Goal: Task Accomplishment & Management: Manage account settings

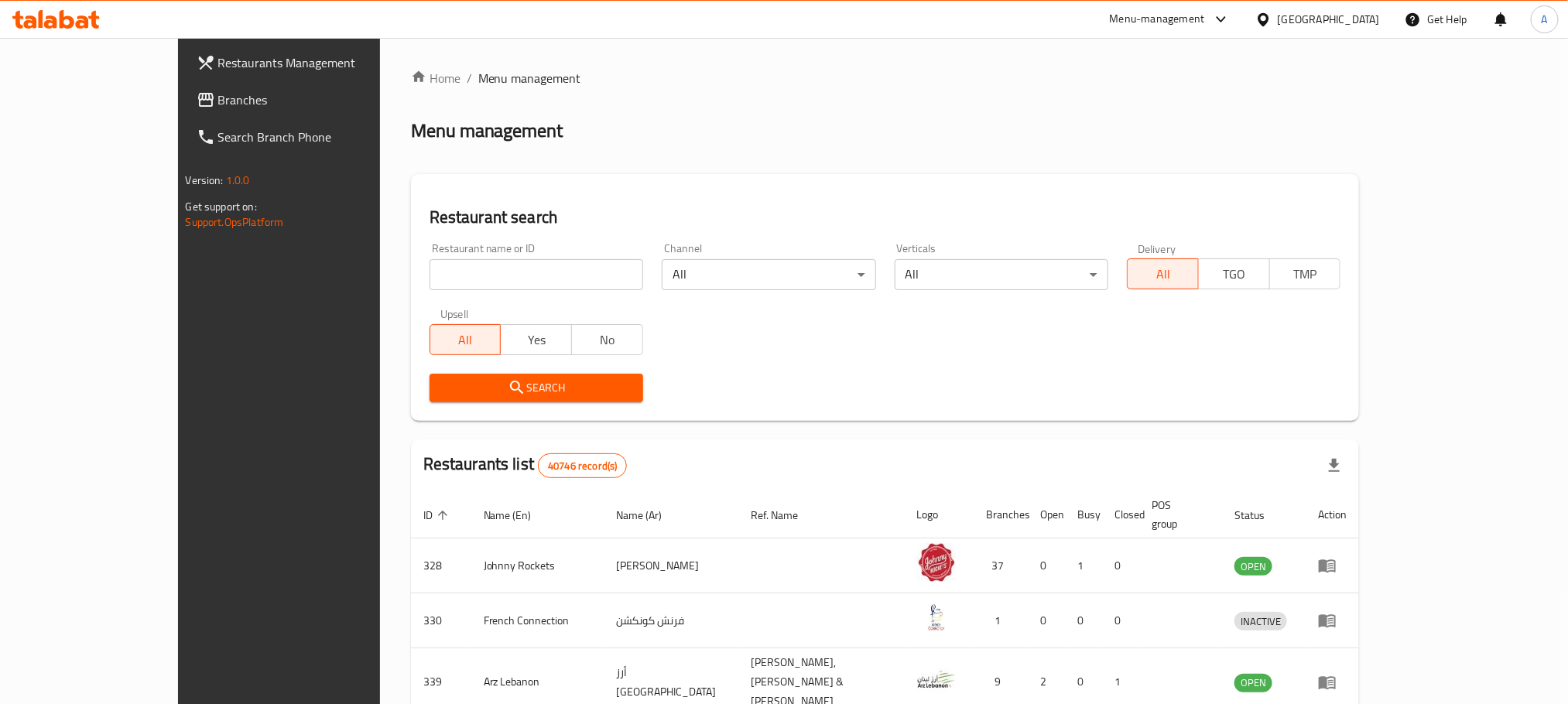
click at [429, 274] on input "search" at bounding box center [536, 275] width 213 height 31
paste input "773180"
type input "773180"
click at [442, 388] on span "Search" at bounding box center [536, 387] width 189 height 20
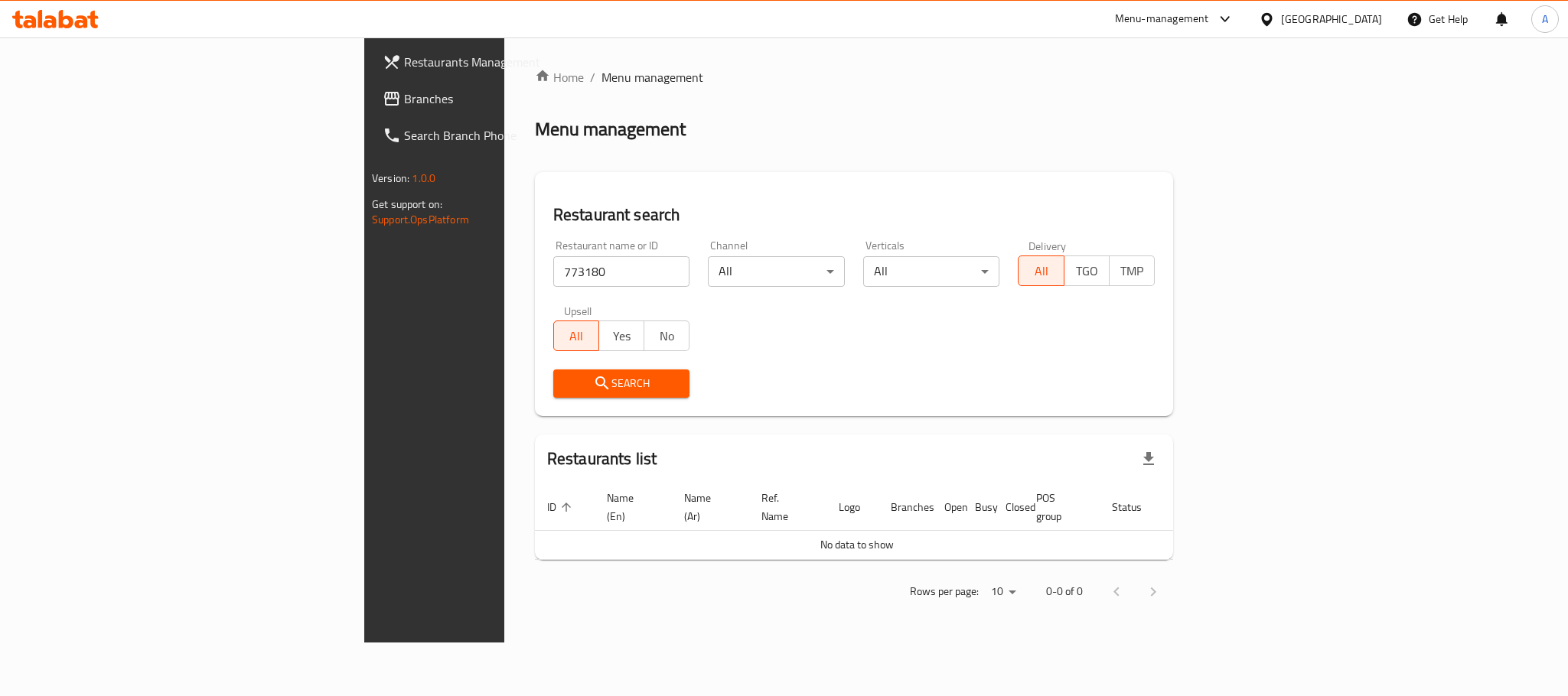
click at [404, 102] on span "Branches" at bounding box center [509, 99] width 209 height 19
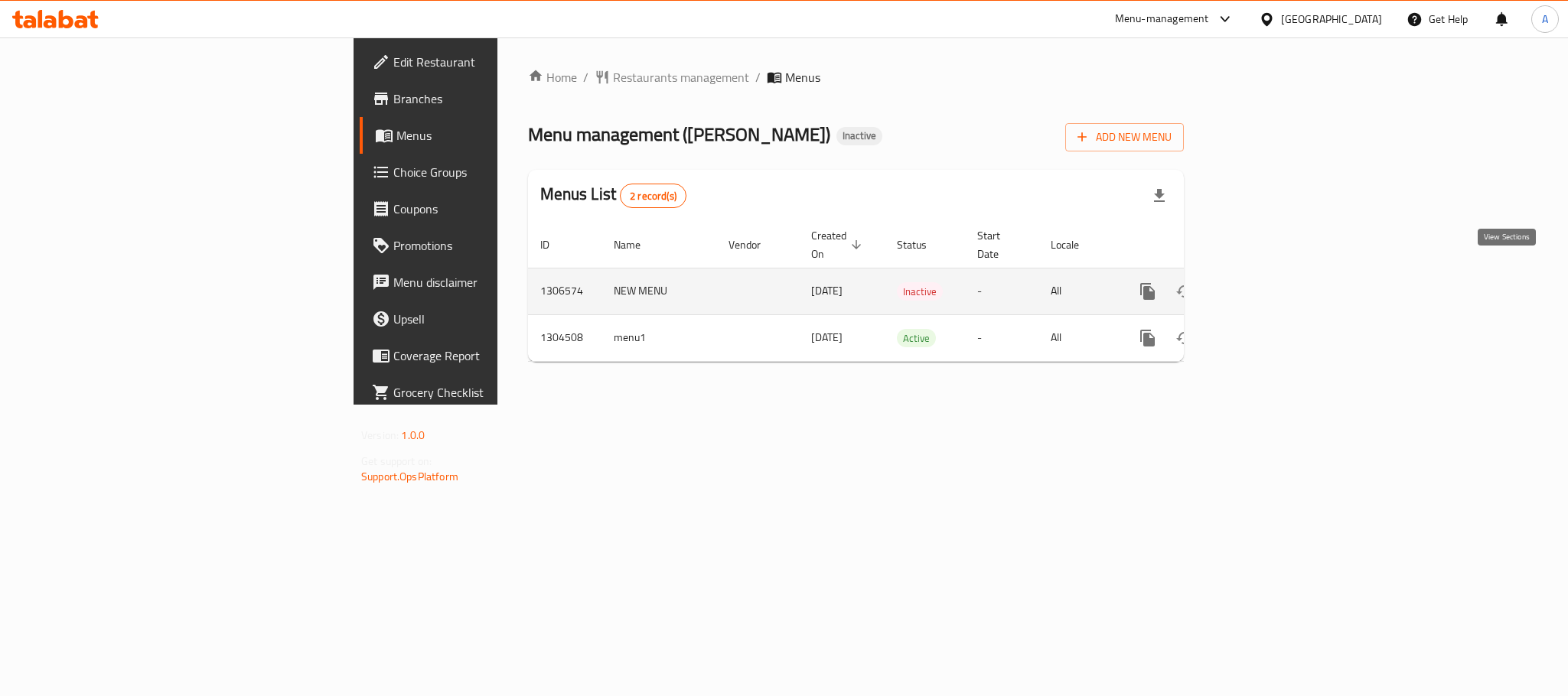
click at [1276, 273] on link "enhanced table" at bounding box center [1258, 292] width 37 height 37
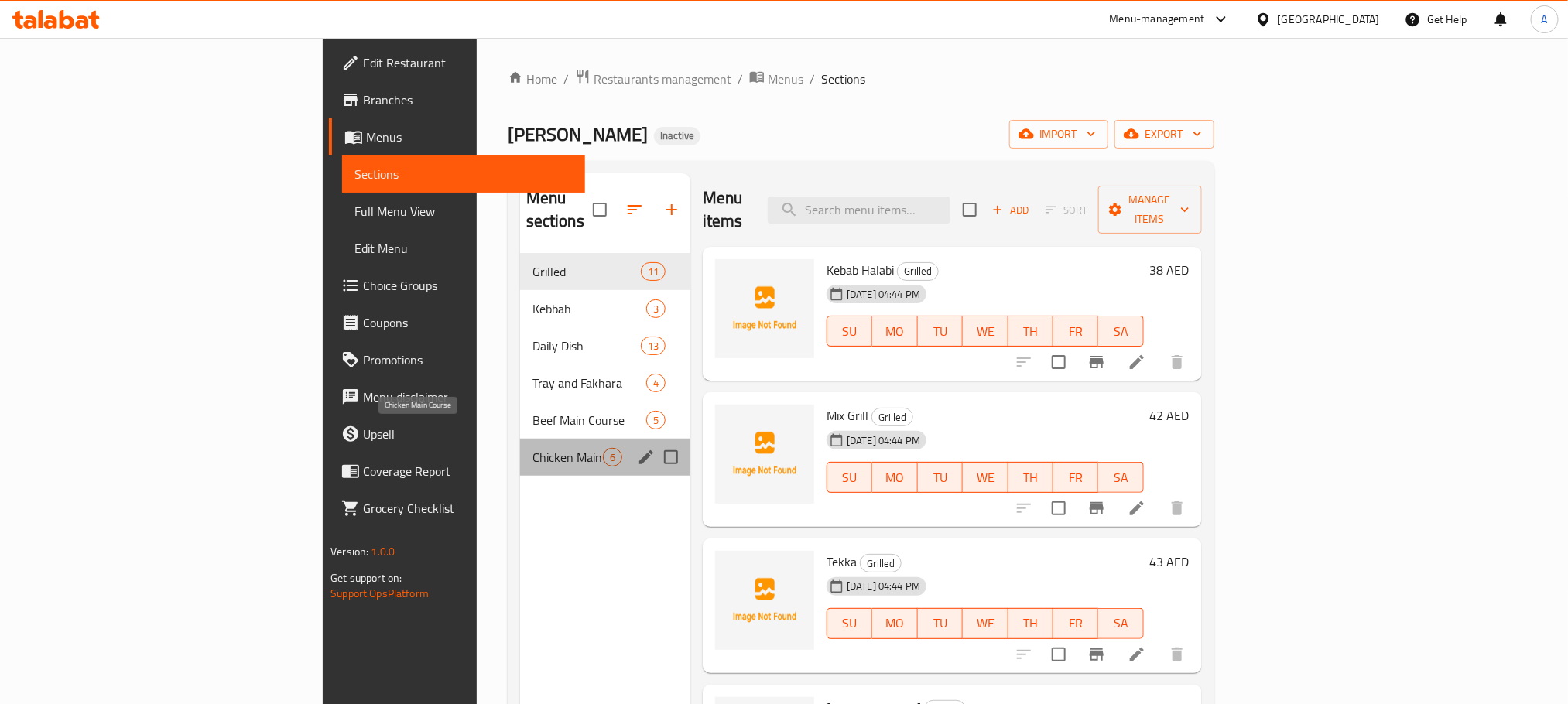
click at [533, 448] on span "Chicken Main Course" at bounding box center [568, 457] width 71 height 19
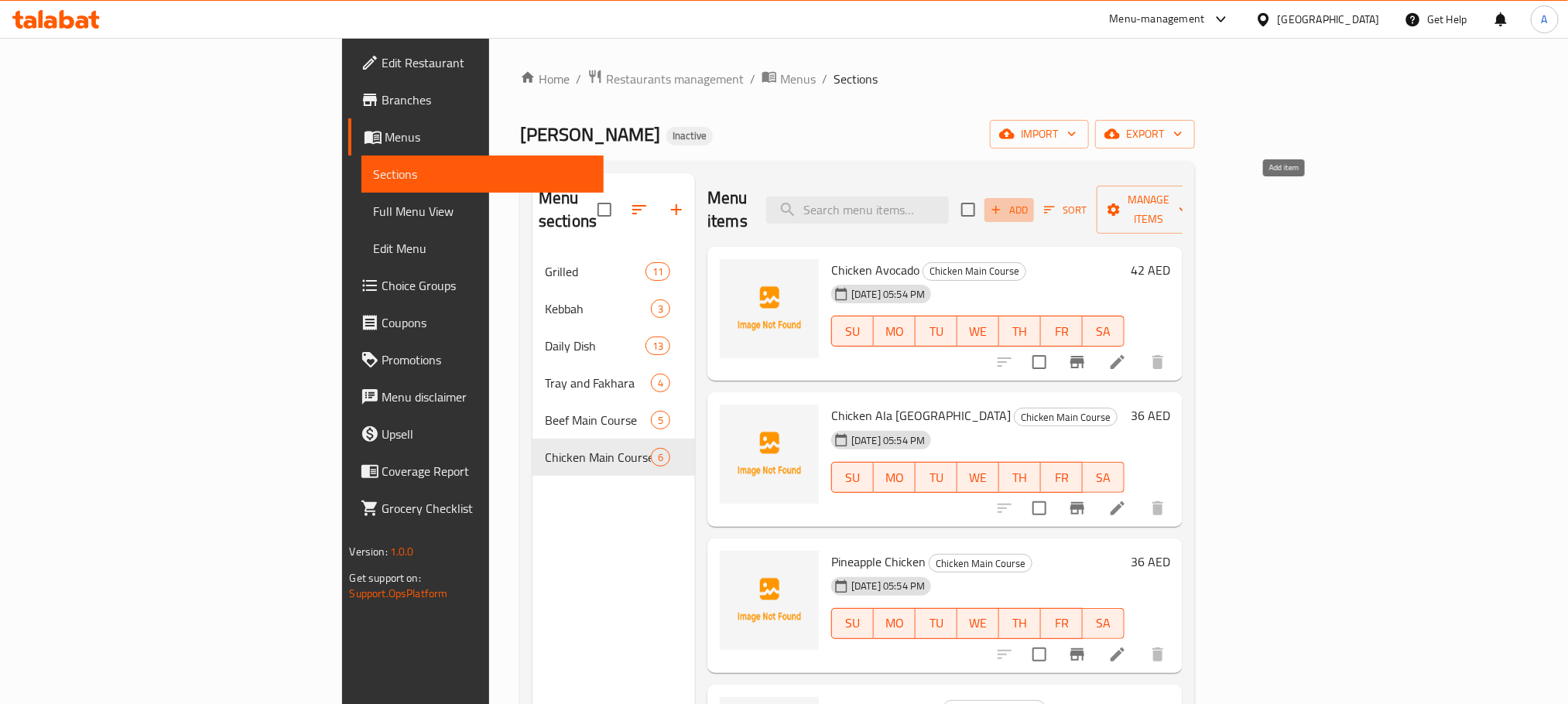
click at [1030, 201] on span "Add" at bounding box center [1009, 210] width 42 height 18
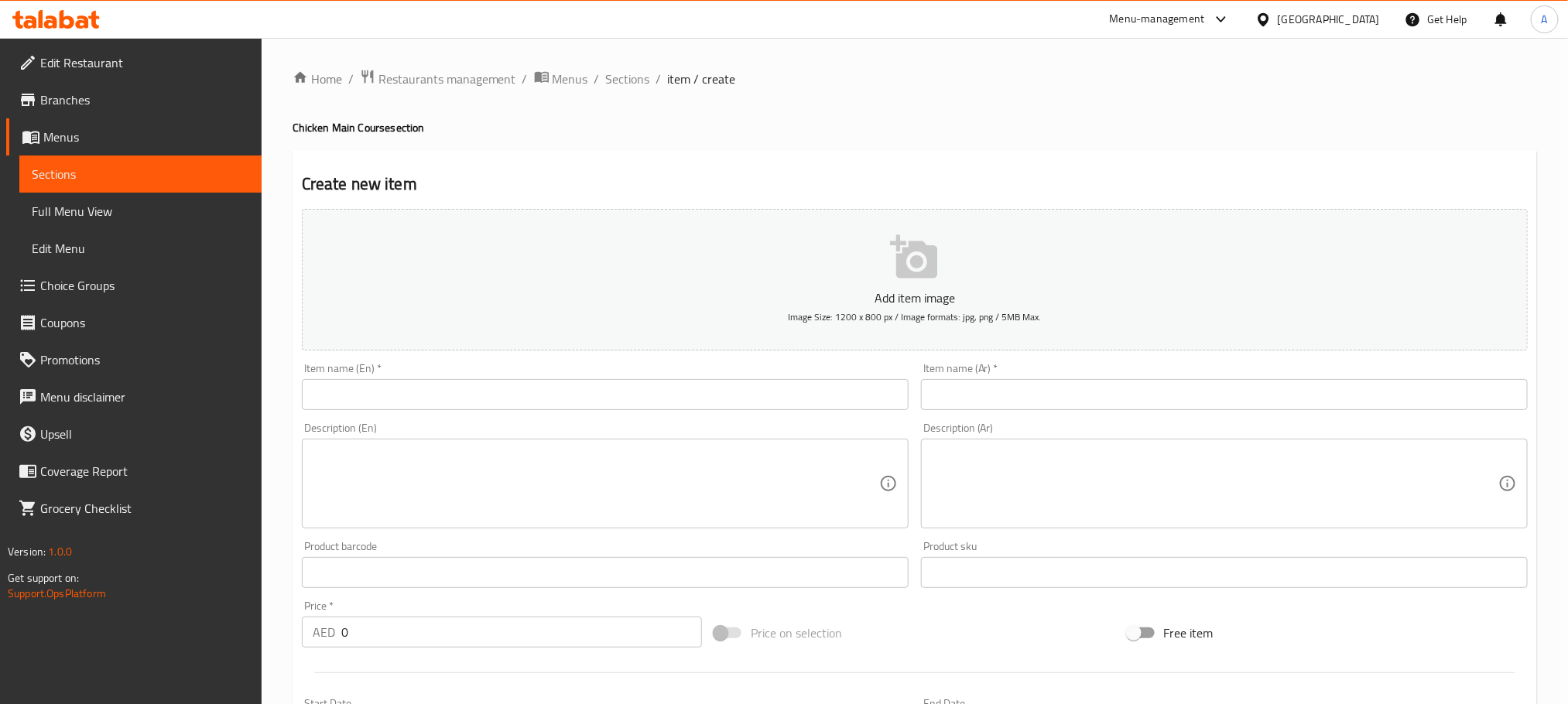
click at [584, 391] on input "text" at bounding box center [605, 394] width 607 height 31
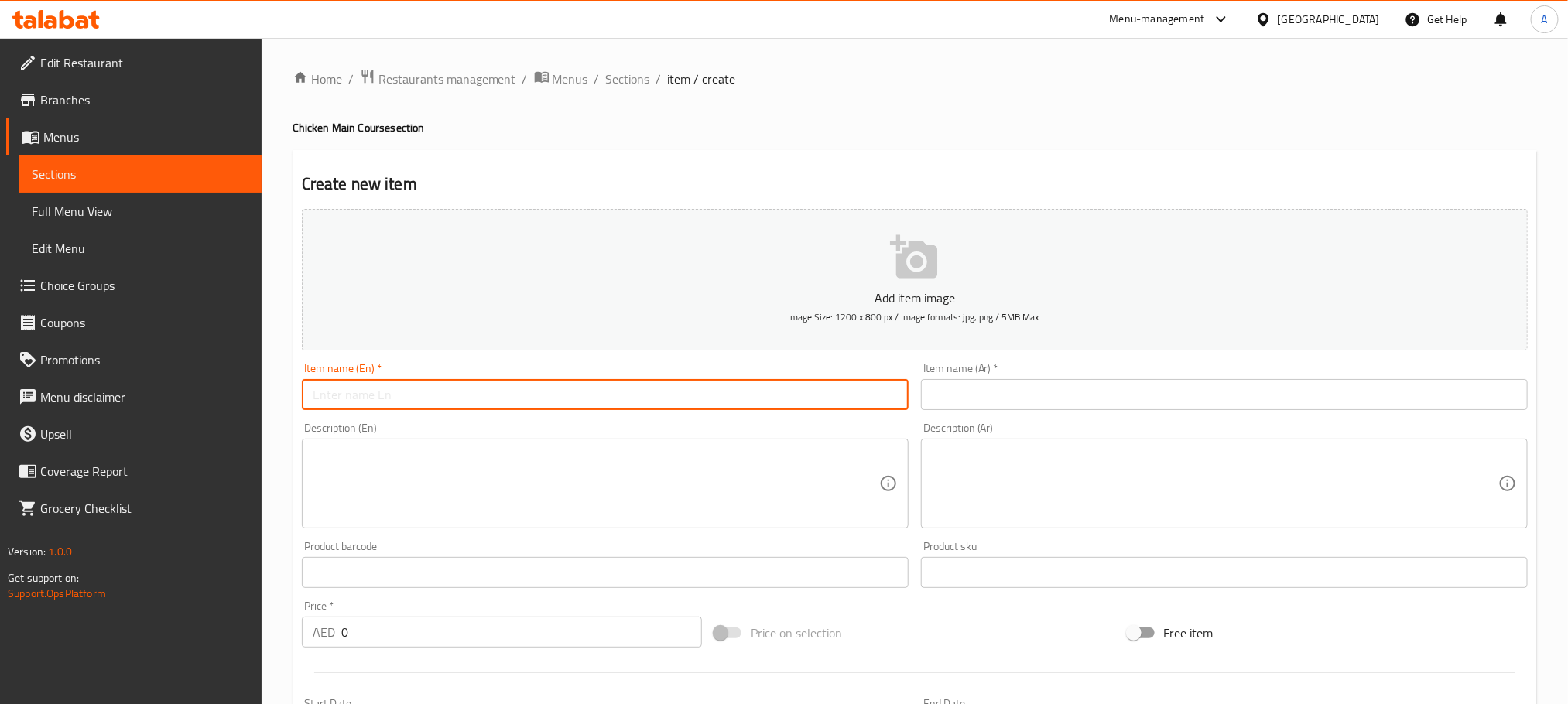
paste input "Half Grilled Chicken"
type input "Half Grilled Chicken"
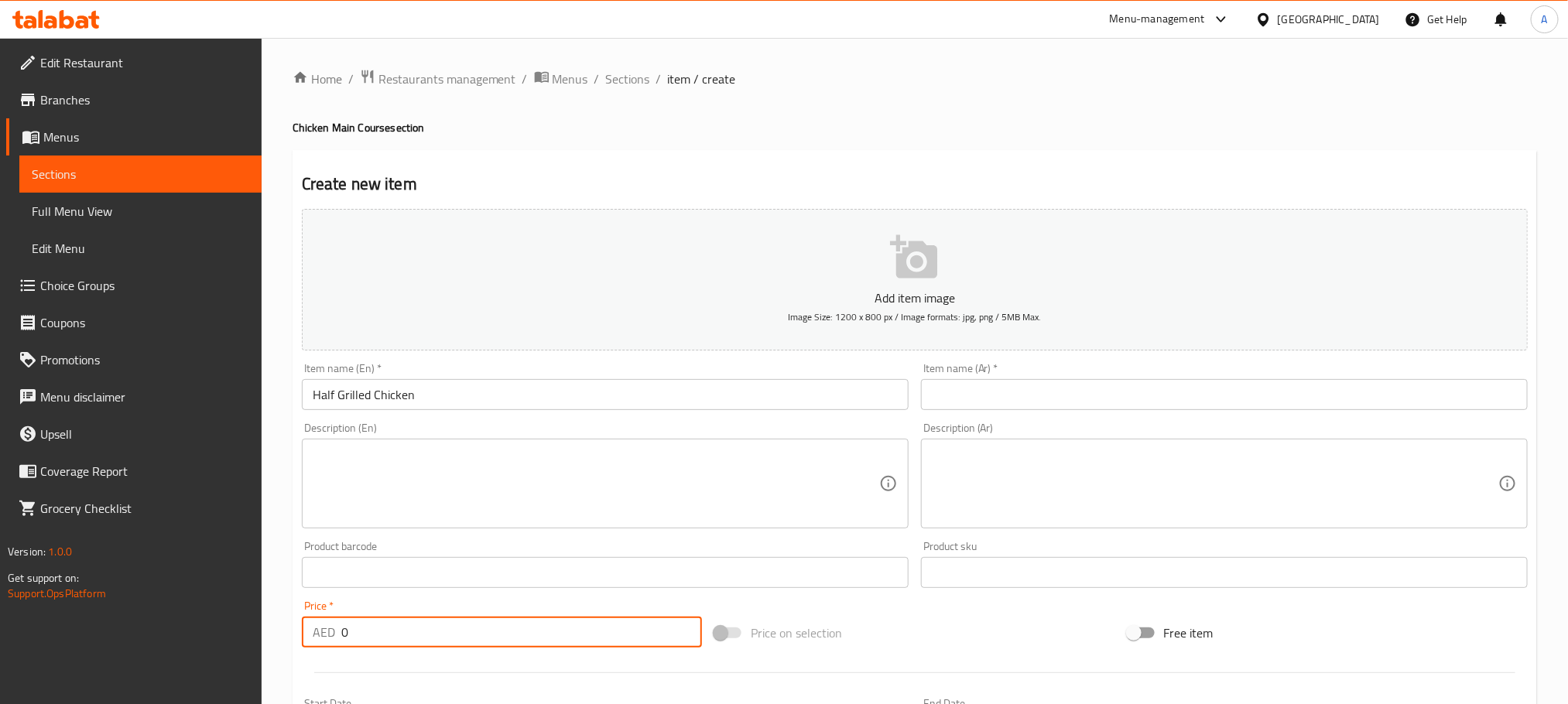
drag, startPoint x: 365, startPoint y: 623, endPoint x: 277, endPoint y: 623, distance: 88.0
click at [277, 623] on div "Home / Restaurants management / Menus / Sections / item / create Chicken Main C…" at bounding box center [914, 565] width 1307 height 1056
paste input "36"
type input "36"
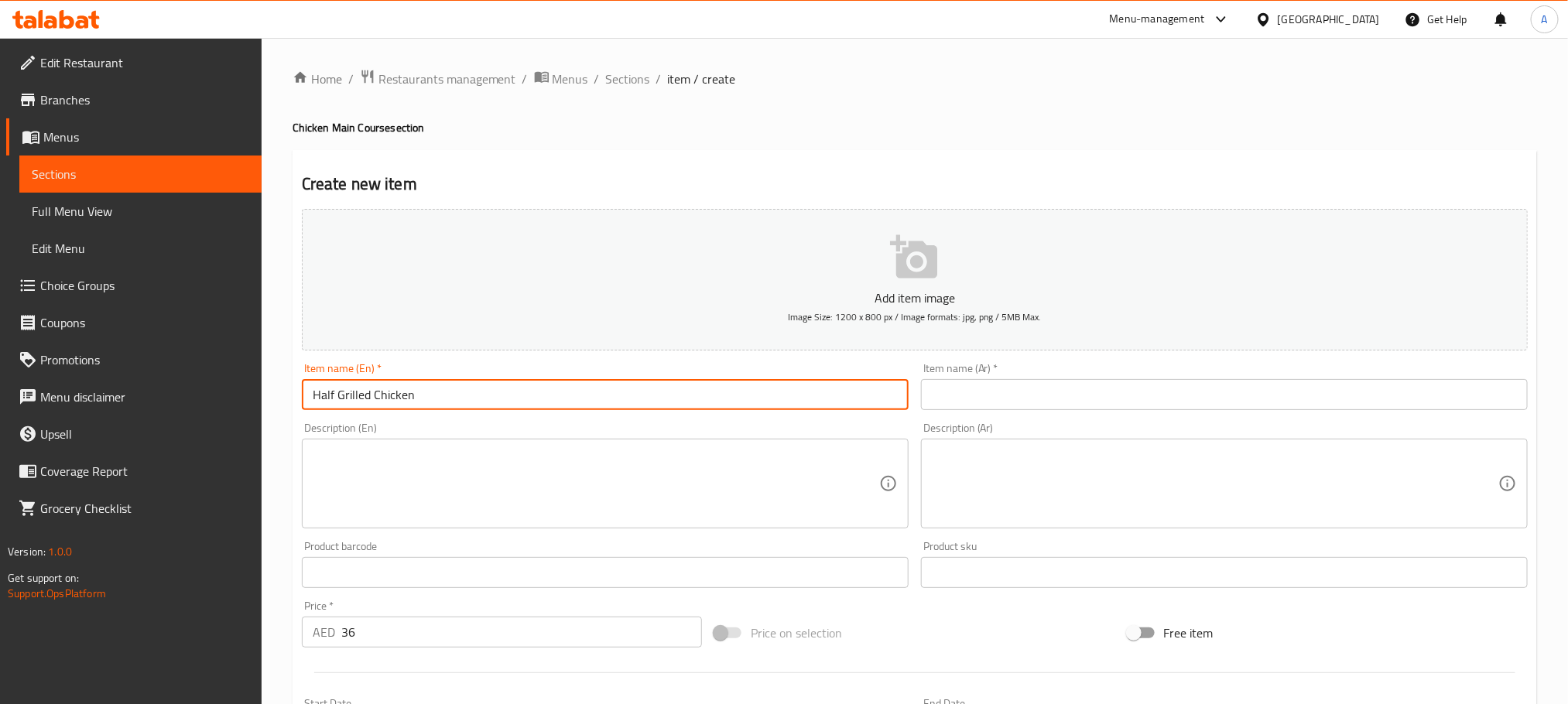
click at [384, 390] on input "Half Grilled Chicken" at bounding box center [605, 394] width 607 height 31
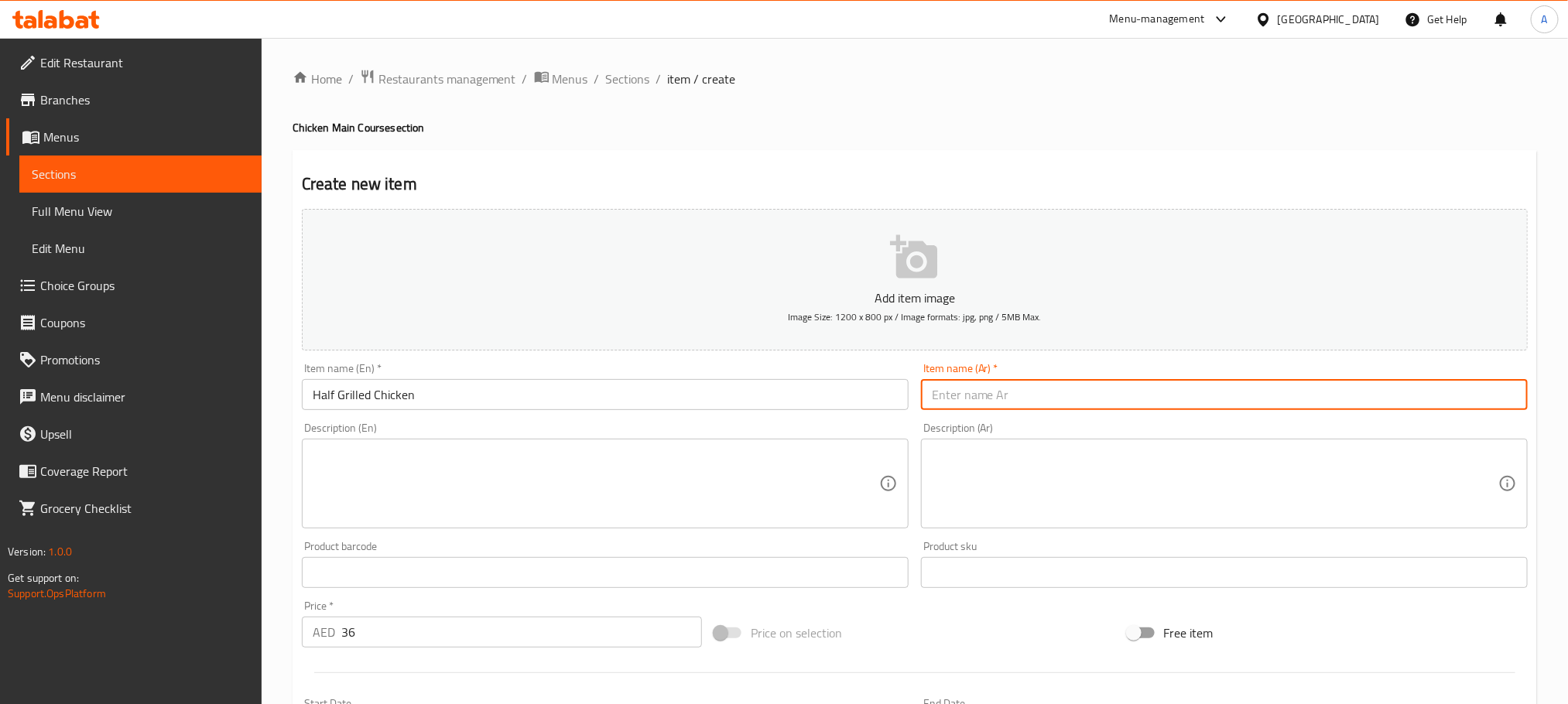
click at [1041, 386] on input "text" at bounding box center [1224, 394] width 607 height 31
paste input "نصف دجاجة مشوية"
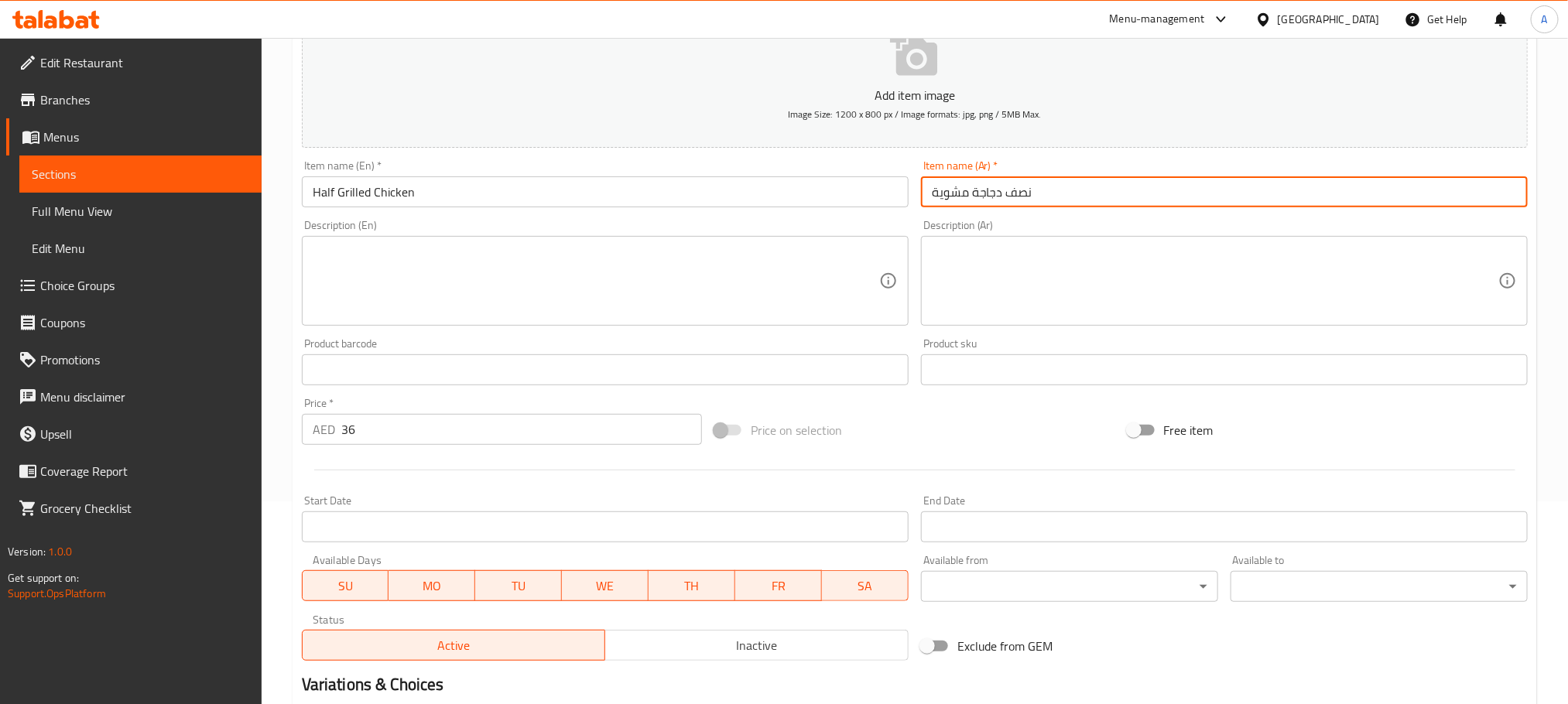
scroll to position [387, 0]
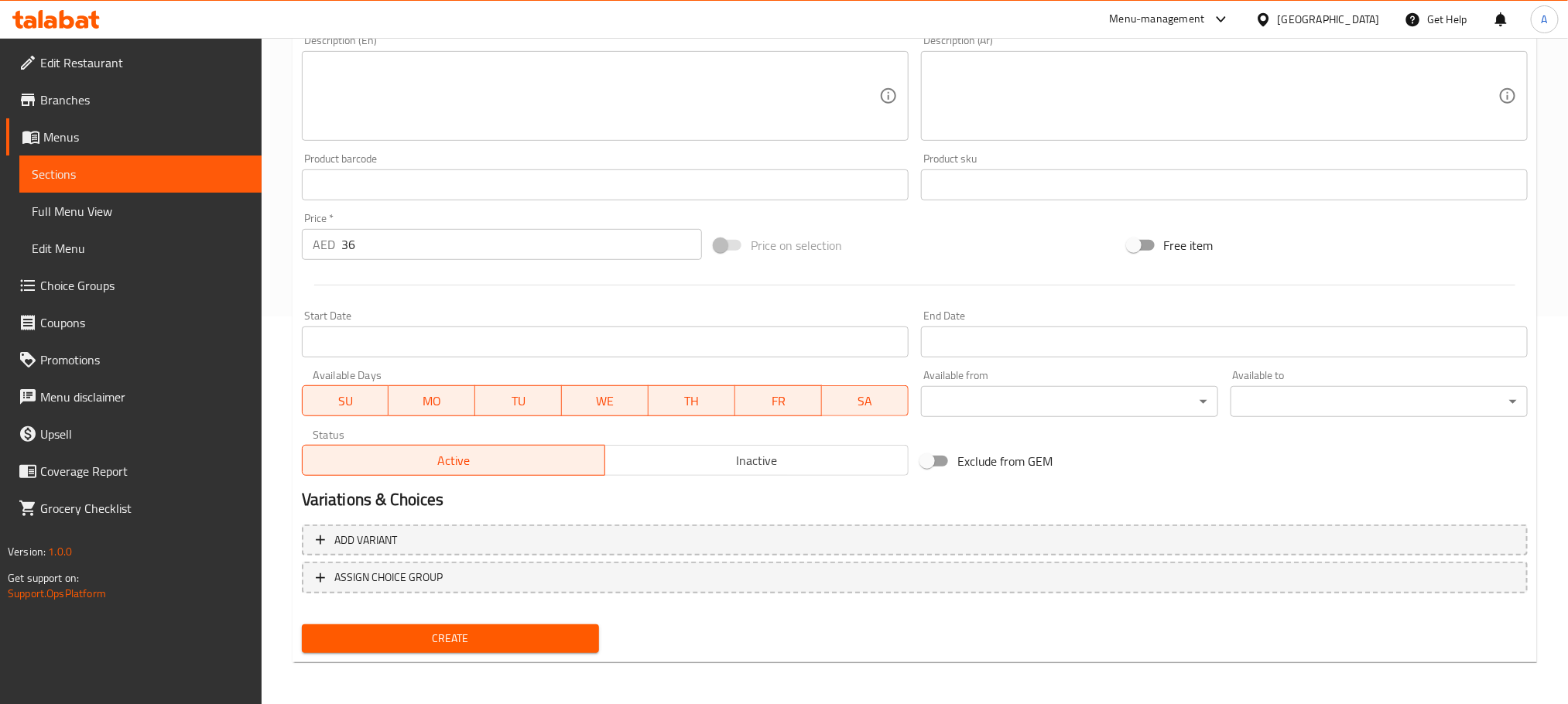
type input "نصف دجاجة مشوية"
click at [504, 648] on button "Create" at bounding box center [451, 639] width 297 height 29
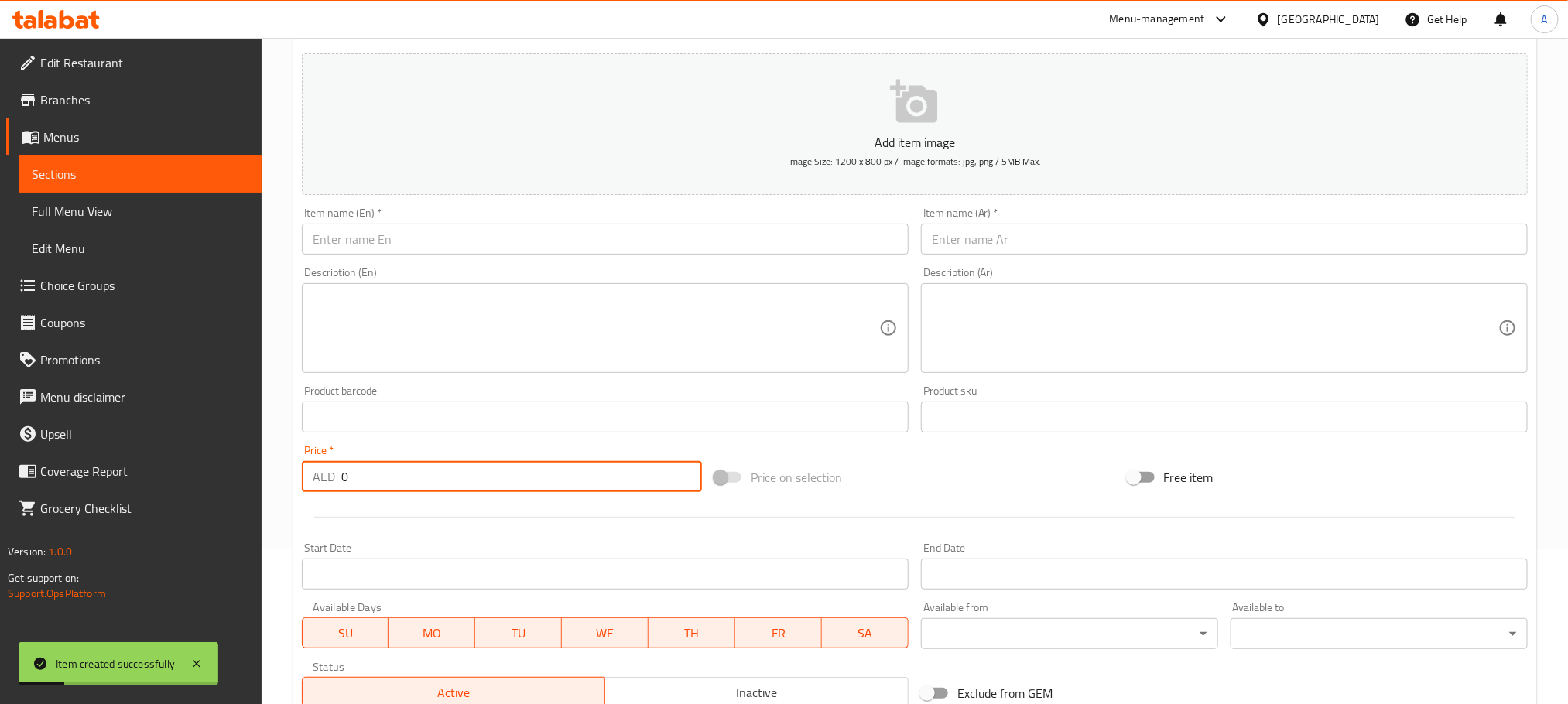
drag, startPoint x: 362, startPoint y: 467, endPoint x: 283, endPoint y: 467, distance: 79.0
click at [283, 467] on div "Home / Restaurants management / Menus / Sections / item / create Chicken Main C…" at bounding box center [914, 410] width 1307 height 1056
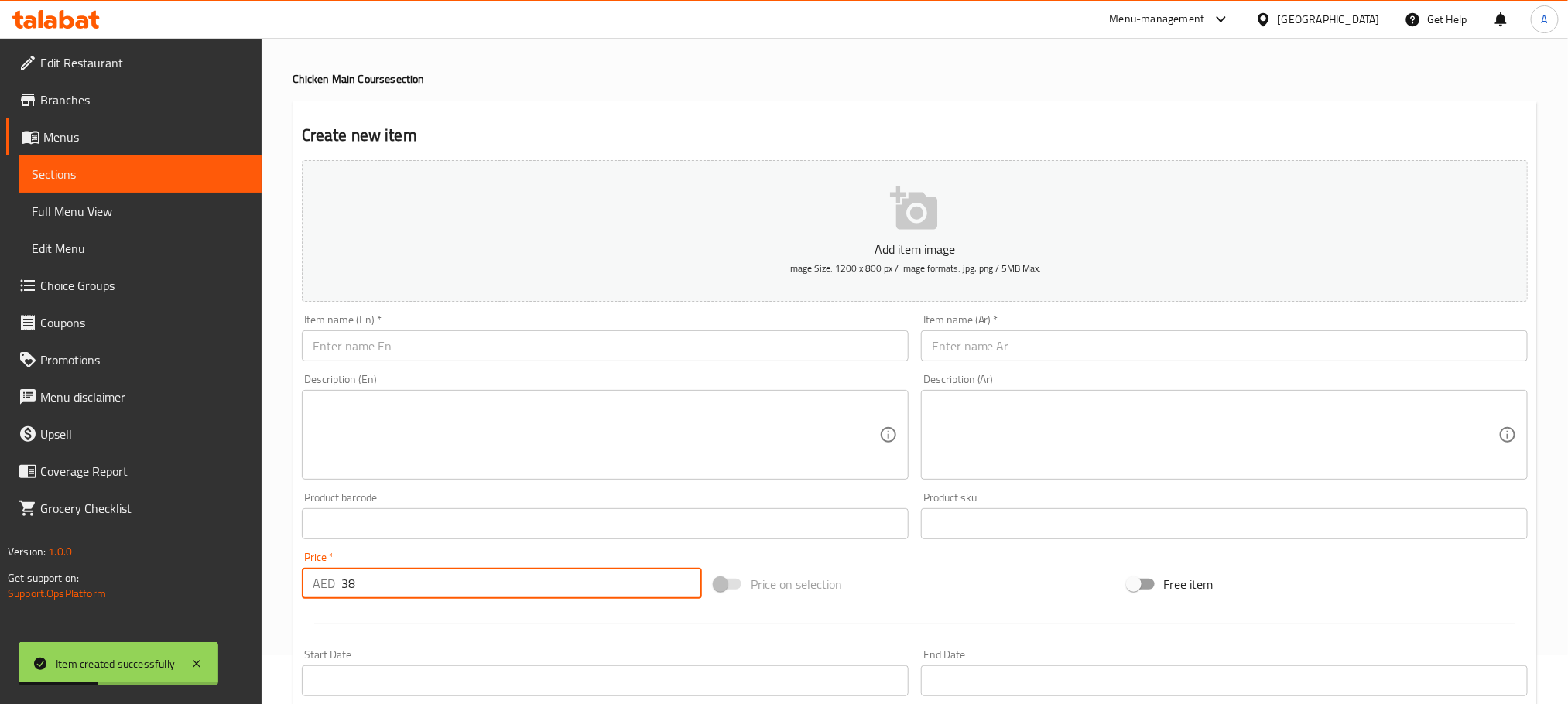
scroll to position [0, 0]
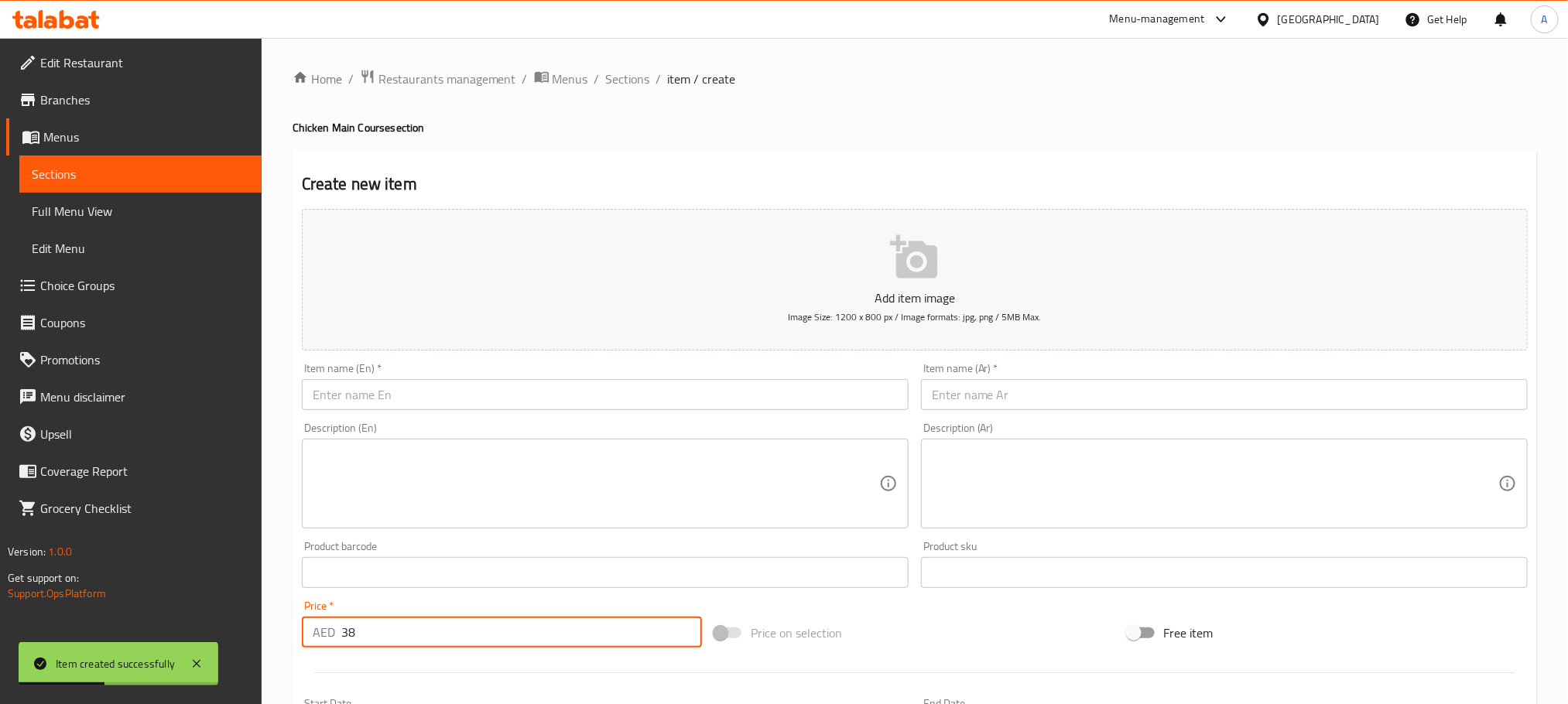
type input "38"
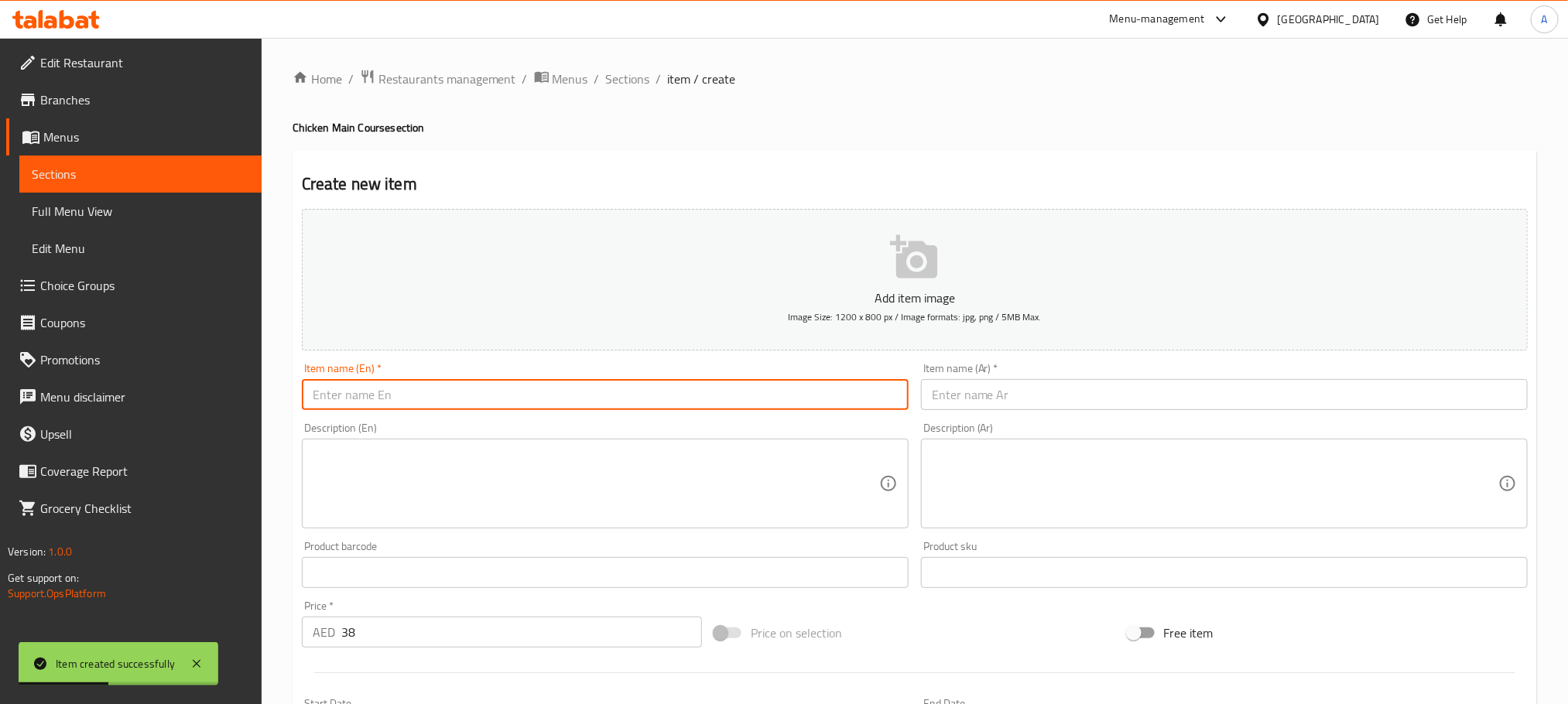
click at [394, 397] on input "text" at bounding box center [605, 394] width 607 height 31
paste input "Chicken Zingar"
click at [394, 397] on input "Chicken Zingar" at bounding box center [605, 394] width 607 height 31
type input "Chicken Zingar"
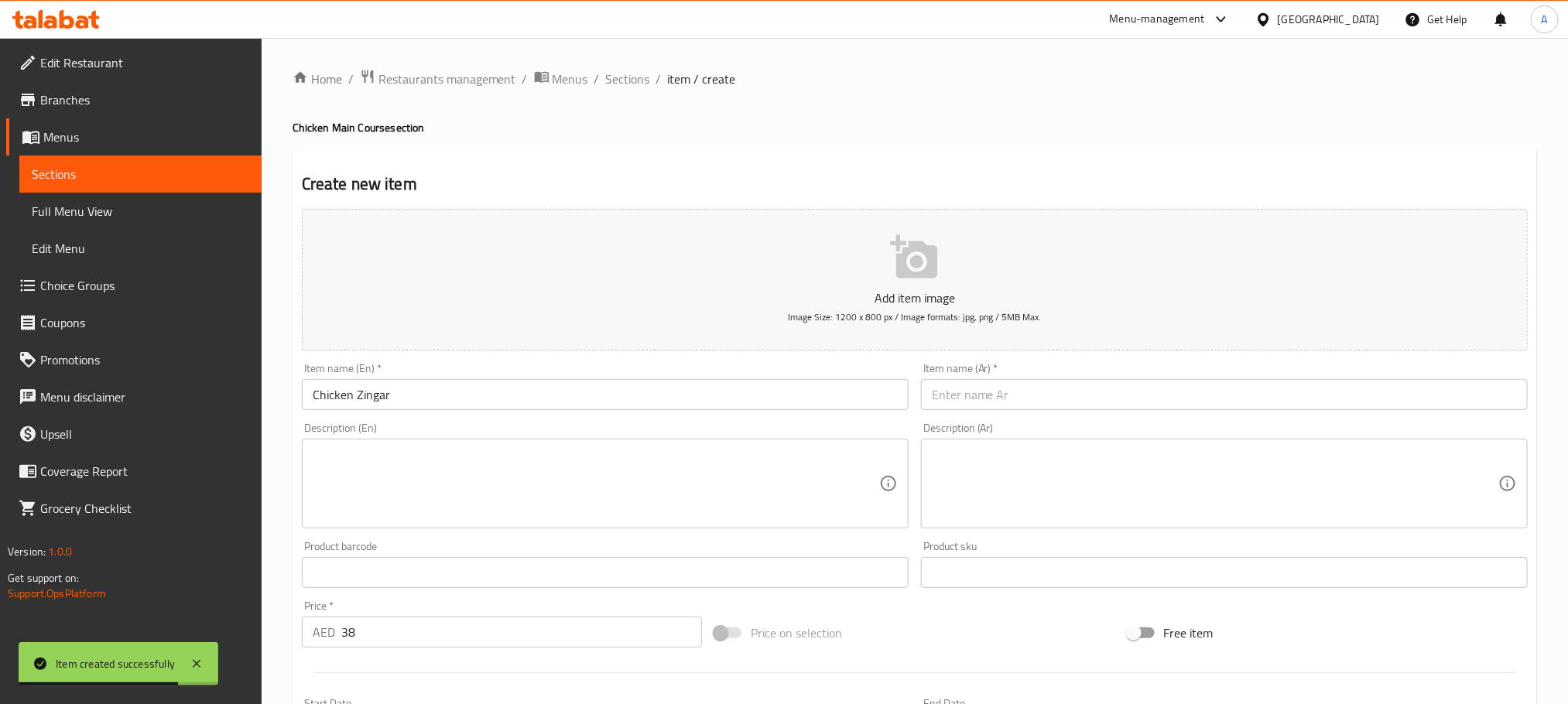
paste input "دجاج زنجر"
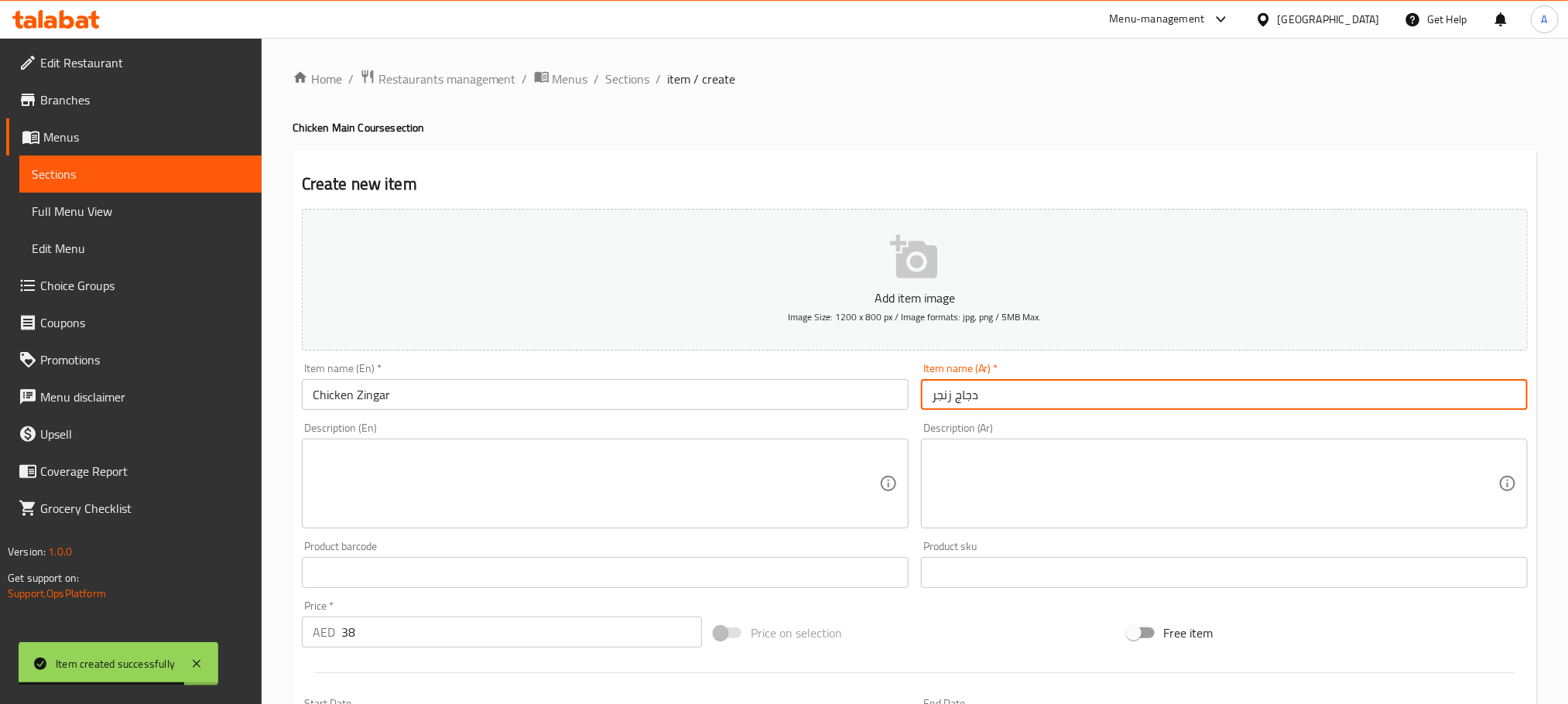
click at [1038, 395] on input "دجاج زنجر" at bounding box center [1224, 394] width 607 height 31
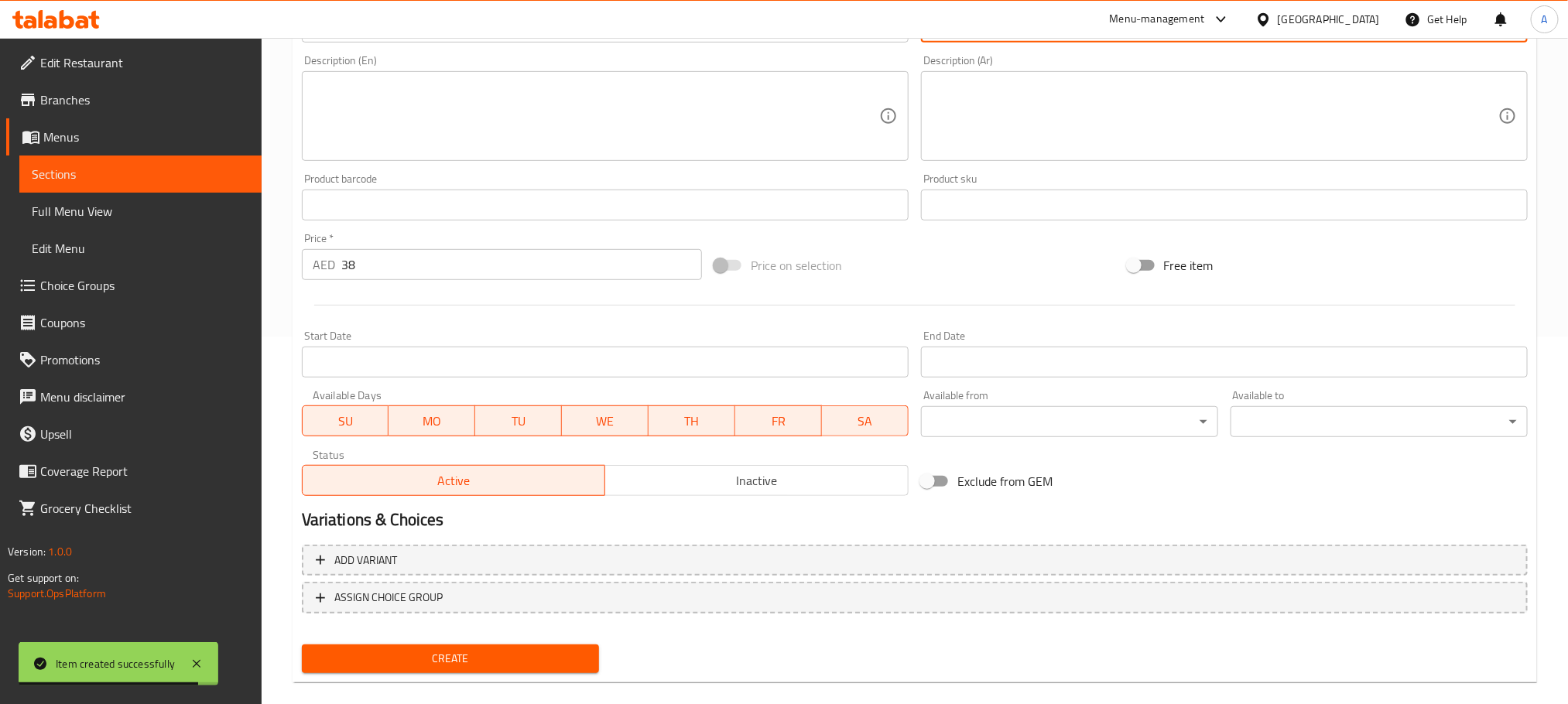
scroll to position [387, 0]
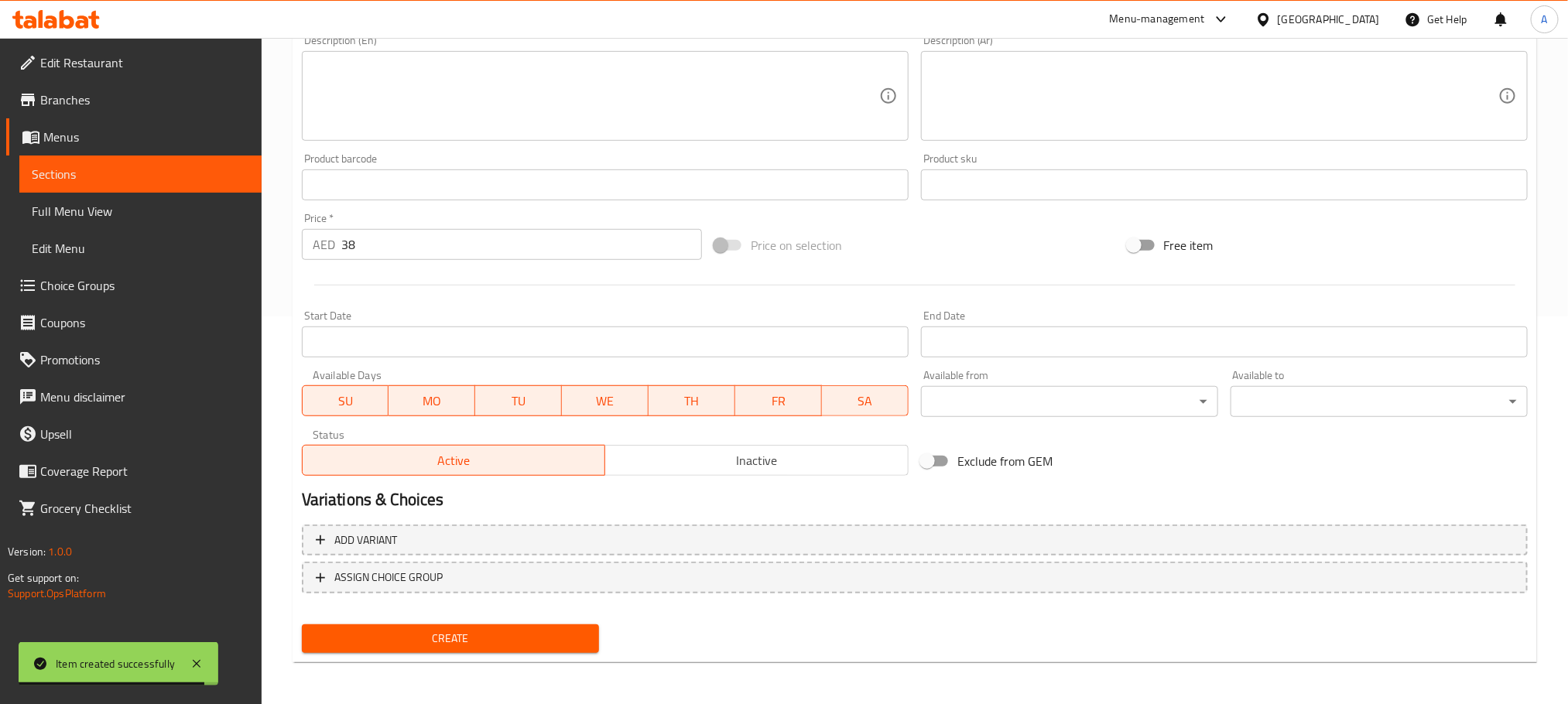
type input "دجاج زنجر"
click at [562, 641] on span "Create" at bounding box center [450, 638] width 272 height 20
drag, startPoint x: 390, startPoint y: 259, endPoint x: 290, endPoint y: 246, distance: 100.8
click at [290, 246] on div "Home / Restaurants management / Menus / Sections / item / create Chicken Main C…" at bounding box center [914, 177] width 1307 height 1056
click at [382, 246] on input "0" at bounding box center [522, 244] width 361 height 31
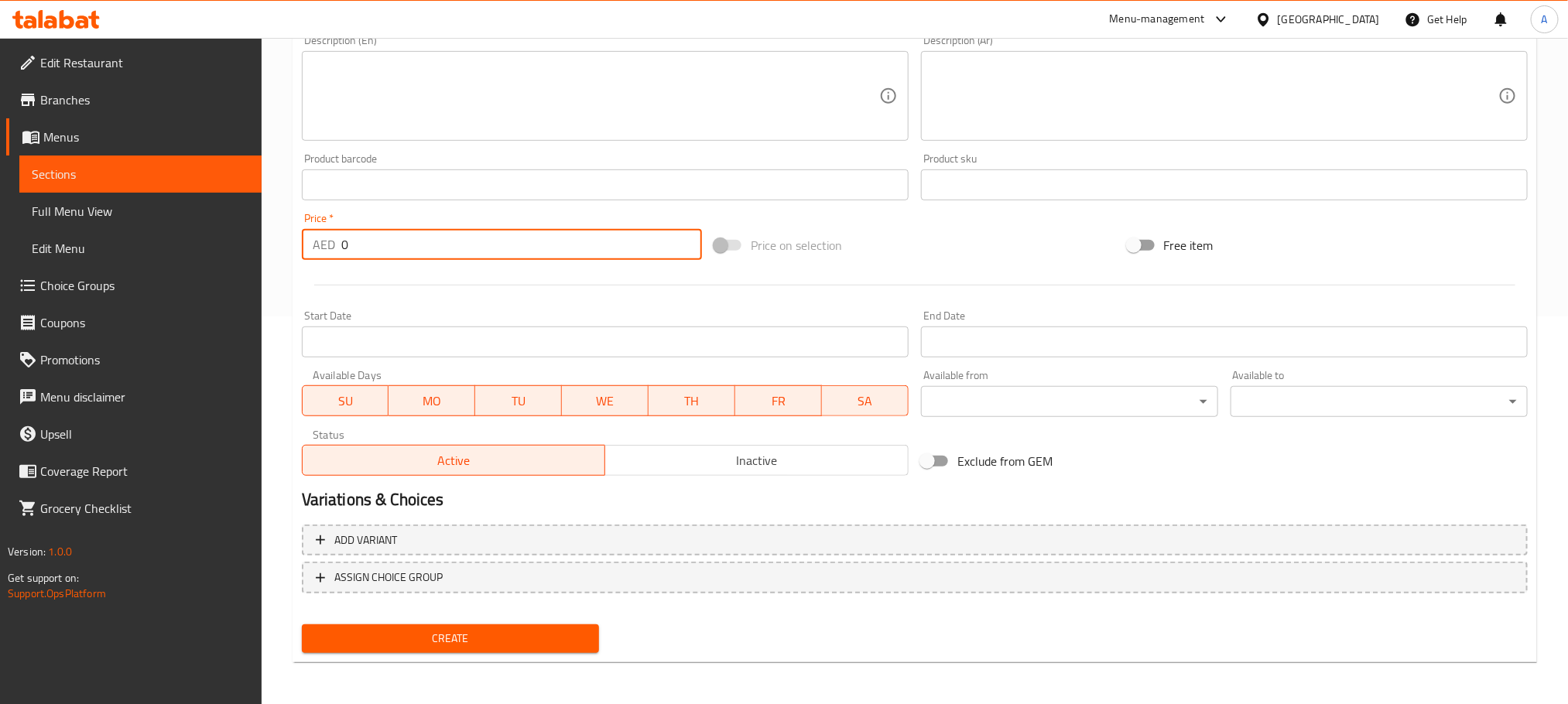
drag, startPoint x: 360, startPoint y: 244, endPoint x: 318, endPoint y: 244, distance: 42.0
click at [318, 244] on div "AED 0 Price *" at bounding box center [502, 244] width 400 height 31
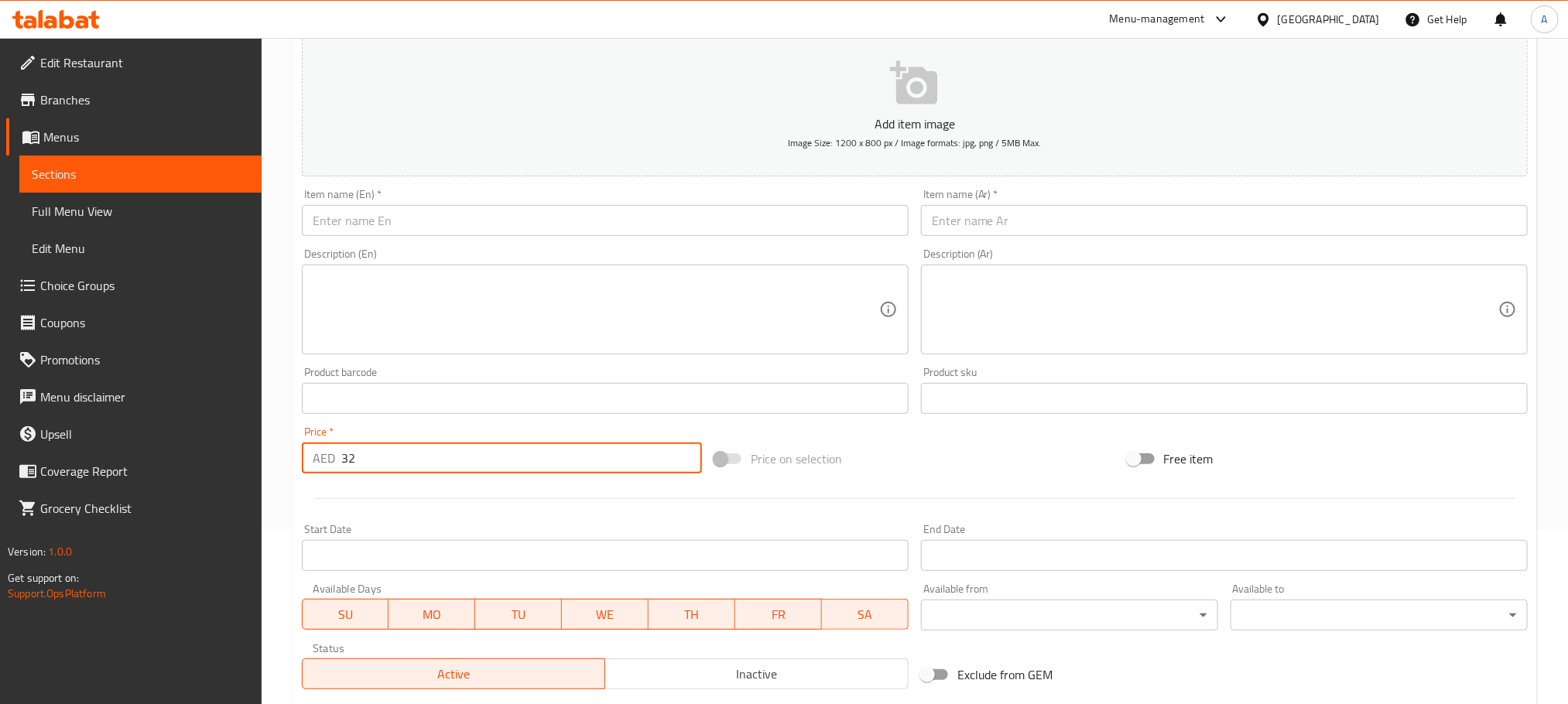
scroll to position [155, 0]
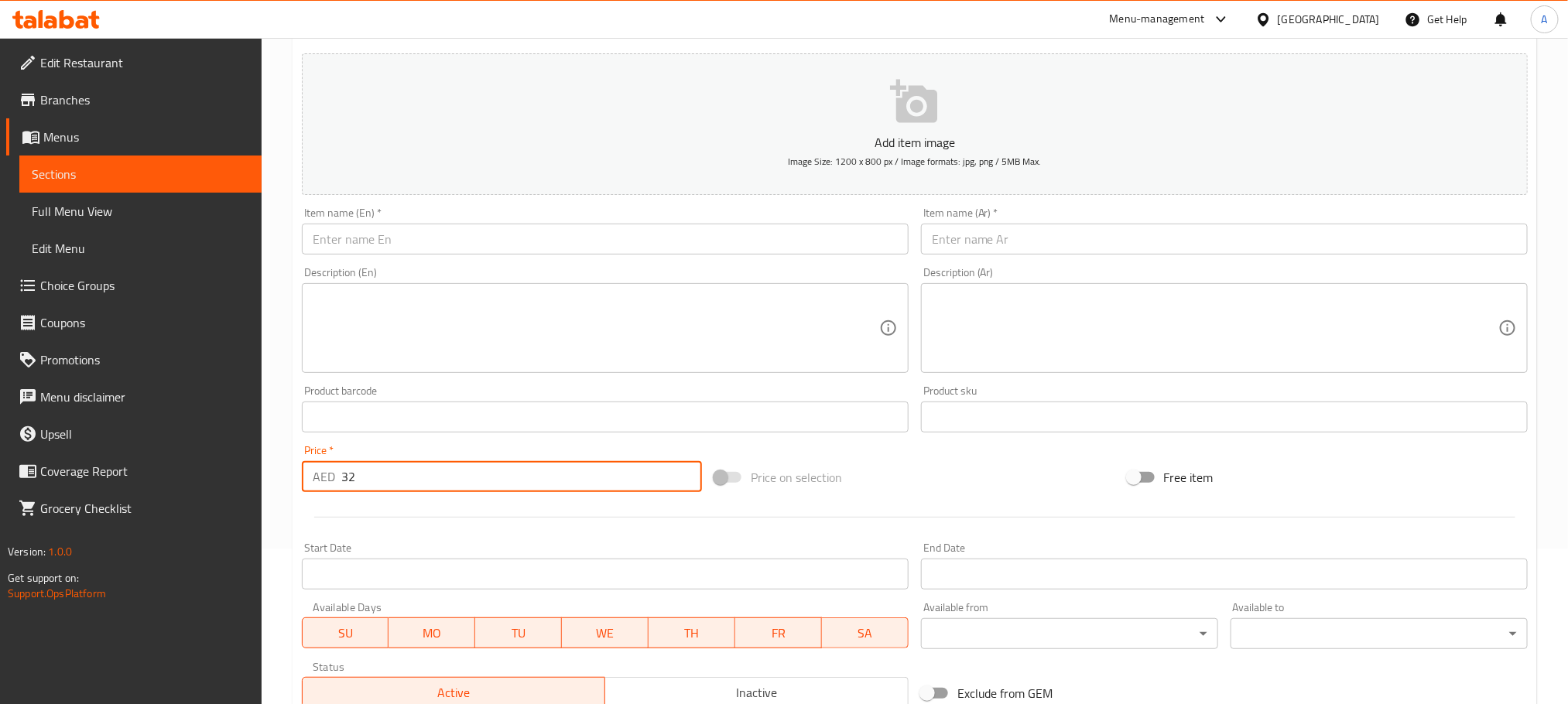
type input "32"
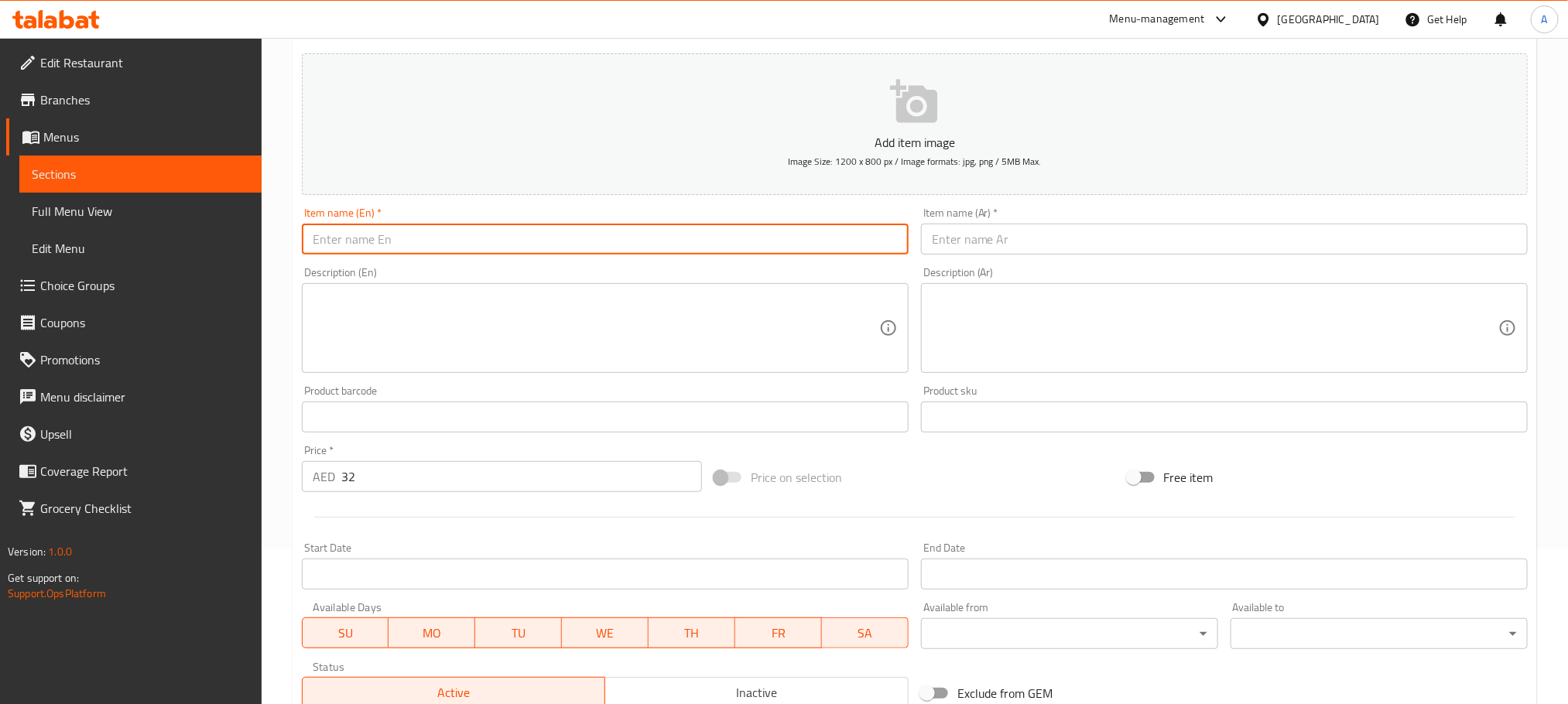
click at [405, 241] on input "text" at bounding box center [605, 239] width 607 height 31
paste input "Chicken Escalope"
click at [405, 241] on input "Chicken Escalope" at bounding box center [605, 239] width 607 height 31
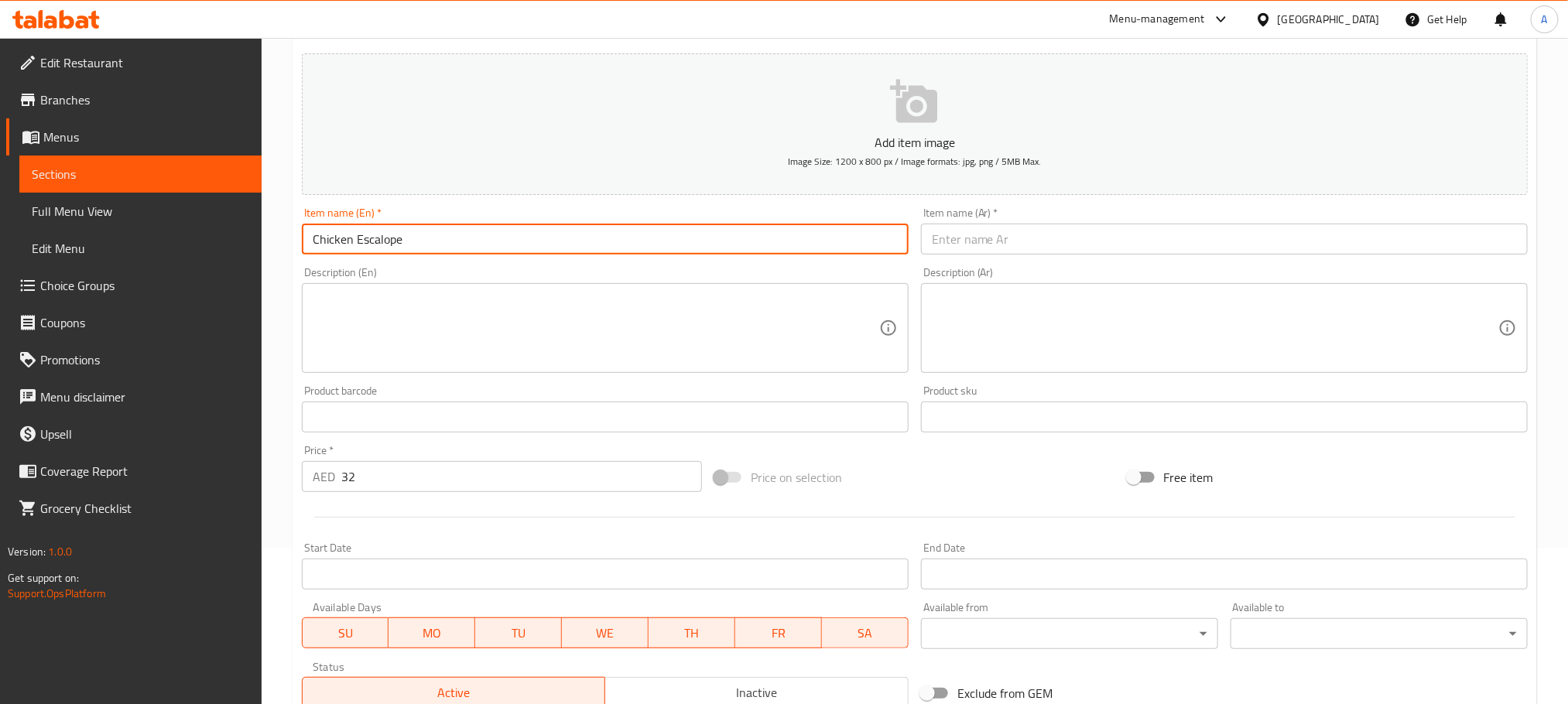
type input "Chicken Escalope"
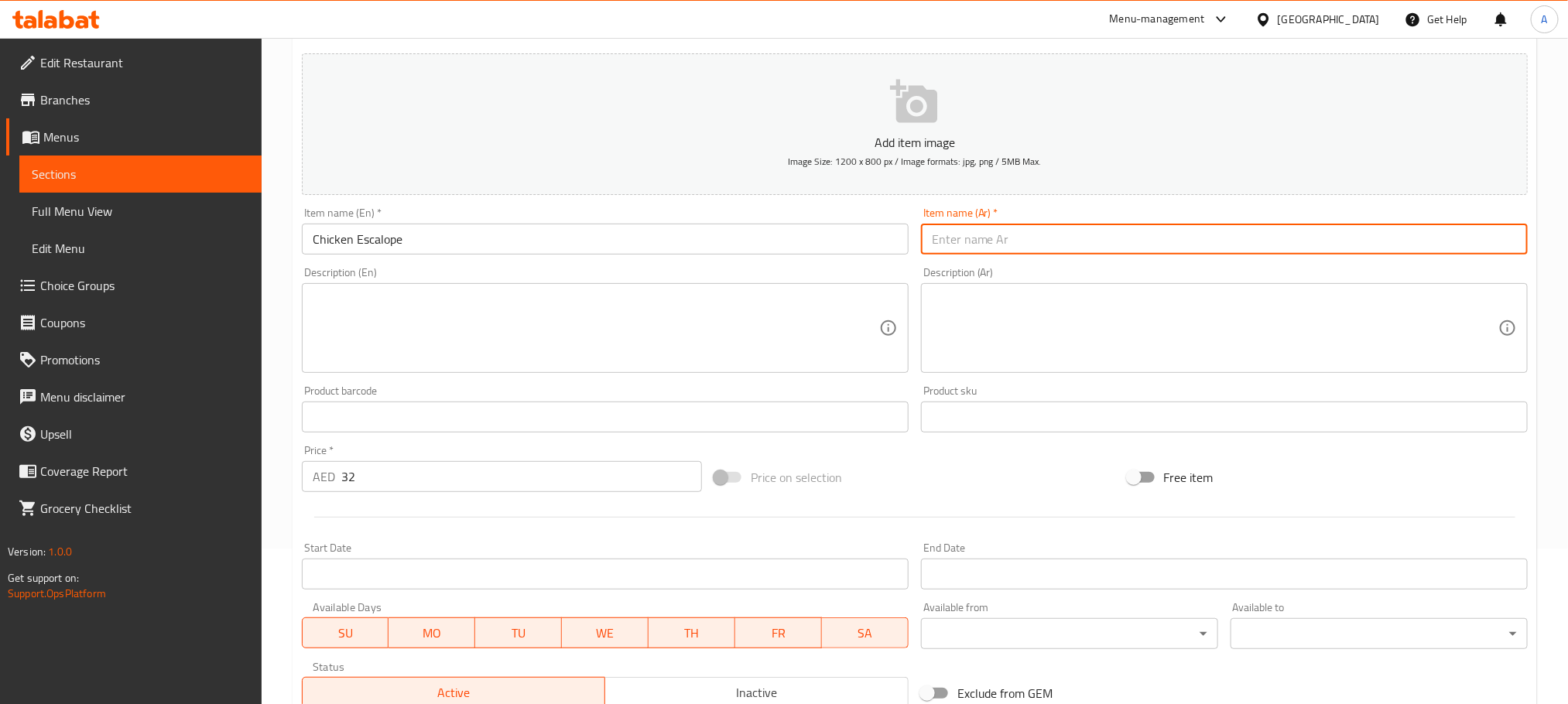
click at [1055, 246] on input "text" at bounding box center [1224, 239] width 607 height 31
paste input "إسكالوب الدجاج"
click at [952, 239] on input "إسكالوب الدجاج" at bounding box center [1224, 239] width 607 height 31
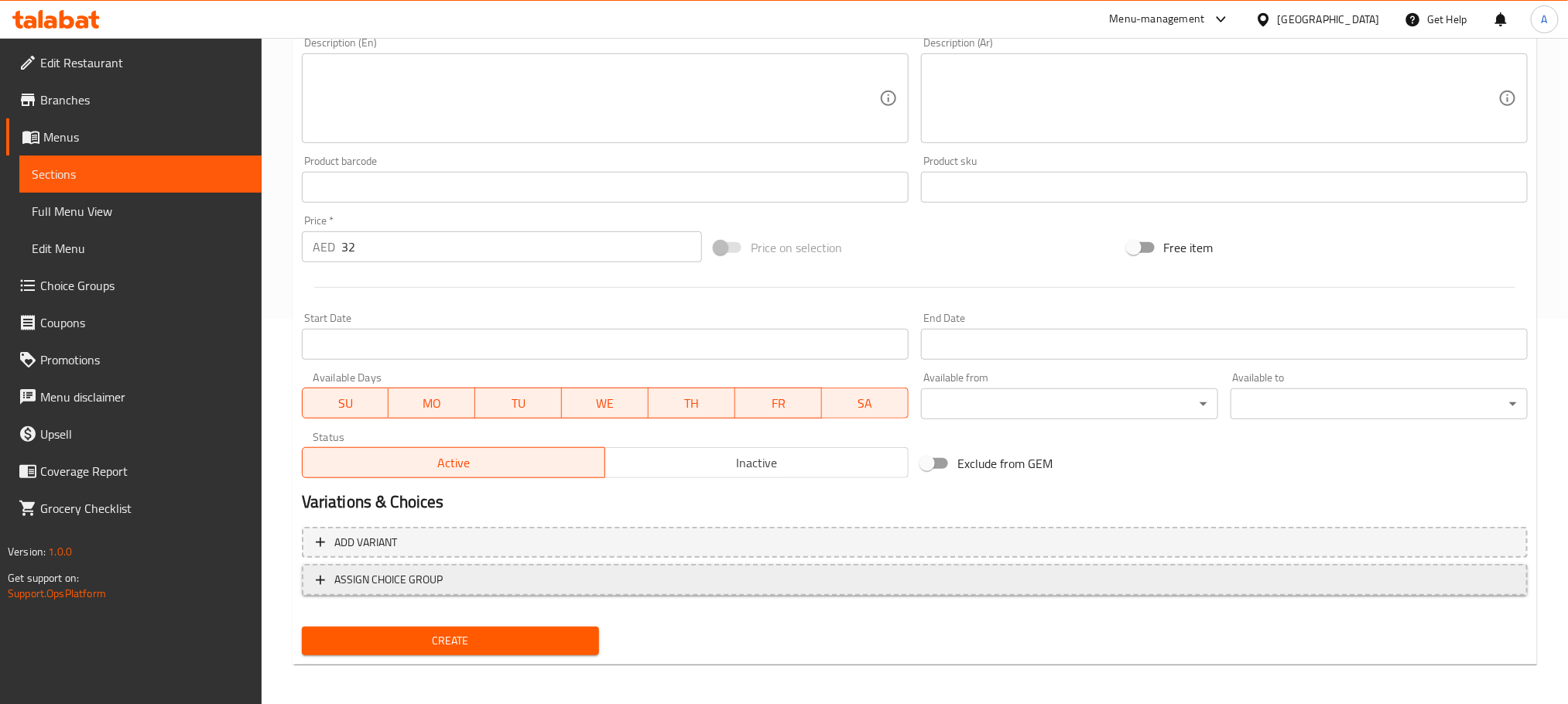
scroll to position [387, 0]
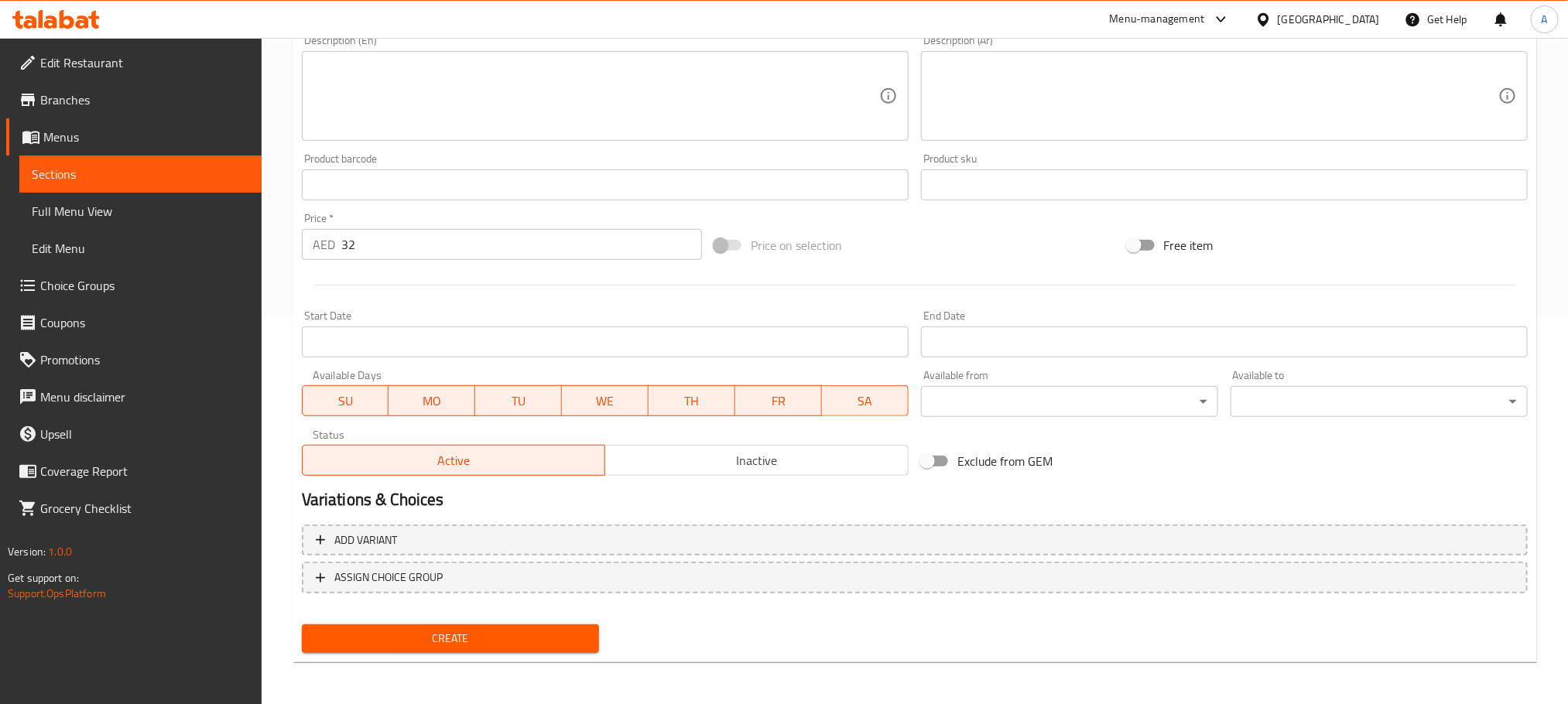
type input "إسكالوب دجاج"
click at [446, 634] on span "Create" at bounding box center [450, 638] width 272 height 20
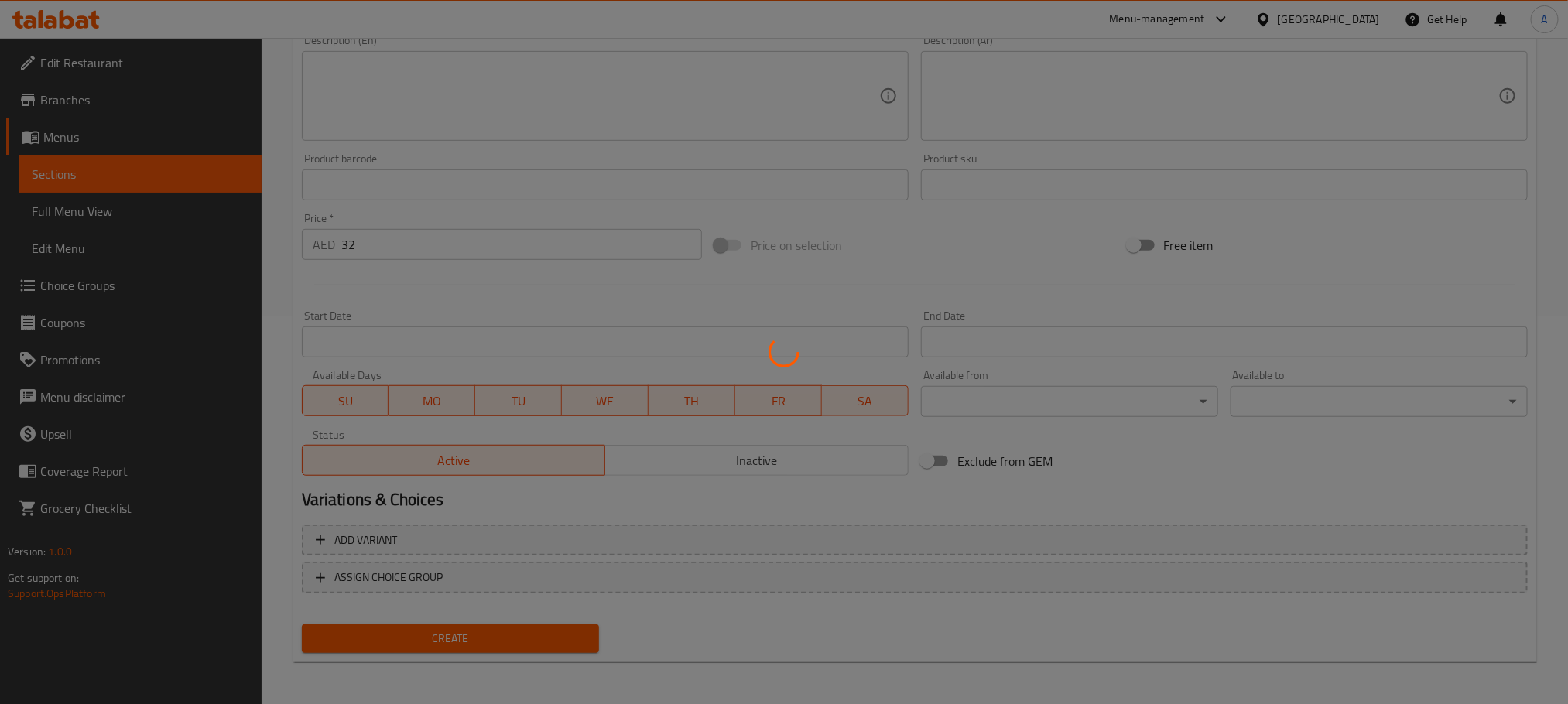
type input "0"
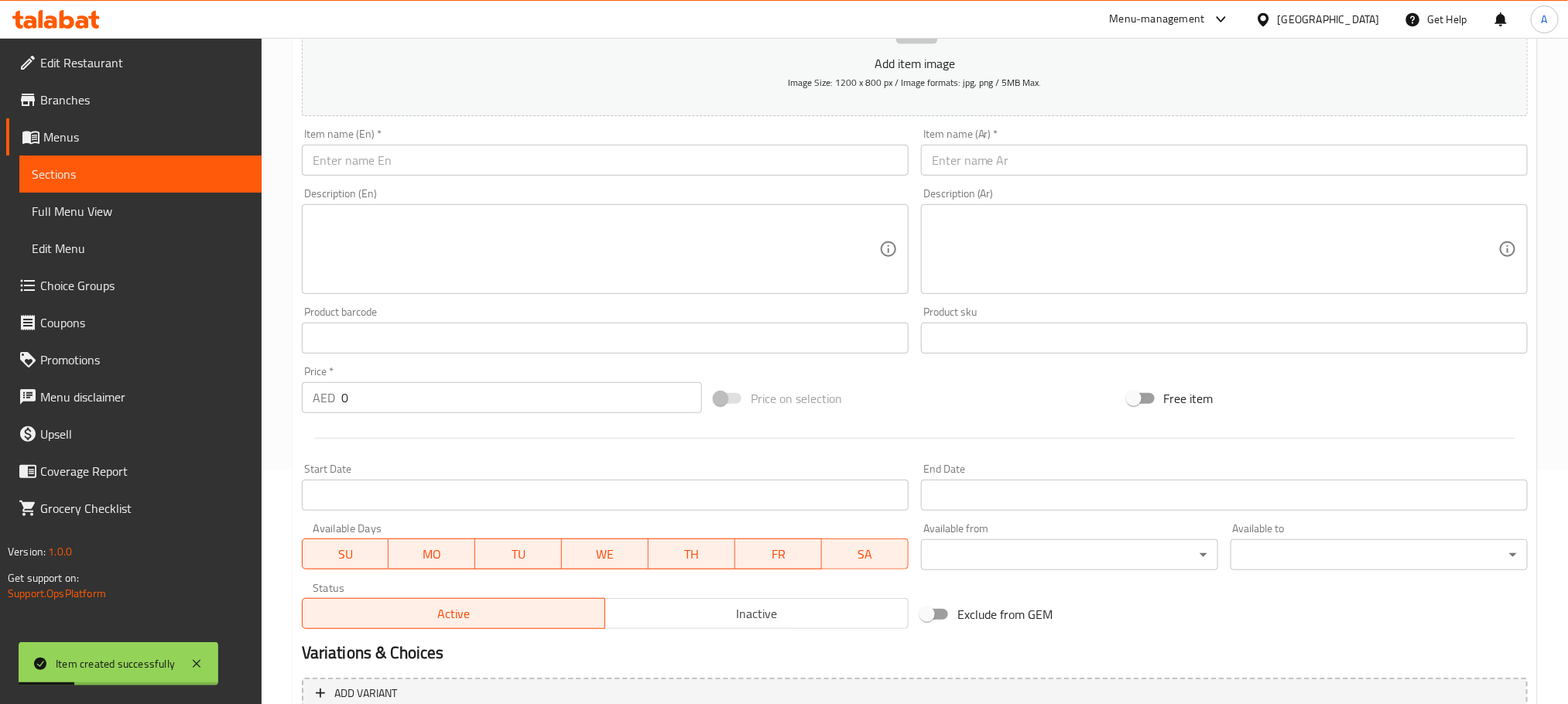
scroll to position [155, 0]
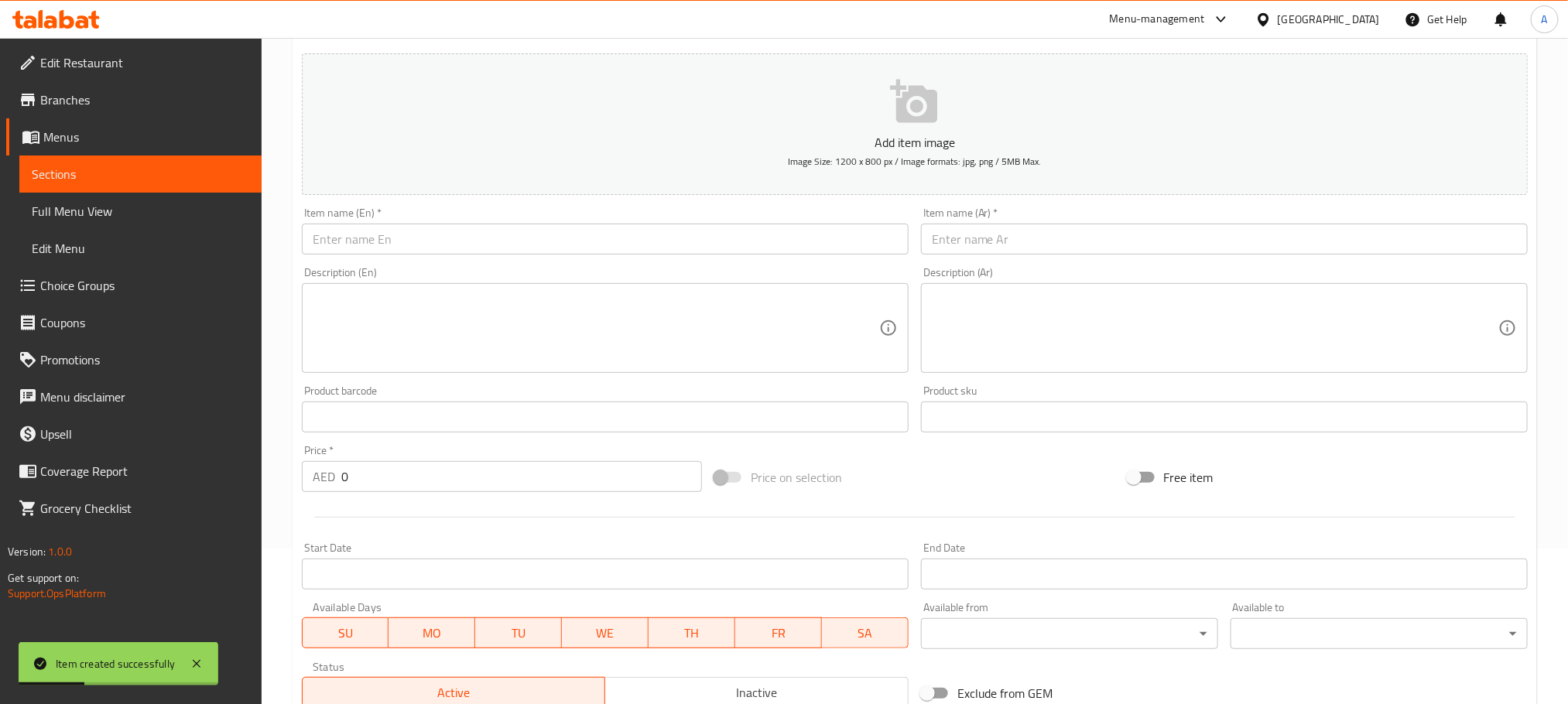
click at [404, 247] on input "text" at bounding box center [605, 239] width 607 height 31
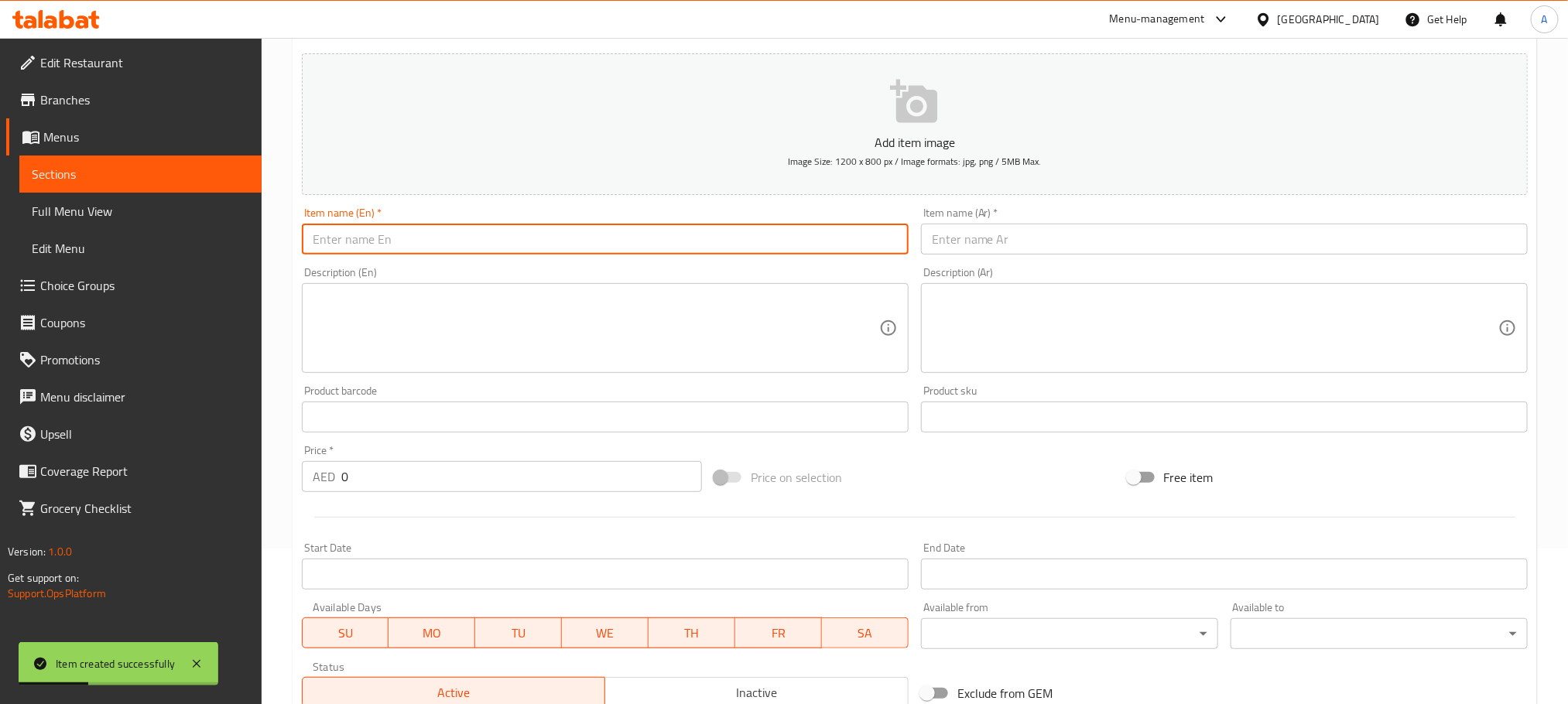
paste input "Escalope Milanaise"
click at [404, 247] on input "Escalope Milanaise" at bounding box center [605, 239] width 607 height 31
type input "Escalope Milanaise"
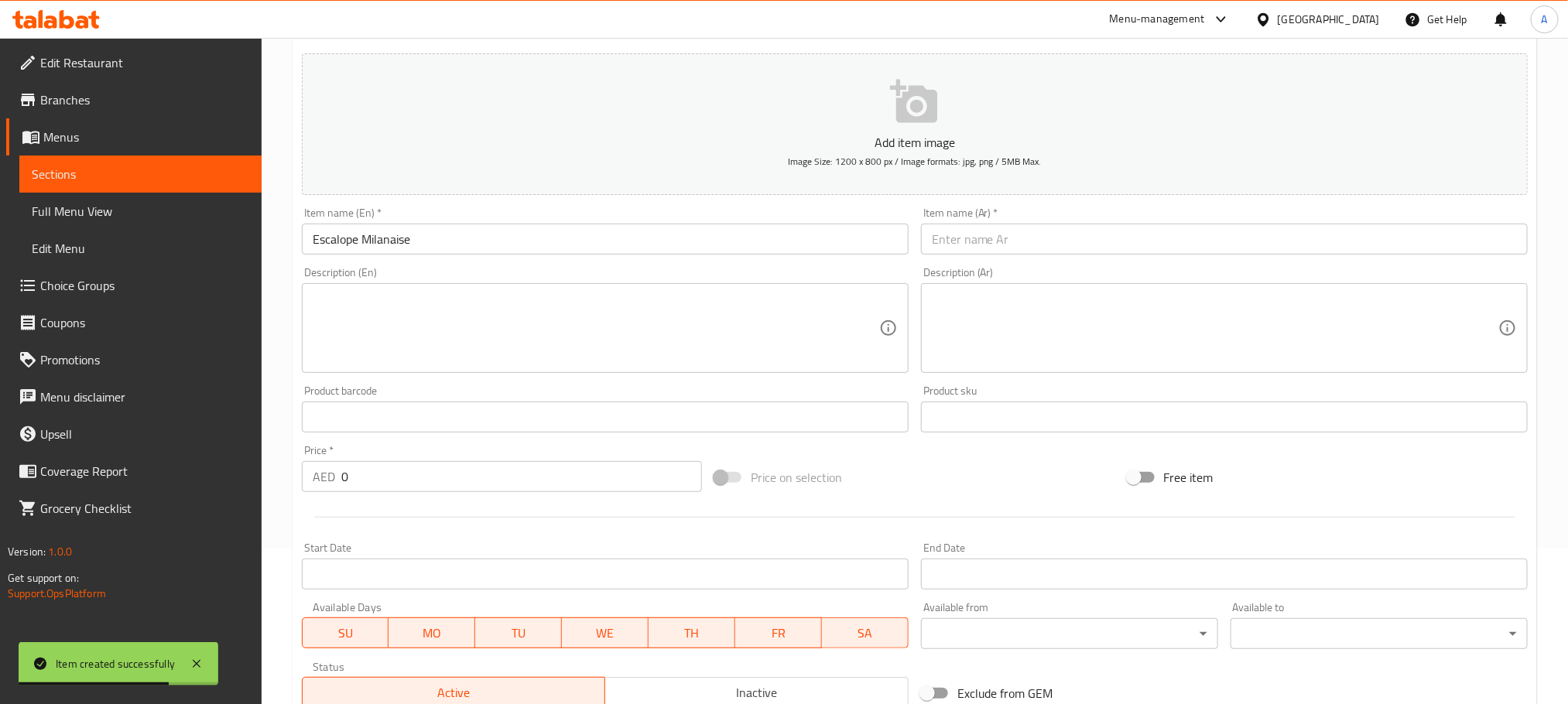
paste input "إسكالوب ميلانو"
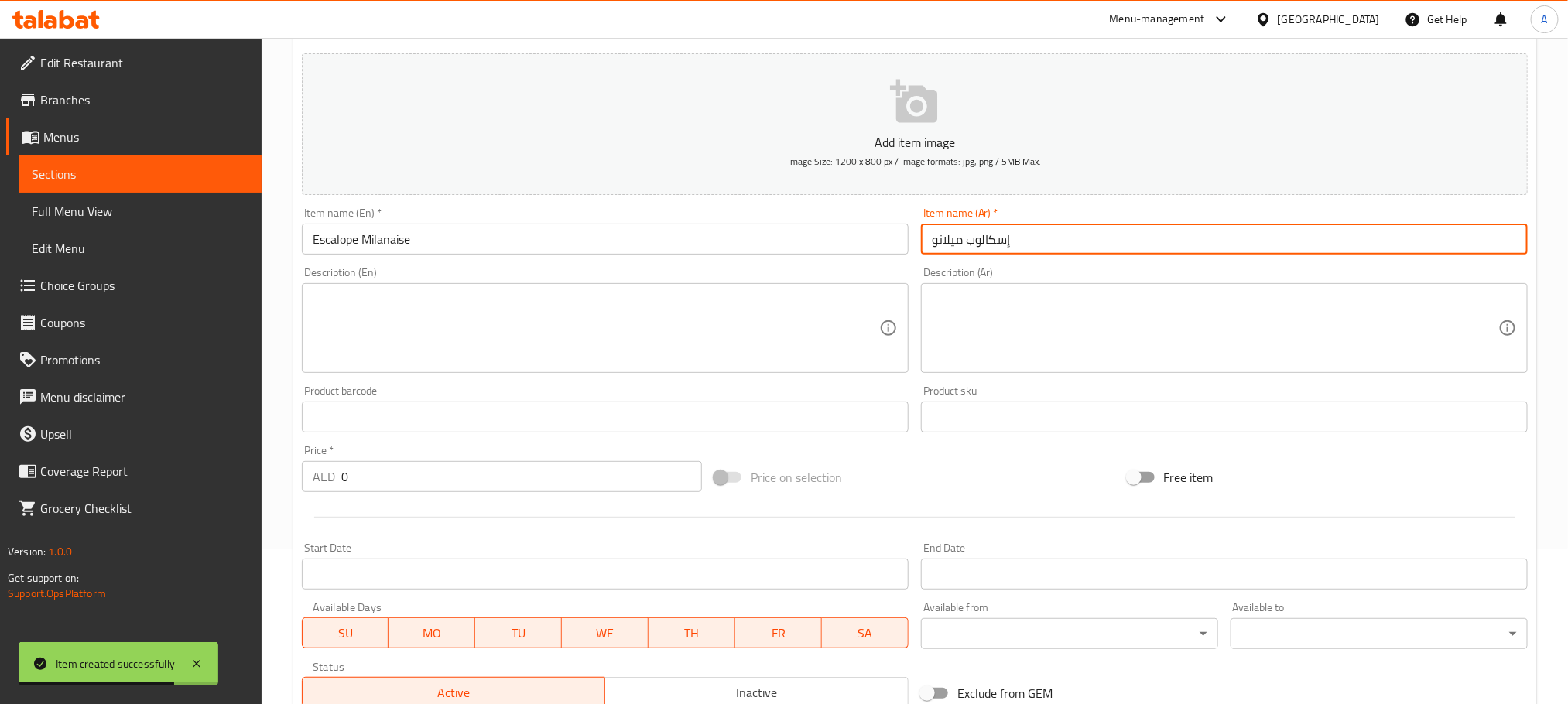
click at [1043, 245] on input "إسكالوب ميلانو" at bounding box center [1224, 239] width 607 height 31
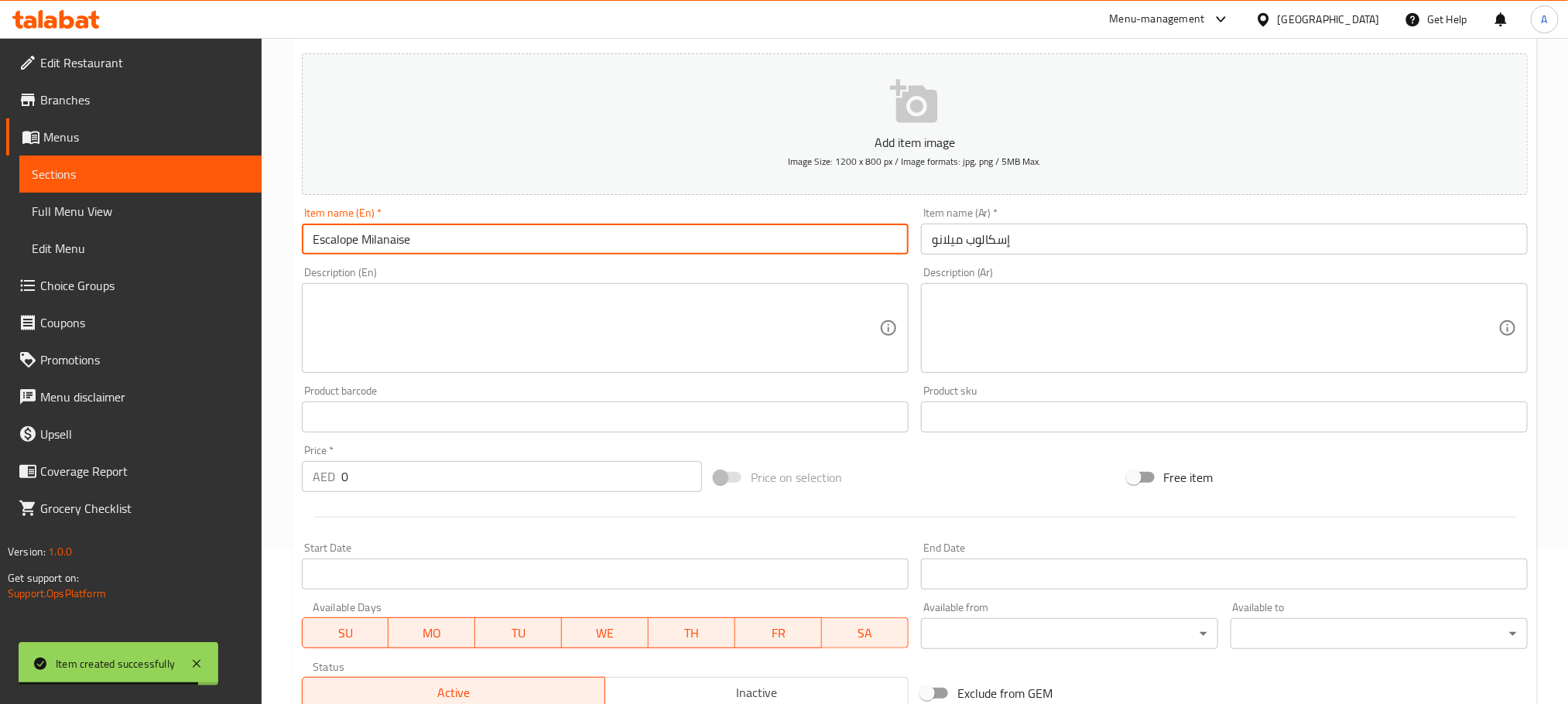
click at [411, 237] on input "Escalope Milanaise" at bounding box center [605, 239] width 607 height 31
click at [1061, 235] on input "إسكالوب ميلانو" at bounding box center [1224, 239] width 607 height 31
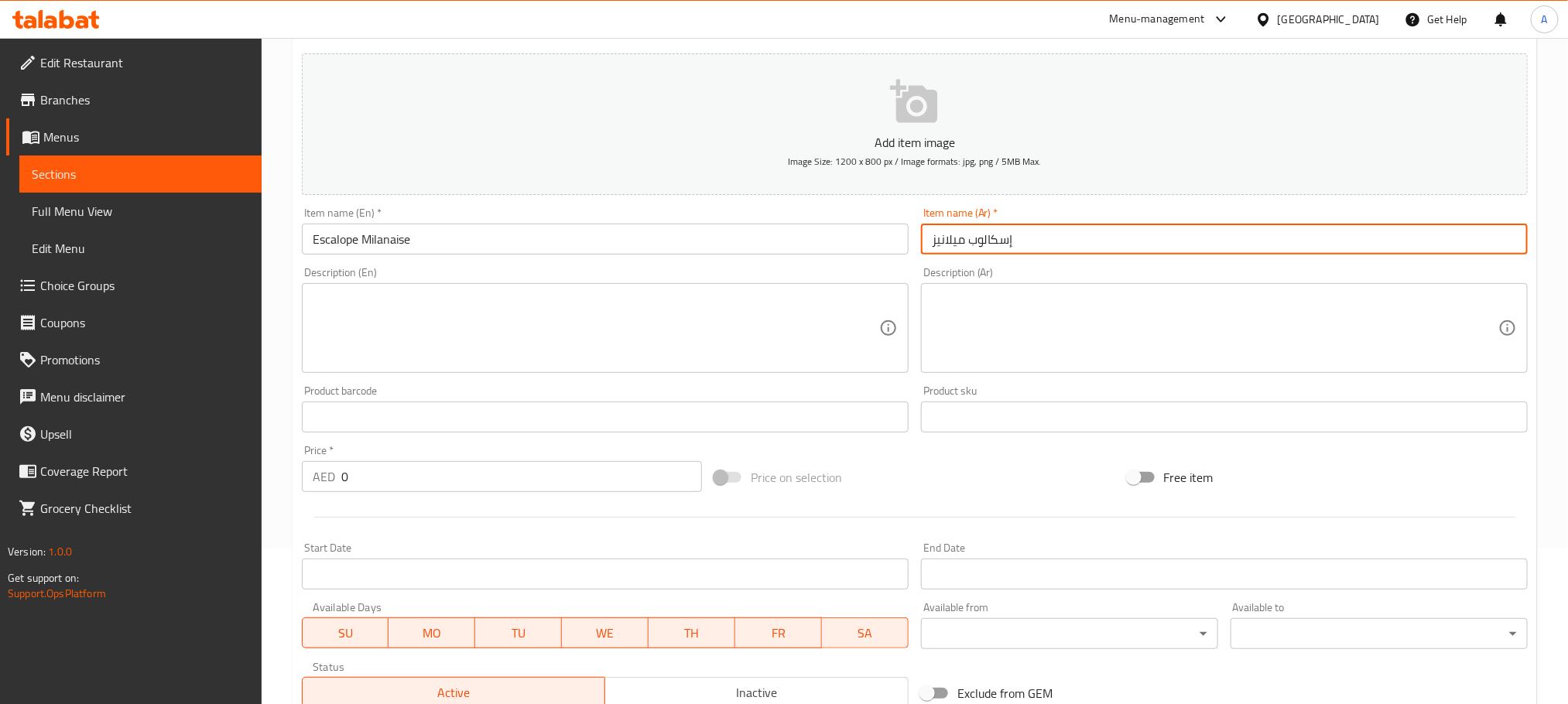
type input "إسكالوب ميلانيز"
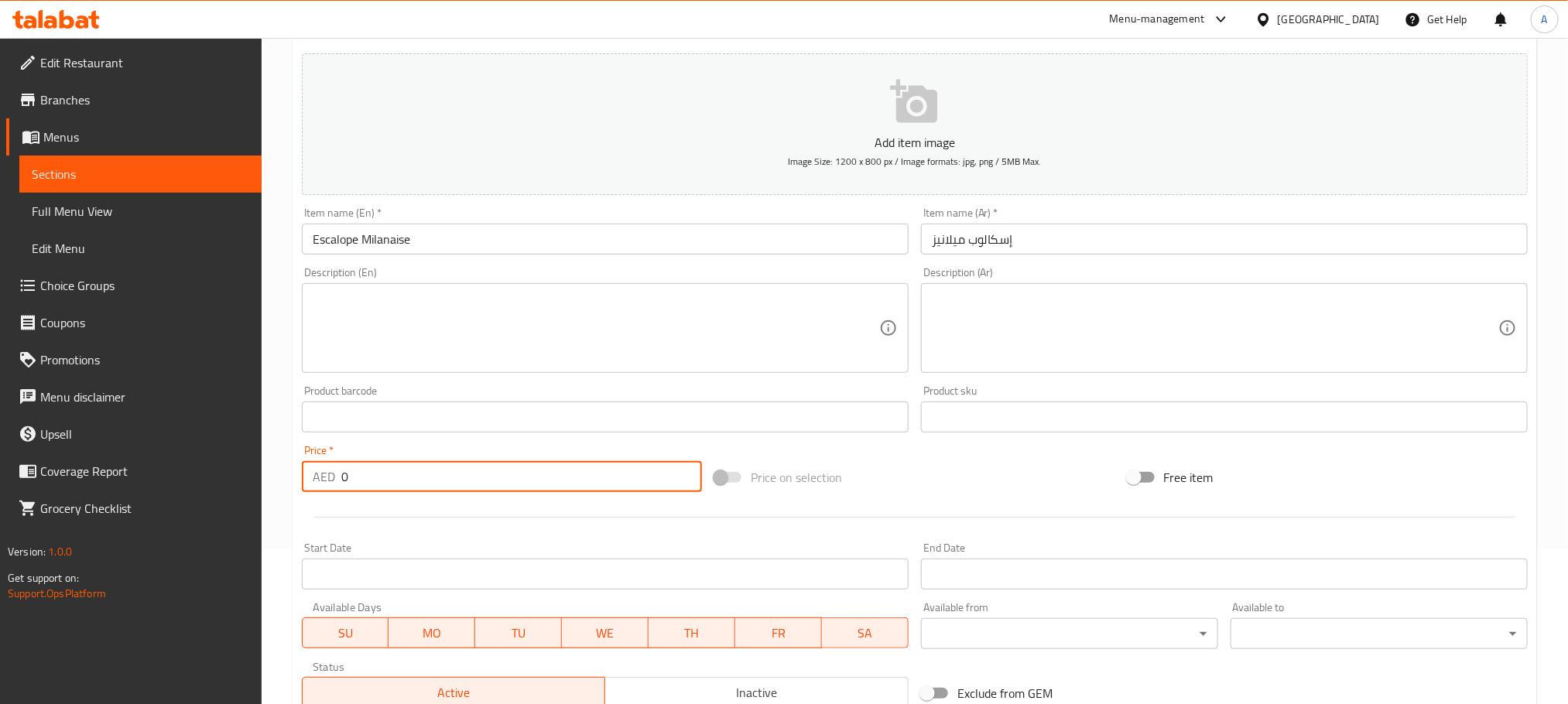
drag, startPoint x: 326, startPoint y: 474, endPoint x: 283, endPoint y: 474, distance: 43.0
click at [283, 474] on div "Home / Restaurants management / Menus / Sections / item / create Chicken Main C…" at bounding box center [914, 410] width 1307 height 1056
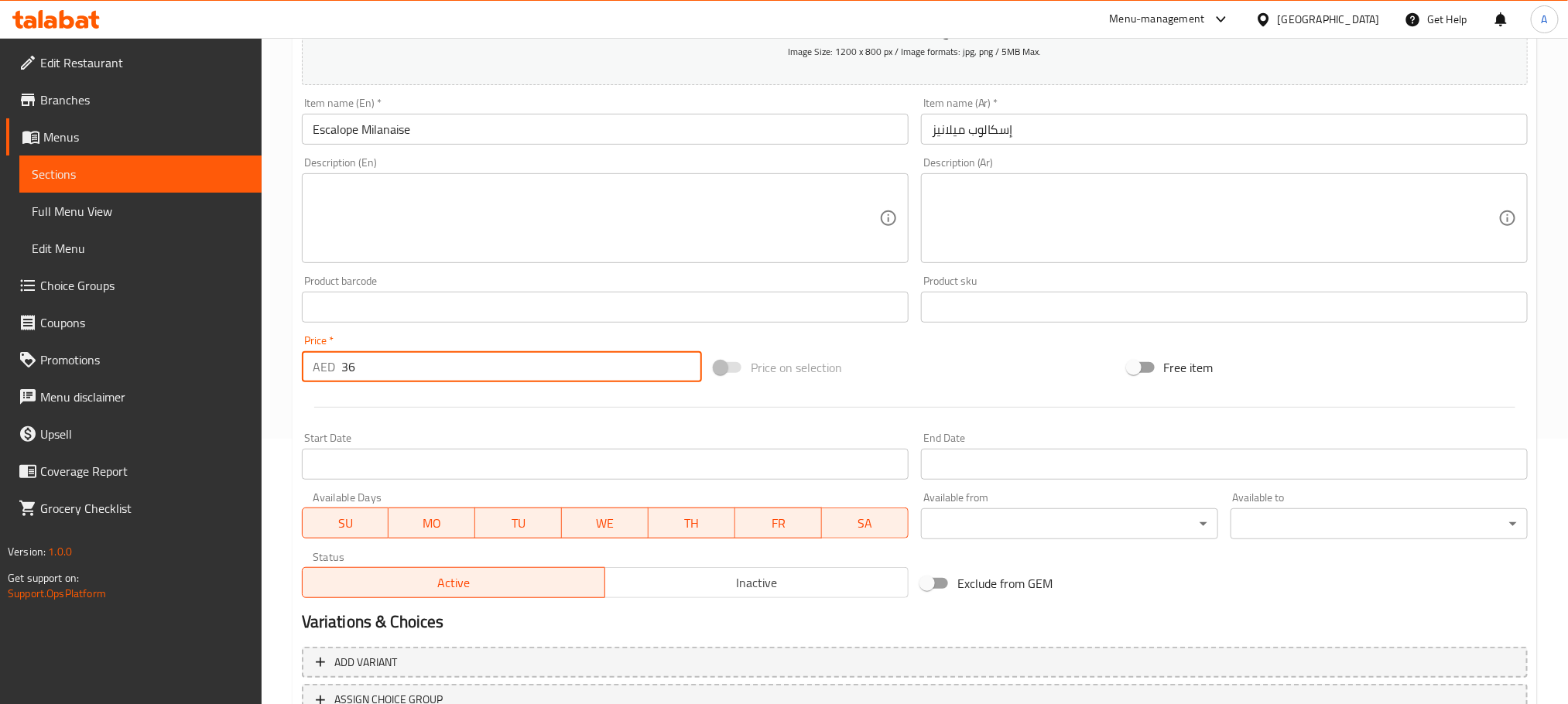
scroll to position [387, 0]
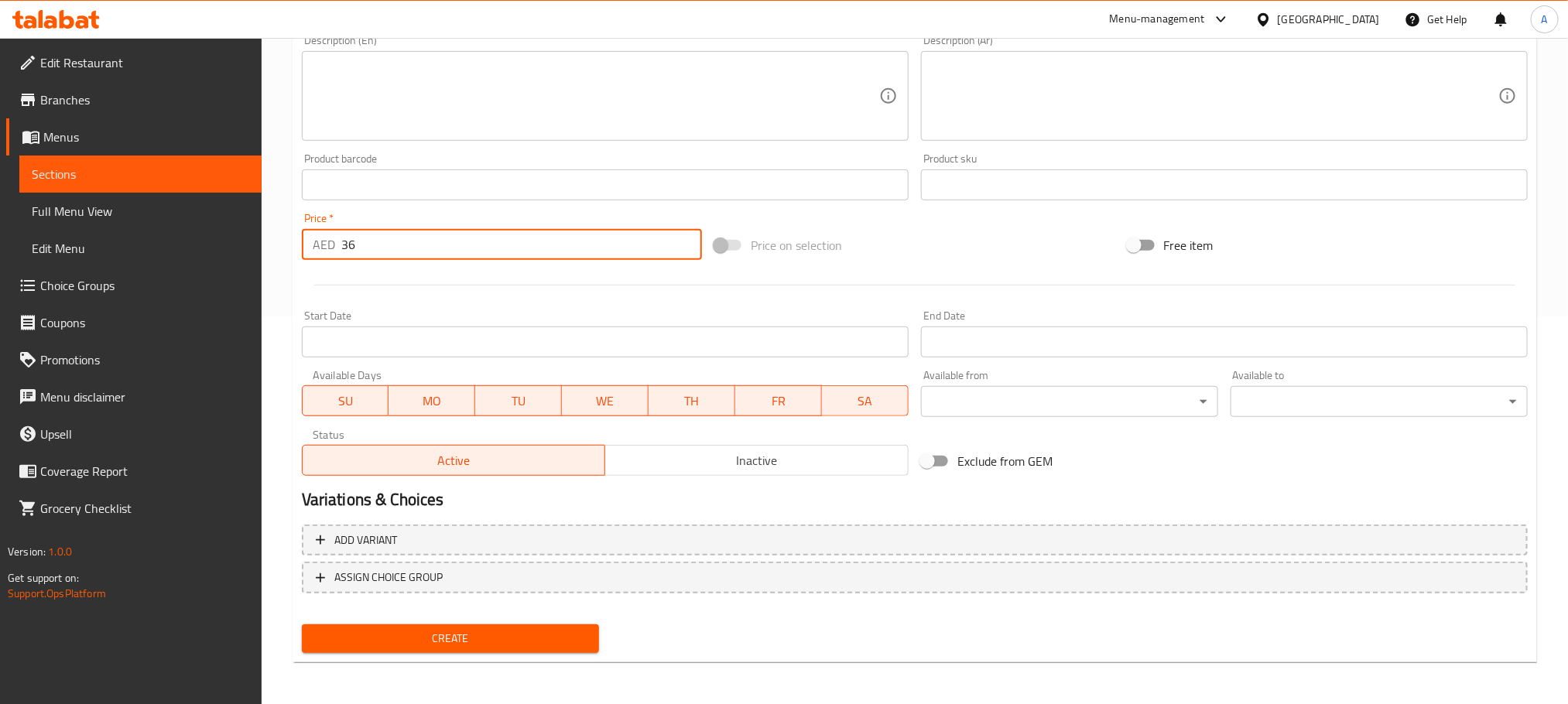
type input "36"
click at [574, 630] on span "Create" at bounding box center [450, 638] width 272 height 20
drag, startPoint x: 362, startPoint y: 249, endPoint x: 323, endPoint y: 249, distance: 39.0
click at [323, 249] on div "AED 0 Price *" at bounding box center [502, 244] width 400 height 31
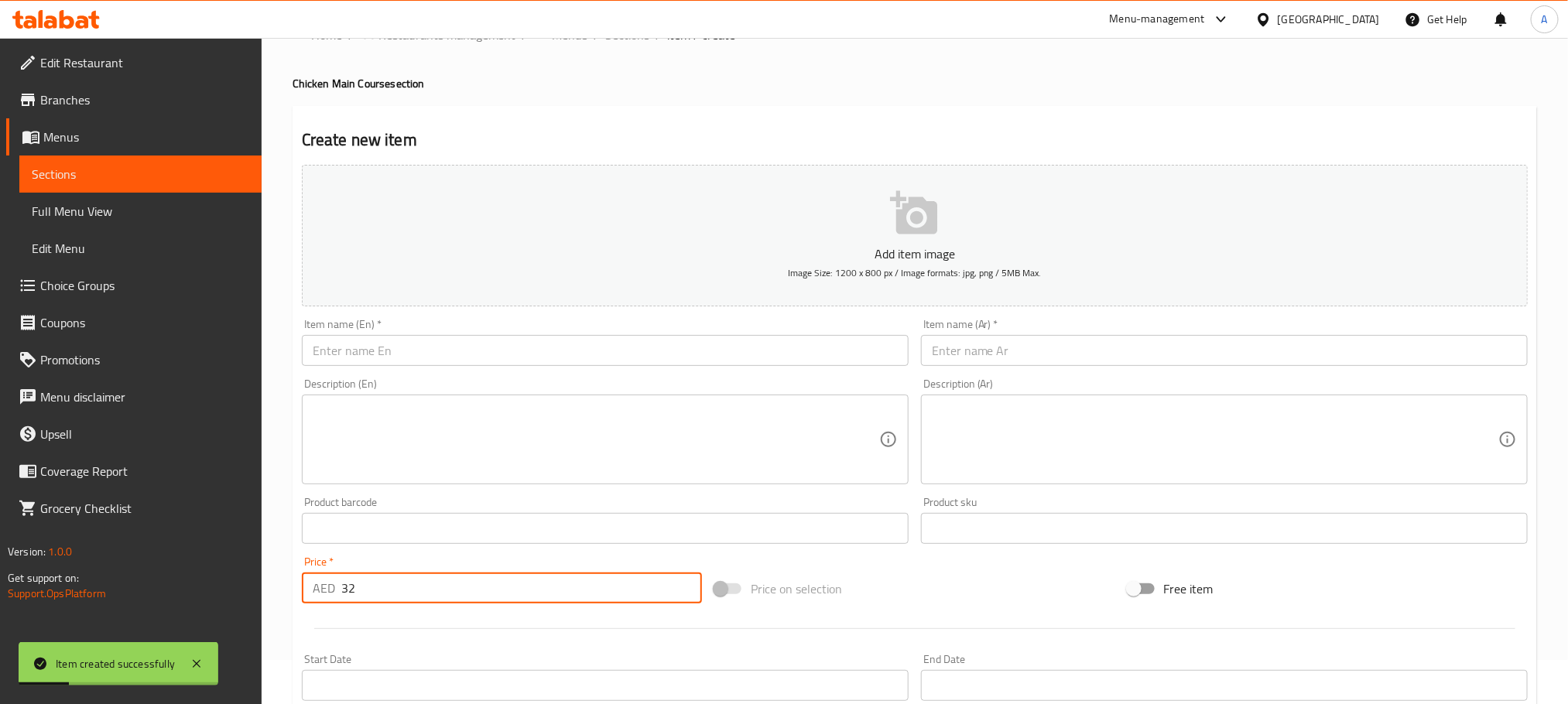
scroll to position [39, 0]
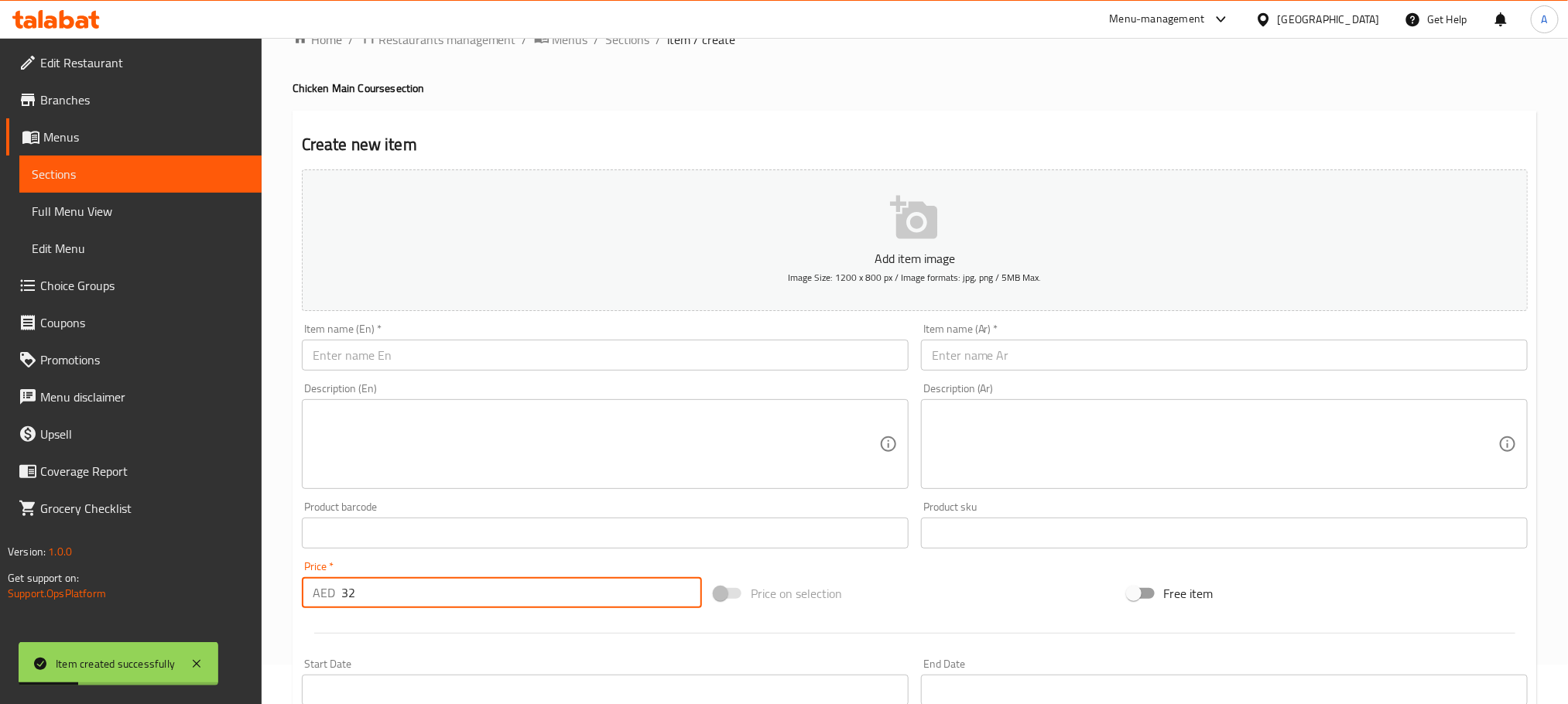
type input "32"
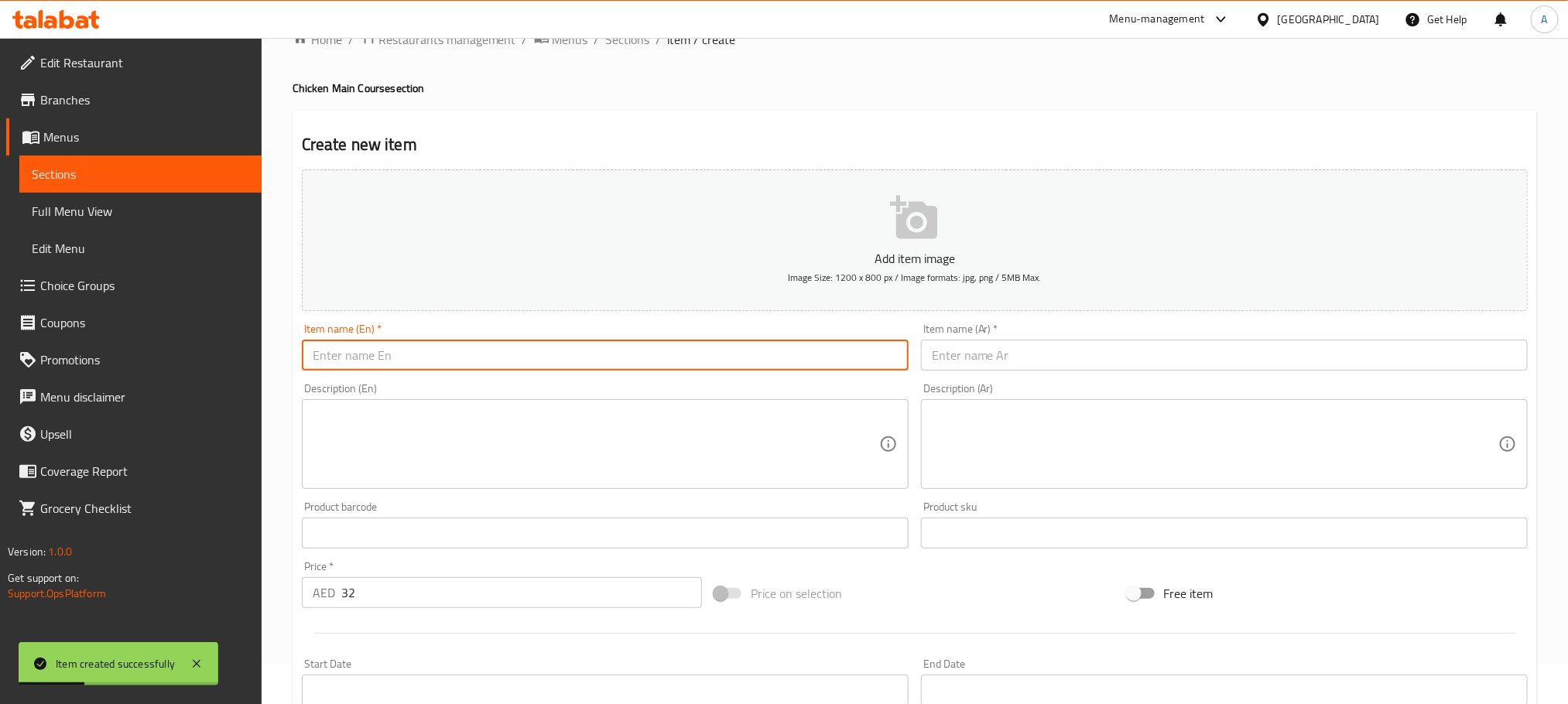
click at [428, 352] on input "text" at bounding box center [605, 355] width 607 height 31
paste input "Chicken Crispy"
click at [428, 352] on input "Chicken Crispy" at bounding box center [605, 355] width 607 height 31
type input "Chicken Crispy"
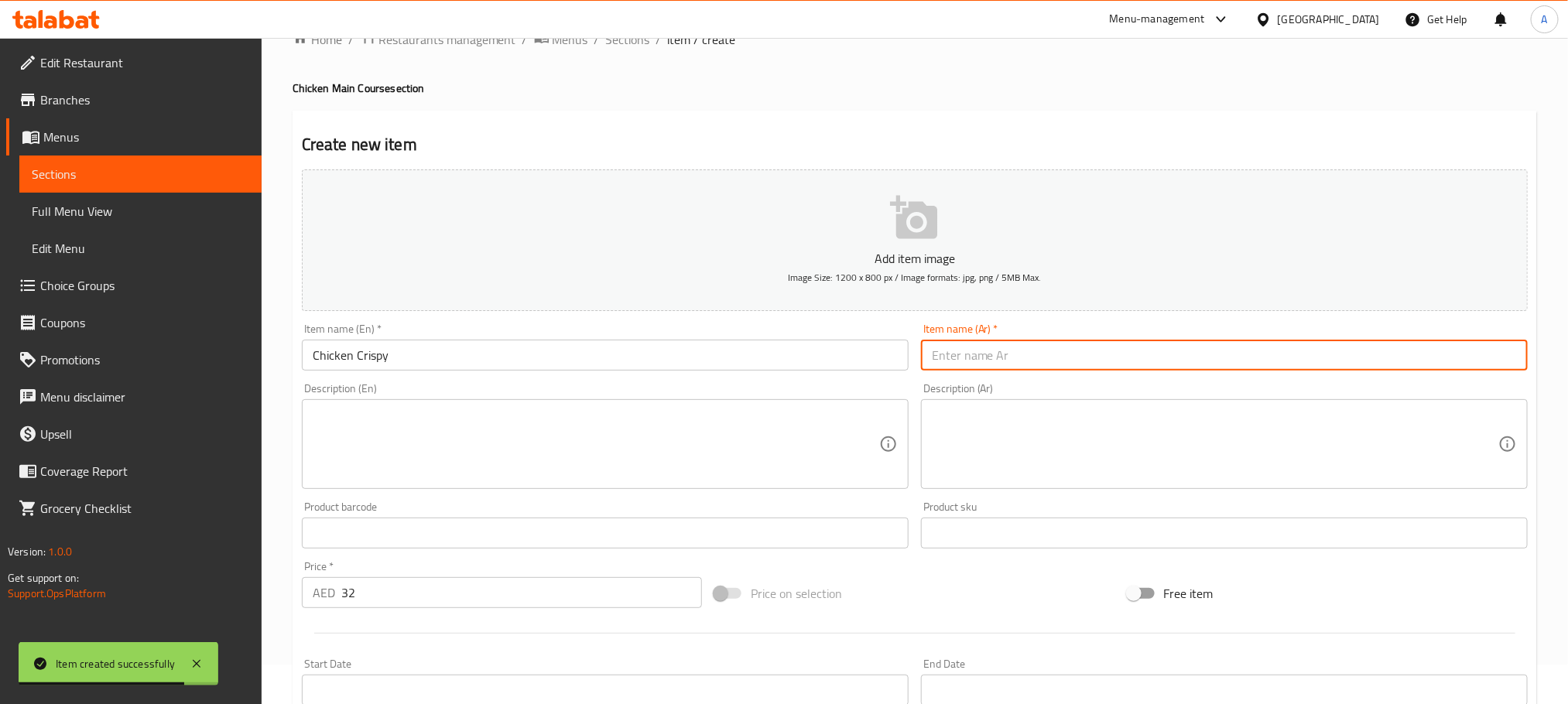
paste input "دجاج"
click at [1133, 352] on input "text" at bounding box center [1224, 355] width 607 height 31
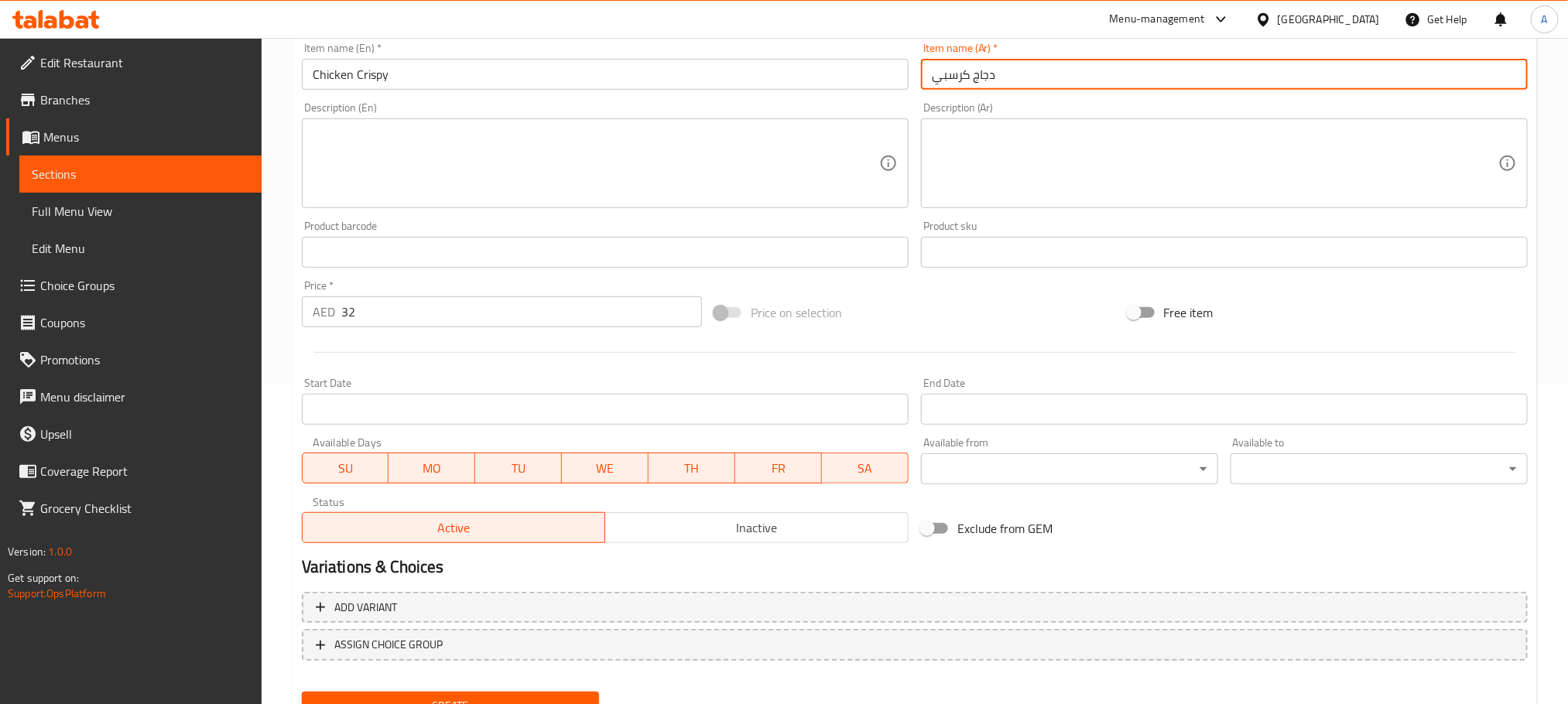
scroll to position [387, 0]
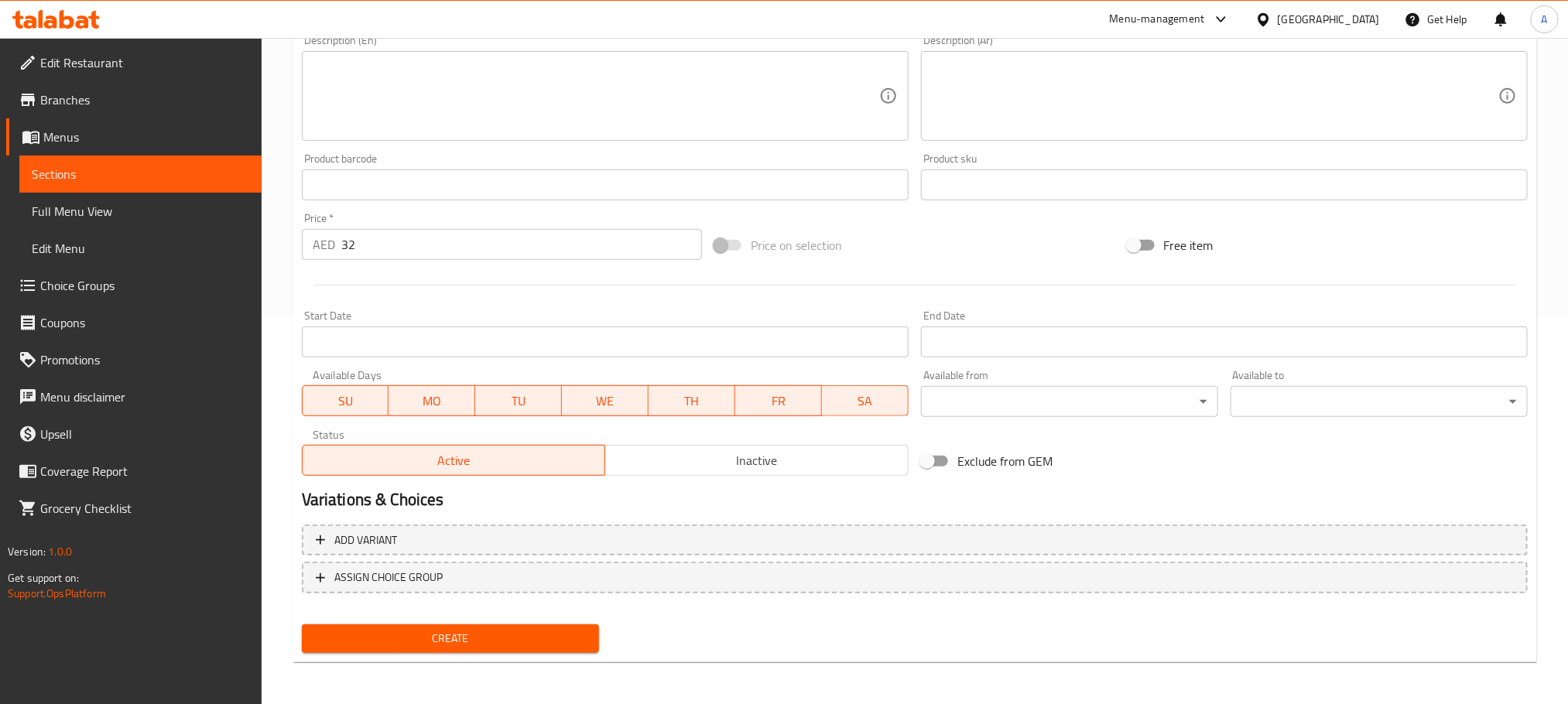
type input "دجاج كرسبي"
click at [545, 626] on button "Create" at bounding box center [451, 639] width 297 height 29
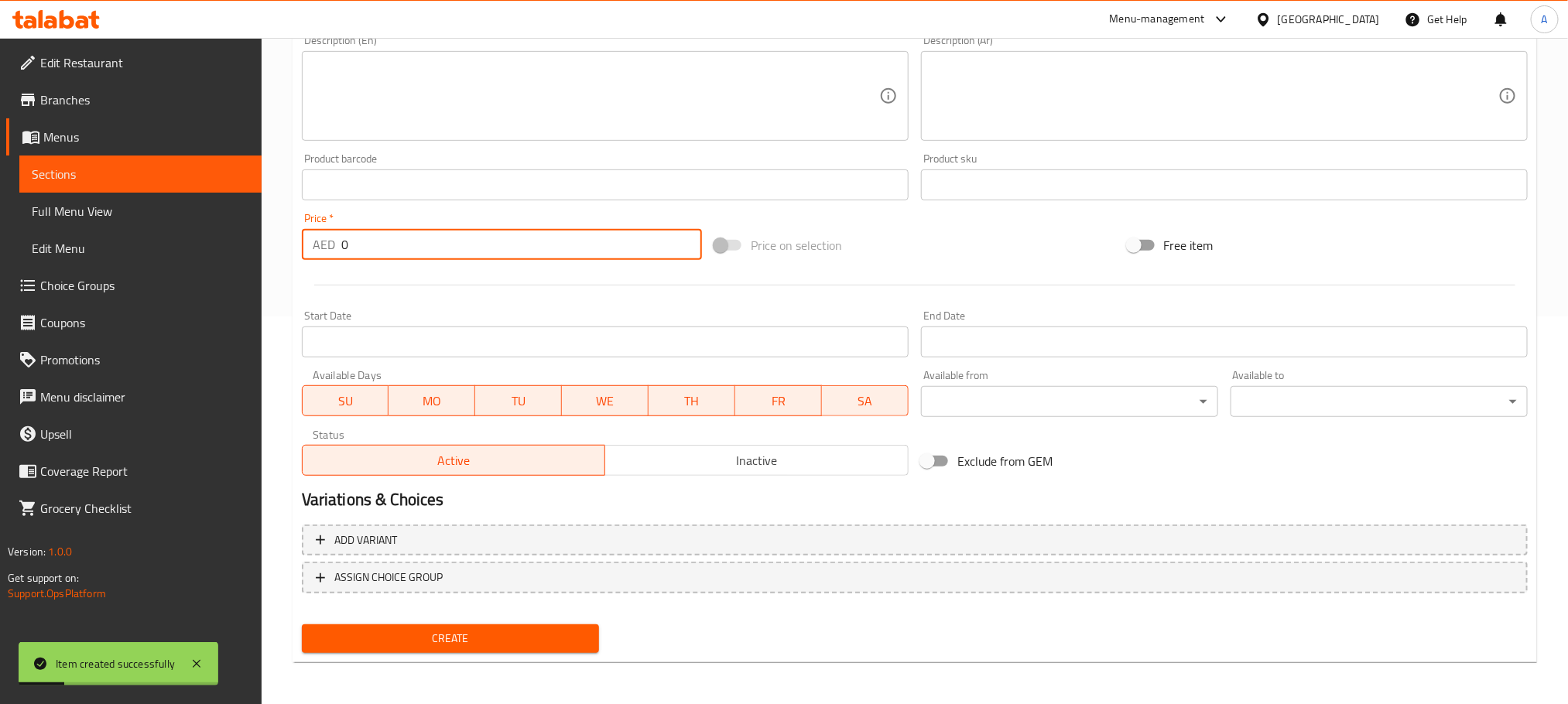
drag, startPoint x: 370, startPoint y: 232, endPoint x: 286, endPoint y: 236, distance: 84.1
click at [286, 236] on div "Home / Restaurants management / Menus / Sections / item / create Chicken Main C…" at bounding box center [914, 177] width 1307 height 1056
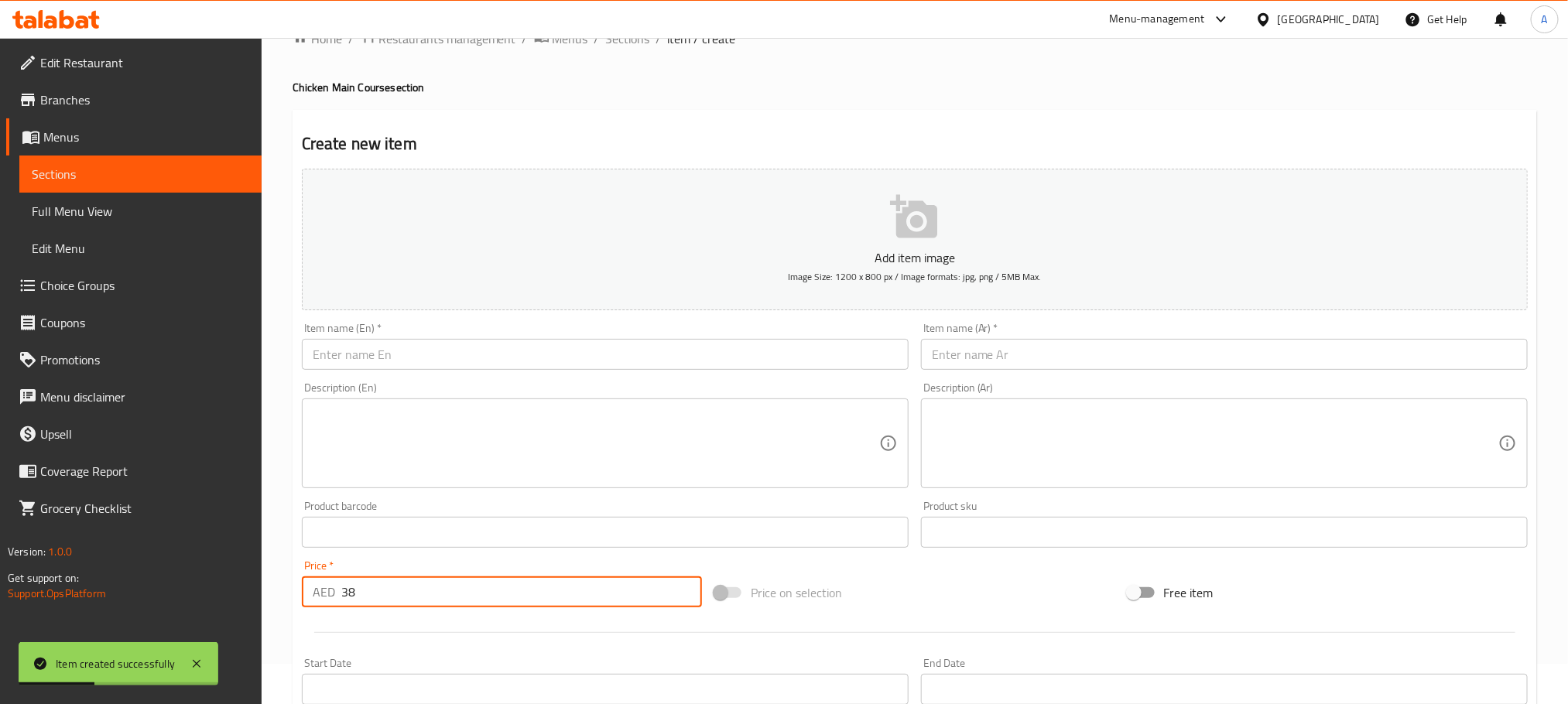
scroll to position [39, 0]
type input "38"
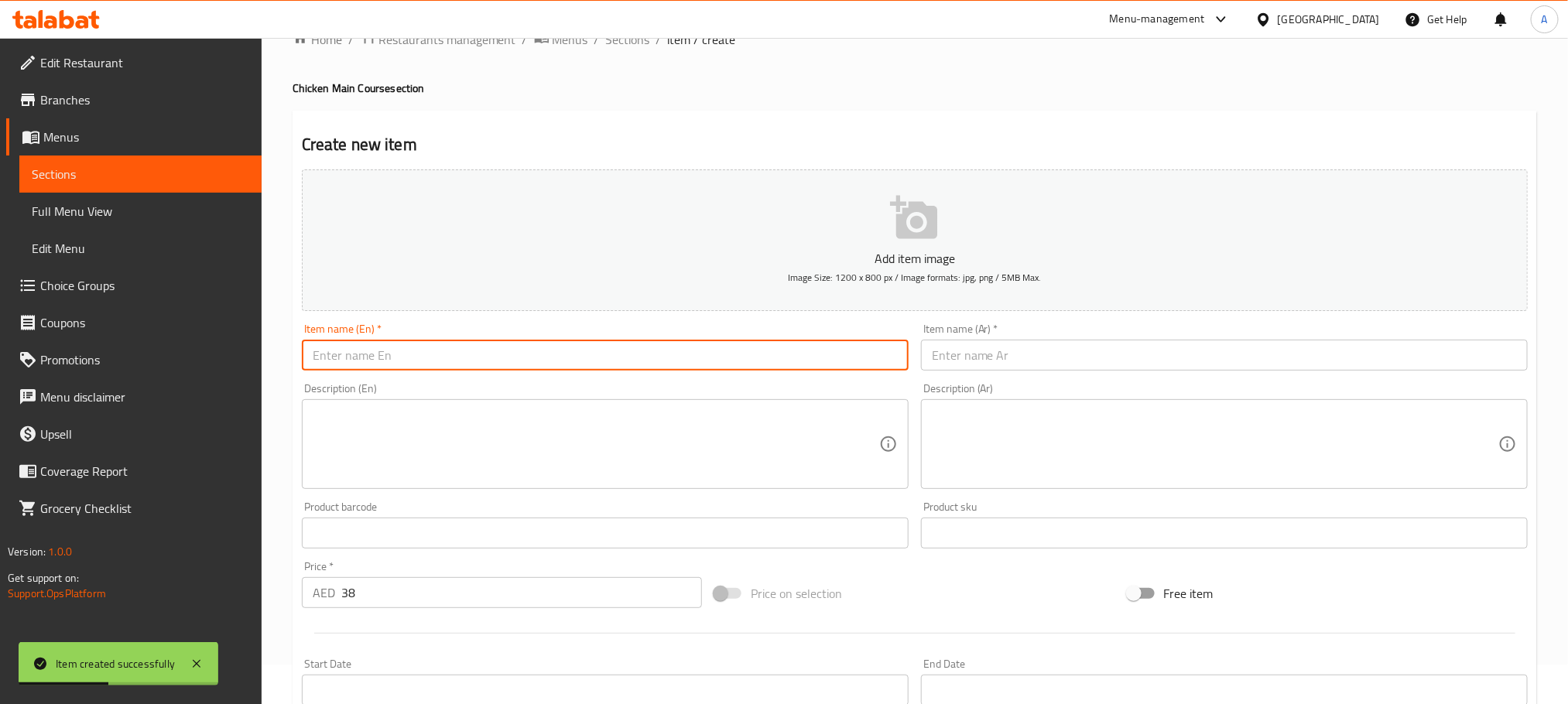
click at [410, 346] on input "text" at bounding box center [605, 355] width 607 height 31
paste input "Chicken Crispy Cheddar"
click at [410, 346] on input "Chicken Crispy Cheddar" at bounding box center [605, 355] width 607 height 31
type input "Chicken Crispy Cheddar"
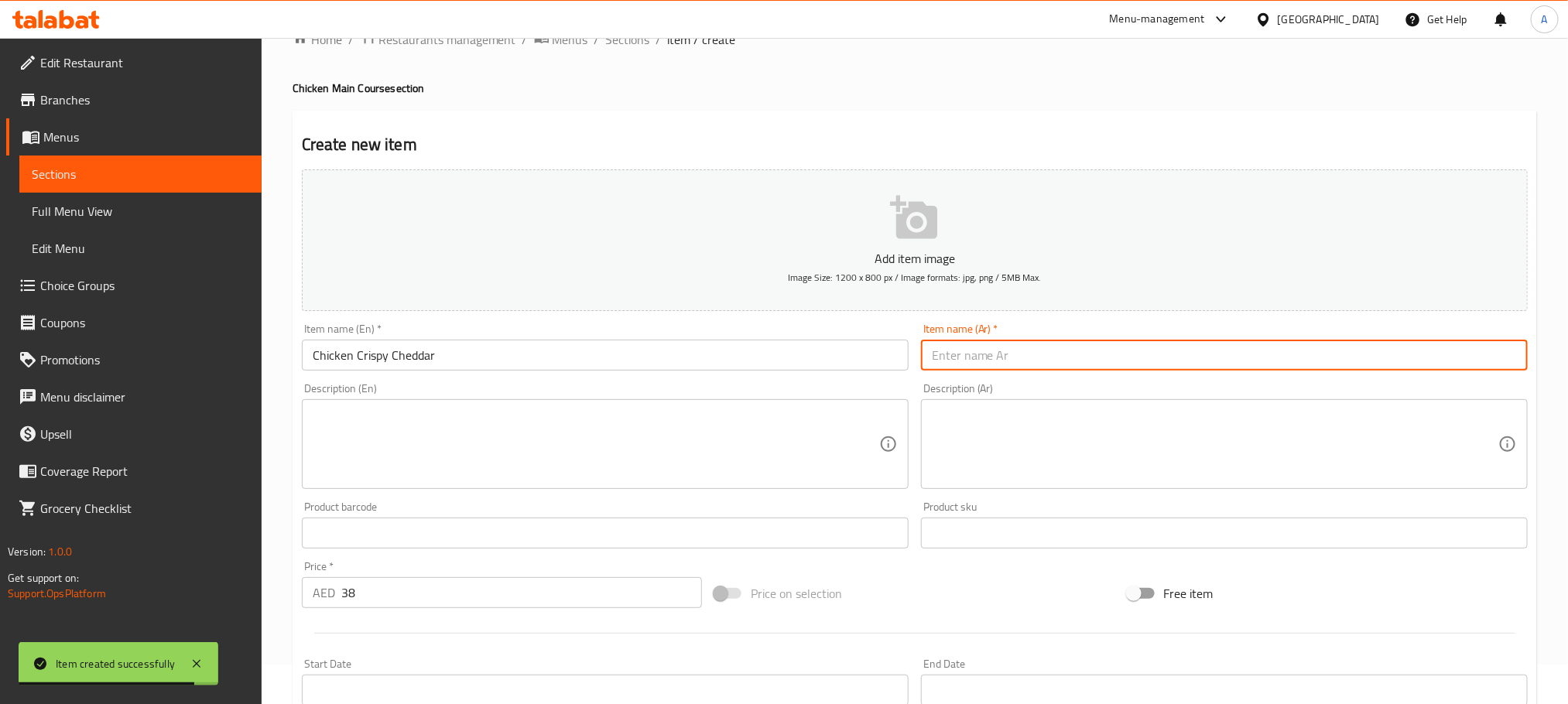
paste input "دجاج مقرمش بالجبن الشيدر"
click at [1054, 352] on input "text" at bounding box center [1224, 355] width 607 height 31
click at [1022, 356] on input "دجاج مقرمش بالجبن الشيدر" at bounding box center [1224, 355] width 607 height 31
click at [958, 355] on input "دجاج كرسبي بالجبن الشيدر" at bounding box center [1224, 355] width 607 height 31
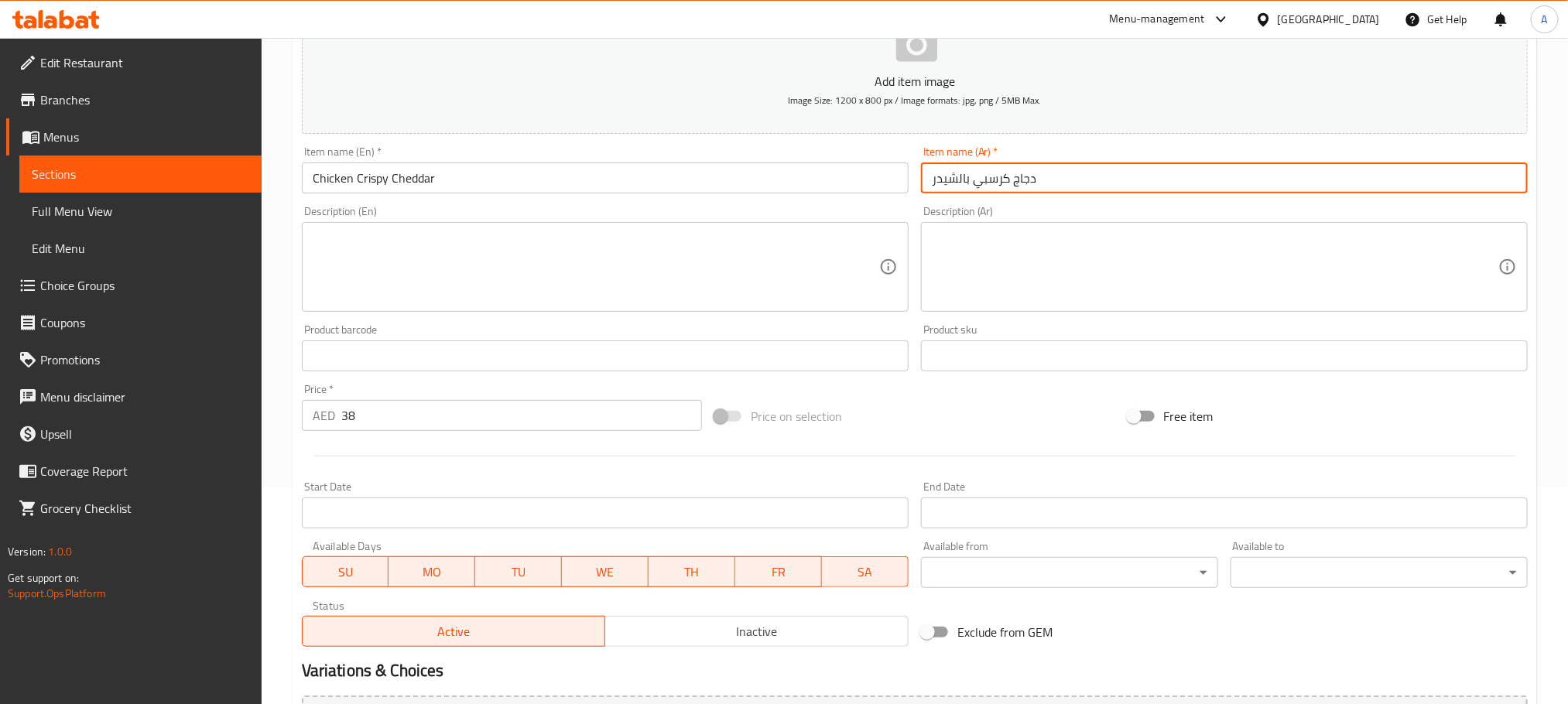
scroll to position [387, 0]
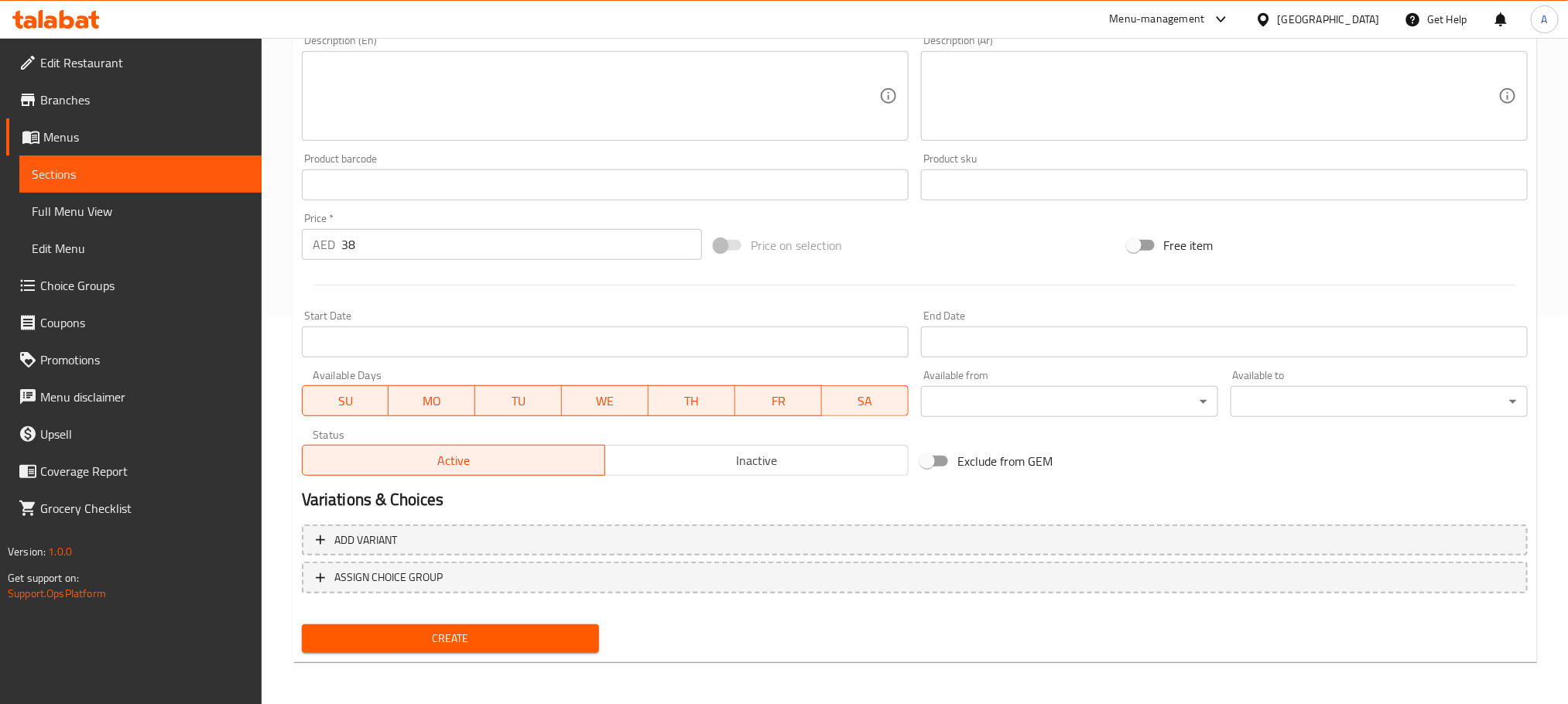
type input "دجاج كرسبي بالشيدر"
click at [549, 646] on span "Create" at bounding box center [450, 638] width 272 height 20
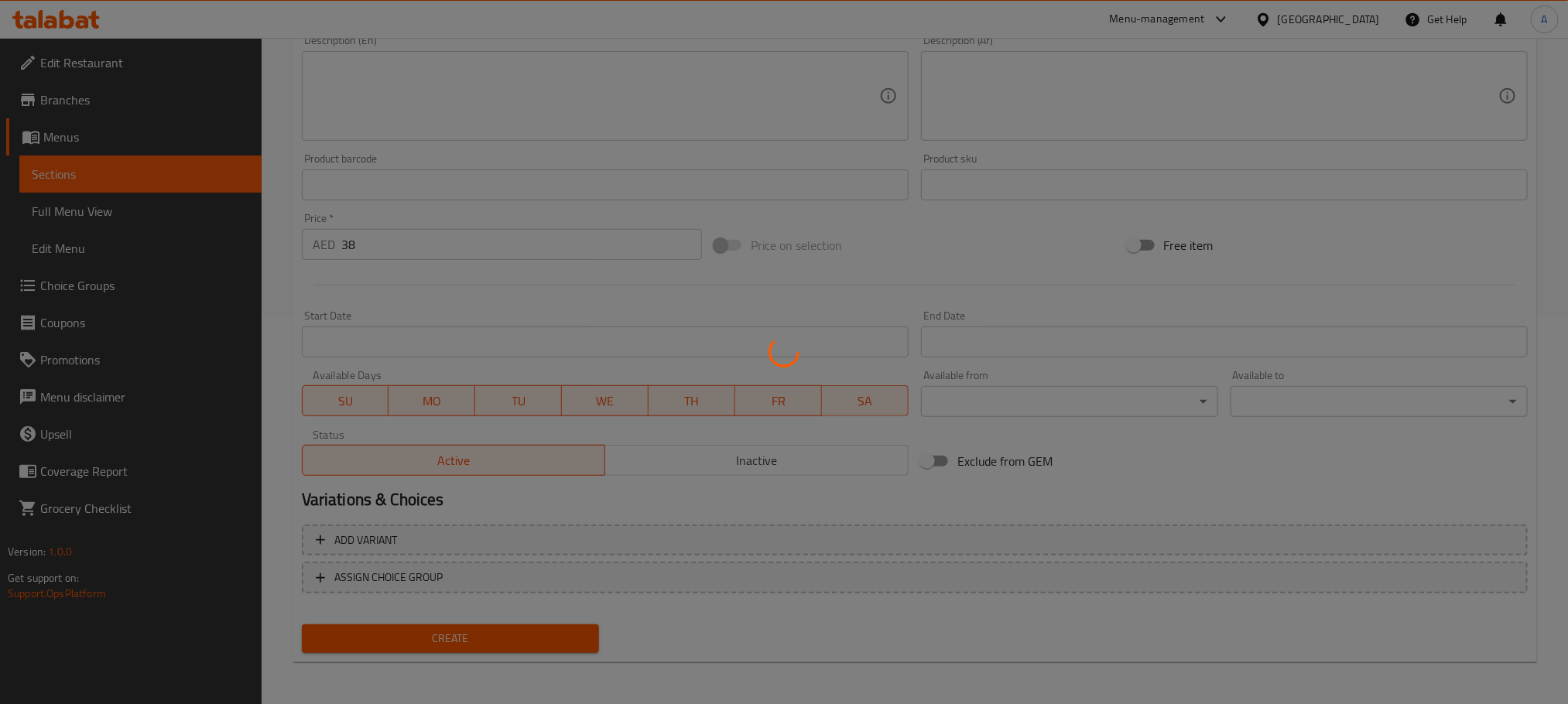
type input "0"
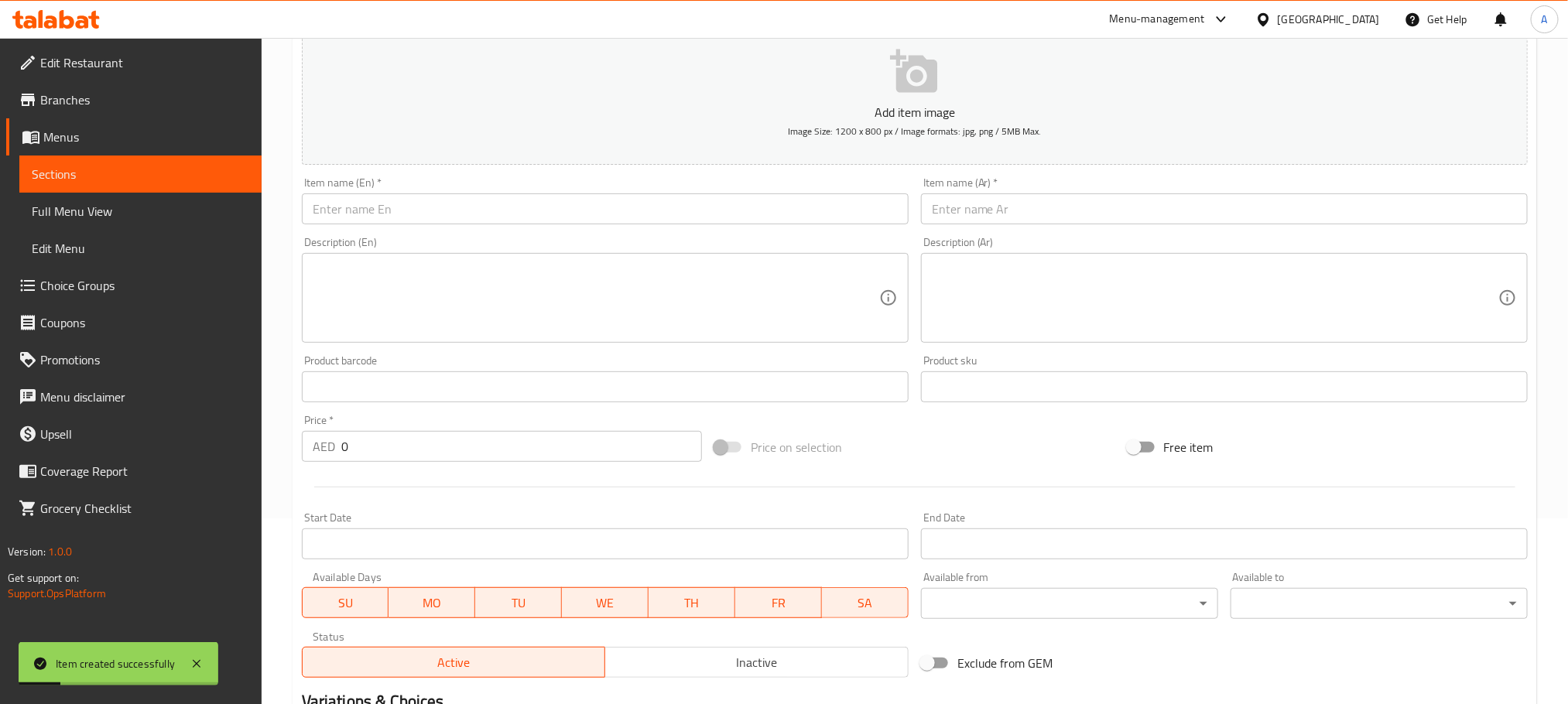
scroll to position [155, 0]
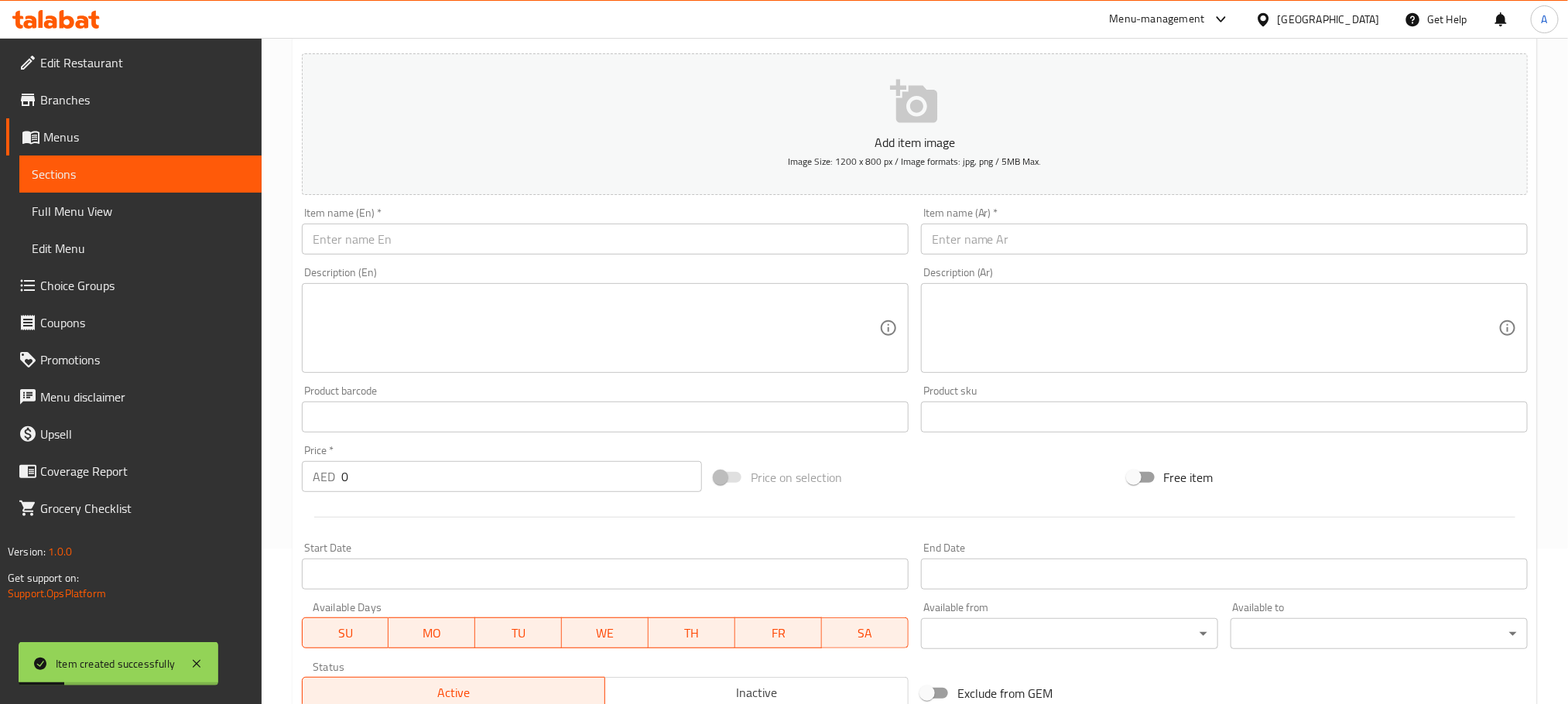
click at [406, 254] on input "text" at bounding box center [605, 239] width 607 height 31
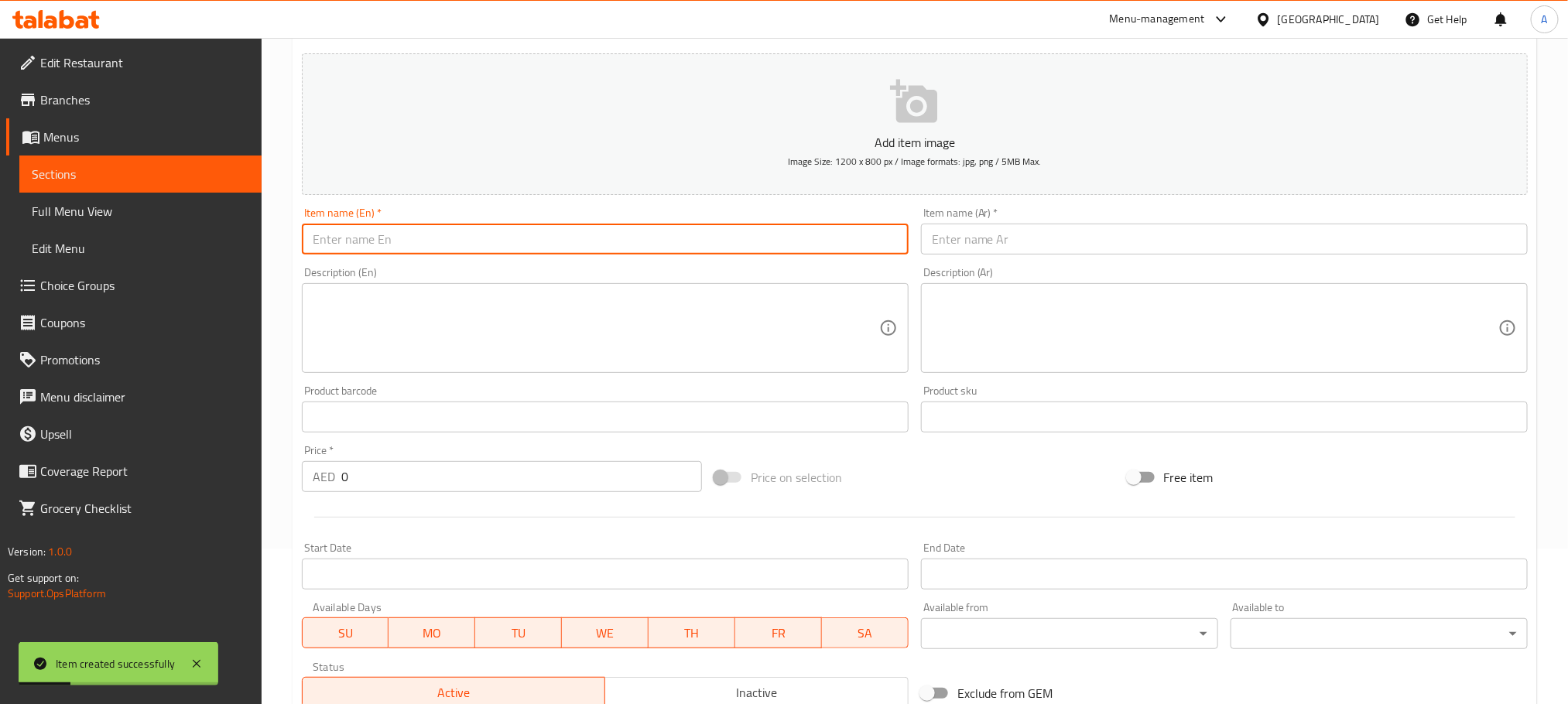
paste input "Fakhara Profensal"
click at [406, 254] on input "Fakhara Profensal" at bounding box center [605, 239] width 607 height 31
type input "Fakhara Profensal"
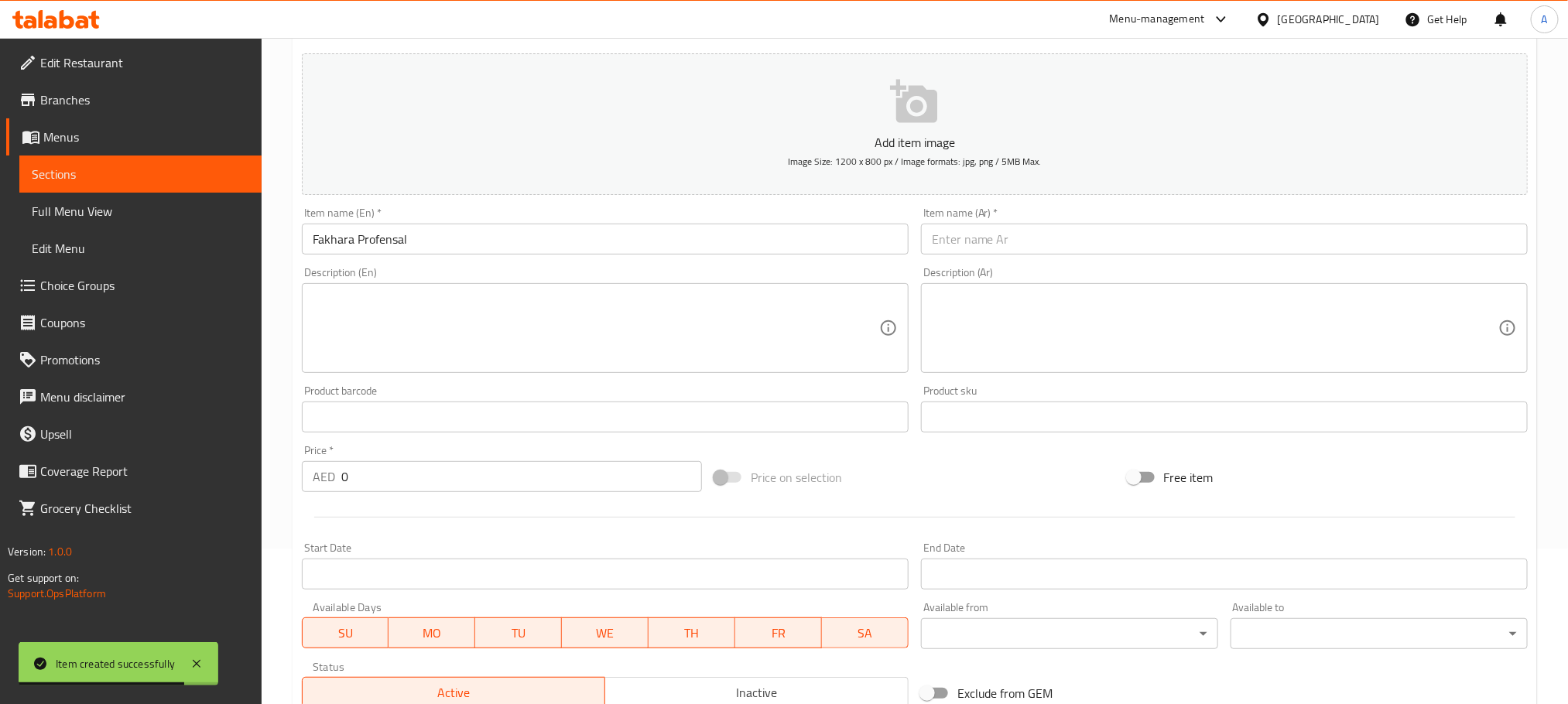
click at [989, 298] on textarea at bounding box center [1215, 329] width 567 height 73
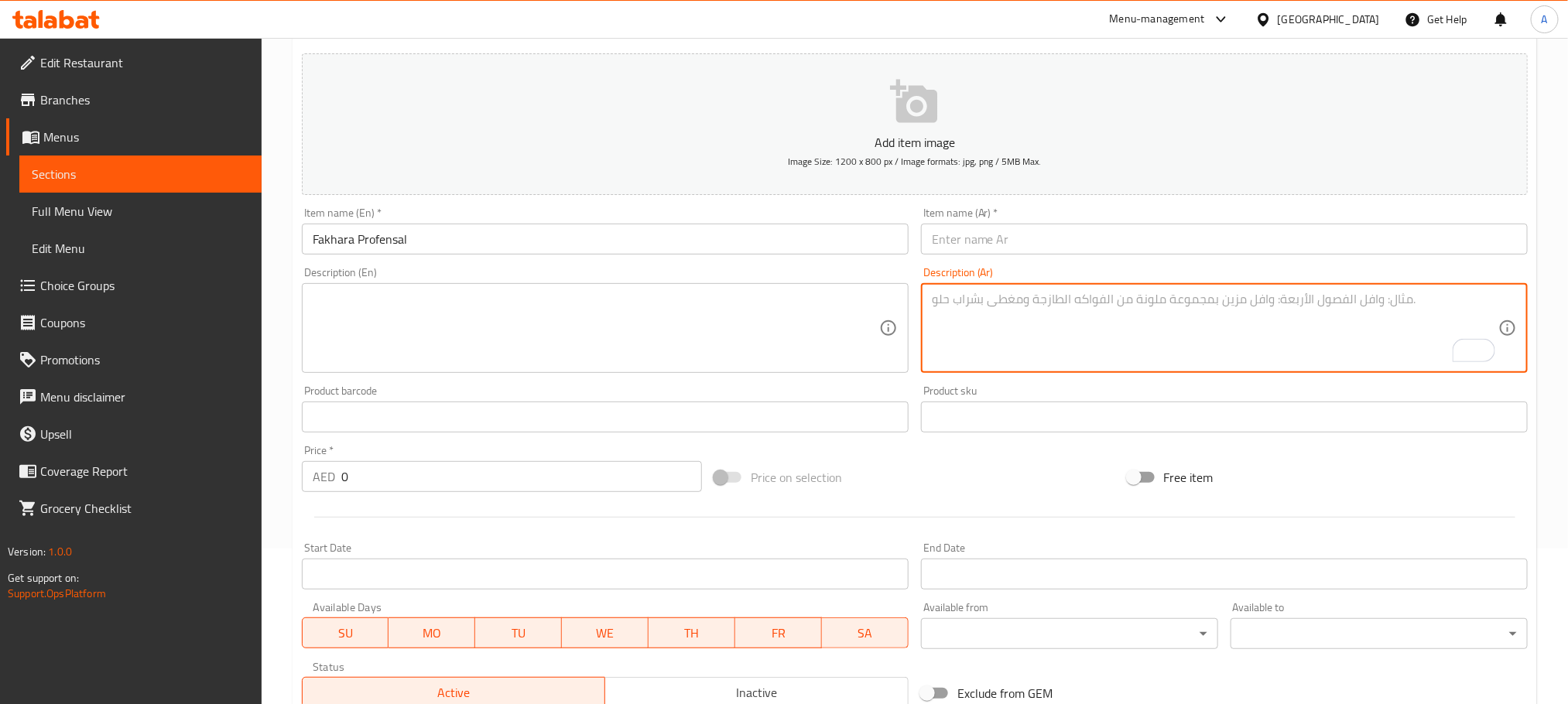
click at [344, 468] on input "0" at bounding box center [522, 476] width 361 height 31
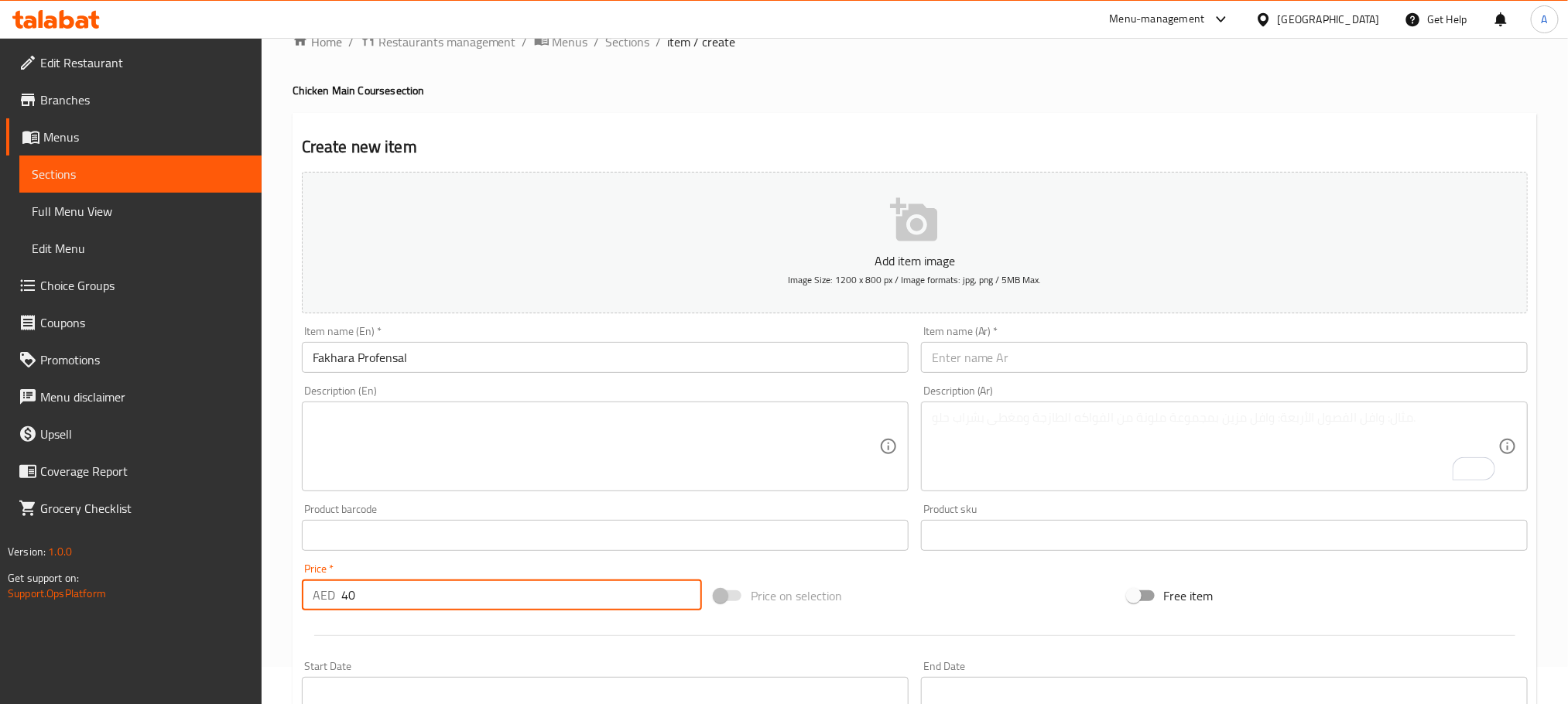
scroll to position [0, 0]
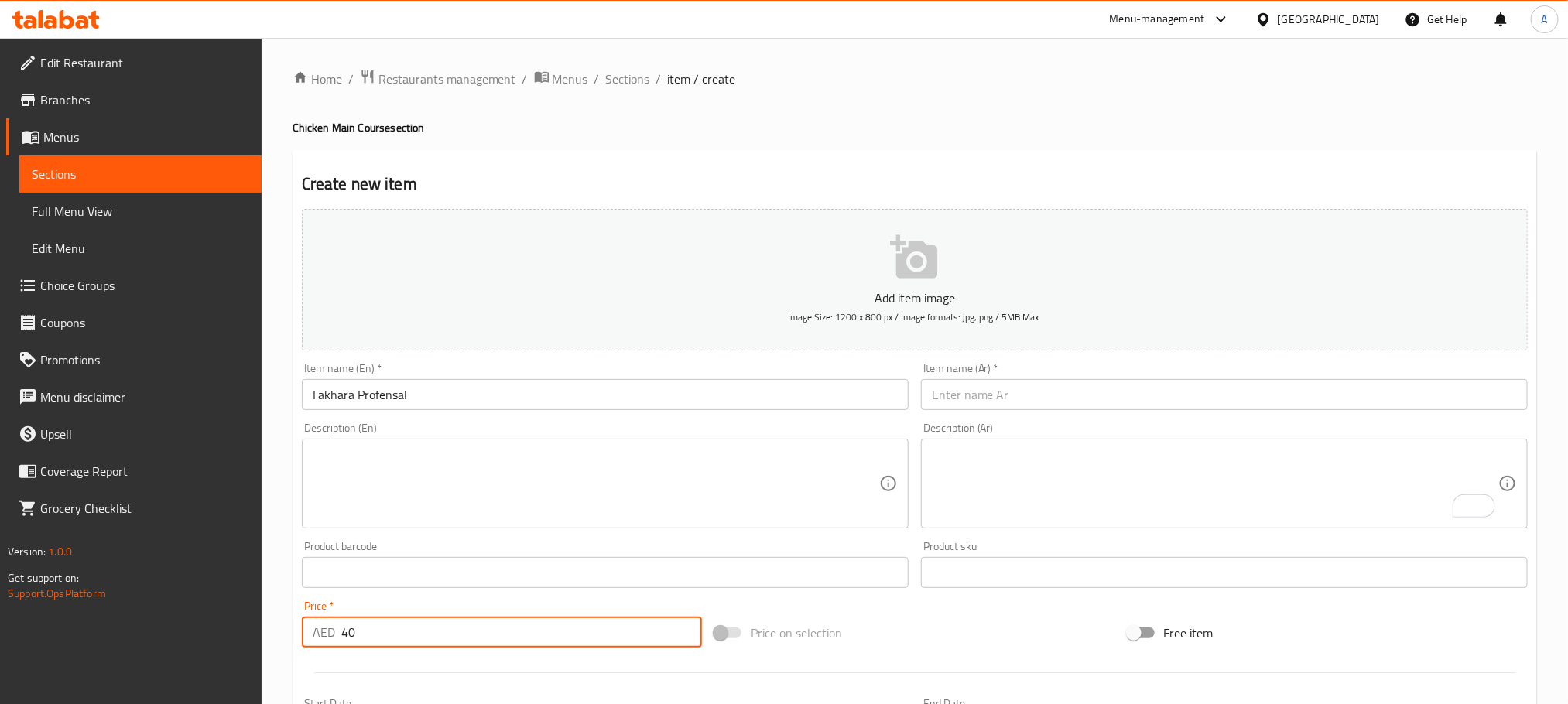
type input "40"
click at [1066, 393] on input "text" at bounding box center [1224, 394] width 607 height 31
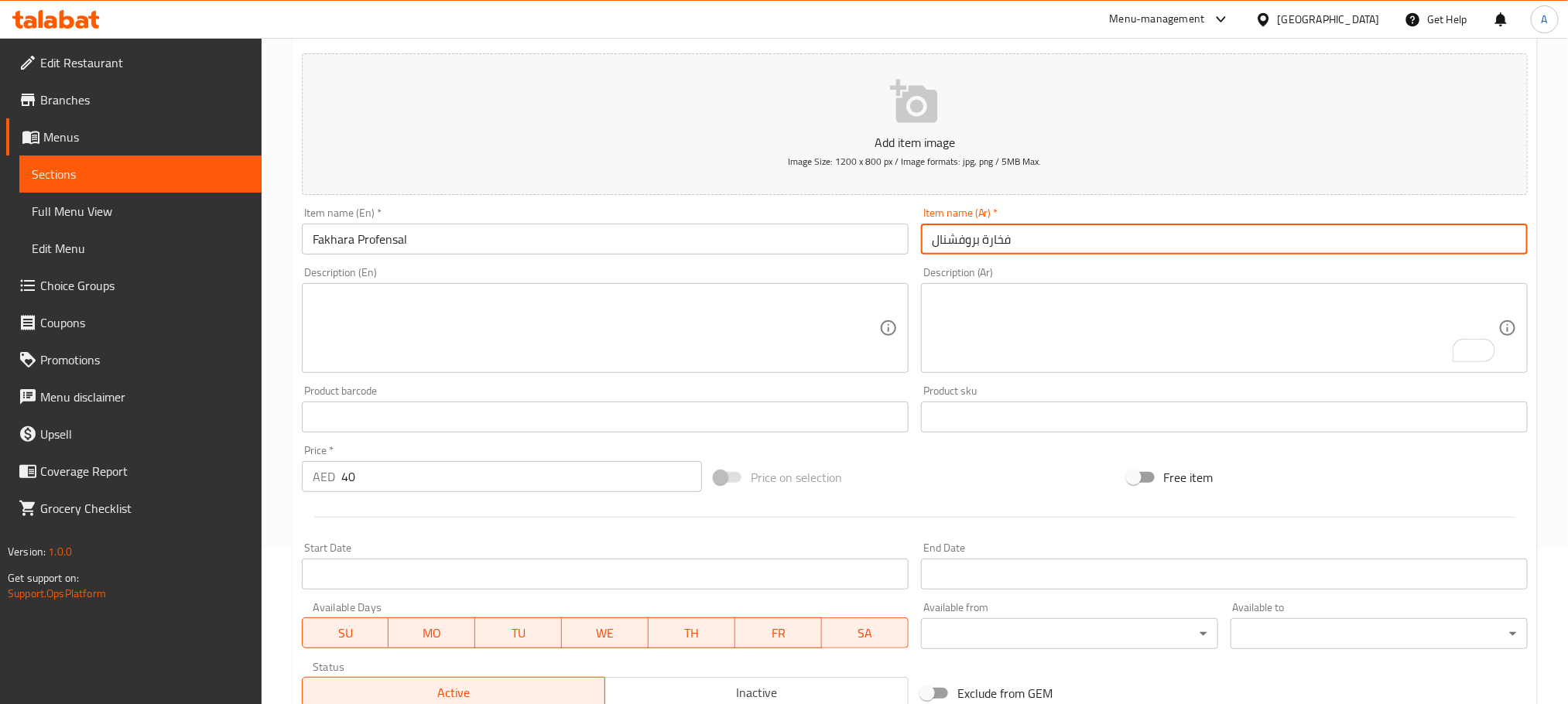
scroll to position [387, 0]
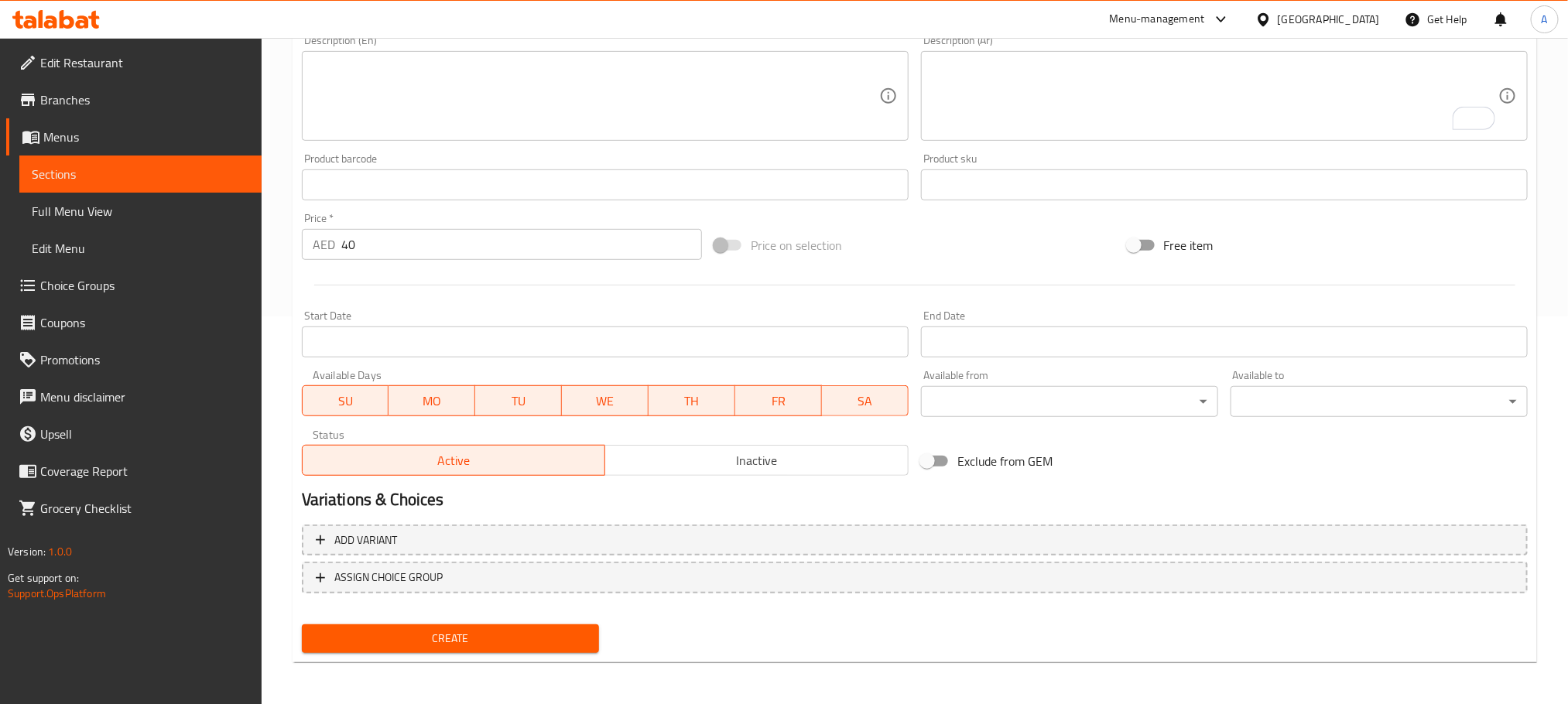
type input "فخارة بروفشنال"
click at [529, 635] on span "Create" at bounding box center [450, 638] width 272 height 20
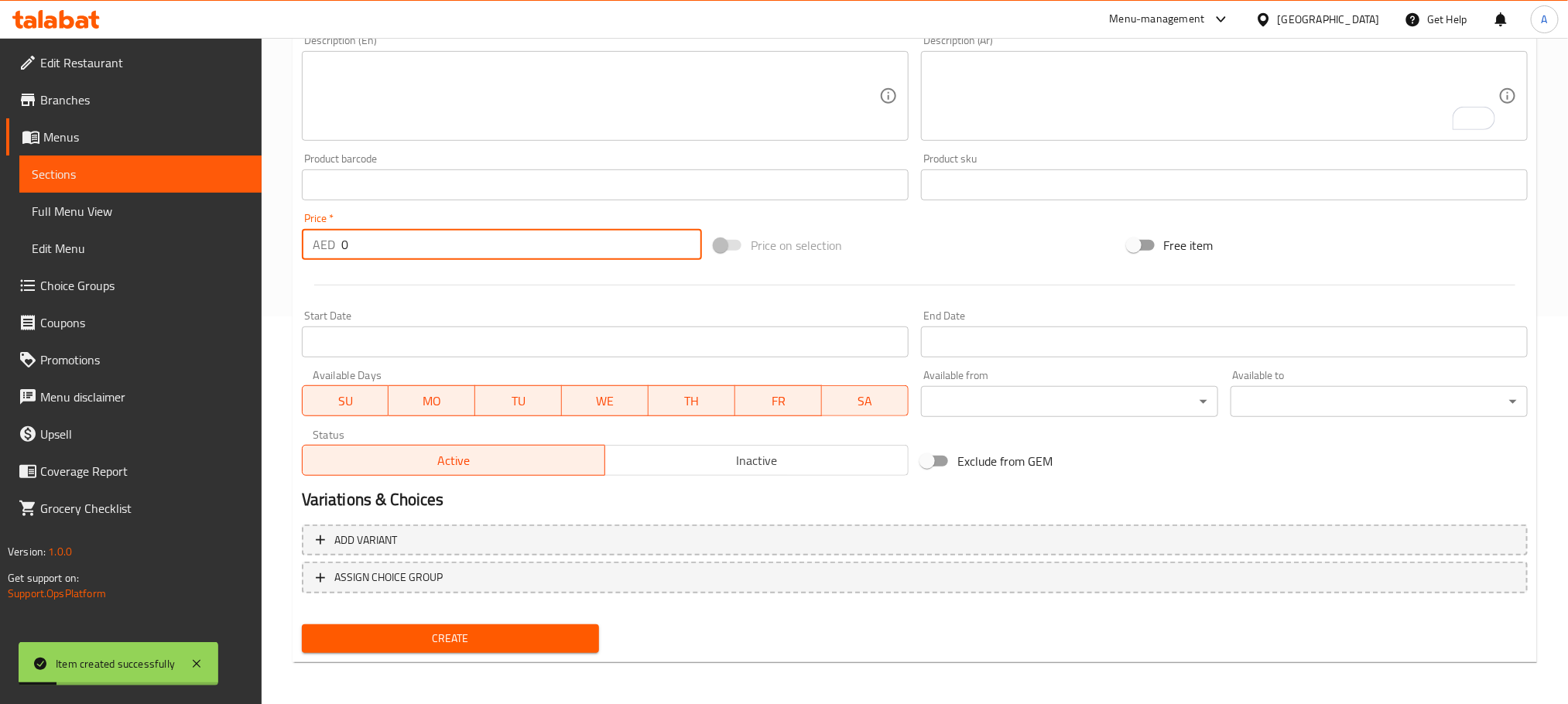
drag, startPoint x: 353, startPoint y: 252, endPoint x: 304, endPoint y: 251, distance: 49.0
click at [304, 251] on div "AED 0 Price *" at bounding box center [502, 244] width 400 height 31
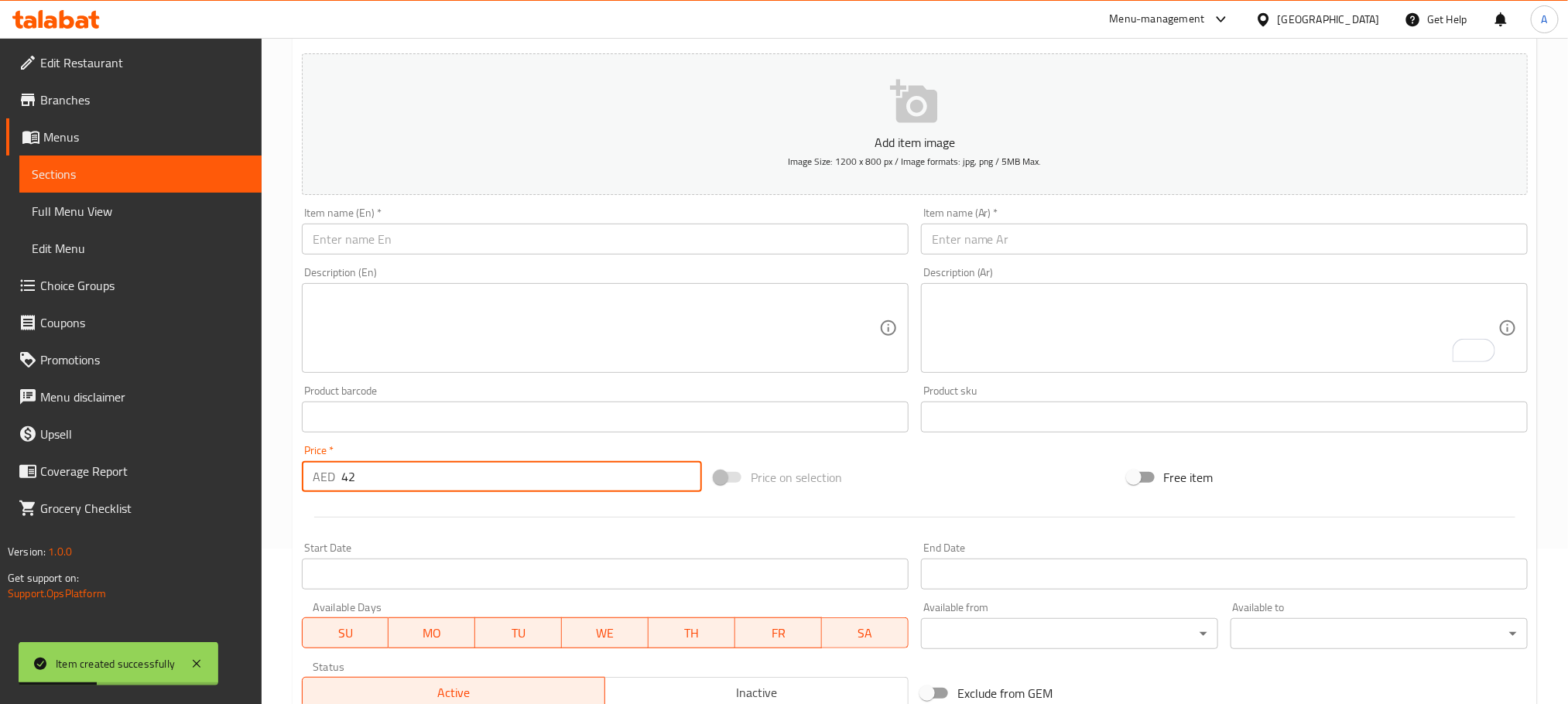
type input "42"
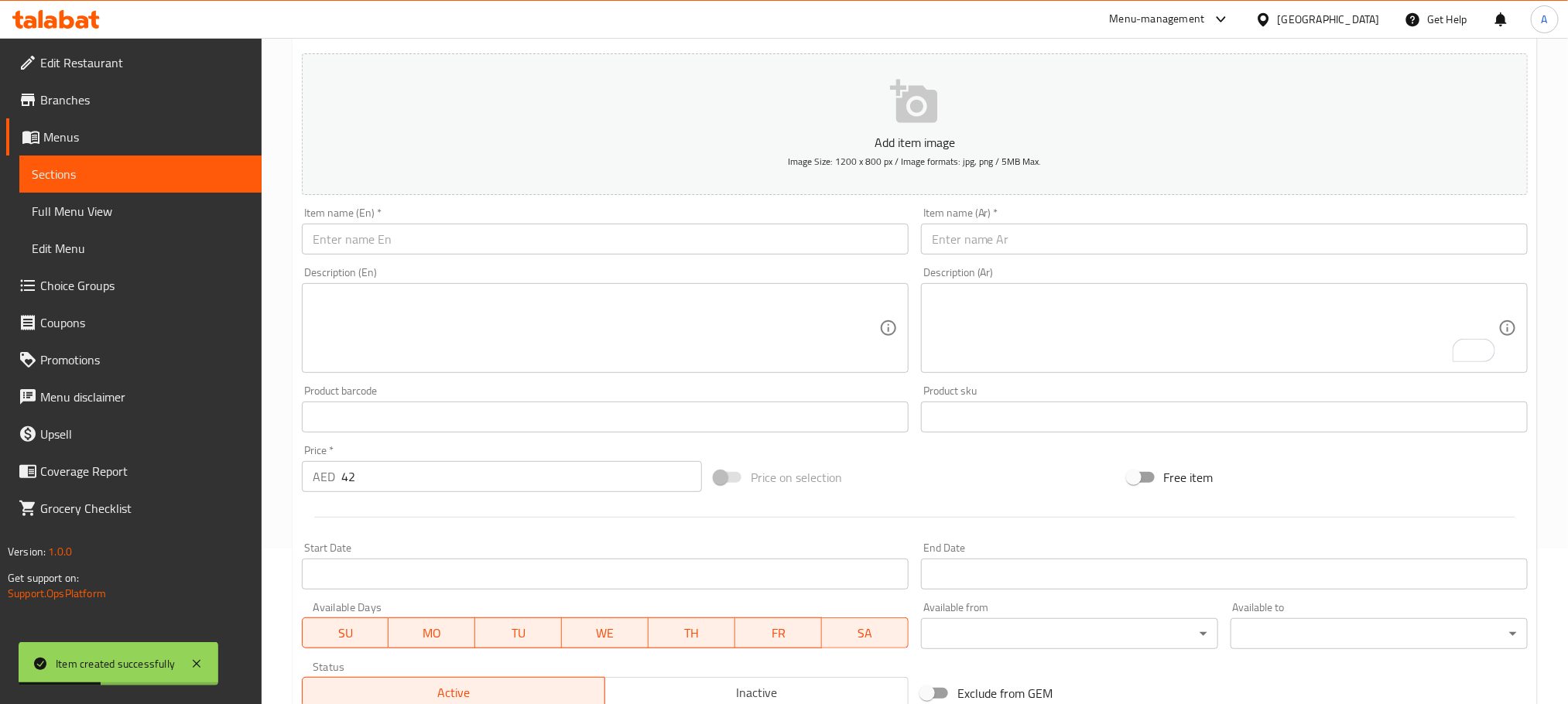
click at [434, 256] on div "Item name (En)   * Item name (En) *" at bounding box center [604, 231] width 619 height 60
paste input "[PERSON_NAME]"
click at [434, 245] on input "text" at bounding box center [605, 239] width 607 height 31
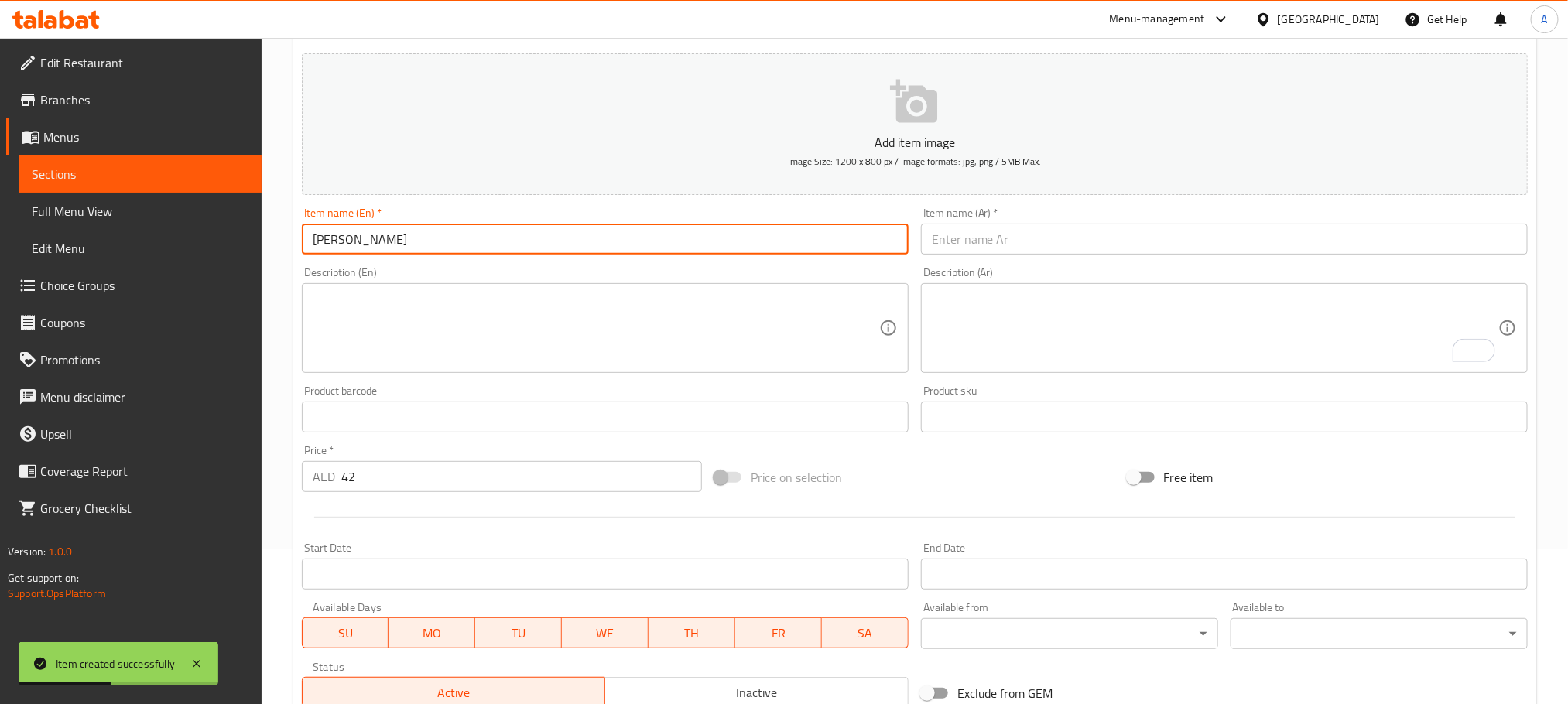
click at [434, 245] on input "[PERSON_NAME]" at bounding box center [605, 239] width 607 height 31
click at [411, 230] on input "[PERSON_NAME]" at bounding box center [605, 239] width 607 height 31
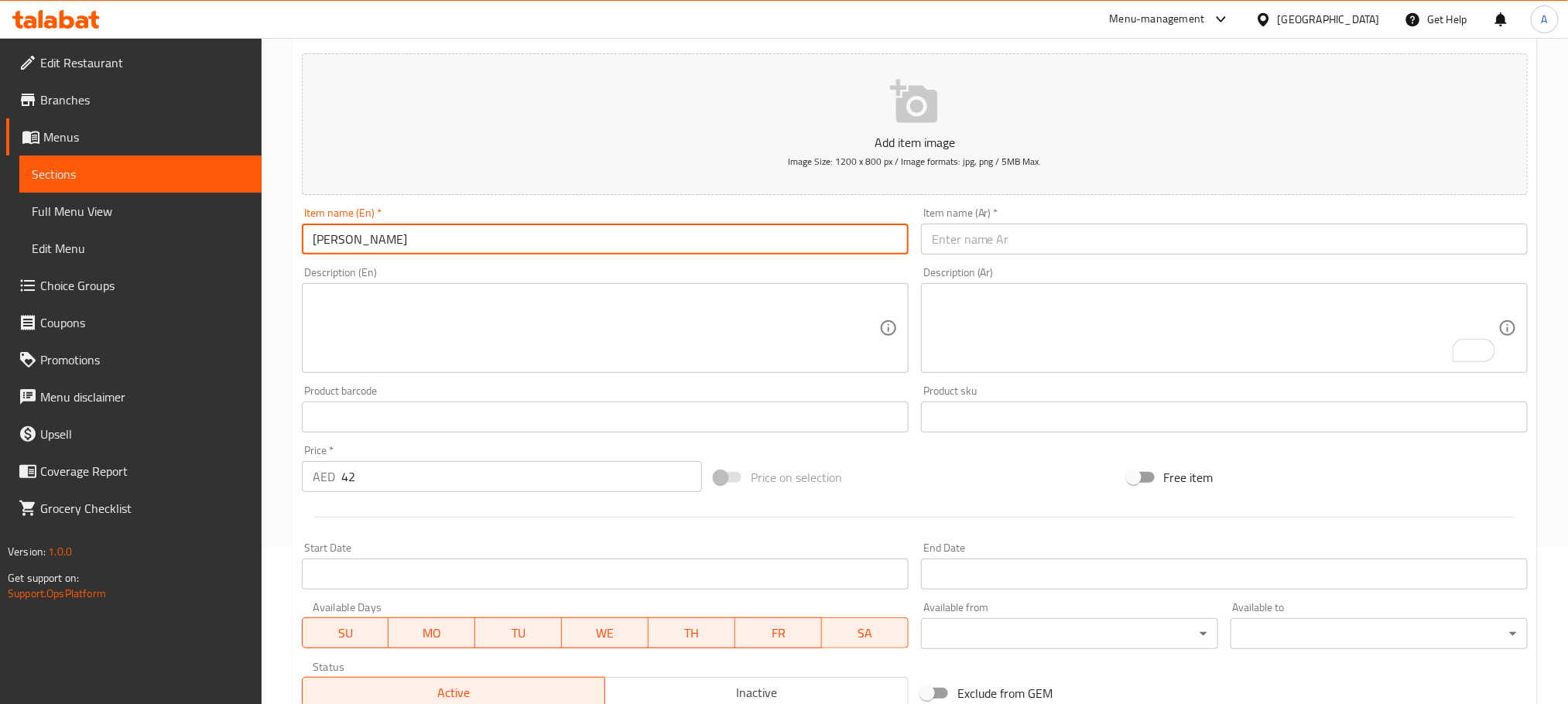
click at [423, 233] on input "[PERSON_NAME]" at bounding box center [605, 239] width 607 height 31
type input "Shish [PERSON_NAME]"
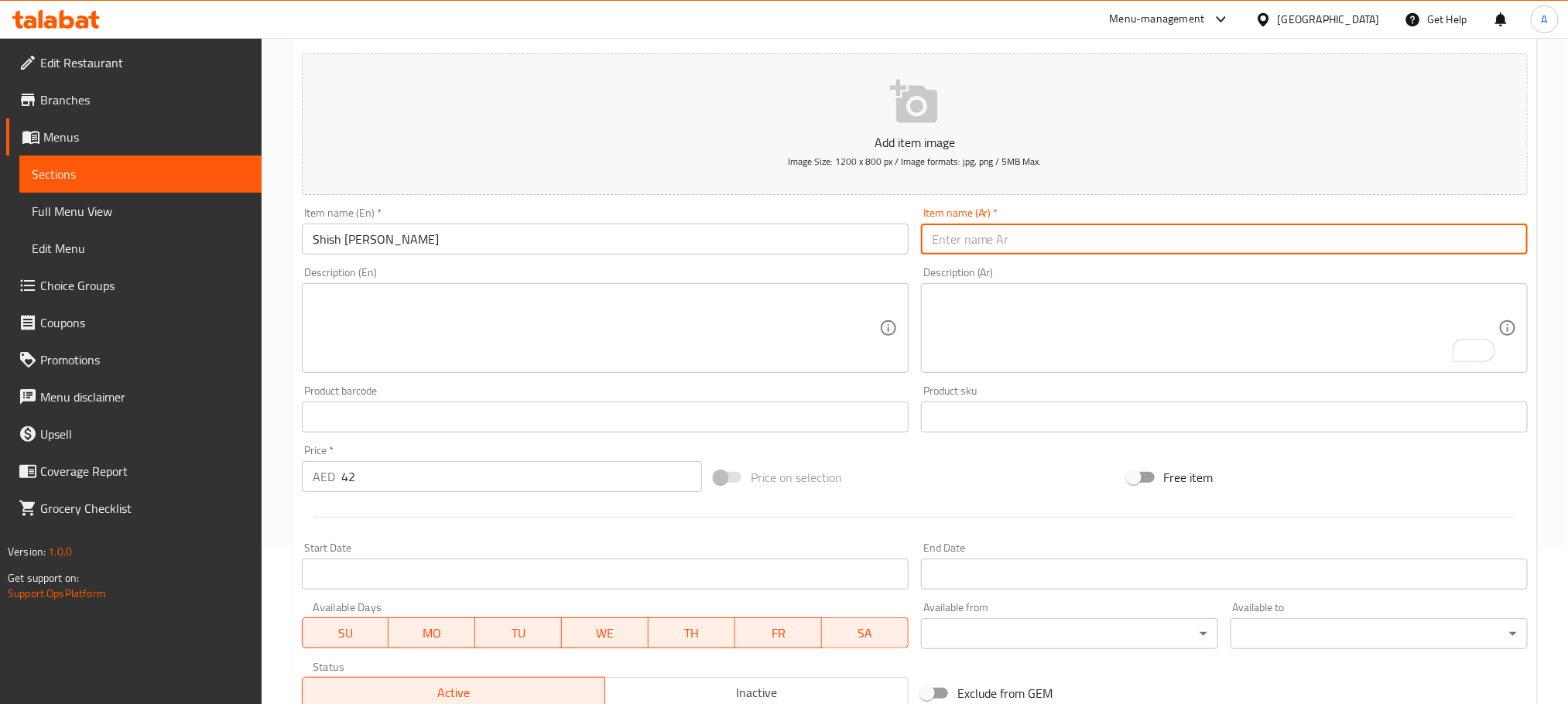
paste input "شيش بالفخرة"
click at [1029, 233] on input "text" at bounding box center [1224, 239] width 607 height 31
click at [946, 241] on input "شيش بالفخرة" at bounding box center [1224, 239] width 607 height 31
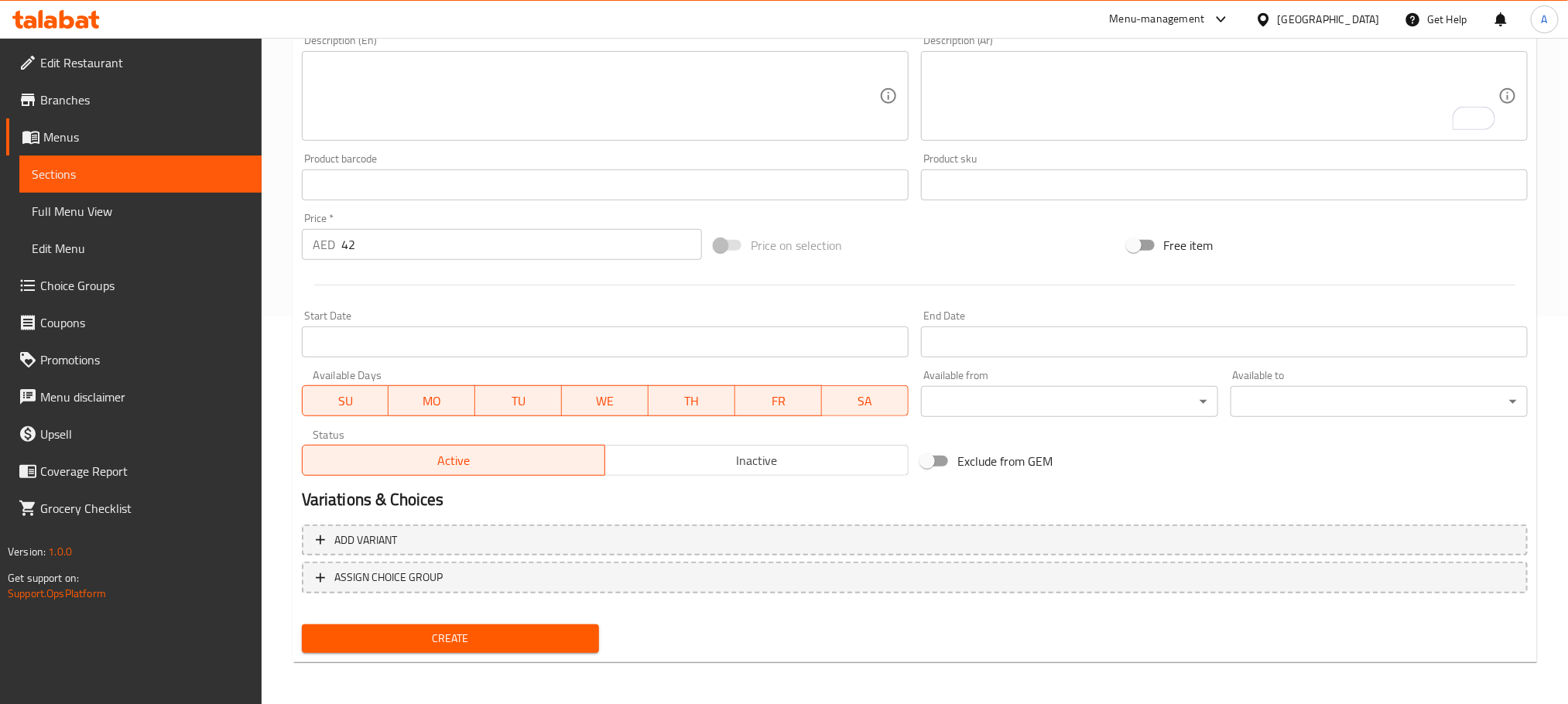
type input "شيش بالفخارة"
click at [539, 631] on span "Create" at bounding box center [450, 638] width 272 height 20
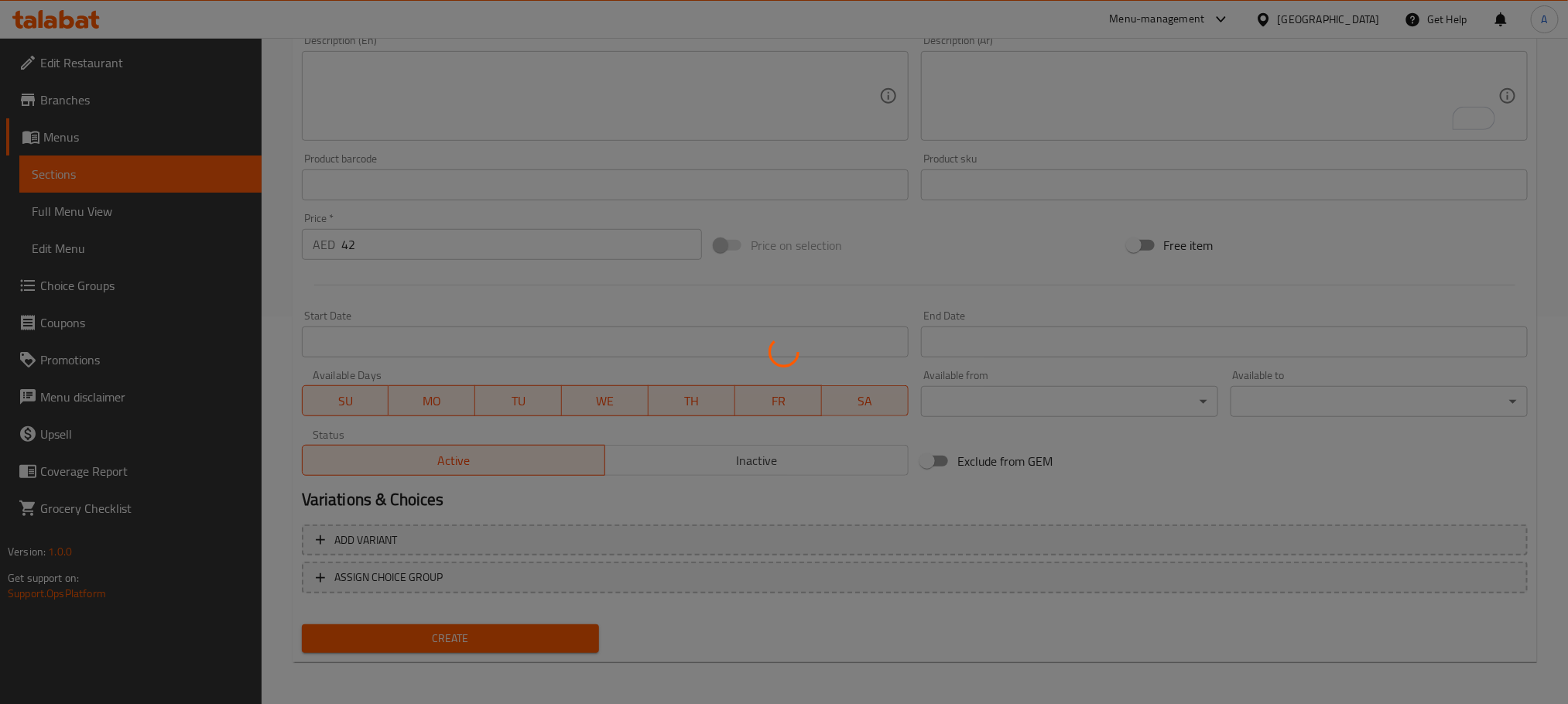
type input "0"
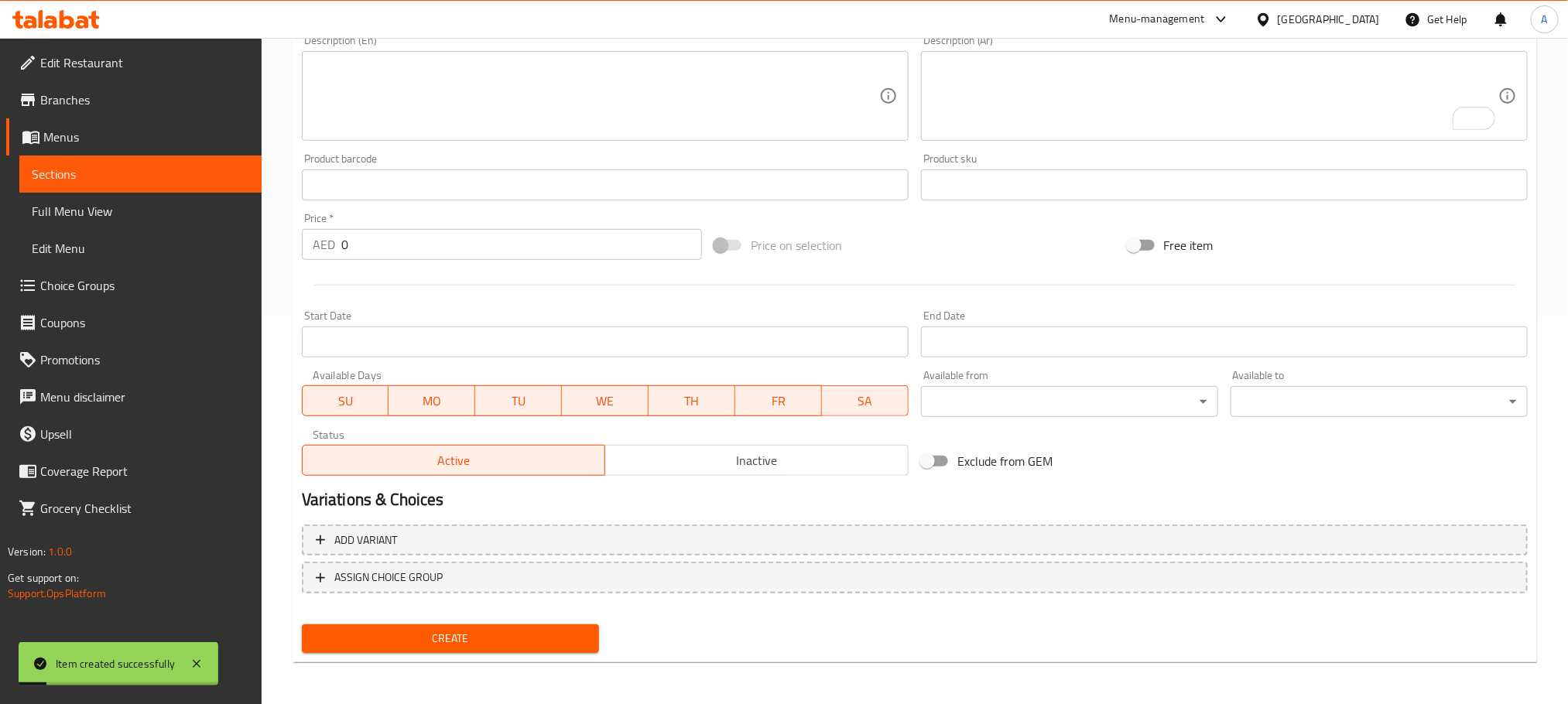
scroll to position [0, 0]
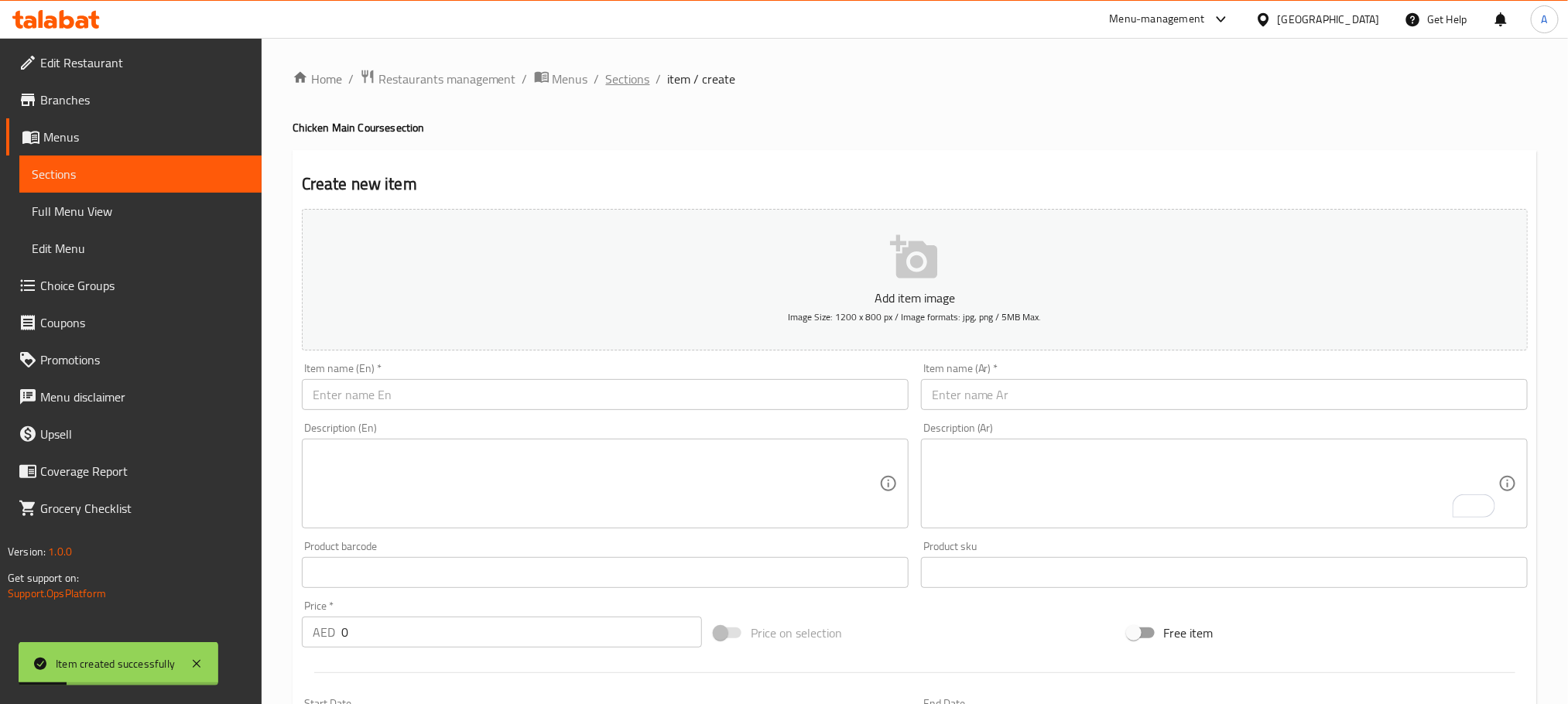
click at [611, 81] on span "Sections" at bounding box center [628, 79] width 44 height 19
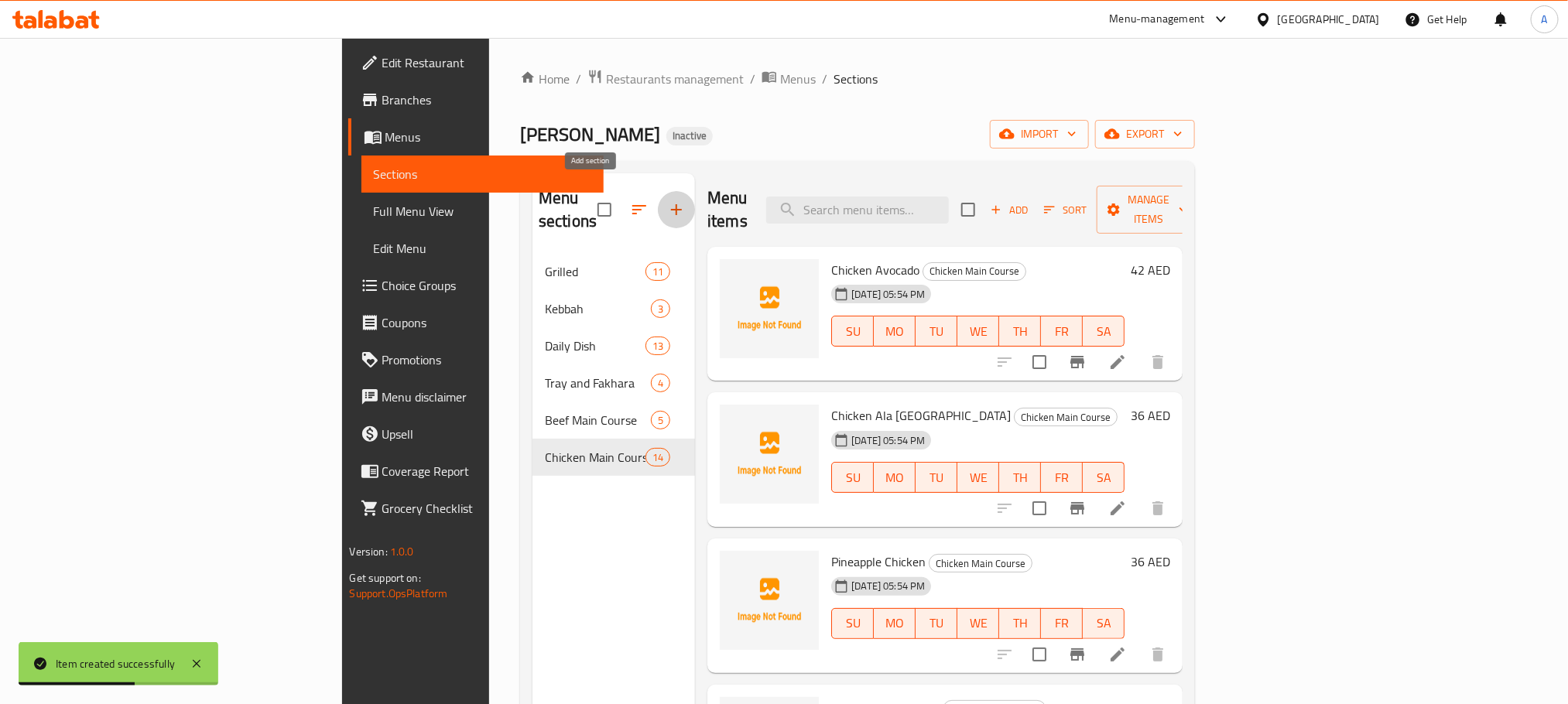
click at [658, 198] on button "button" at bounding box center [677, 210] width 38 height 38
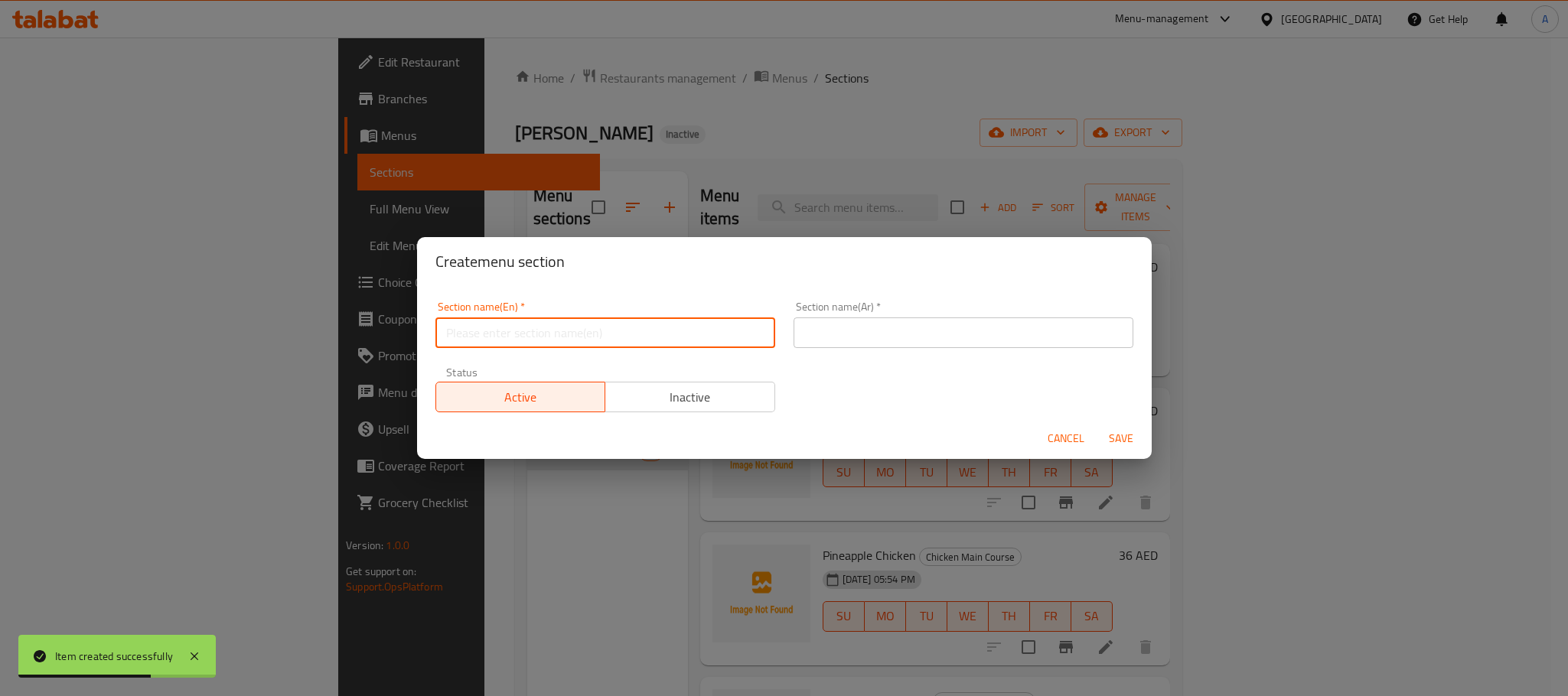
click at [524, 320] on input "text" at bounding box center [605, 332] width 340 height 30
paste input "COLD APPETIZERS"
click at [524, 320] on input "COLD APPETIZERS" at bounding box center [605, 332] width 340 height 30
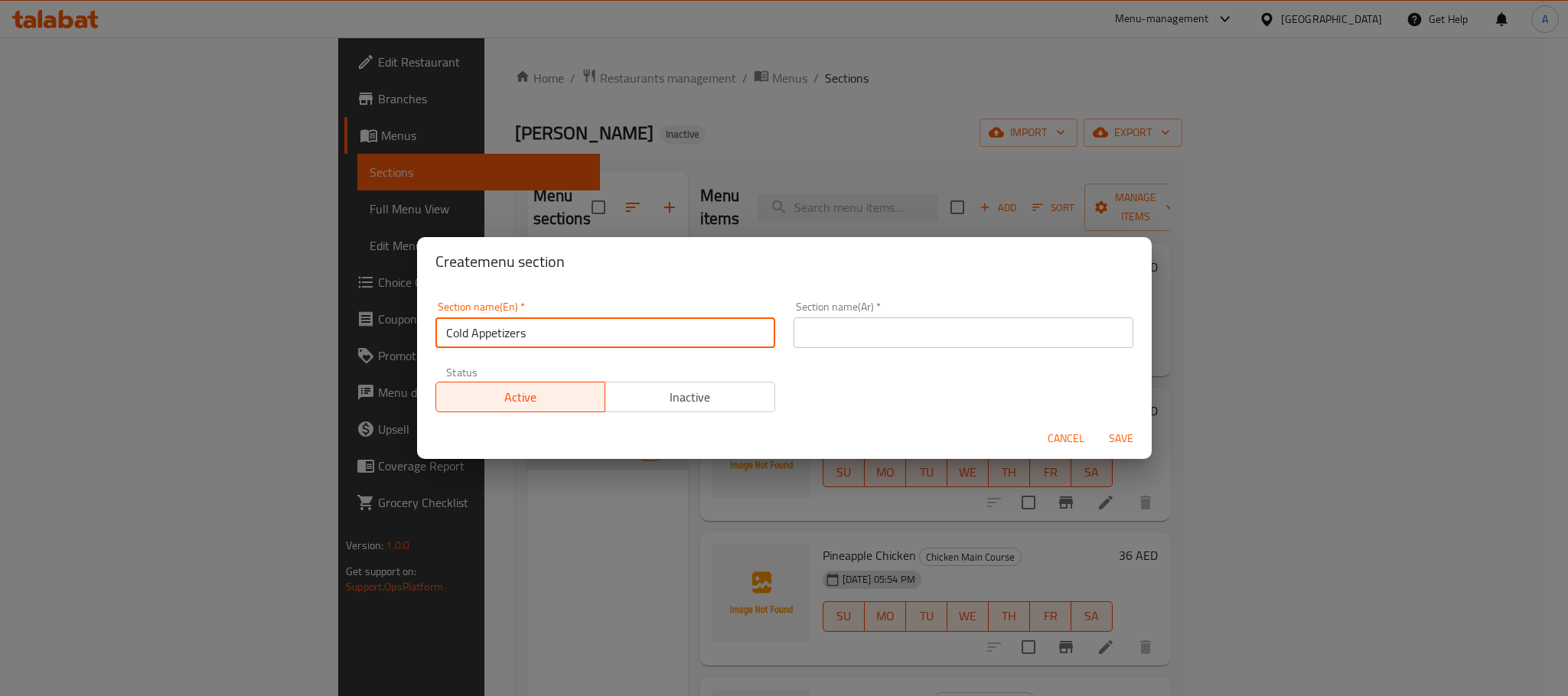
type input "Cold Appetizers"
paste input "المقبلات الباردة"
click at [873, 324] on input "text" at bounding box center [963, 332] width 340 height 30
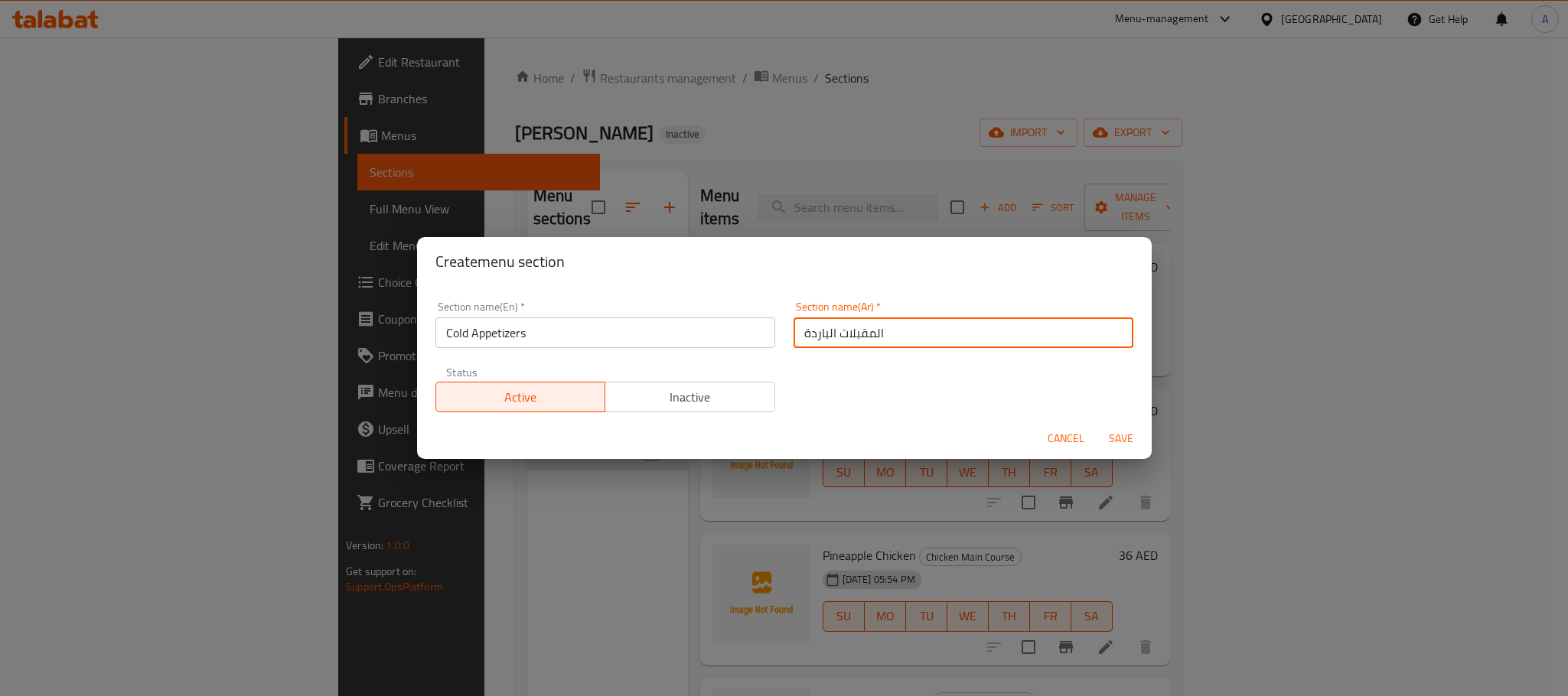
type input "المقبلات الباردة"
click at [1089, 287] on div "Section name(En)   * Cold Appetizers Section name(En) * Section name(Ar)   * ال…" at bounding box center [784, 352] width 734 height 132
click at [1118, 437] on span "Save" at bounding box center [1122, 439] width 37 height 19
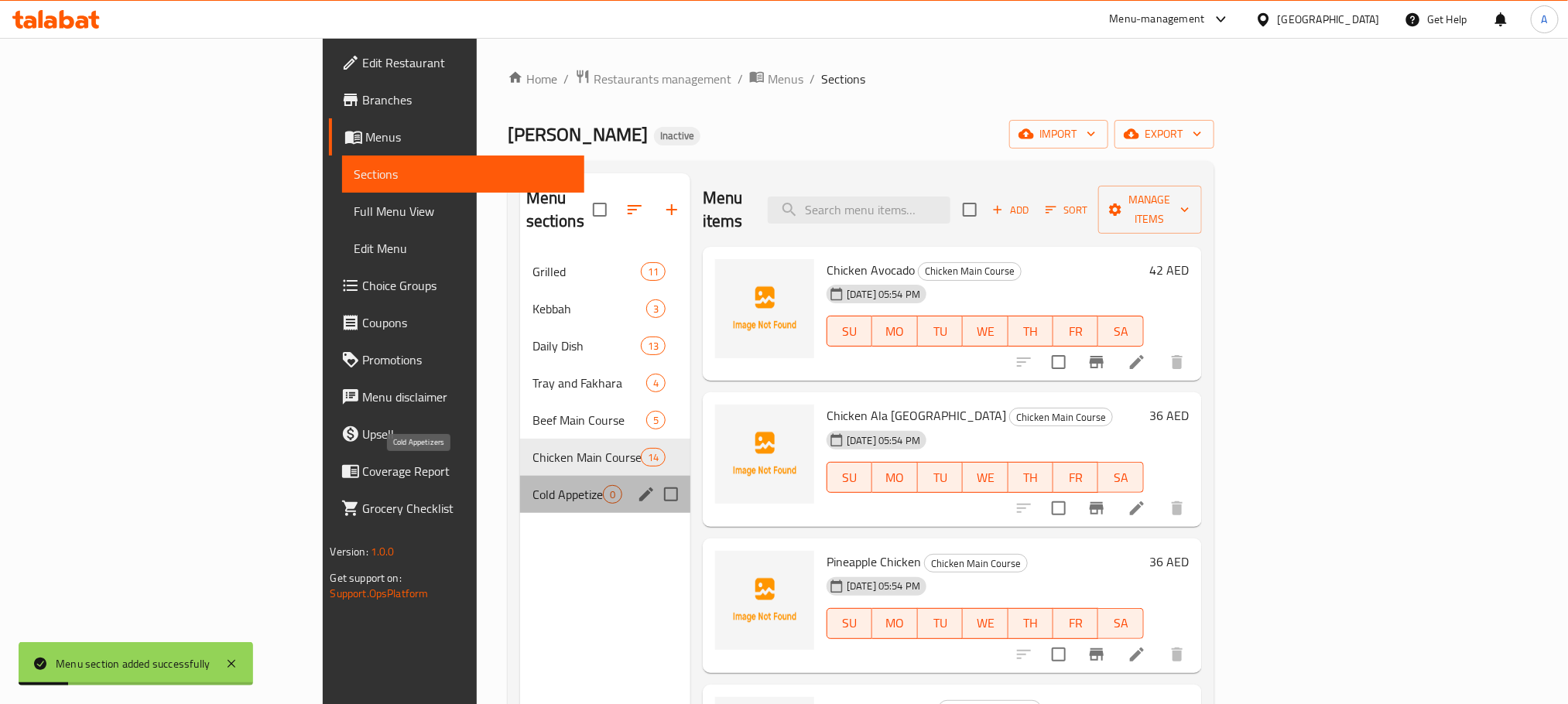
click at [533, 486] on span "Cold Appetizers" at bounding box center [568, 495] width 71 height 19
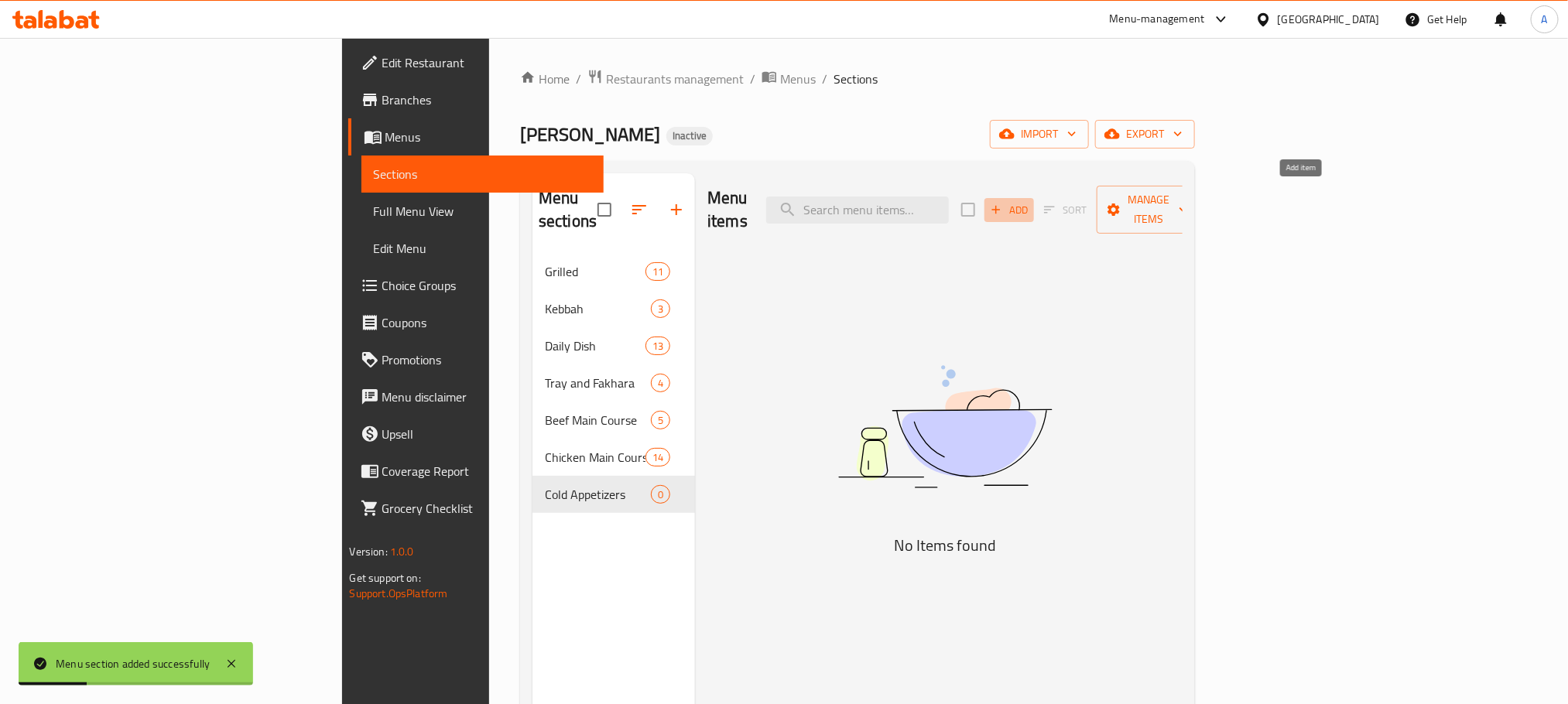
click at [1030, 201] on span "Add" at bounding box center [1009, 210] width 42 height 18
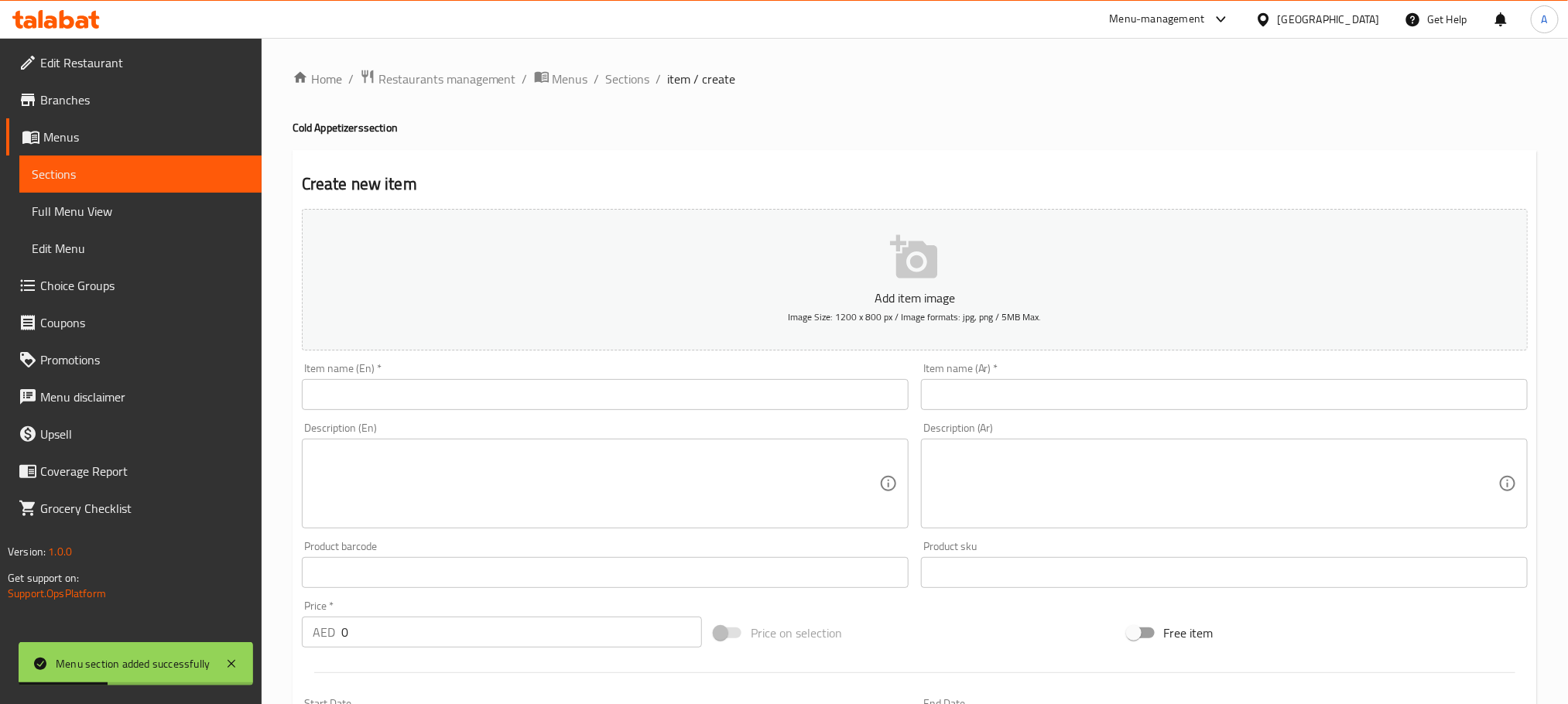
click at [499, 388] on input "text" at bounding box center [605, 394] width 607 height 31
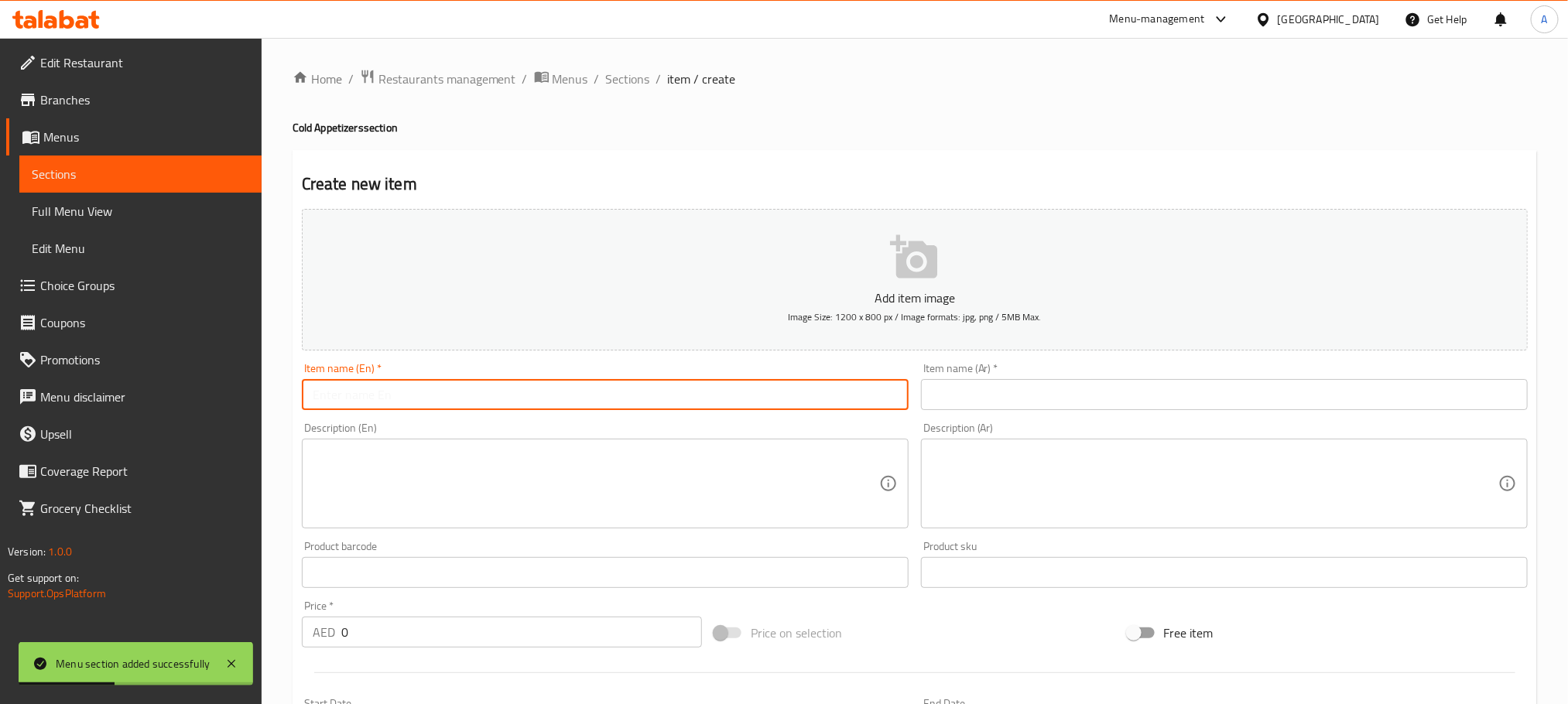
paste input "Mutabal"
click at [499, 388] on input "Mutabal" at bounding box center [605, 394] width 607 height 31
type input "Mutabal"
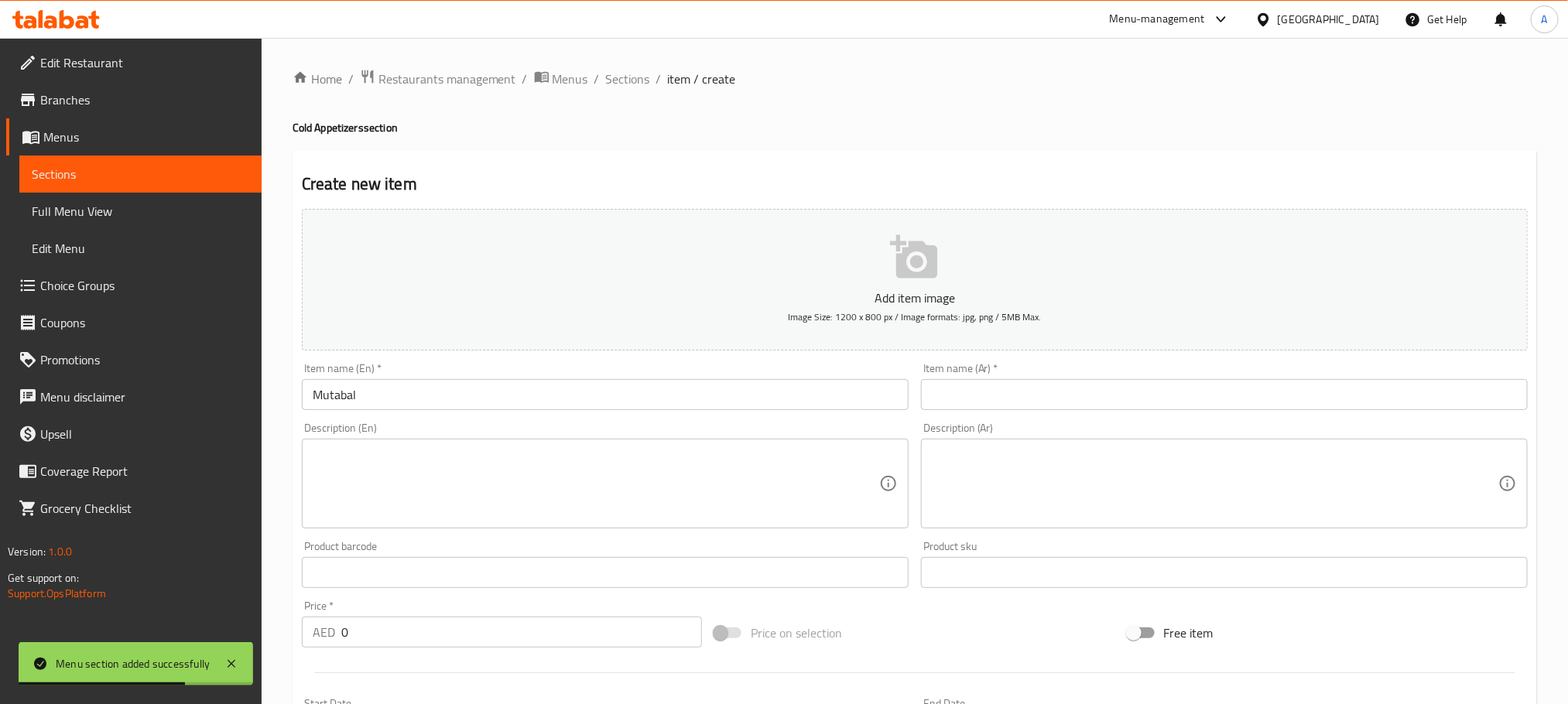
click at [1034, 390] on input "text" at bounding box center [1224, 394] width 607 height 31
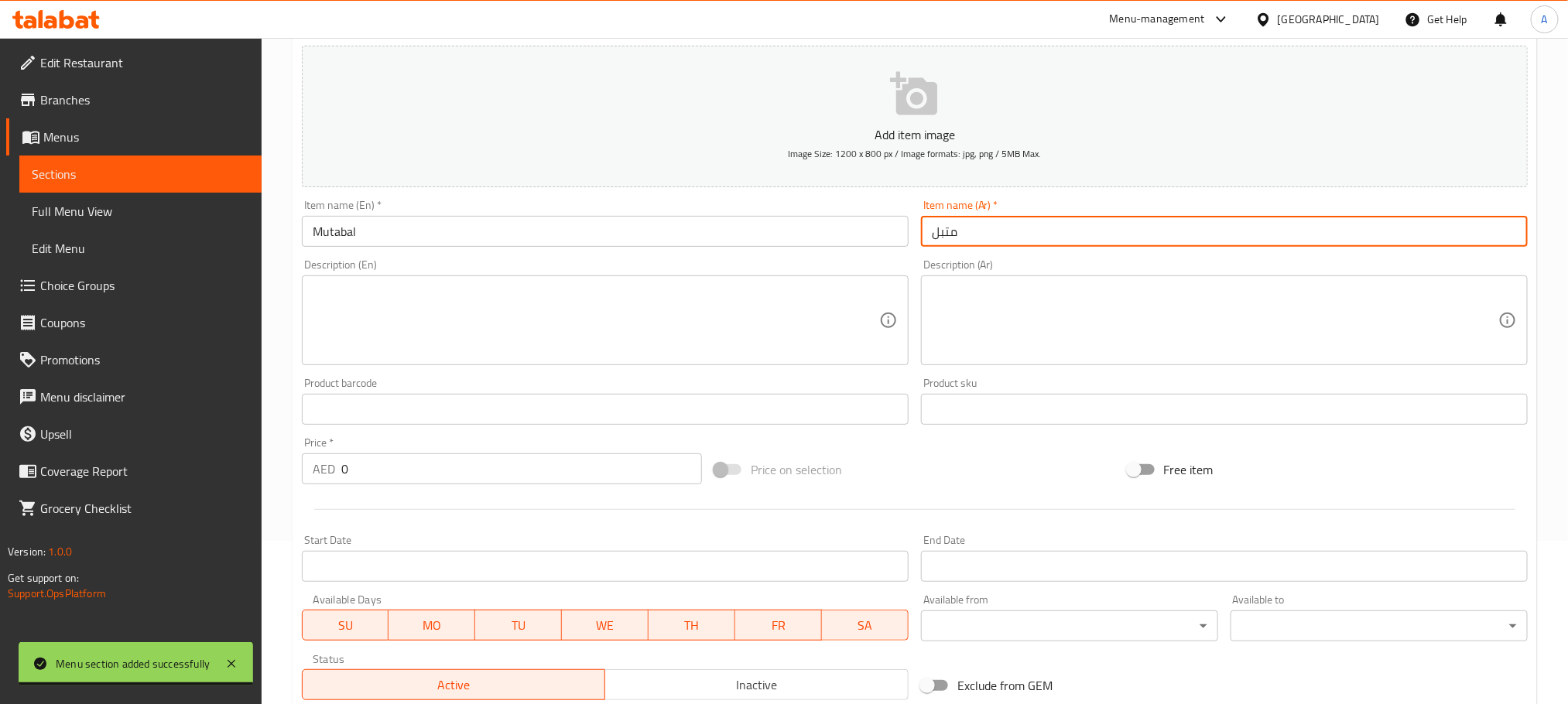
scroll to position [348, 0]
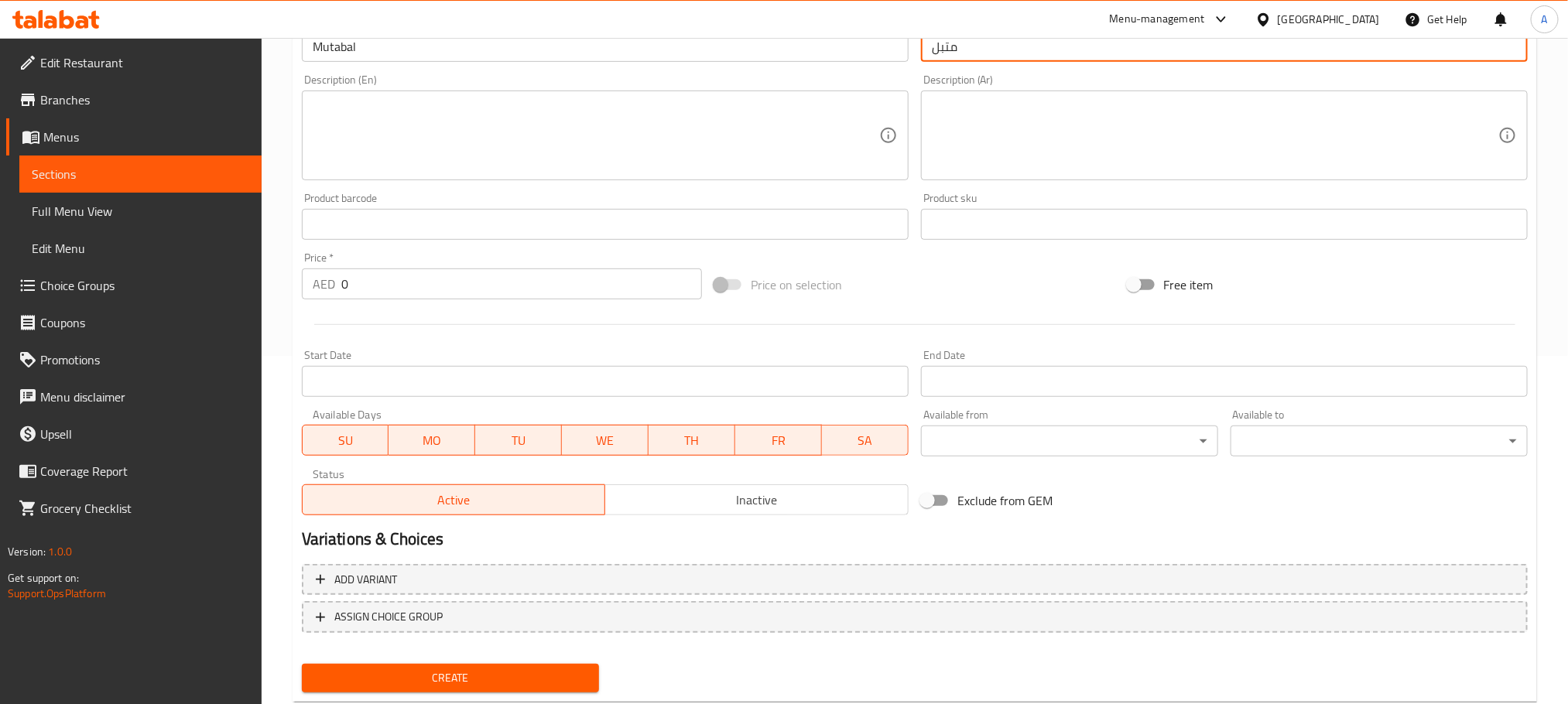
type input "متبل"
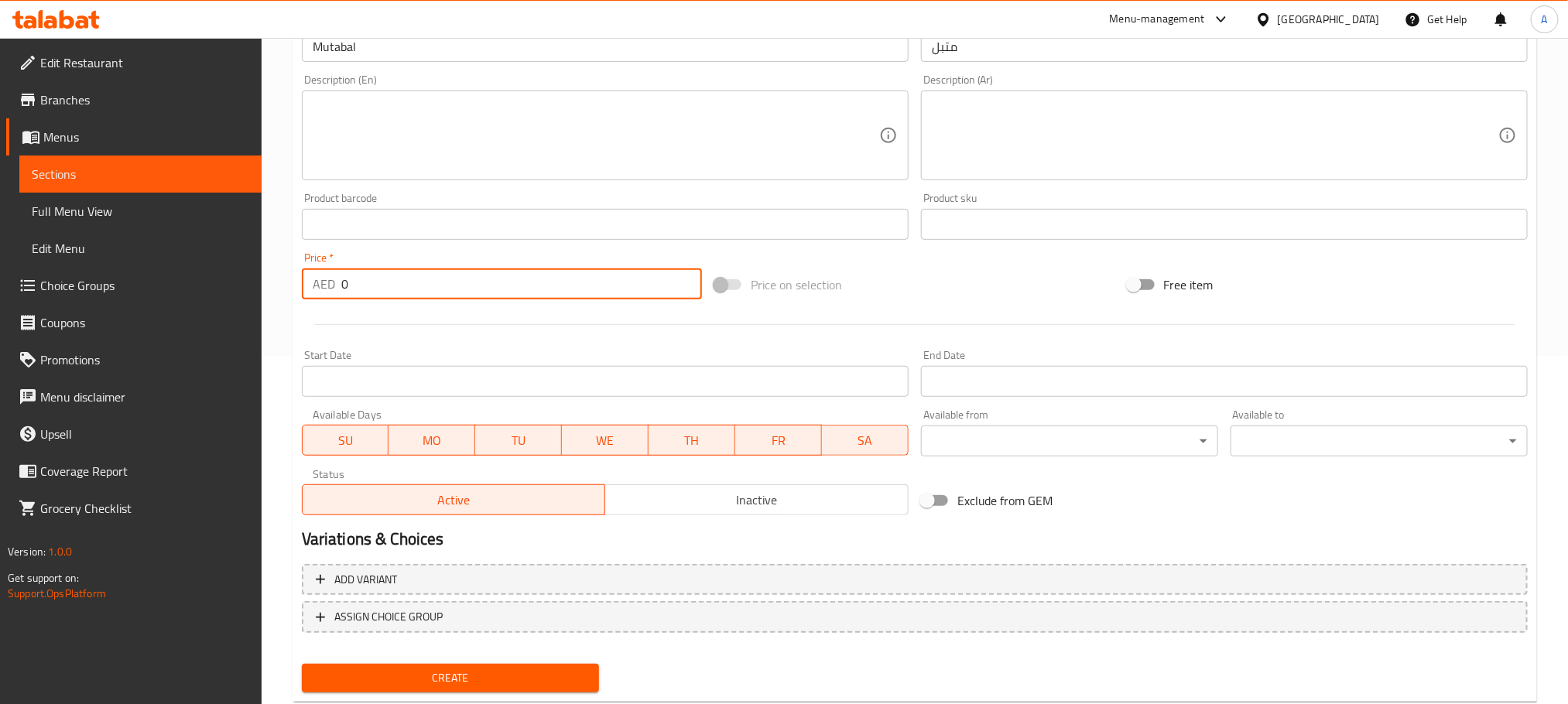
drag, startPoint x: 358, startPoint y: 275, endPoint x: 239, endPoint y: 279, distance: 119.1
click at [239, 279] on div "Edit Restaurant Branches Menus Sections Full Menu View Edit Menu Choice Groups …" at bounding box center [784, 217] width 1568 height 1056
drag, startPoint x: 352, startPoint y: 283, endPoint x: 309, endPoint y: 284, distance: 43.0
click at [309, 284] on div "AED 15 Price *" at bounding box center [502, 284] width 400 height 31
type input "15"
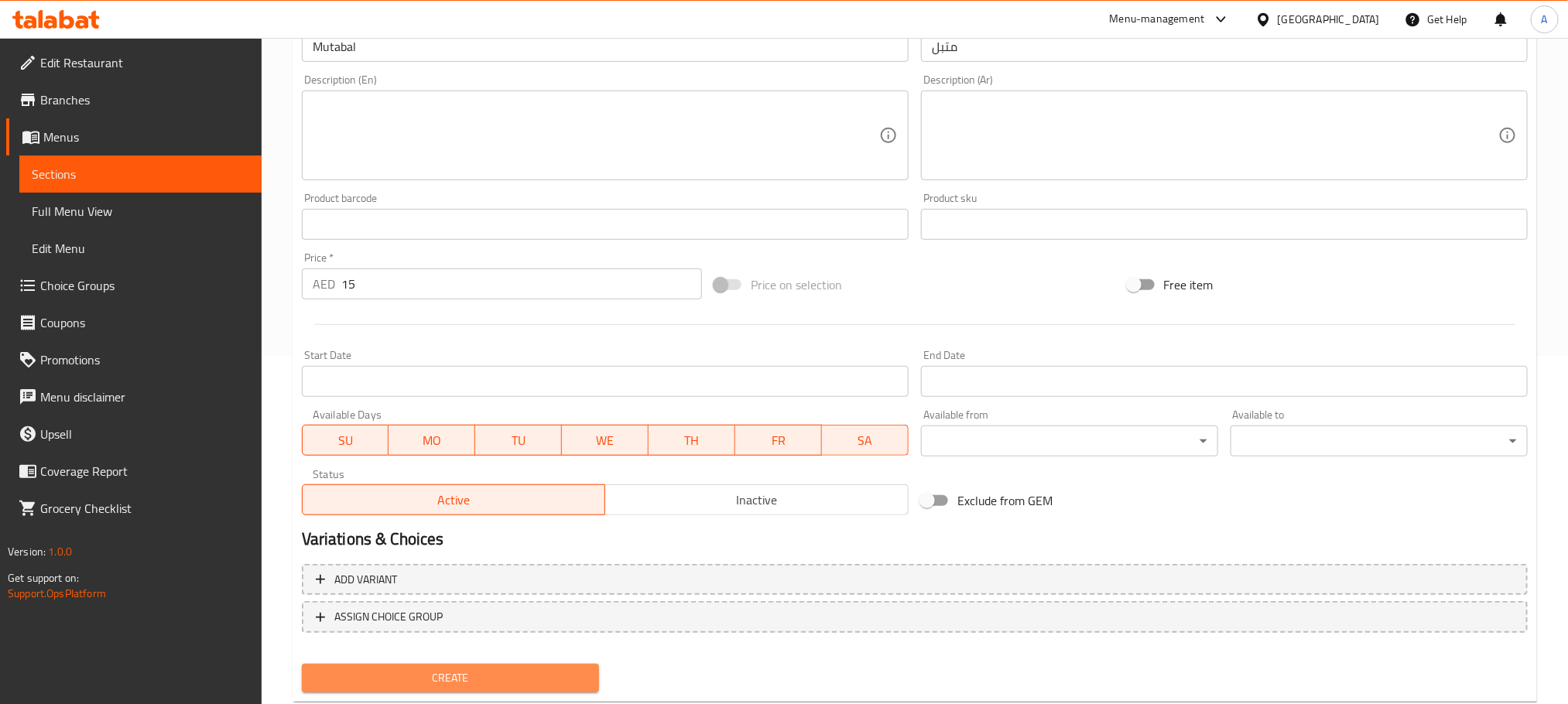
click at [437, 683] on span "Create" at bounding box center [450, 678] width 272 height 20
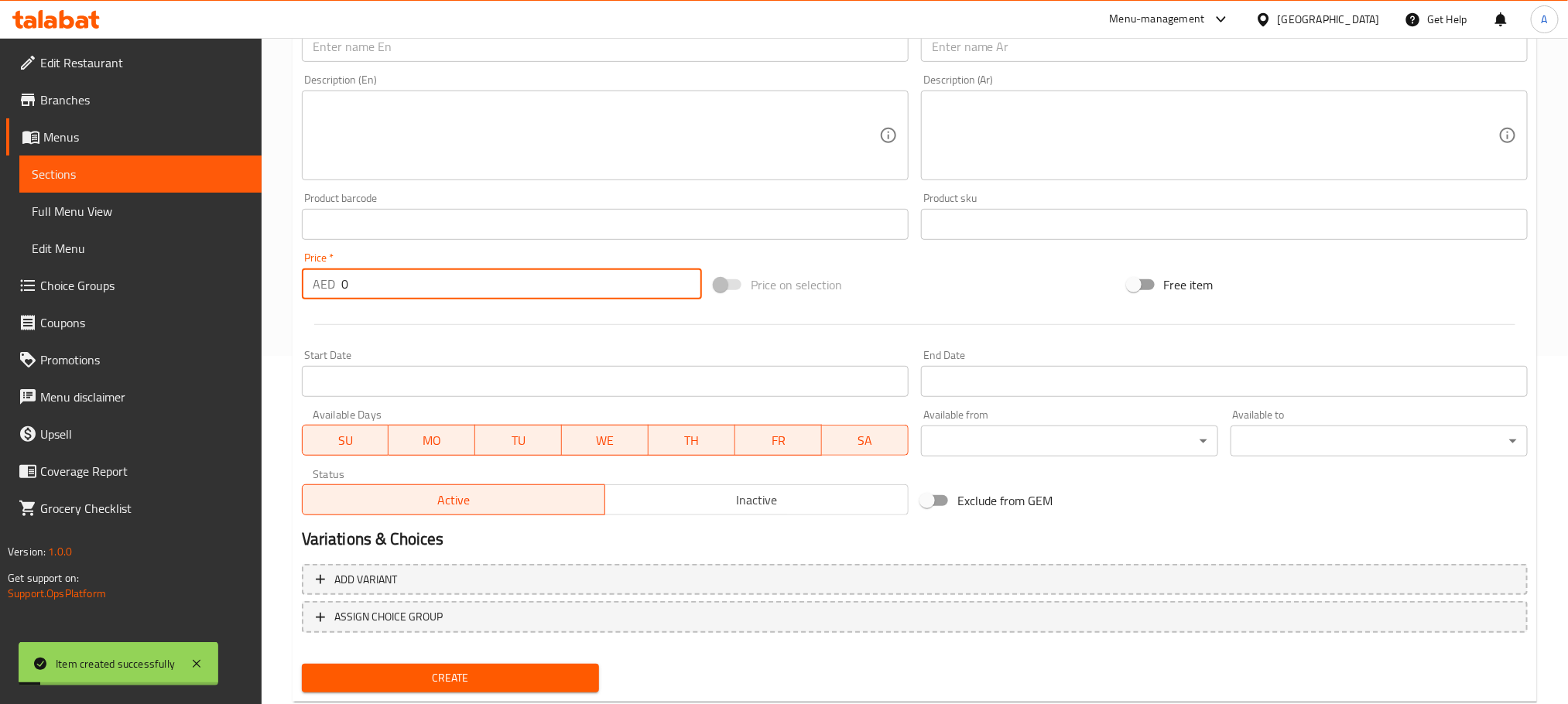
drag, startPoint x: 353, startPoint y: 281, endPoint x: 330, endPoint y: 281, distance: 23.0
click at [330, 281] on div "AED 0 Price *" at bounding box center [502, 284] width 400 height 31
paste input "15"
type input "15"
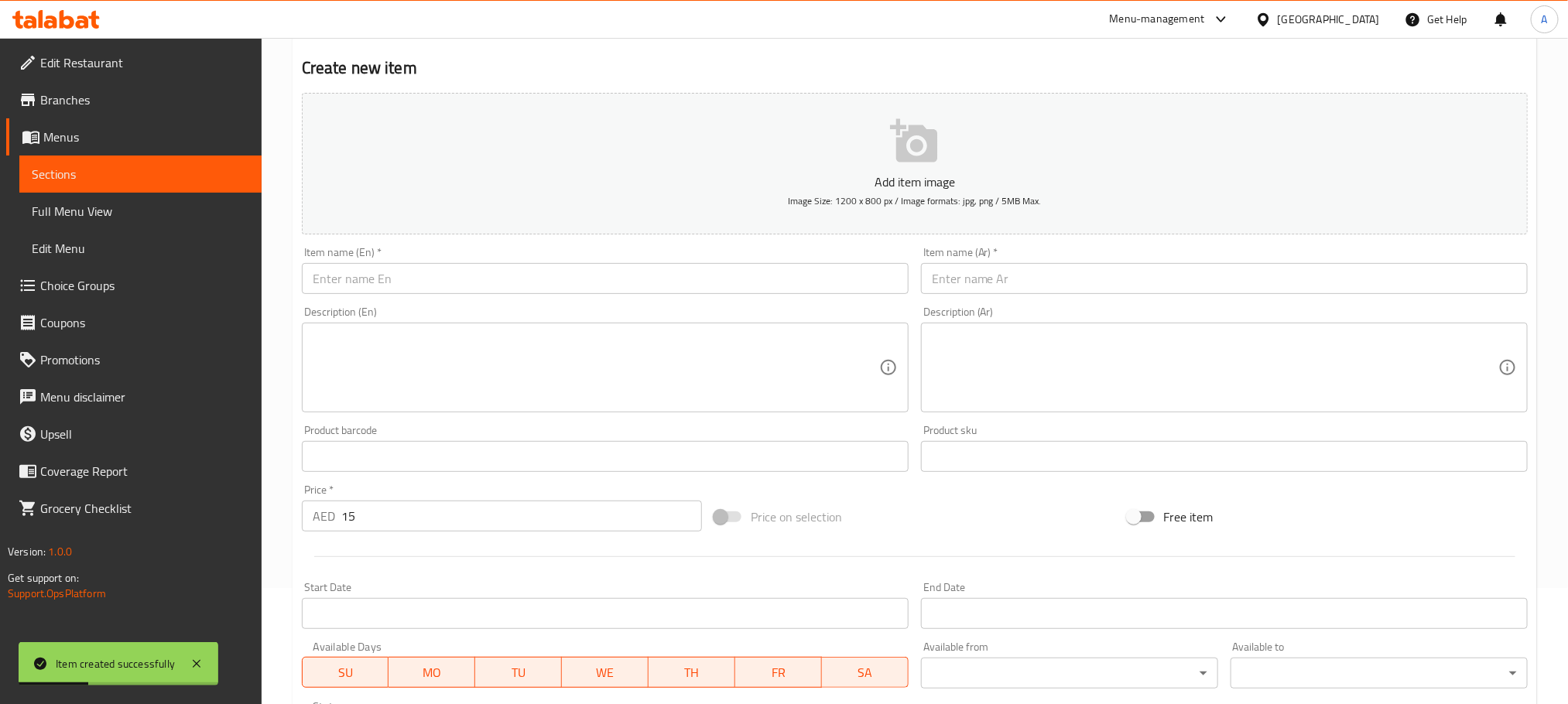
click at [516, 259] on div "Item name (En)   * Item name (En) *" at bounding box center [605, 270] width 607 height 47
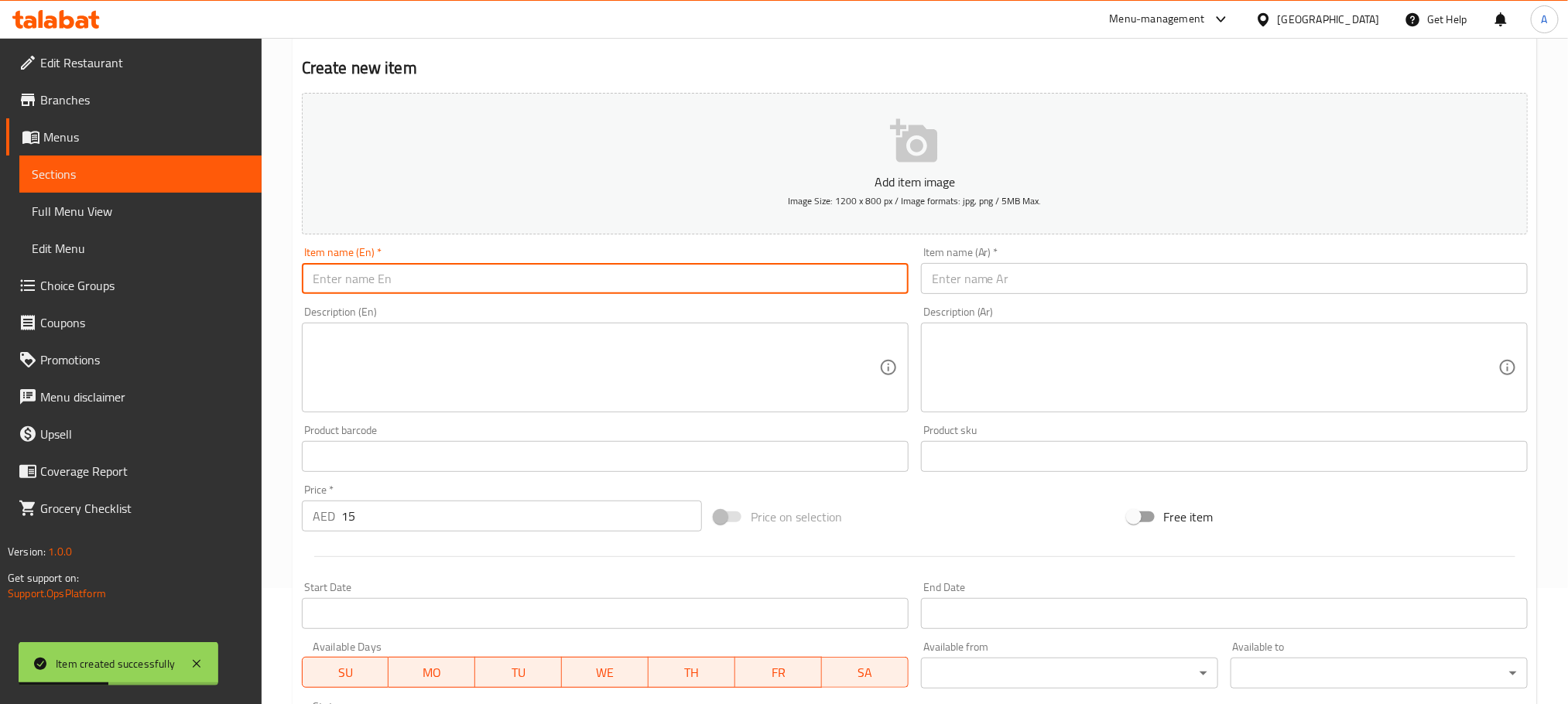
paste input "Hommus"
click at [504, 268] on input "Hommus" at bounding box center [605, 278] width 607 height 31
type input "Hommus"
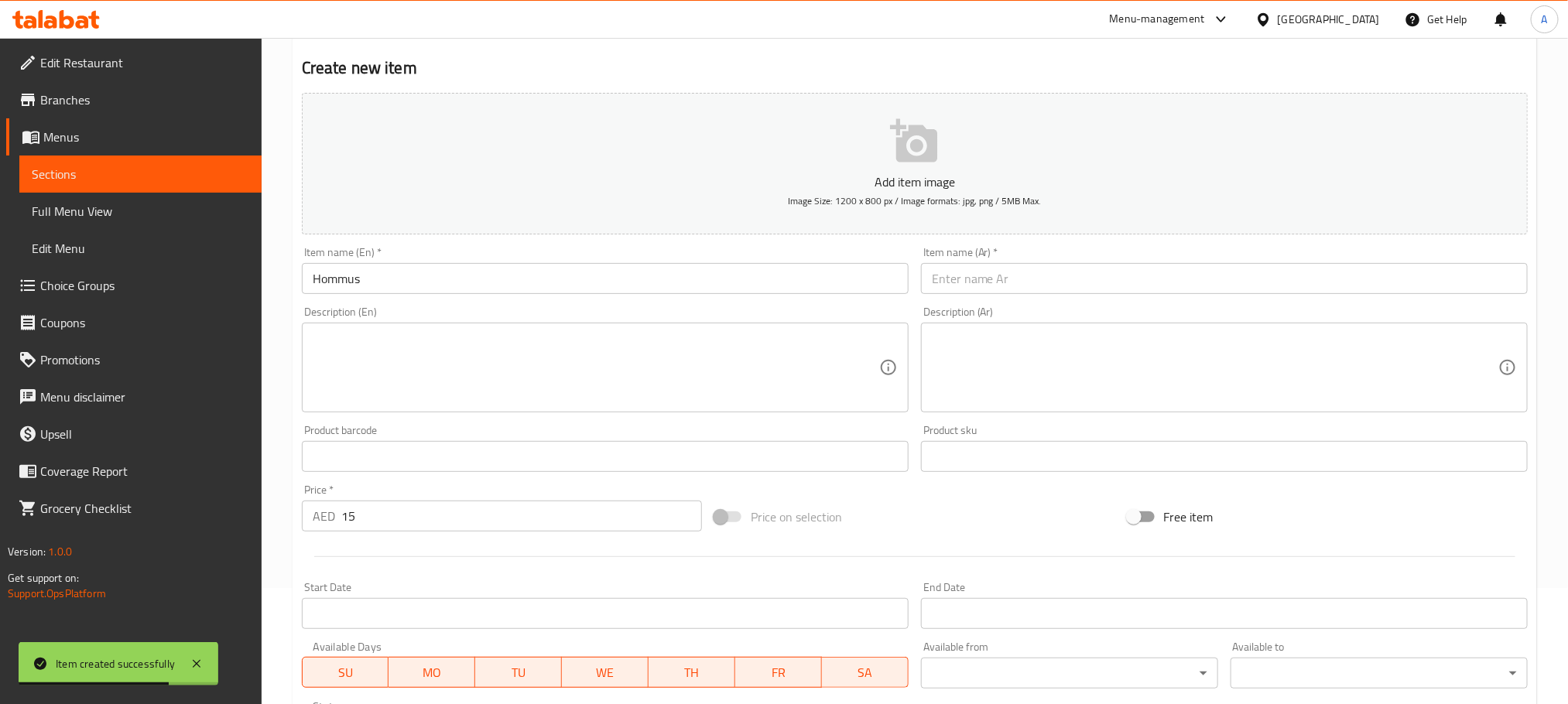
click at [984, 276] on input "text" at bounding box center [1224, 278] width 607 height 31
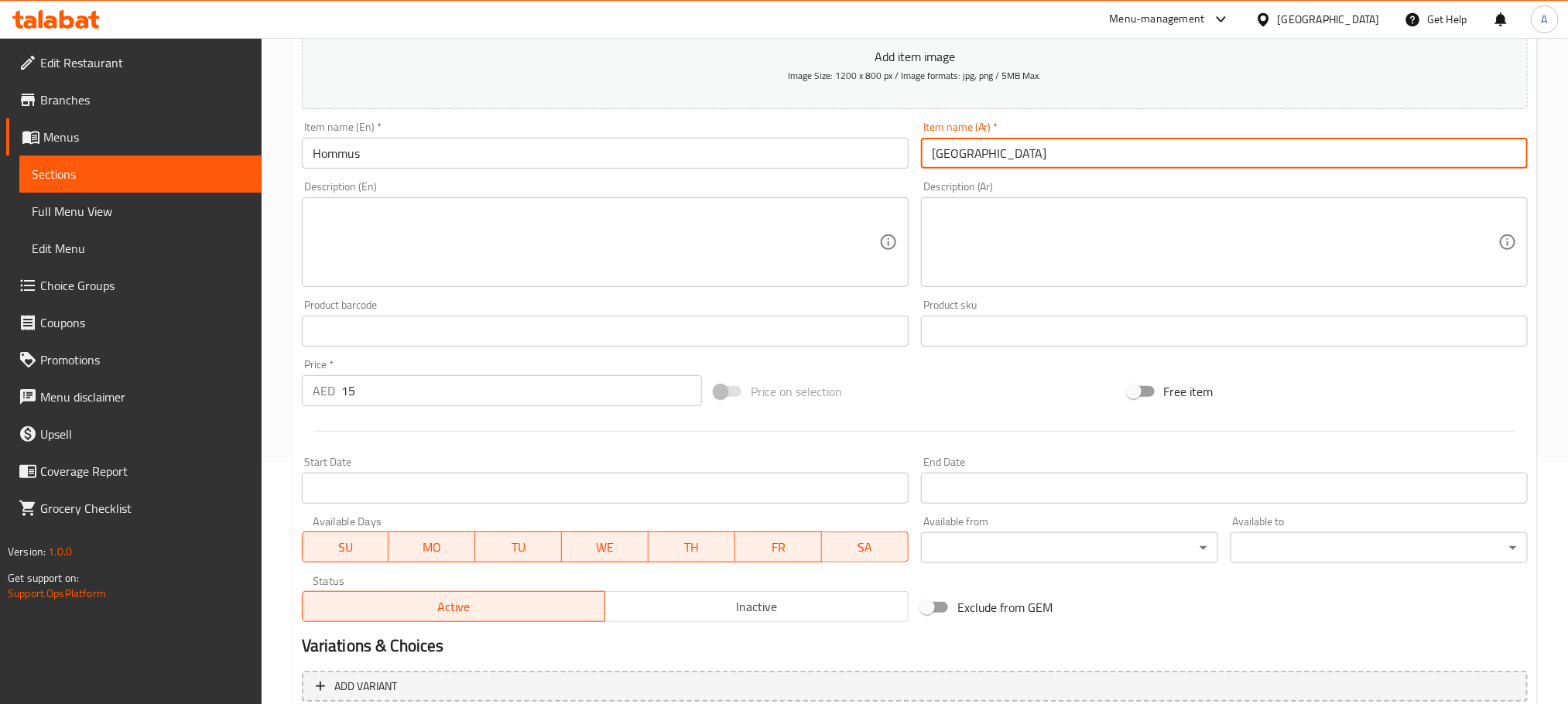
scroll to position [387, 0]
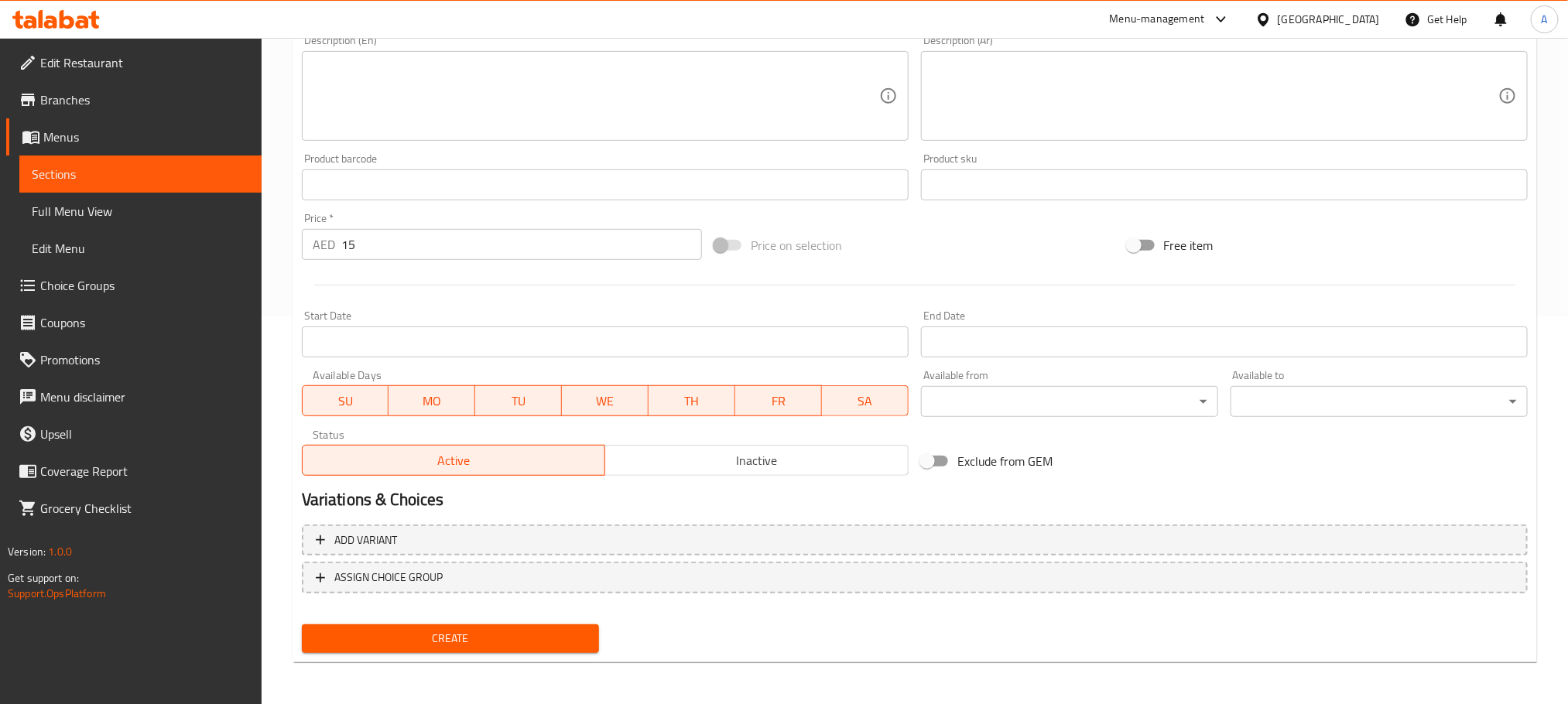
type input "[GEOGRAPHIC_DATA]"
click at [516, 636] on span "Create" at bounding box center [450, 638] width 272 height 20
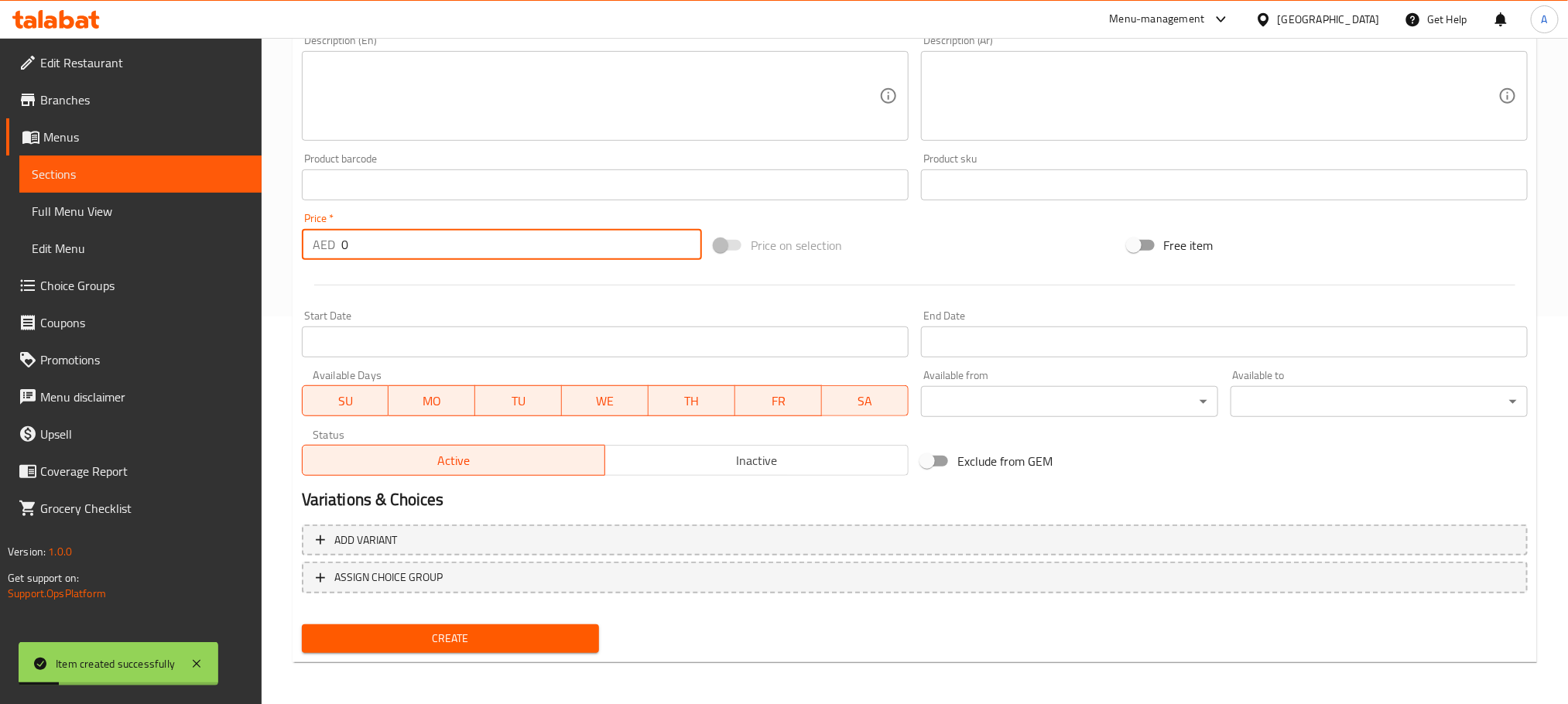
drag, startPoint x: 353, startPoint y: 245, endPoint x: 282, endPoint y: 245, distance: 71.0
click at [282, 245] on div "Home / Restaurants management / Menus / Sections / item / create Cold Appetizer…" at bounding box center [914, 177] width 1307 height 1056
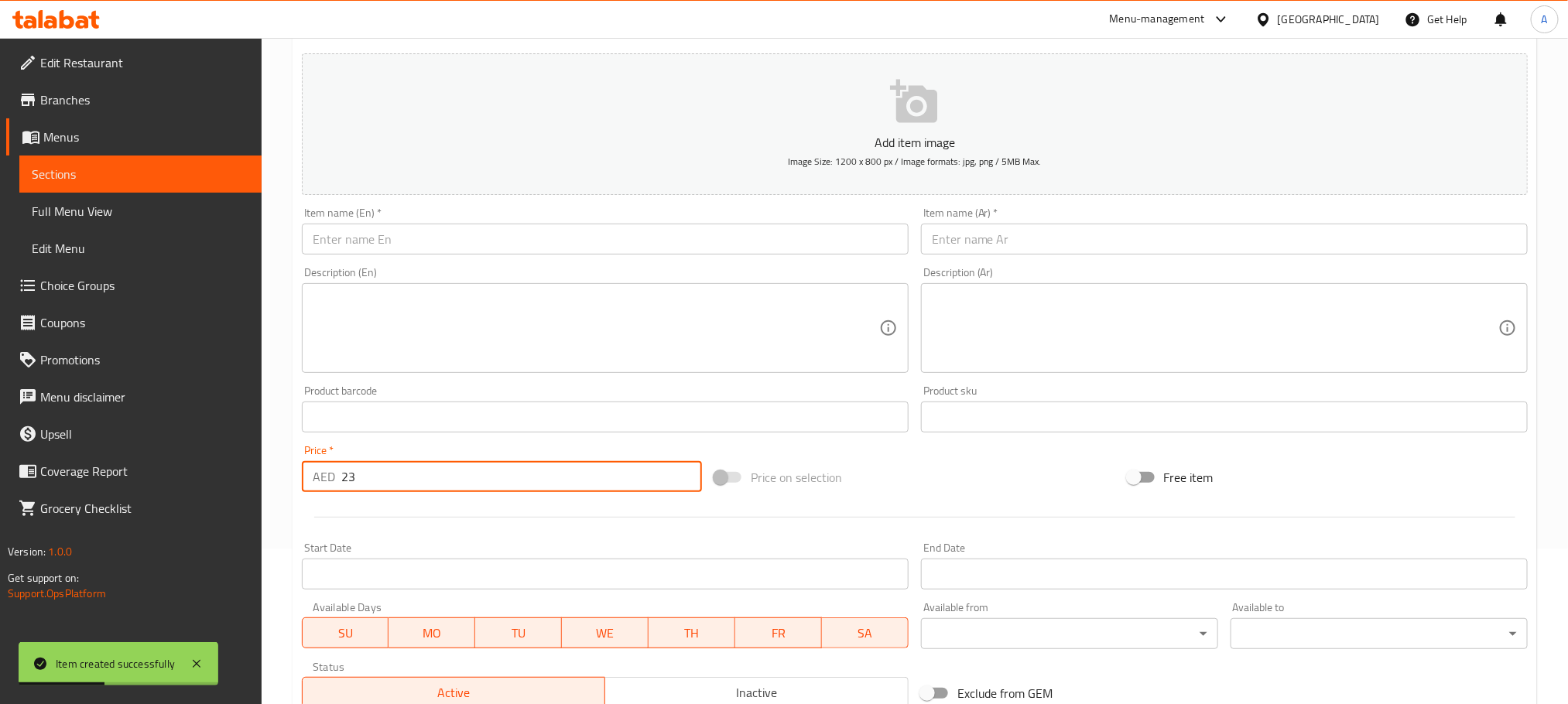
type input "23"
click at [435, 248] on input "text" at bounding box center [605, 239] width 607 height 31
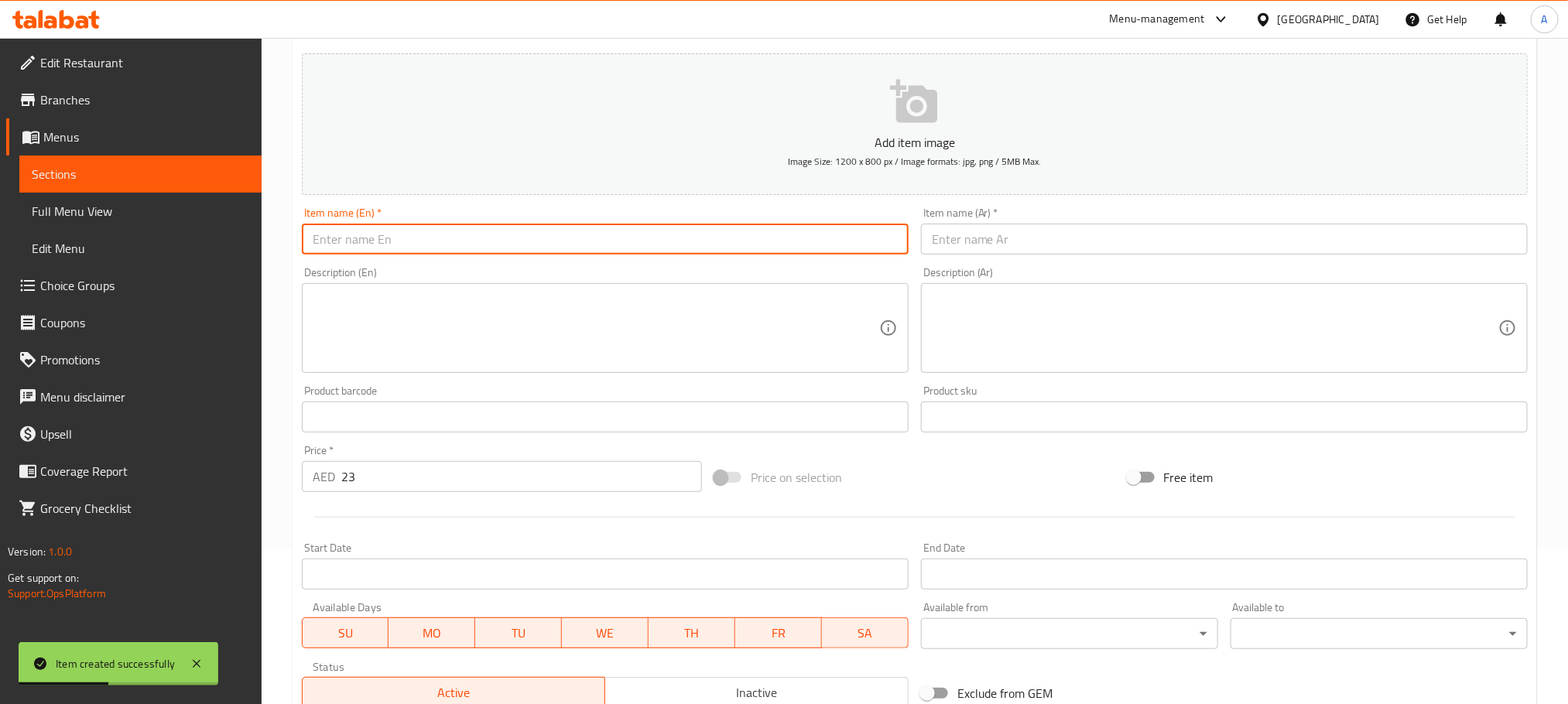
paste input "Hommus With Beef"
click at [435, 248] on input "Hommus With Beef" at bounding box center [605, 239] width 607 height 31
type input "Hommus With Beef"
paste input "حمص باللحم البقري"
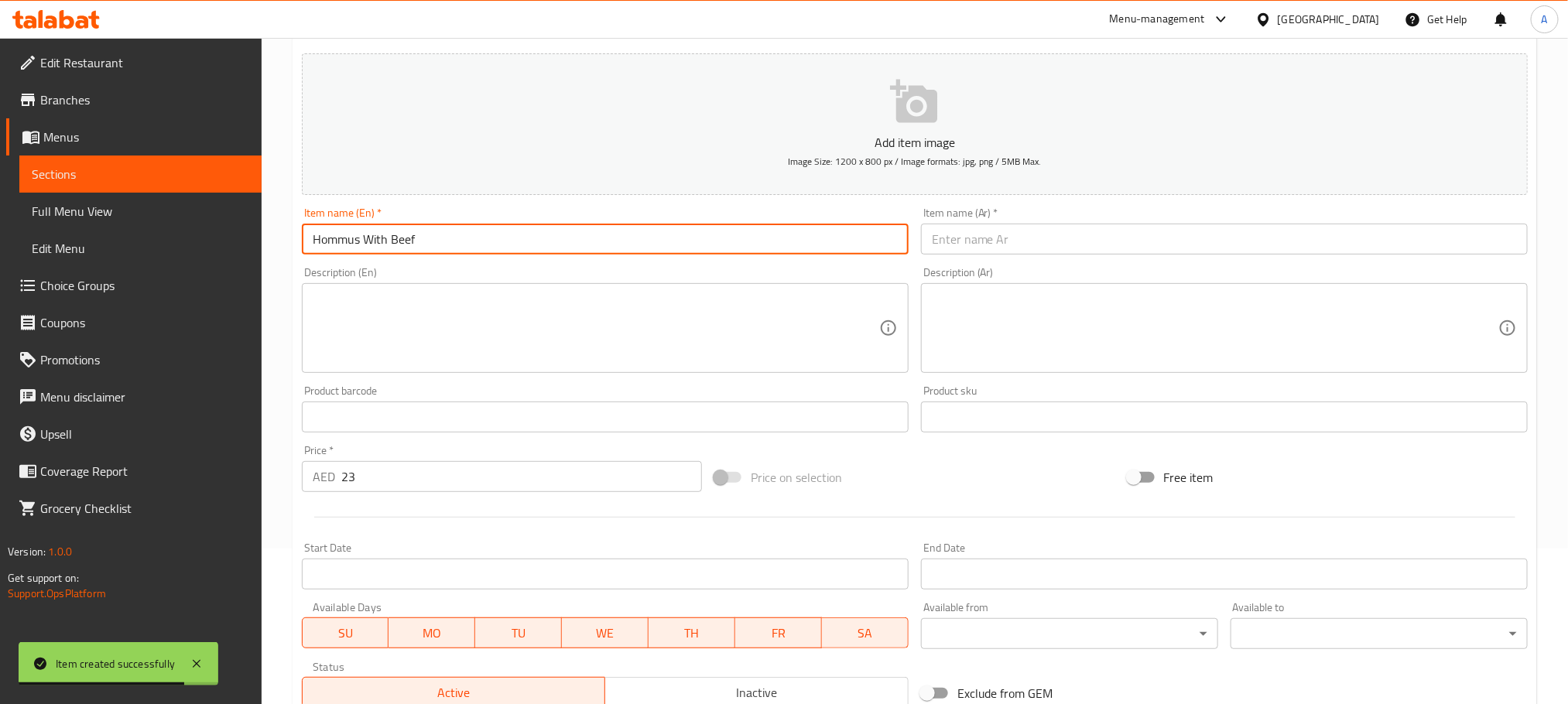
click at [994, 233] on input "text" at bounding box center [1224, 239] width 607 height 31
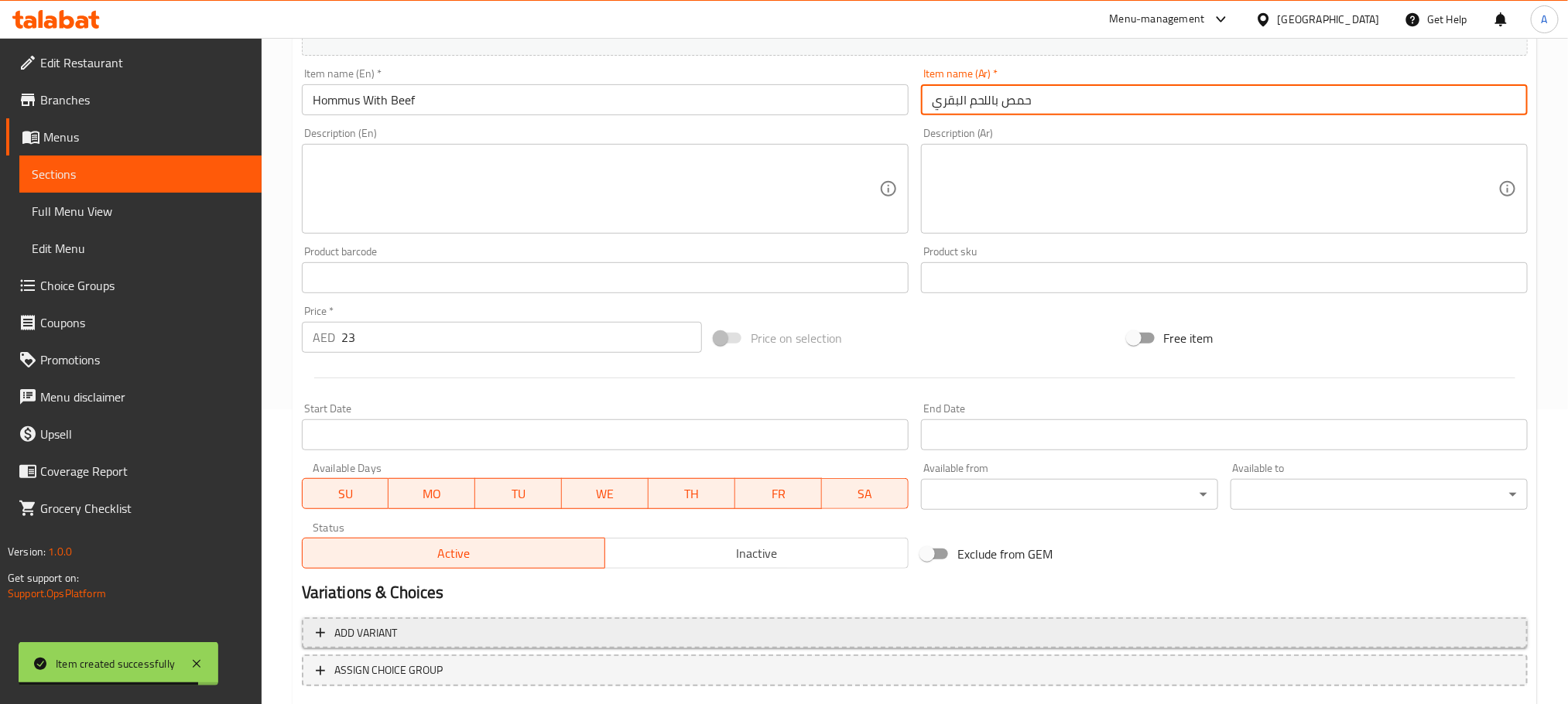
scroll to position [387, 0]
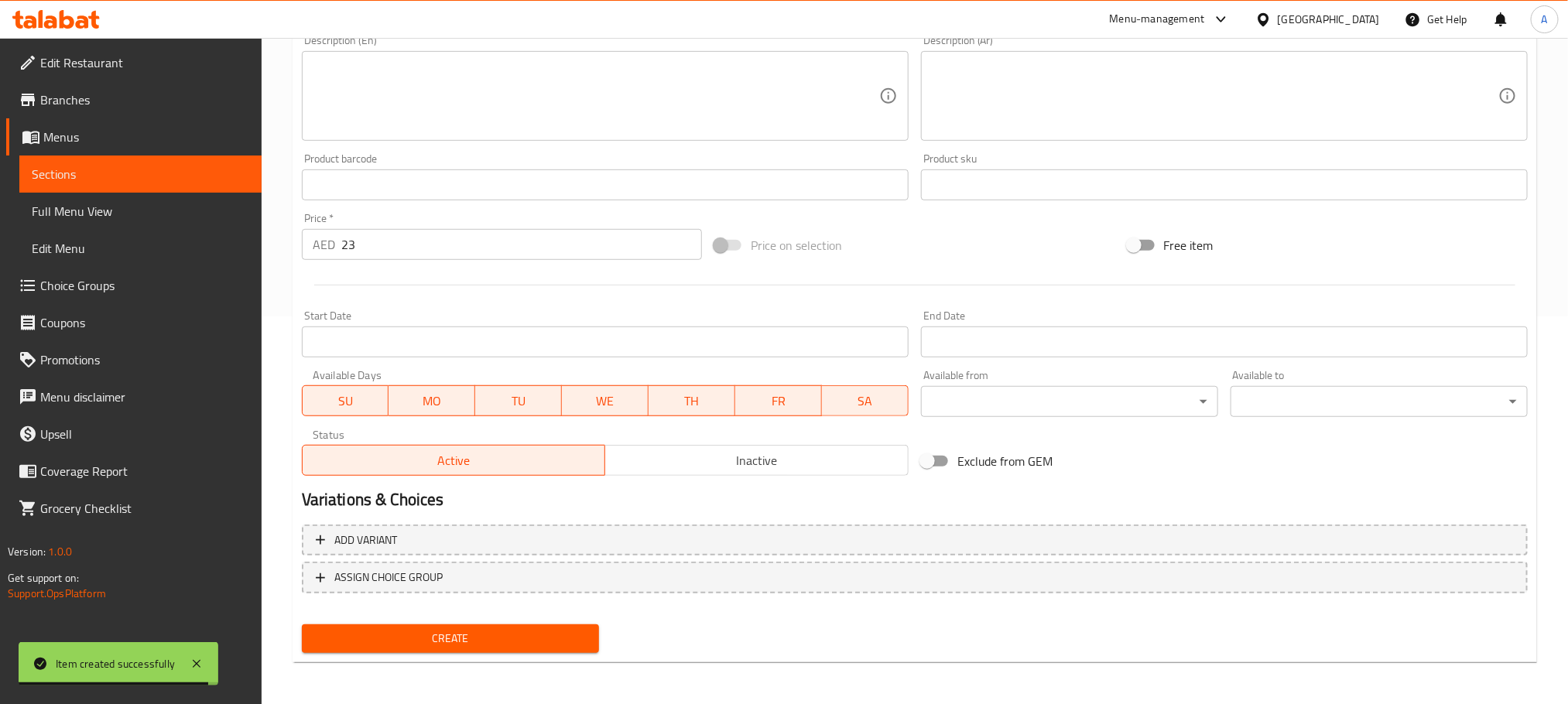
type input "حمص باللحم البقري"
click at [580, 634] on span "Create" at bounding box center [450, 638] width 272 height 20
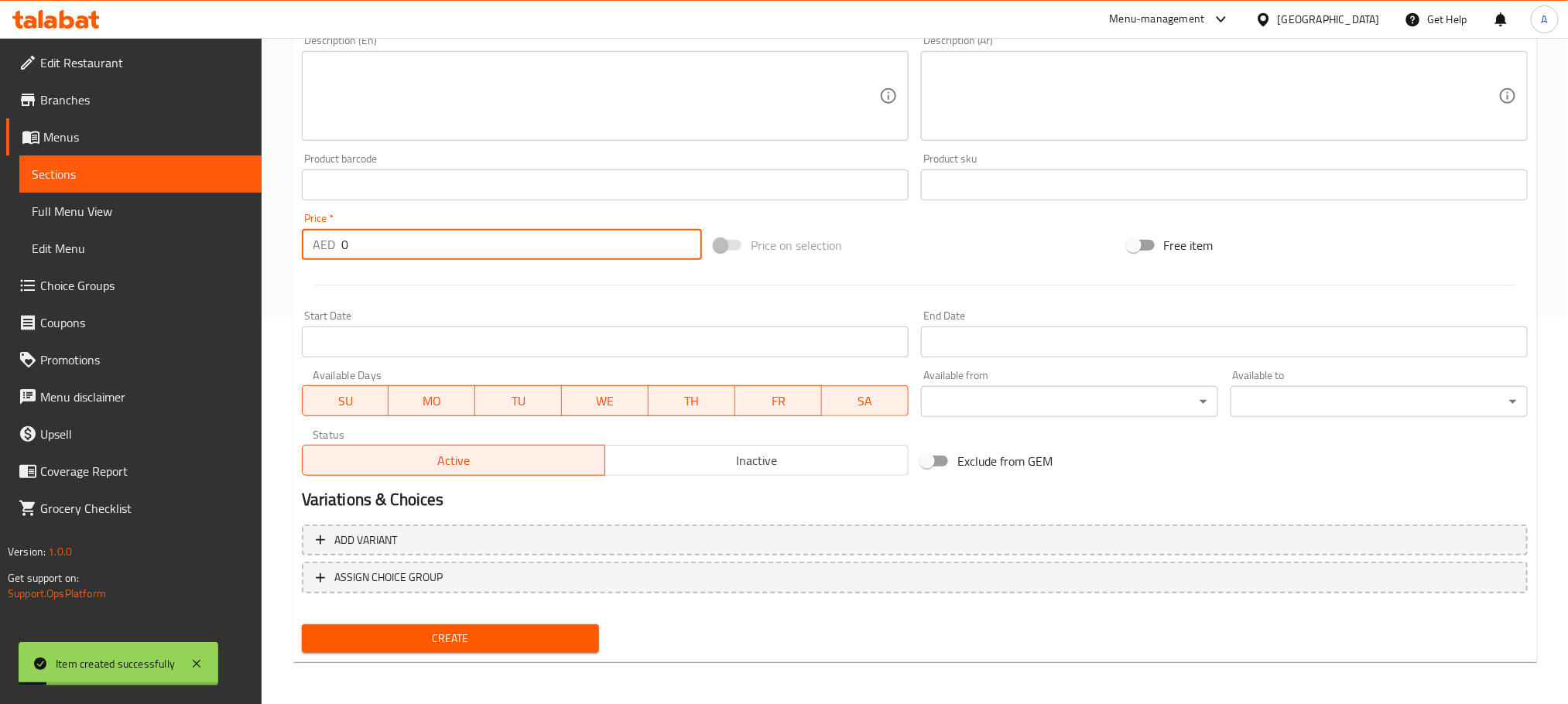
drag, startPoint x: 374, startPoint y: 247, endPoint x: 225, endPoint y: 246, distance: 149.0
click at [225, 246] on div "Edit Restaurant Branches Menus Sections Full Menu View Edit Menu Choice Groups …" at bounding box center [784, 177] width 1568 height 1056
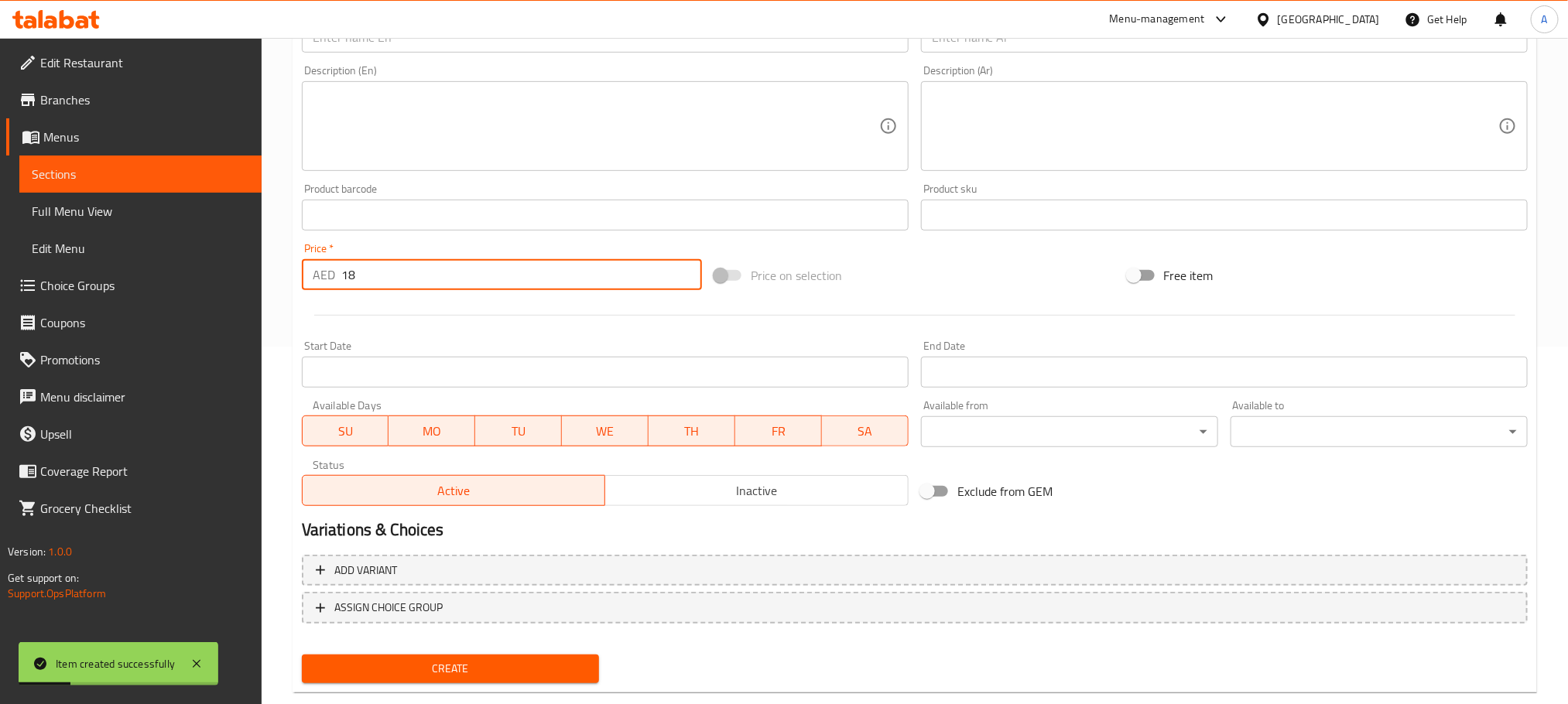
scroll to position [39, 0]
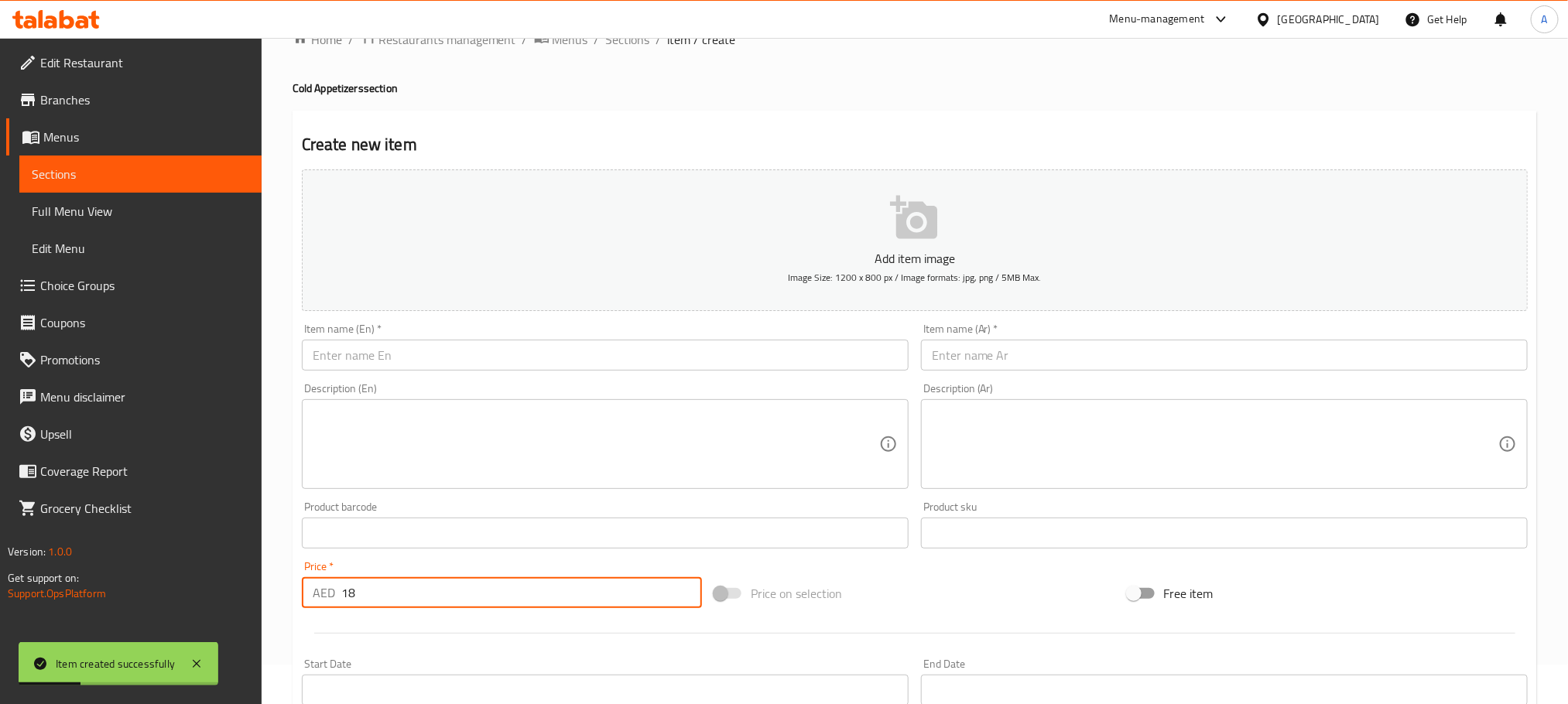
type input "18"
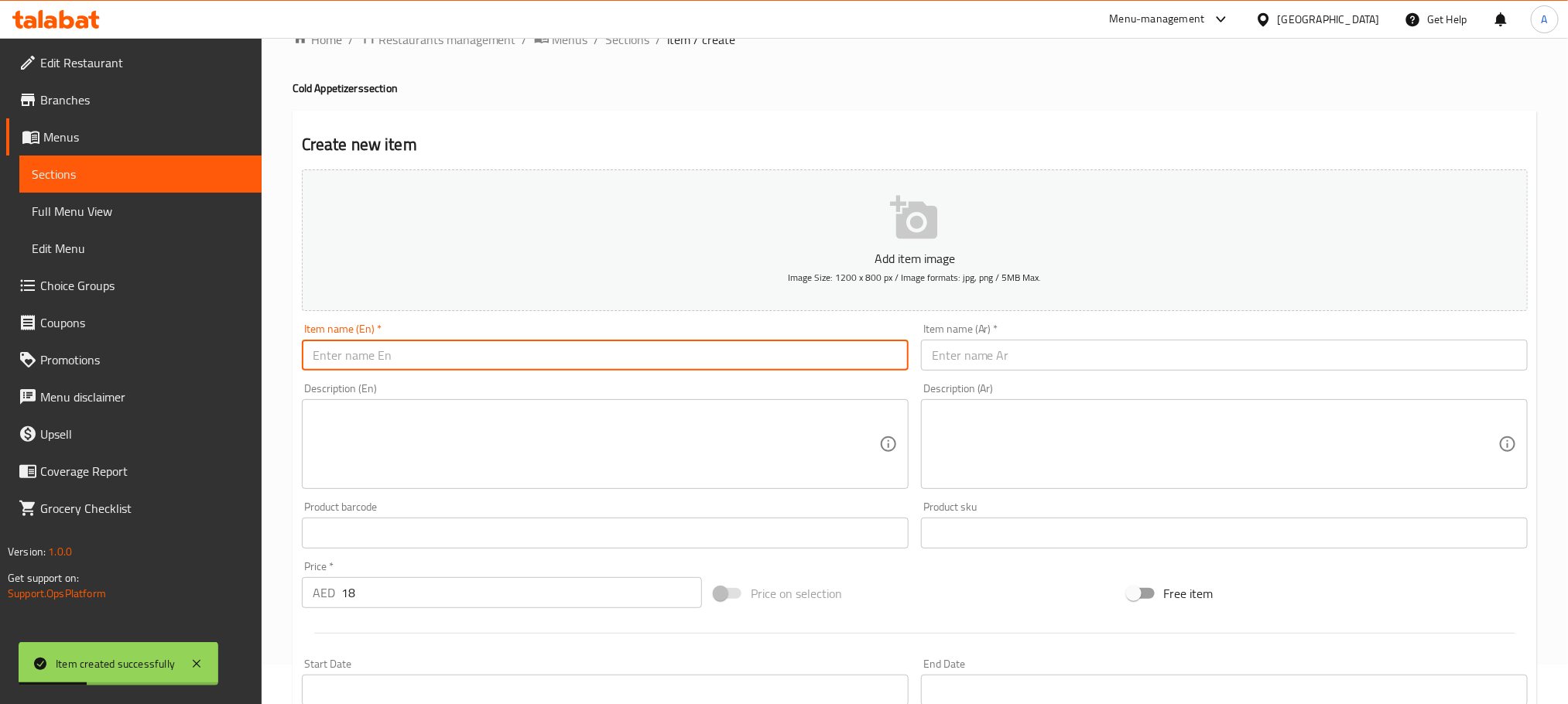
click at [386, 352] on input "text" at bounding box center [605, 355] width 607 height 31
paste input "Hommus Beiruty"
click at [386, 352] on input "Hommus Beiruty" at bounding box center [605, 355] width 607 height 31
type input "Hommus Beiruty"
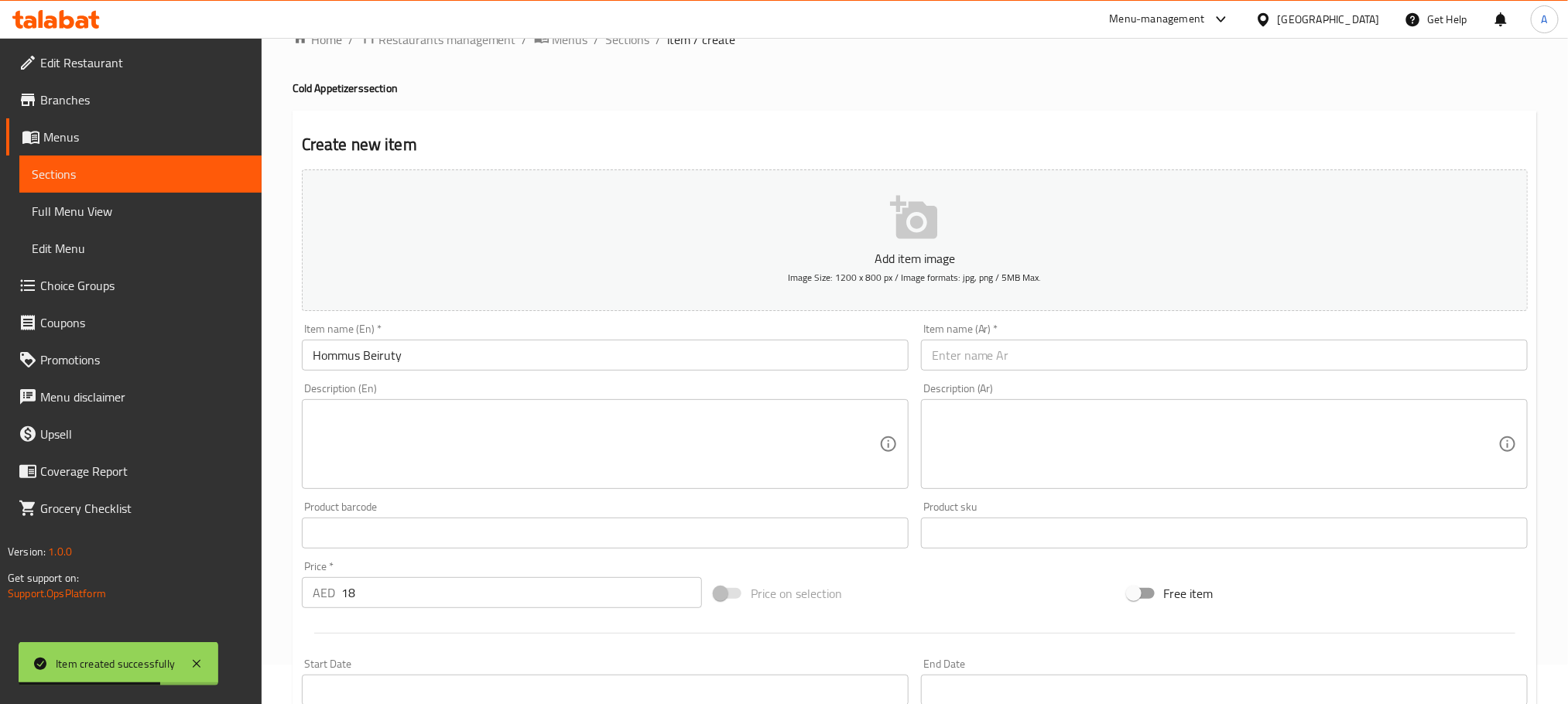
paste input "حمص بيروتي"
click at [982, 349] on input "text" at bounding box center [1224, 355] width 607 height 31
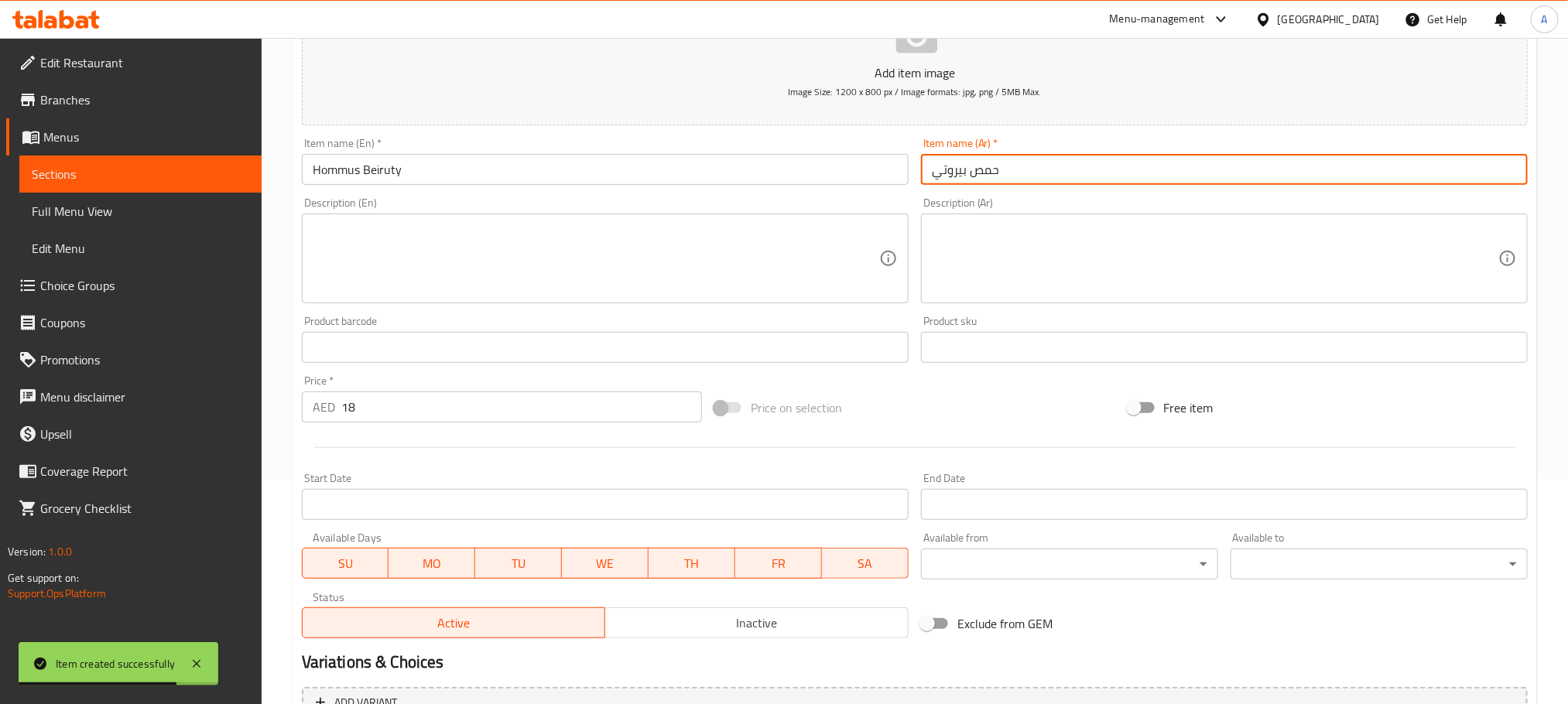
scroll to position [387, 0]
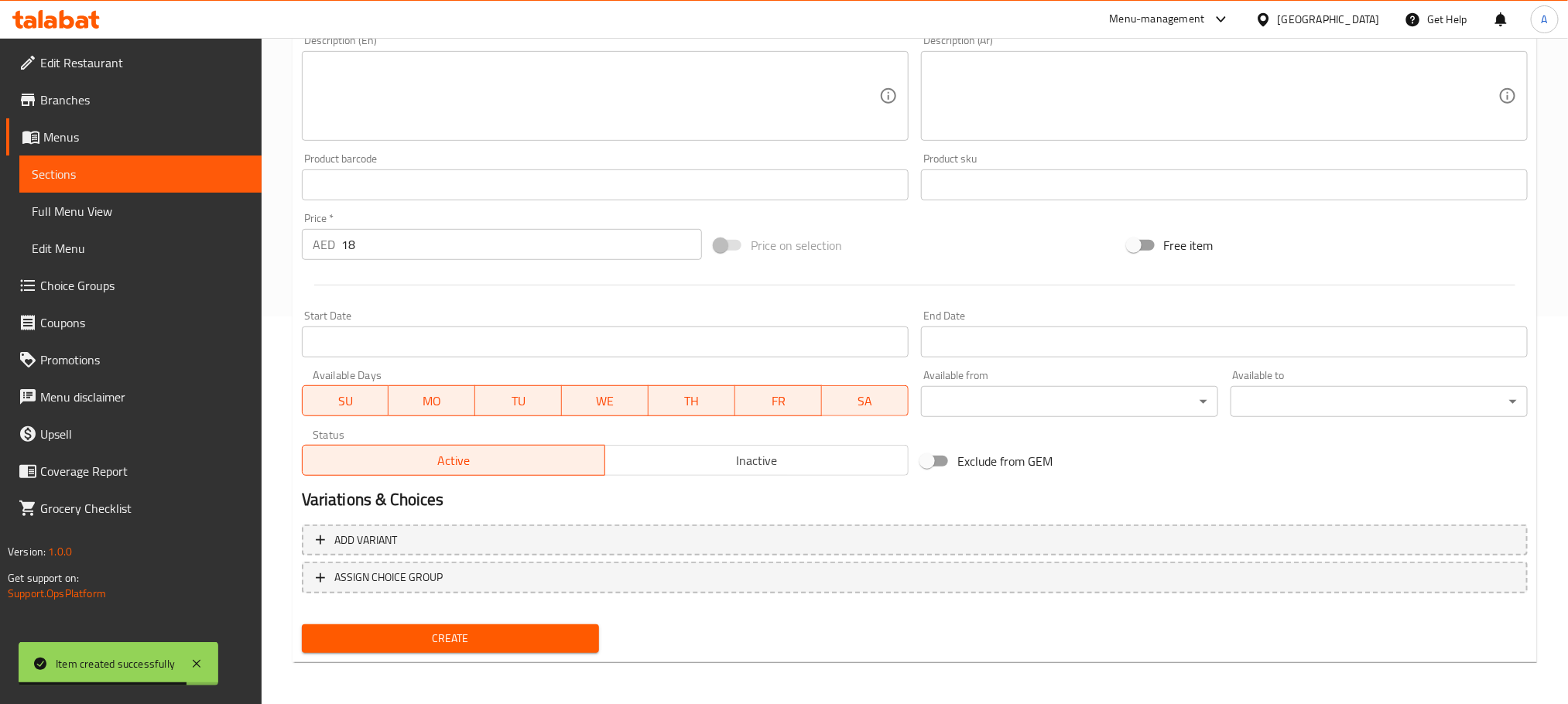
type input "حمص بيروتي"
click at [580, 629] on span "Create" at bounding box center [450, 638] width 272 height 20
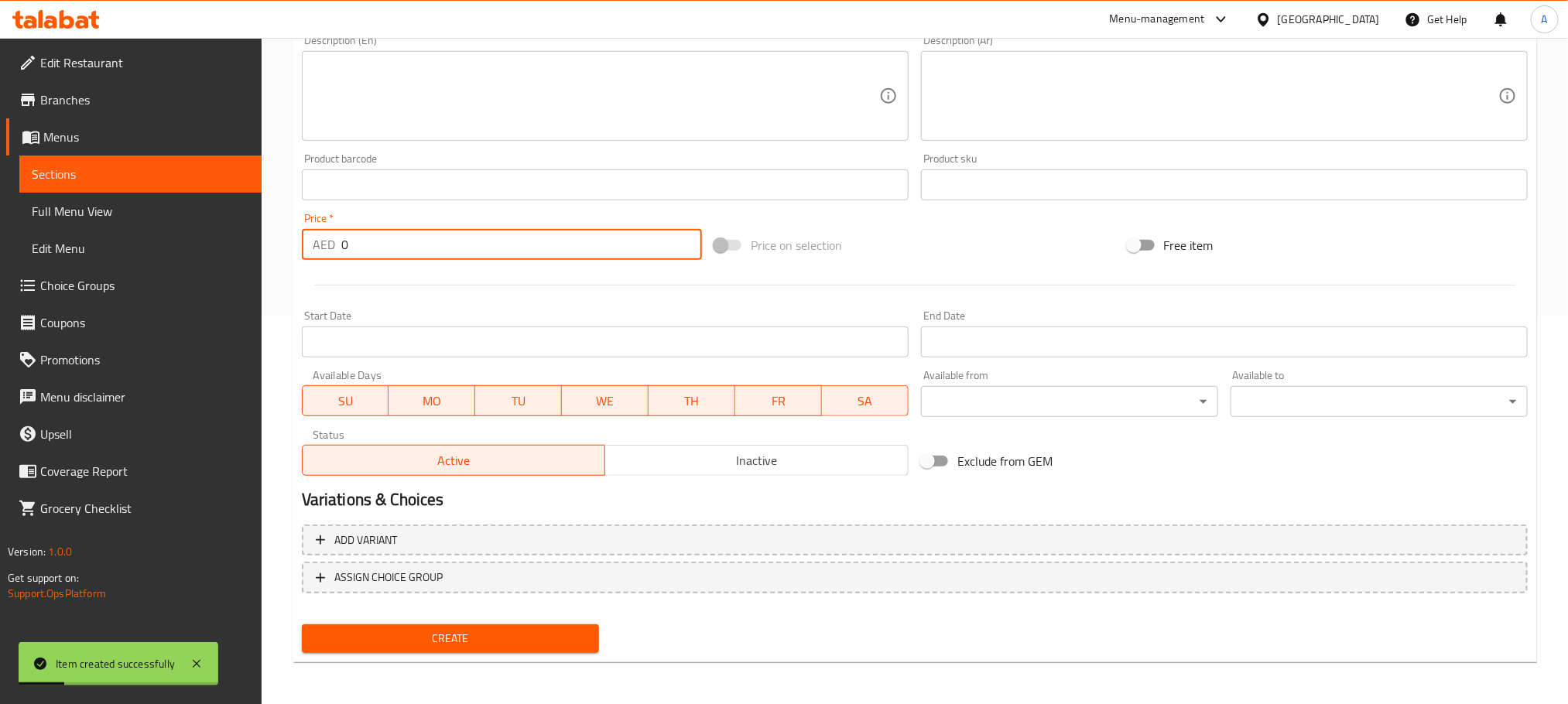
drag, startPoint x: 370, startPoint y: 249, endPoint x: 313, endPoint y: 249, distance: 57.0
click at [313, 249] on div "AED 0 Price *" at bounding box center [502, 244] width 400 height 31
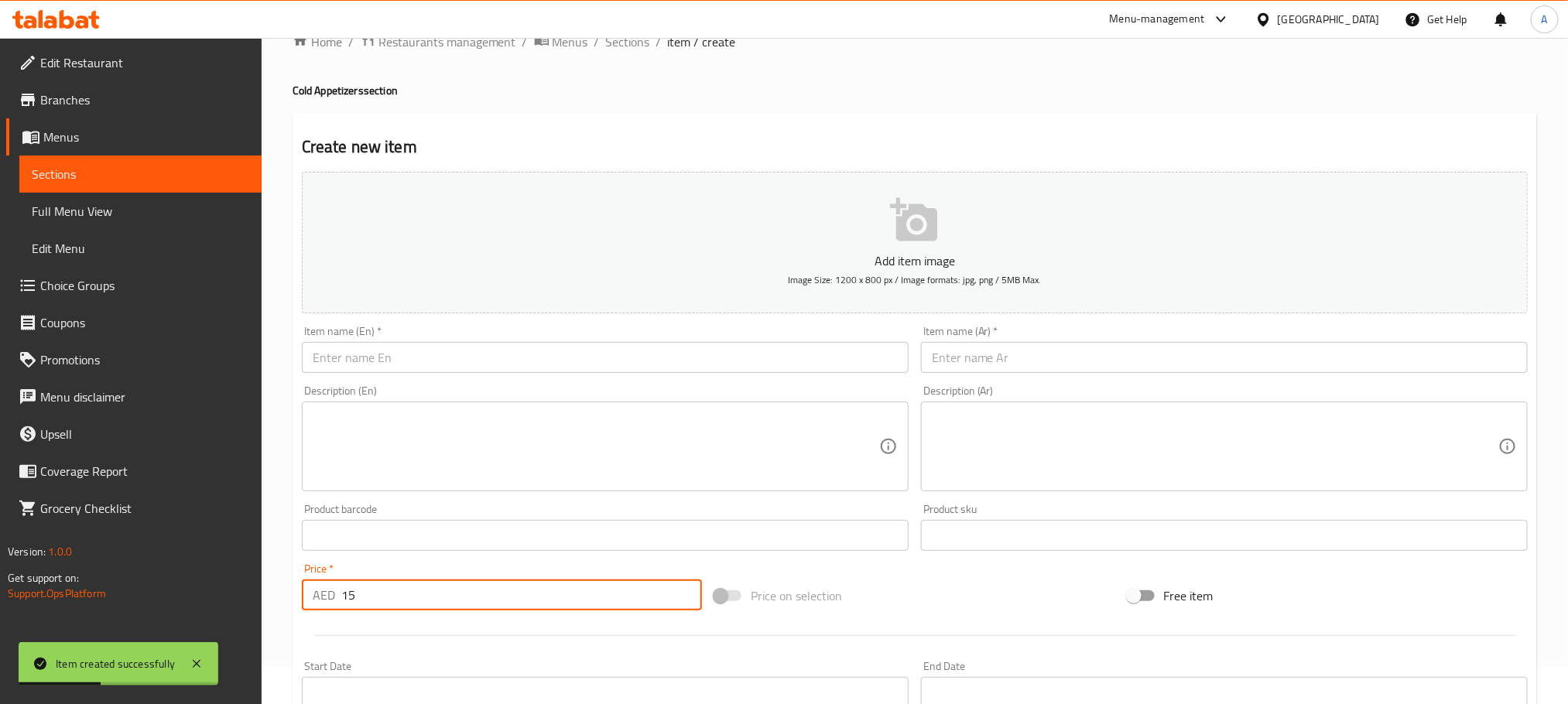
scroll to position [0, 0]
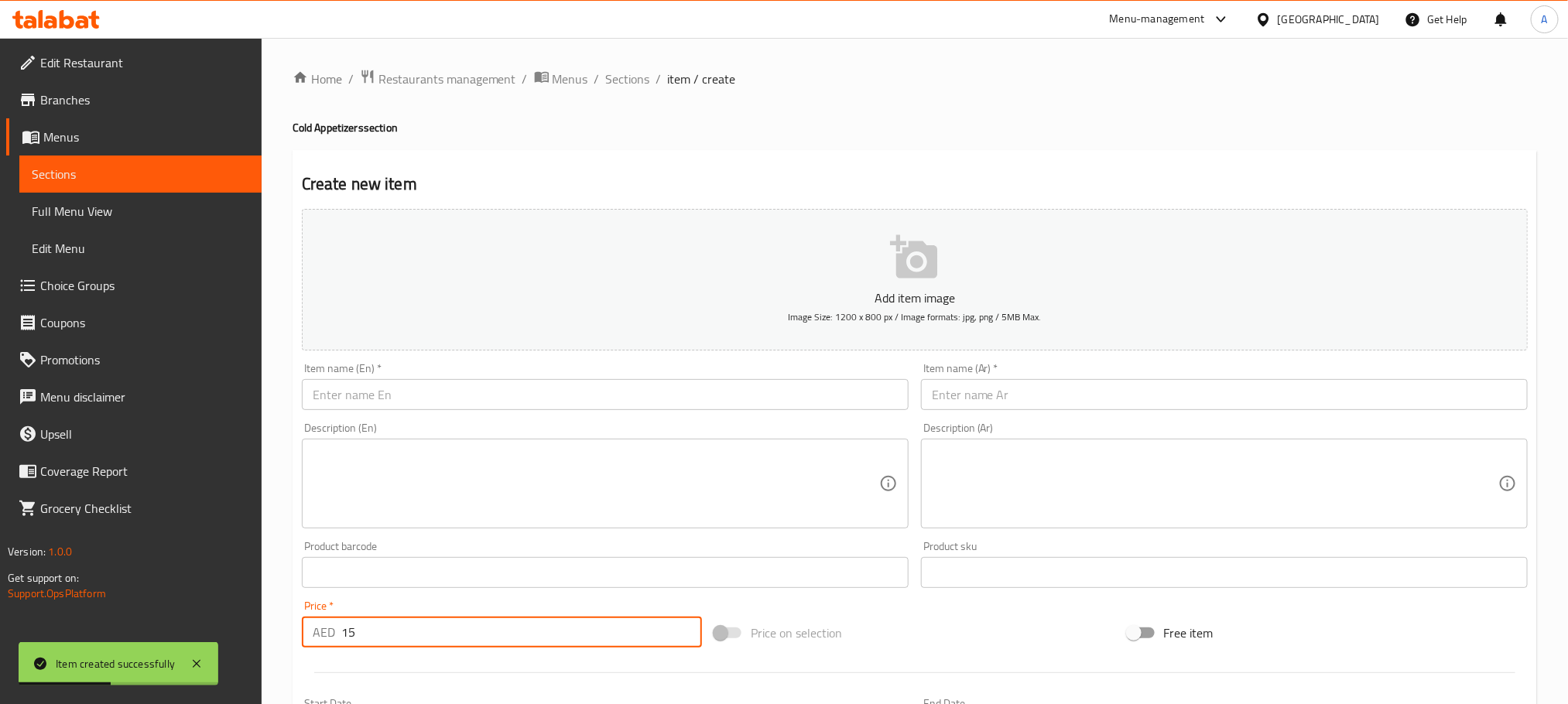
type input "15"
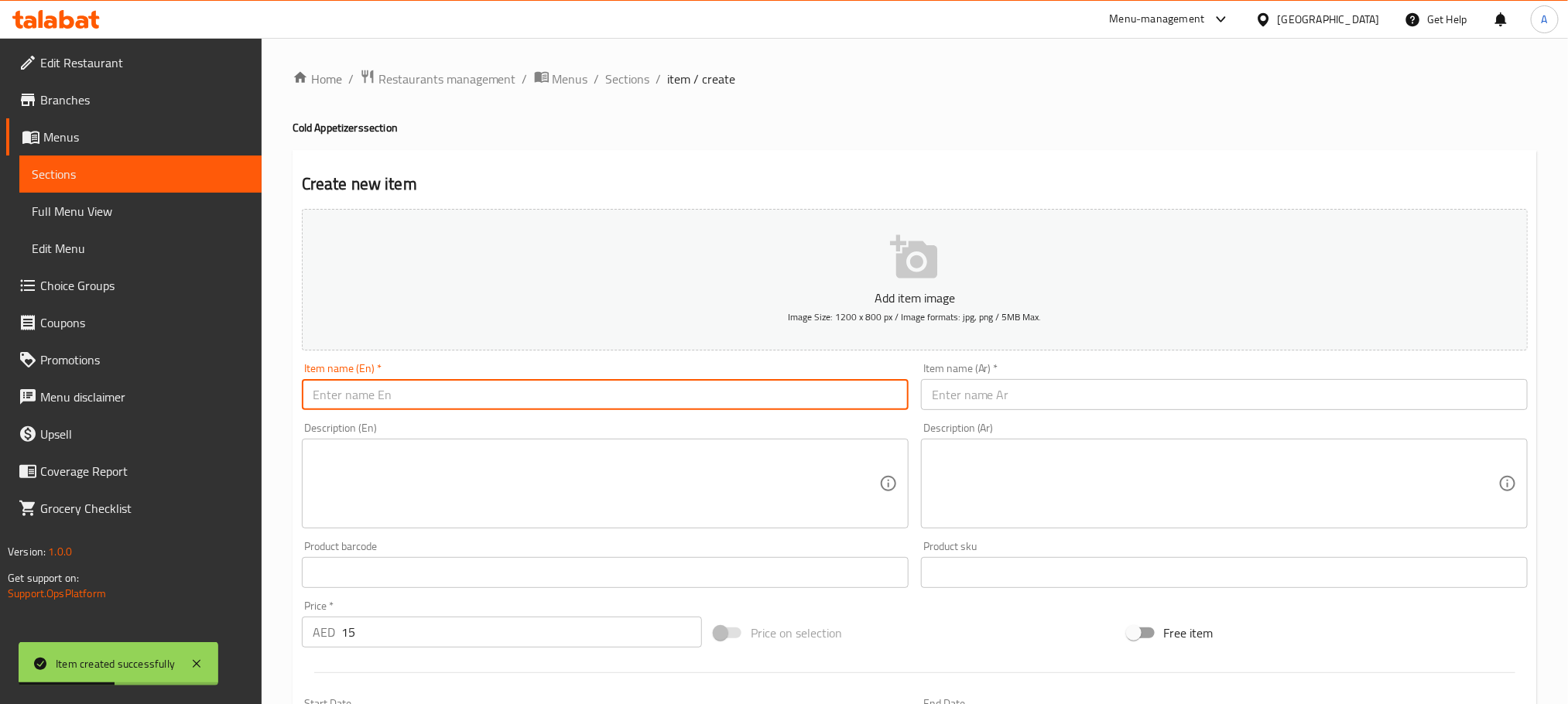
click at [356, 390] on input "text" at bounding box center [605, 394] width 607 height 31
paste input "[PERSON_NAME]"
click at [356, 390] on input "[PERSON_NAME]" at bounding box center [605, 394] width 607 height 31
type input "[PERSON_NAME]"
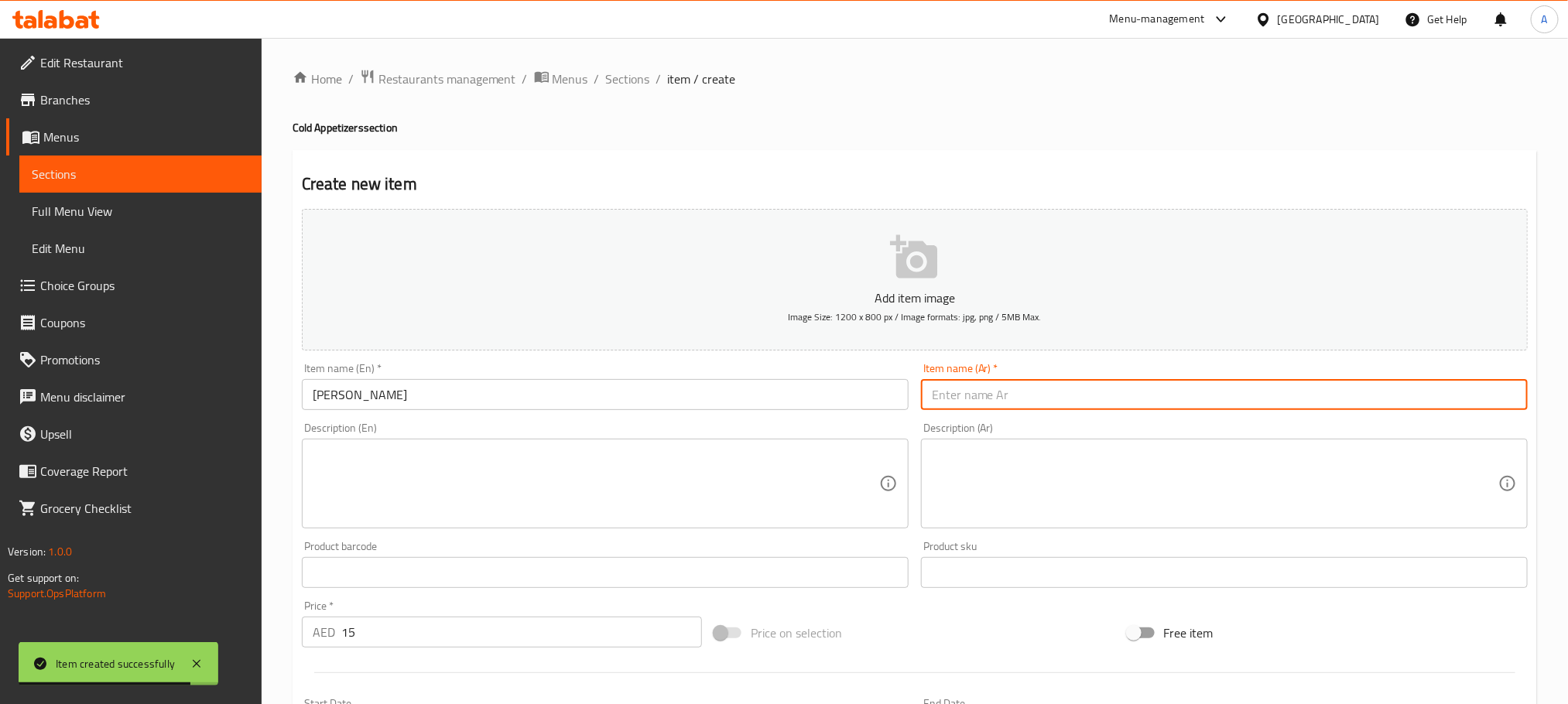
click at [966, 399] on input "text" at bounding box center [1224, 394] width 607 height 31
type input "بابا غنوج"
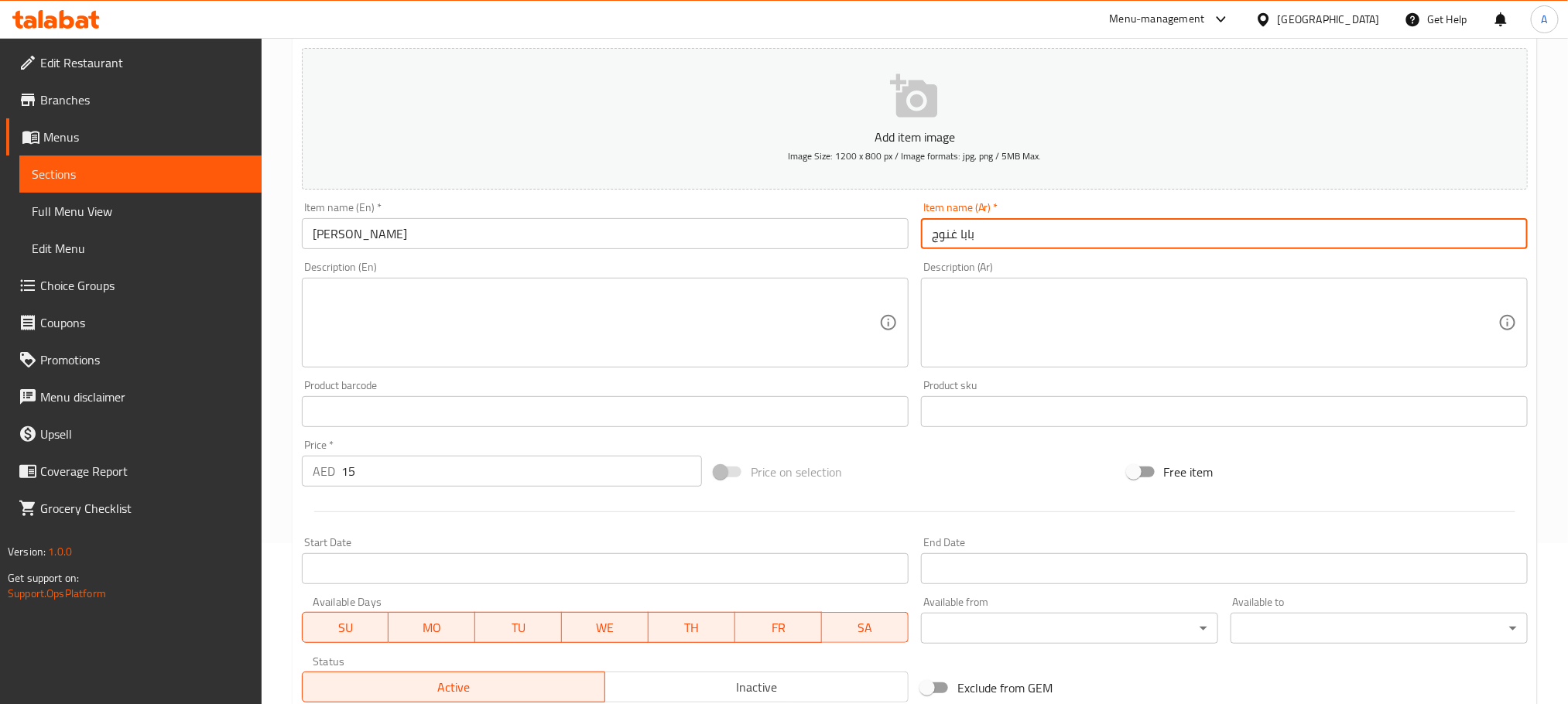
scroll to position [387, 0]
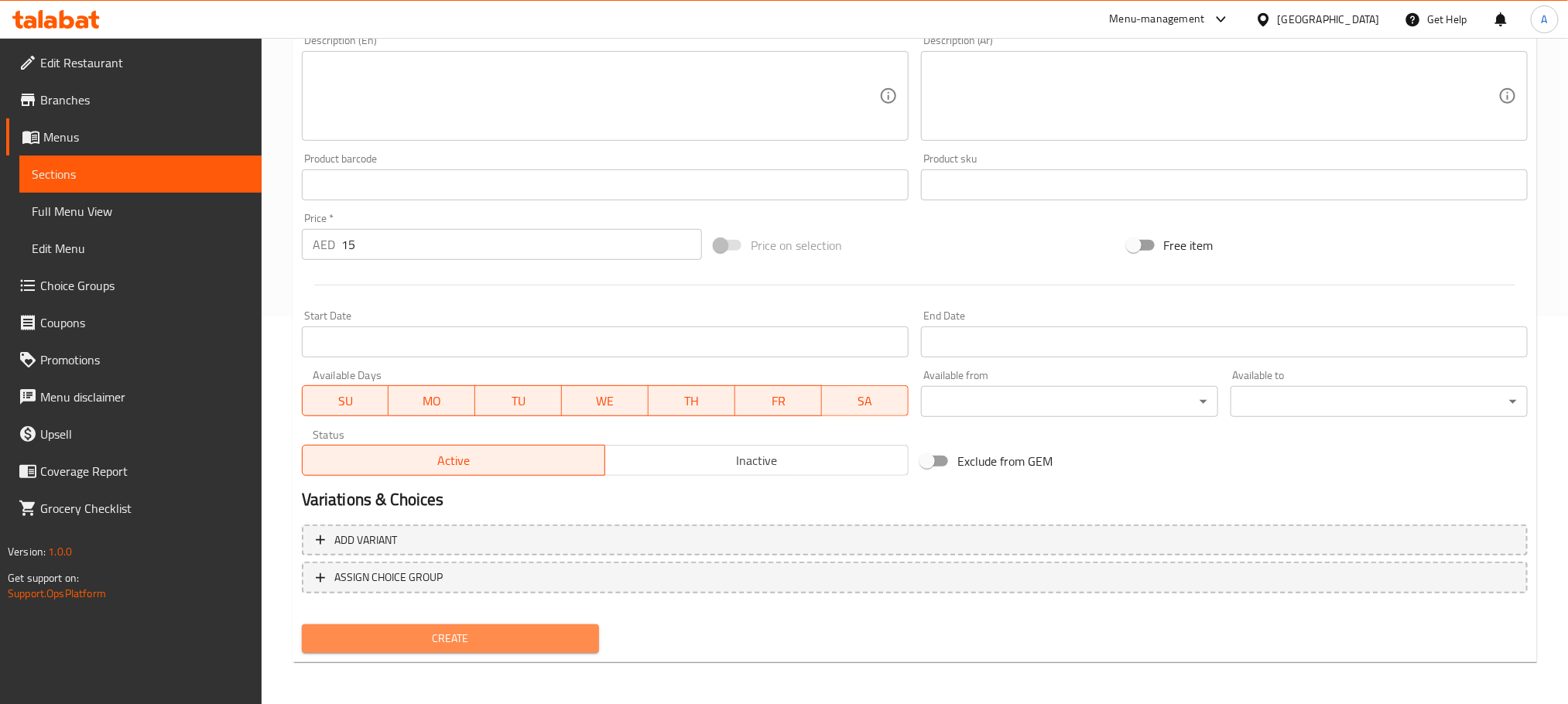
click at [553, 638] on span "Create" at bounding box center [450, 638] width 272 height 20
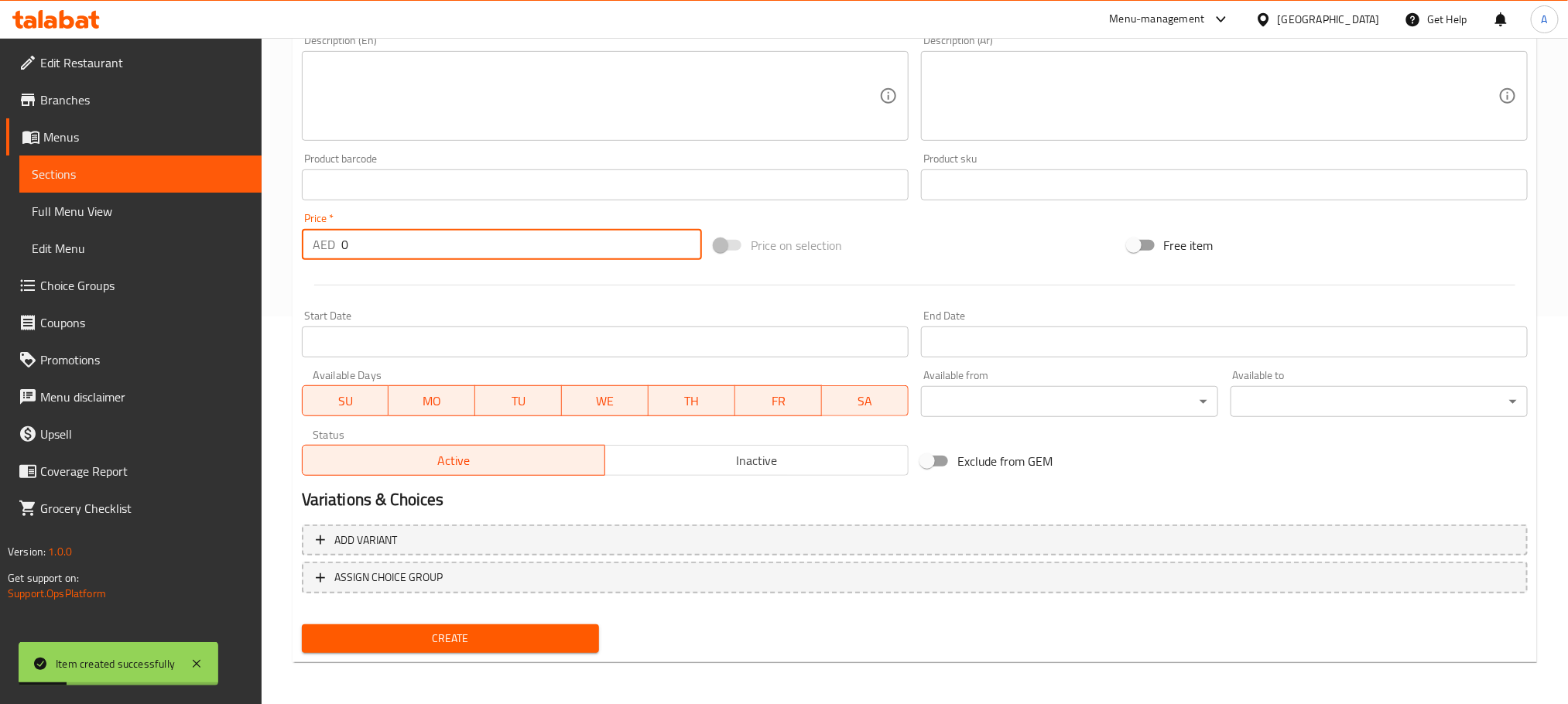
click at [344, 245] on input "0" at bounding box center [522, 244] width 361 height 31
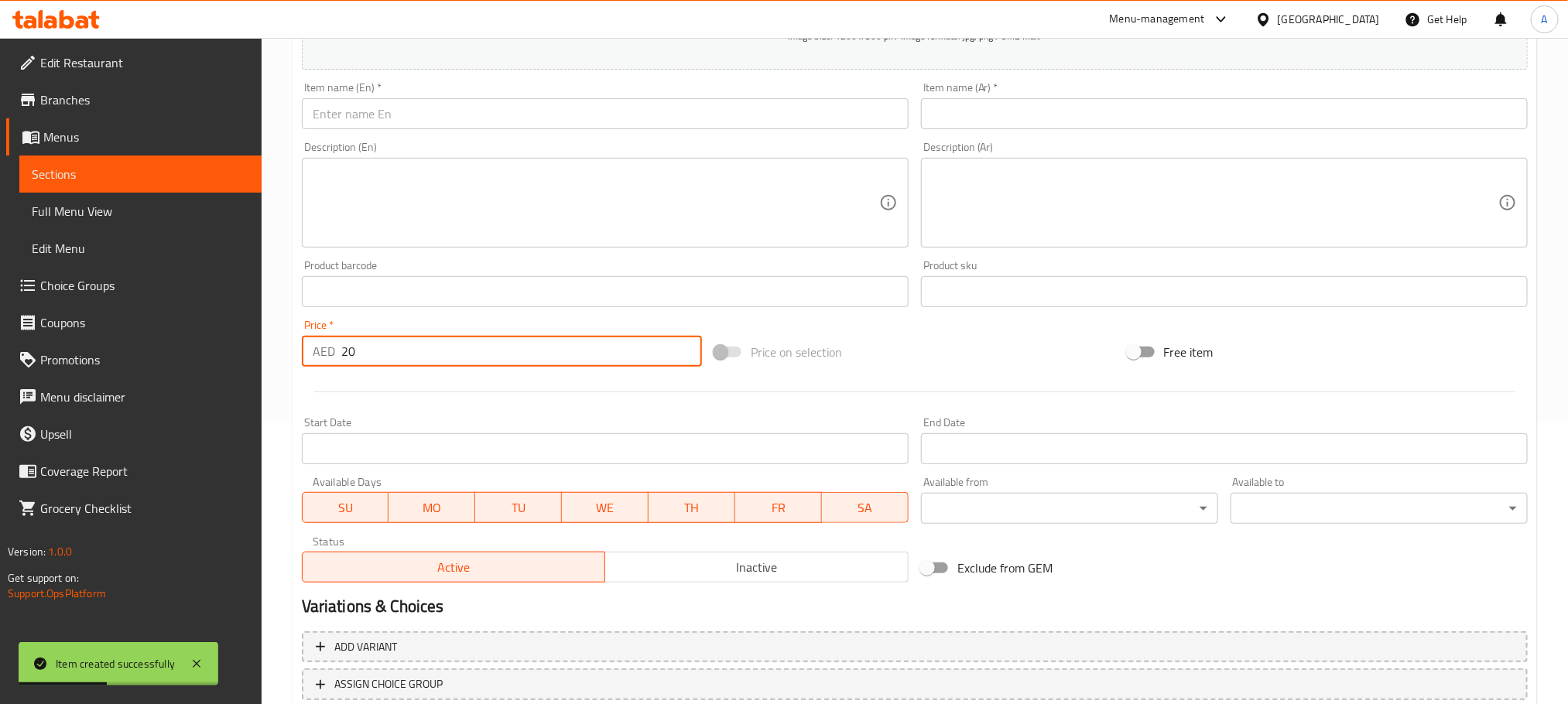
scroll to position [155, 0]
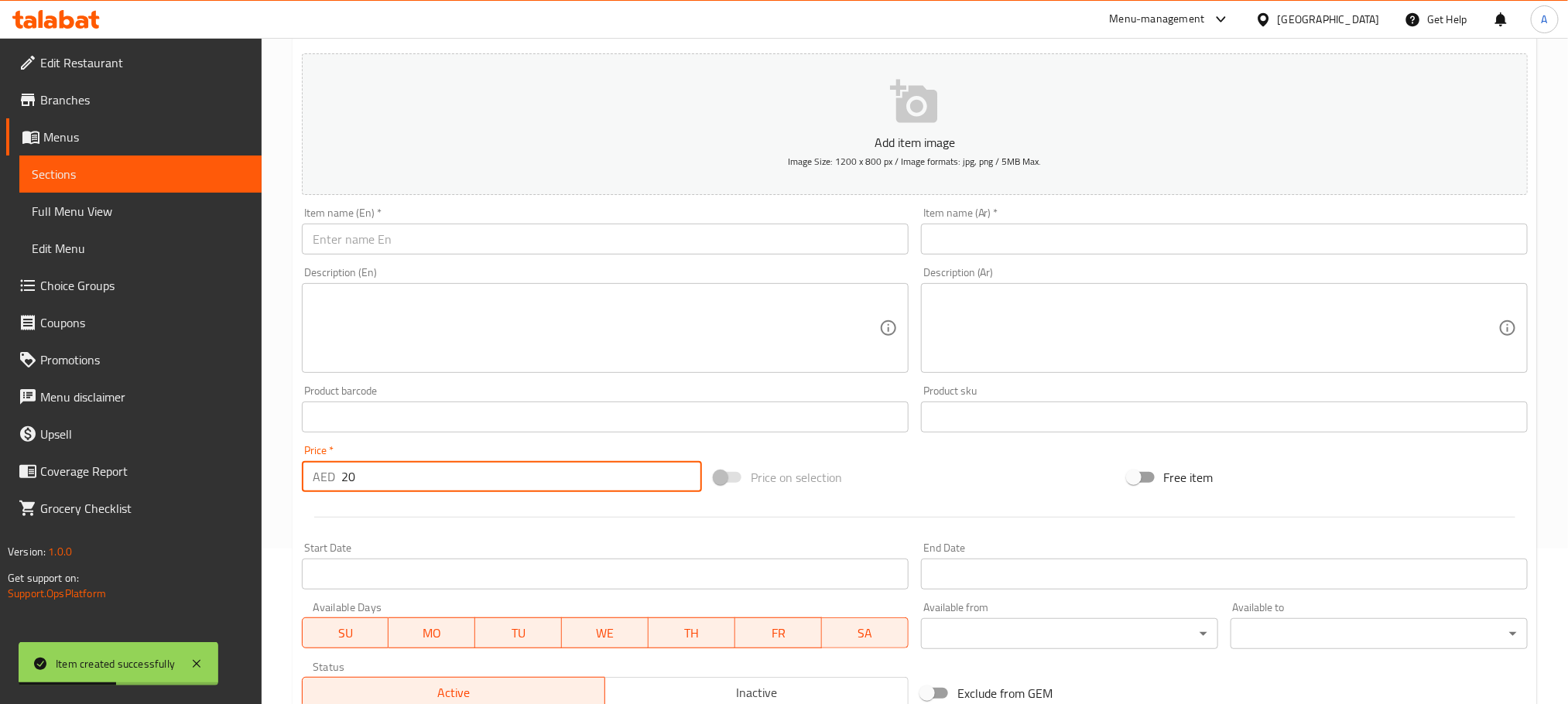
type input "20"
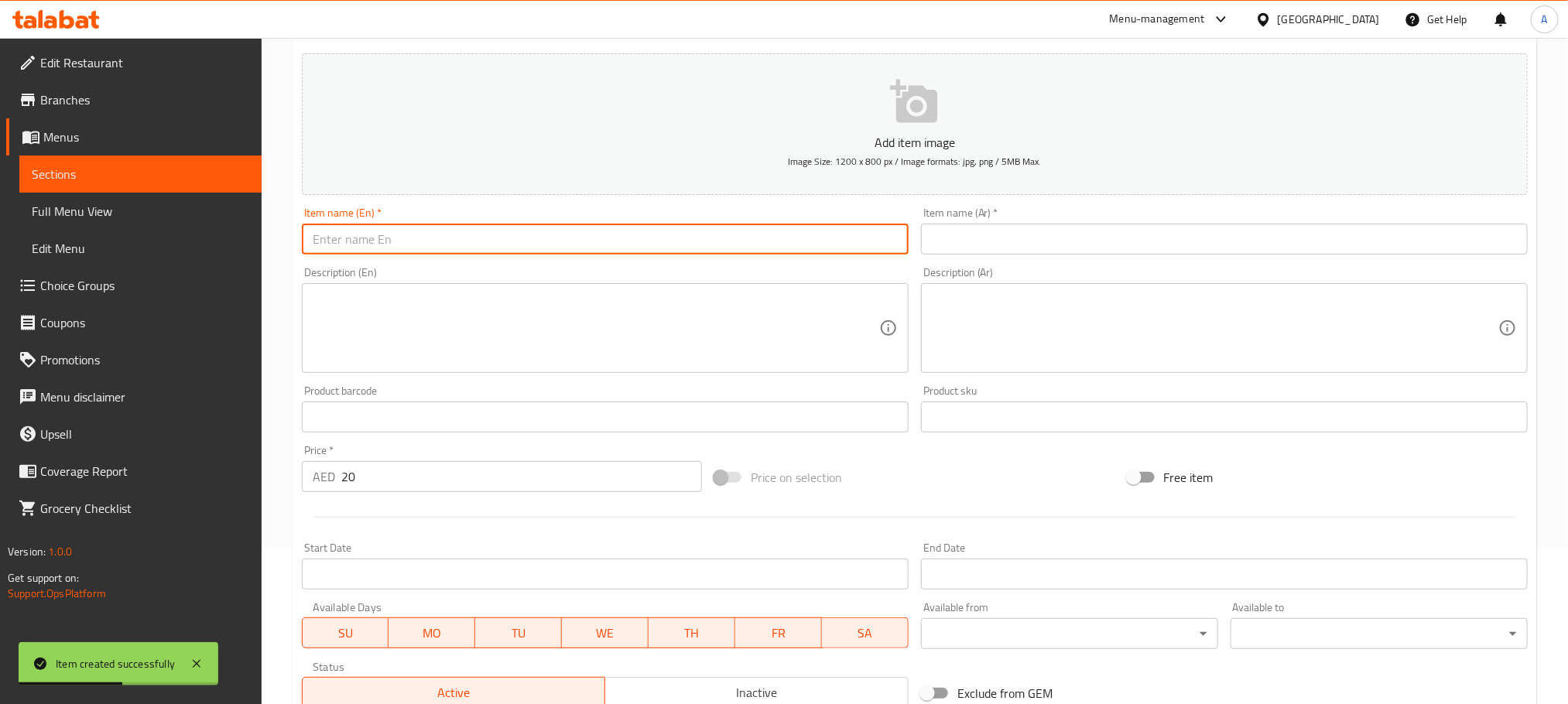
click at [506, 254] on input "text" at bounding box center [605, 239] width 607 height 31
paste input "Mutabal shamander"
click at [506, 254] on input "Mutabal shamander" at bounding box center [605, 239] width 607 height 31
type input "Mutabal shamander"
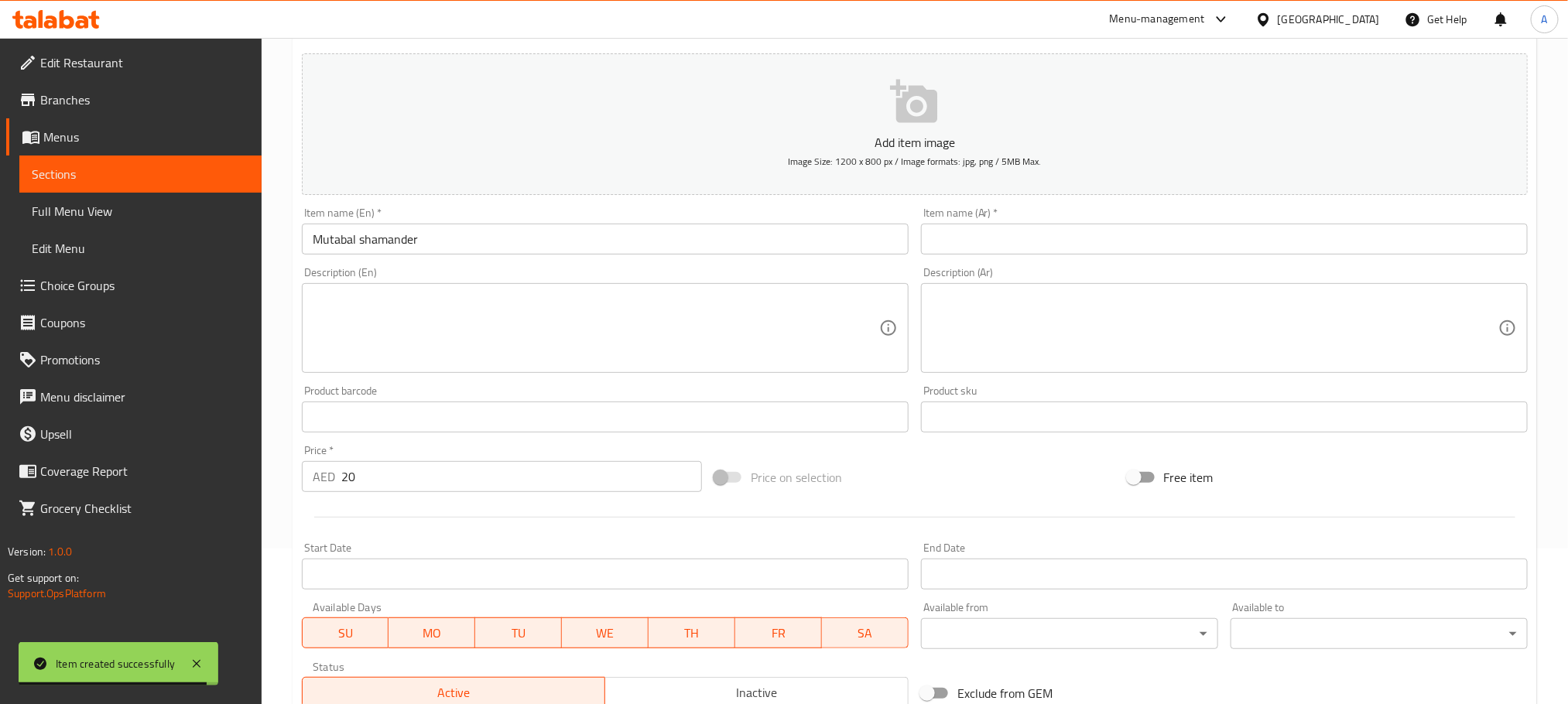
paste input "شاماندر"
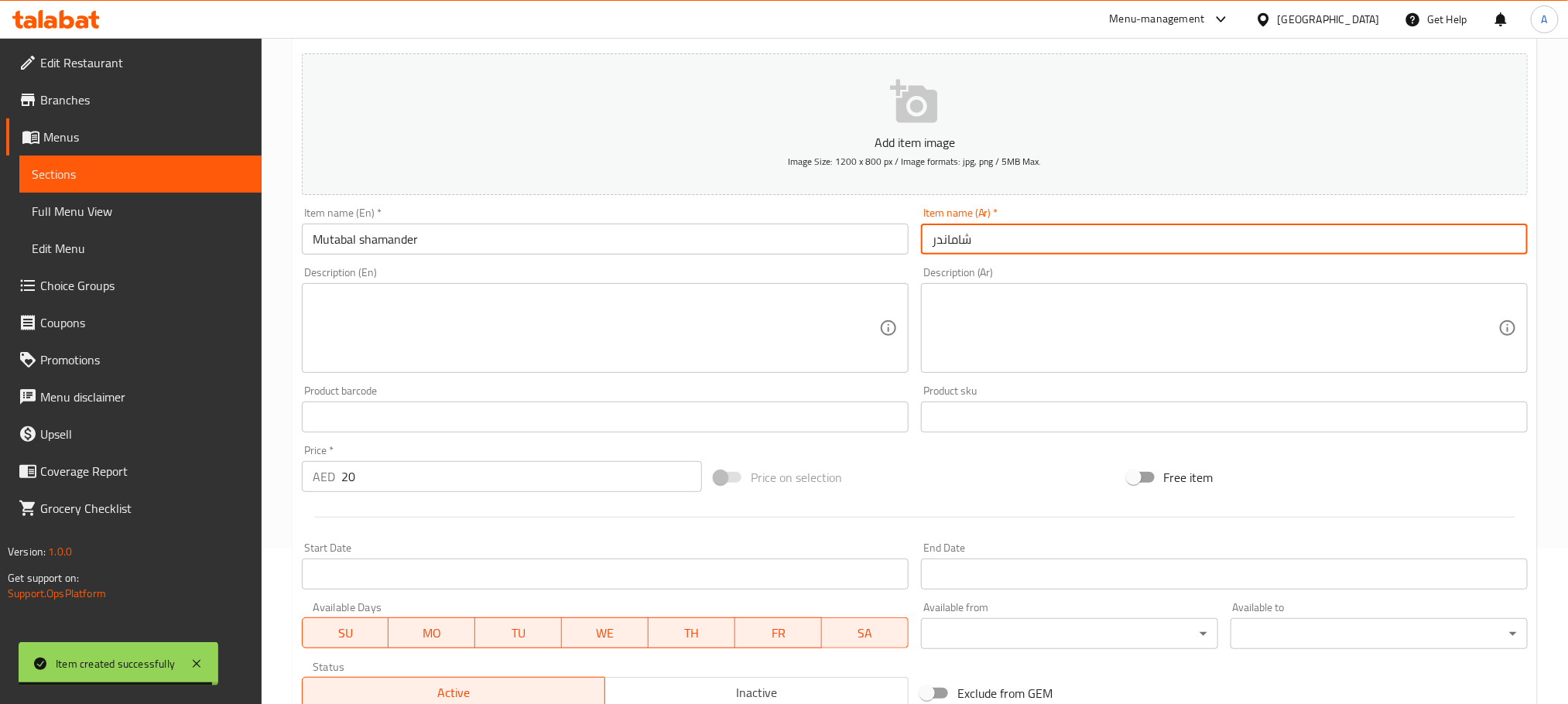
click at [1061, 242] on input "شاماندر" at bounding box center [1224, 239] width 607 height 31
click at [936, 236] on input "شاماندر" at bounding box center [1224, 239] width 607 height 31
click at [962, 232] on input "شاماندرمتبل" at bounding box center [1224, 239] width 607 height 31
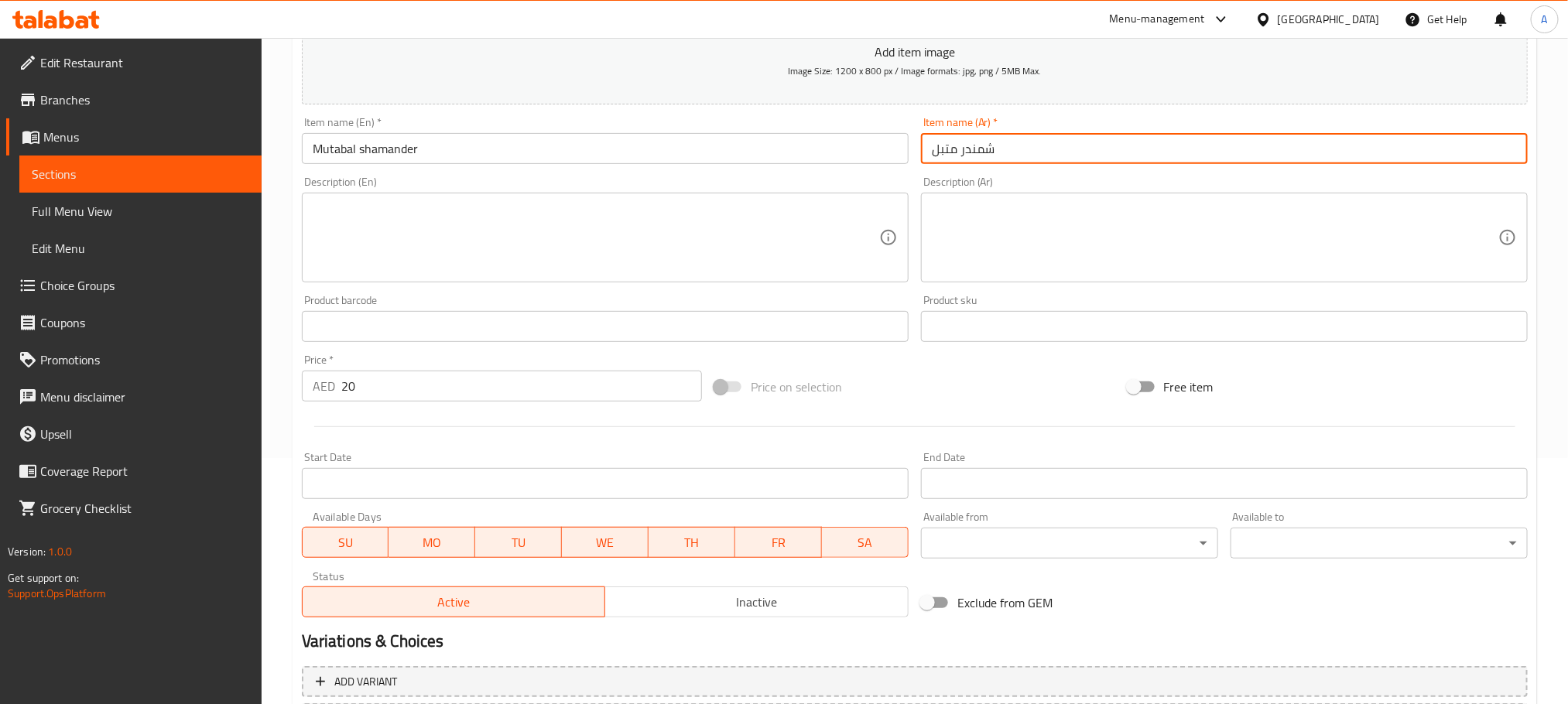
scroll to position [387, 0]
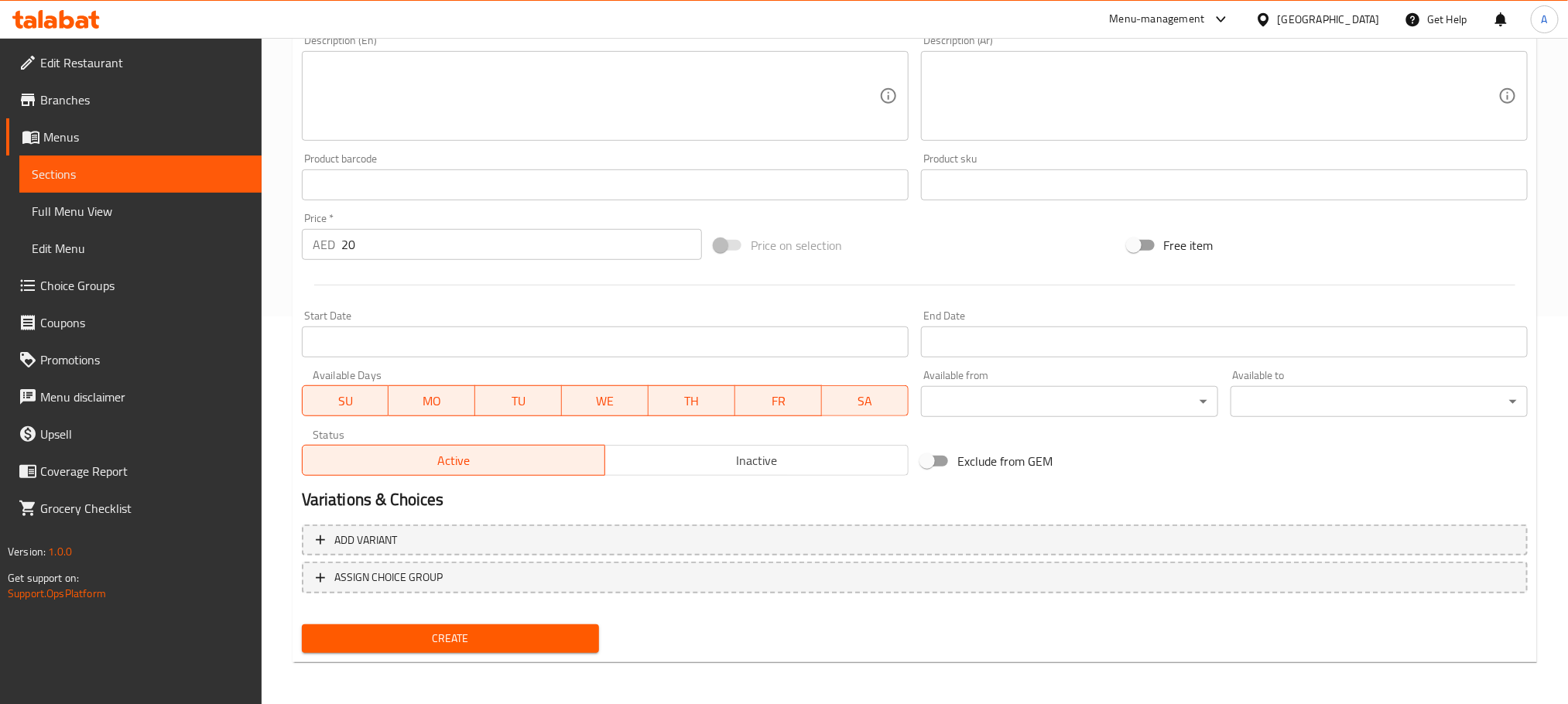
type input "شمندر متبل"
click at [474, 631] on span "Create" at bounding box center [450, 638] width 272 height 20
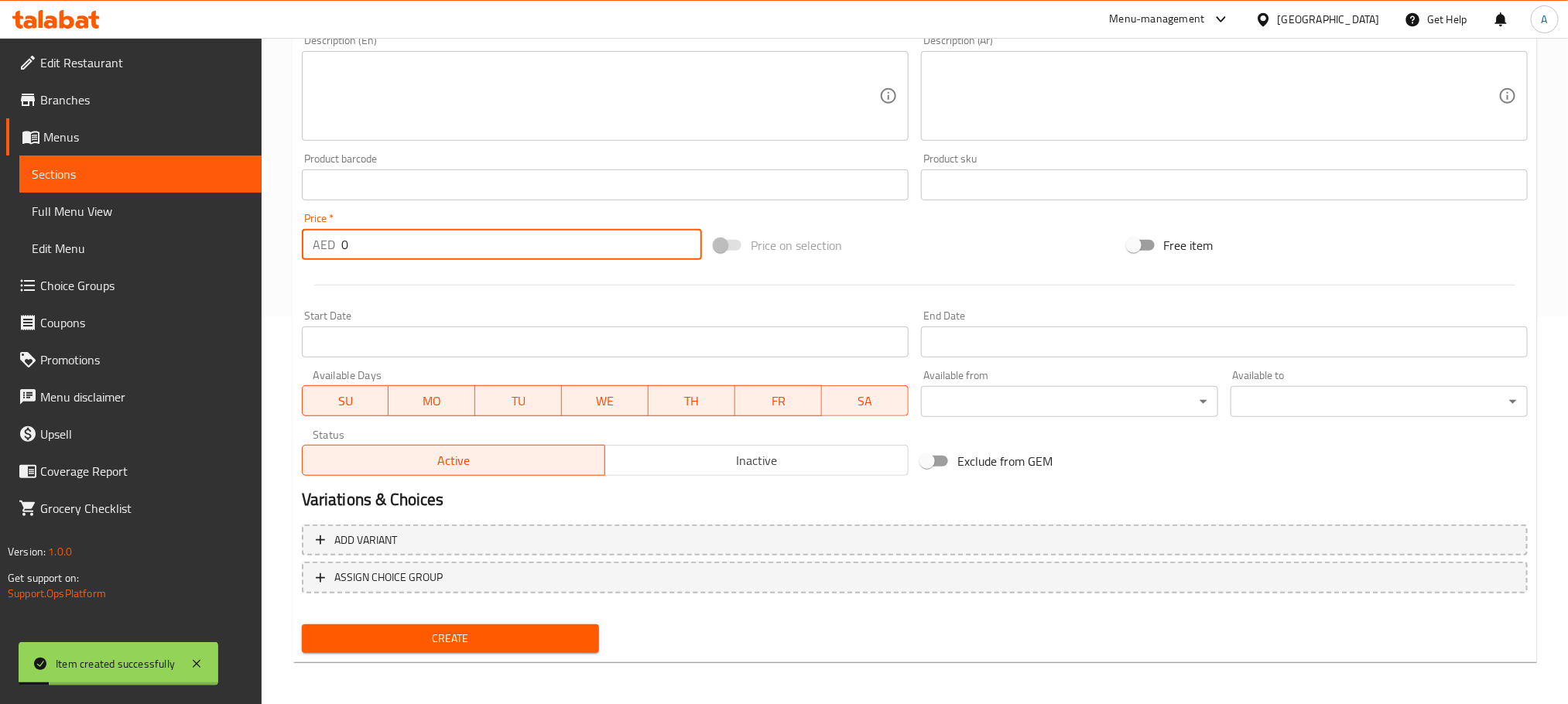
drag, startPoint x: 365, startPoint y: 239, endPoint x: 294, endPoint y: 242, distance: 71.1
click at [294, 242] on div "Create new item Add item image Image Size: 1200 x 800 px / Image formats: jpg, …" at bounding box center [915, 212] width 1244 height 900
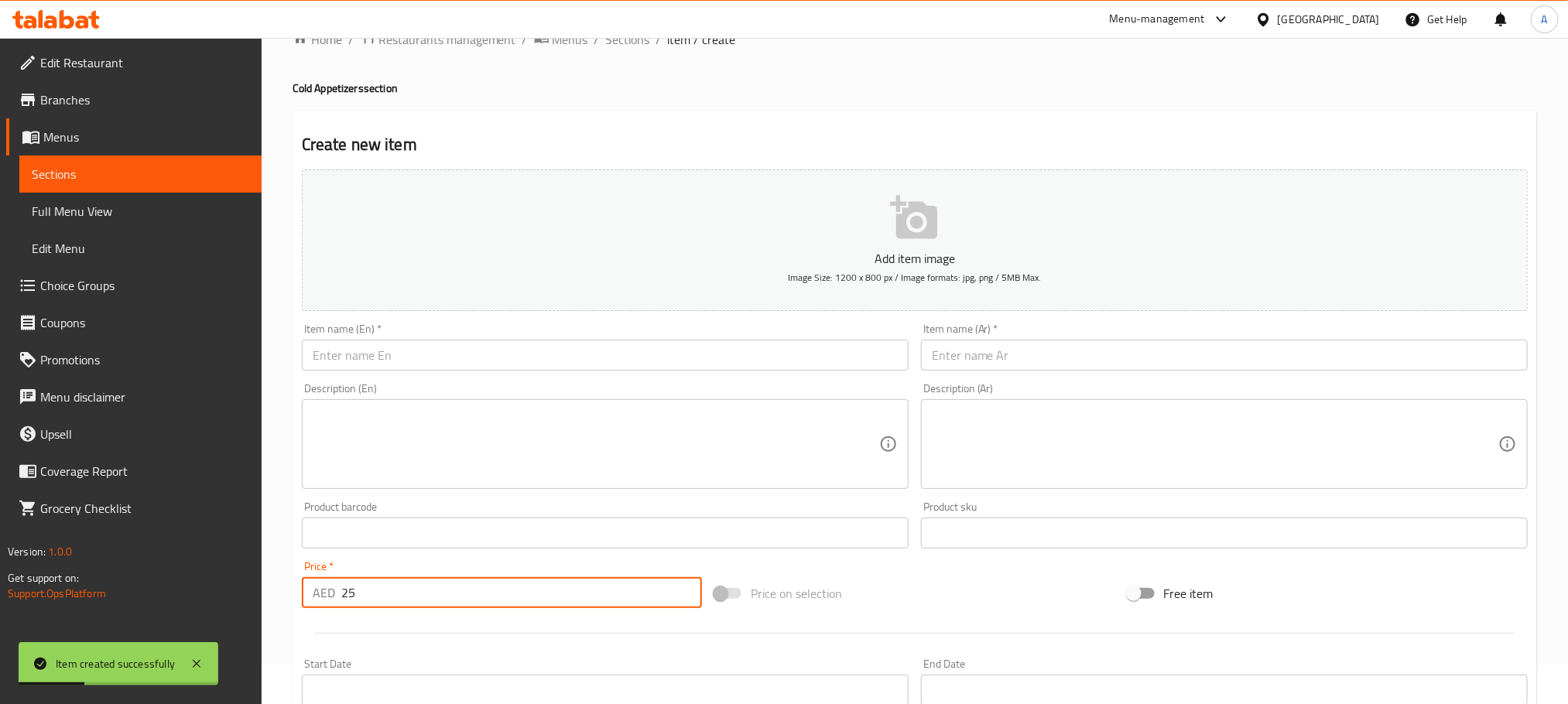
type input "25"
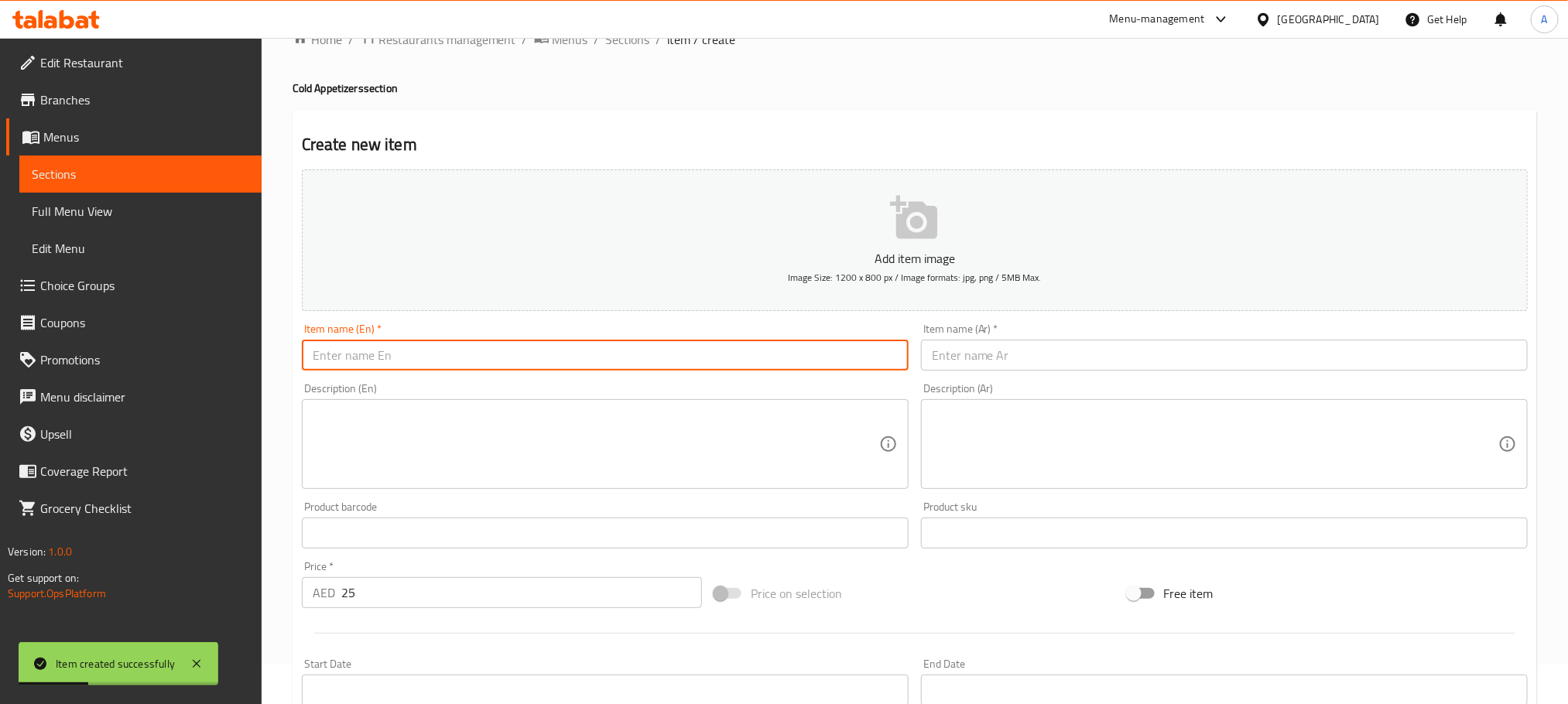
click at [477, 351] on input "text" at bounding box center [605, 355] width 607 height 31
paste input "muhamara"
click at [477, 351] on input "muhamara" at bounding box center [605, 355] width 607 height 31
click at [425, 358] on input "Muhamara" at bounding box center [605, 355] width 607 height 31
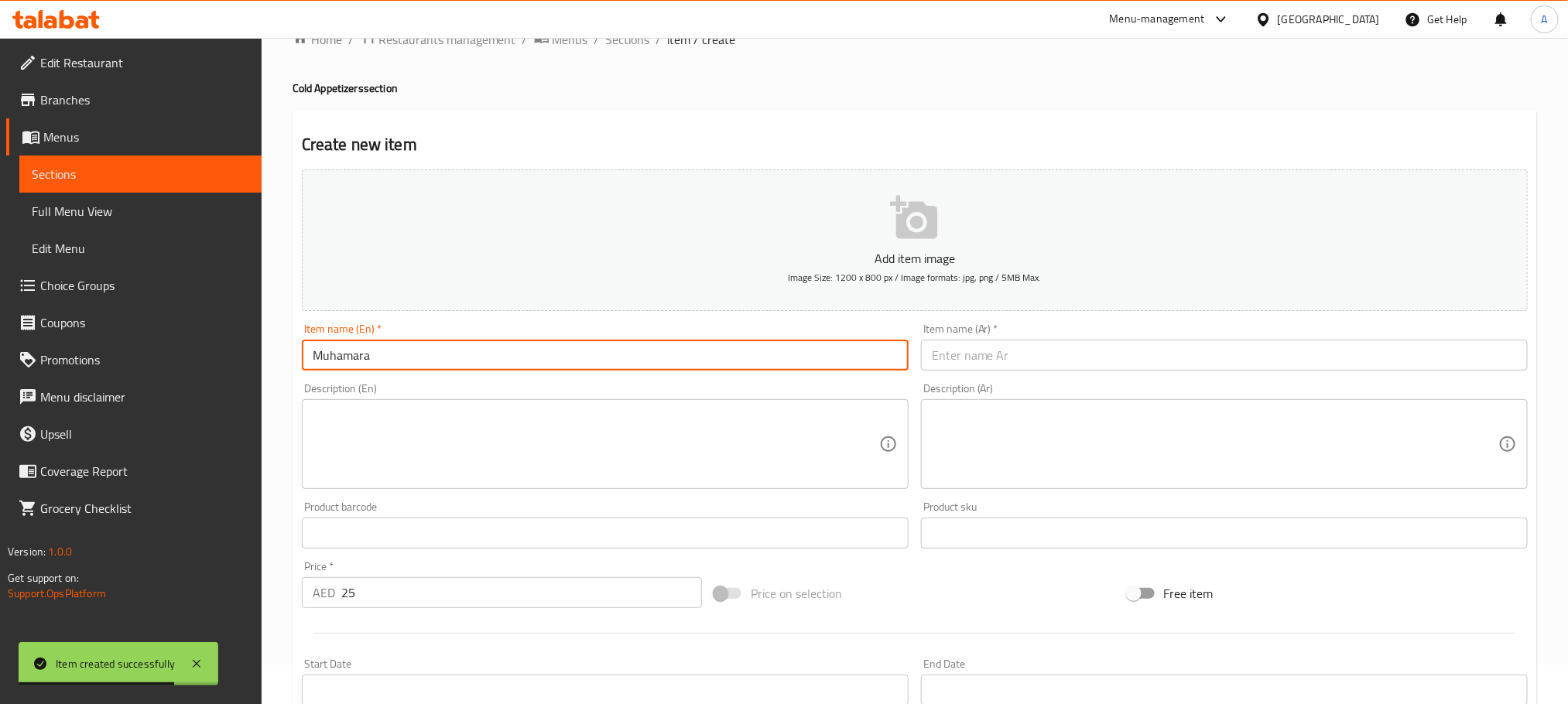
type input "Muhamara"
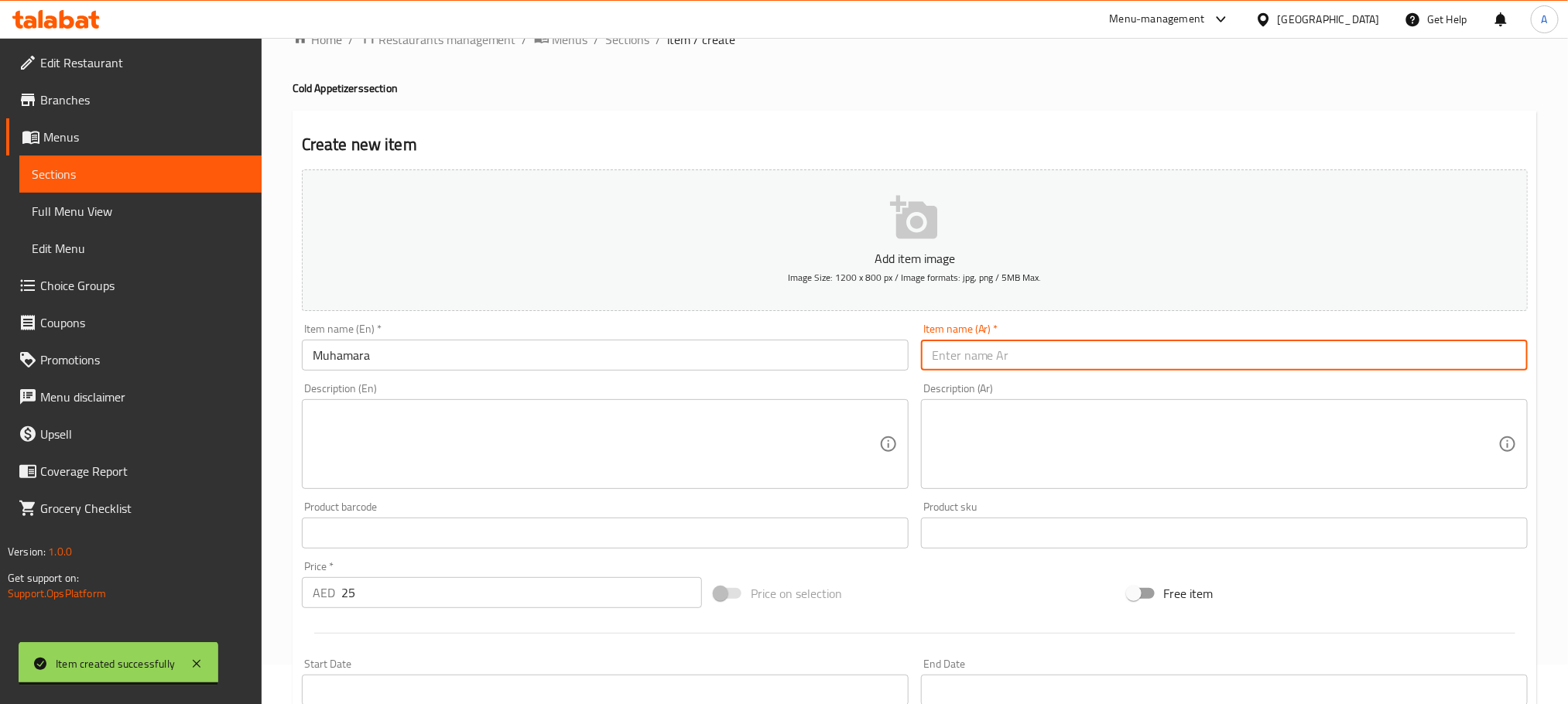
paste input "محمرة"
click at [1001, 346] on input "text" at bounding box center [1224, 355] width 607 height 31
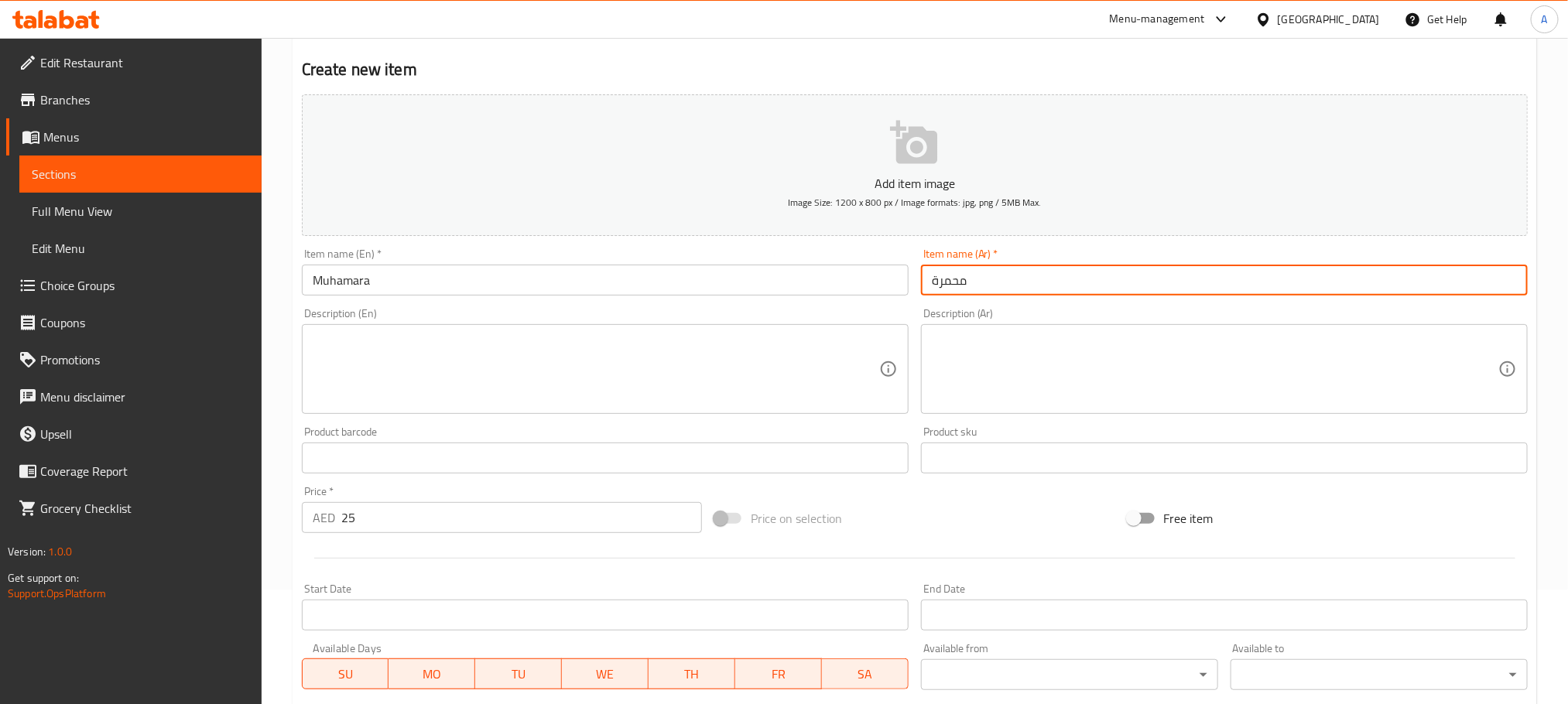
scroll to position [387, 0]
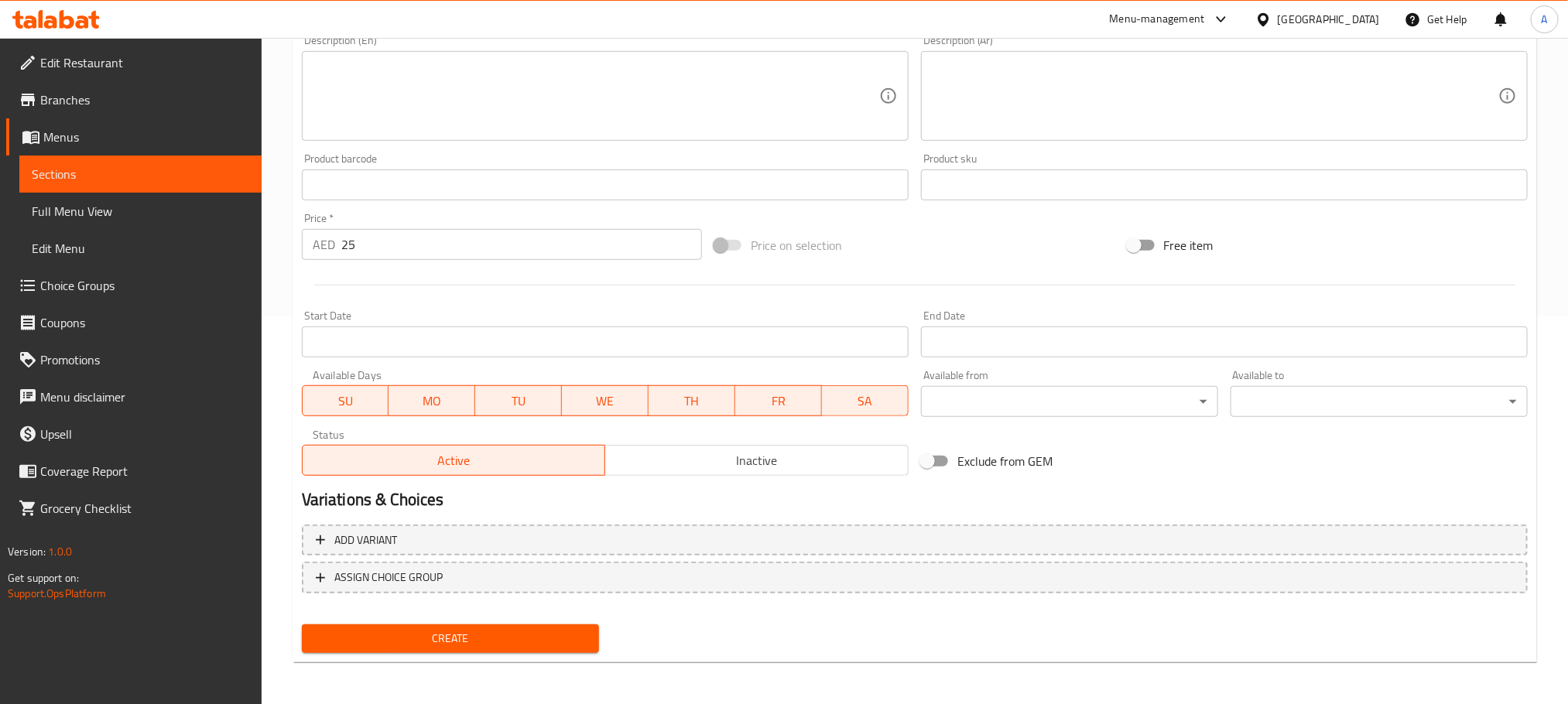
type input "محمرة"
click at [569, 634] on span "Create" at bounding box center [450, 638] width 272 height 20
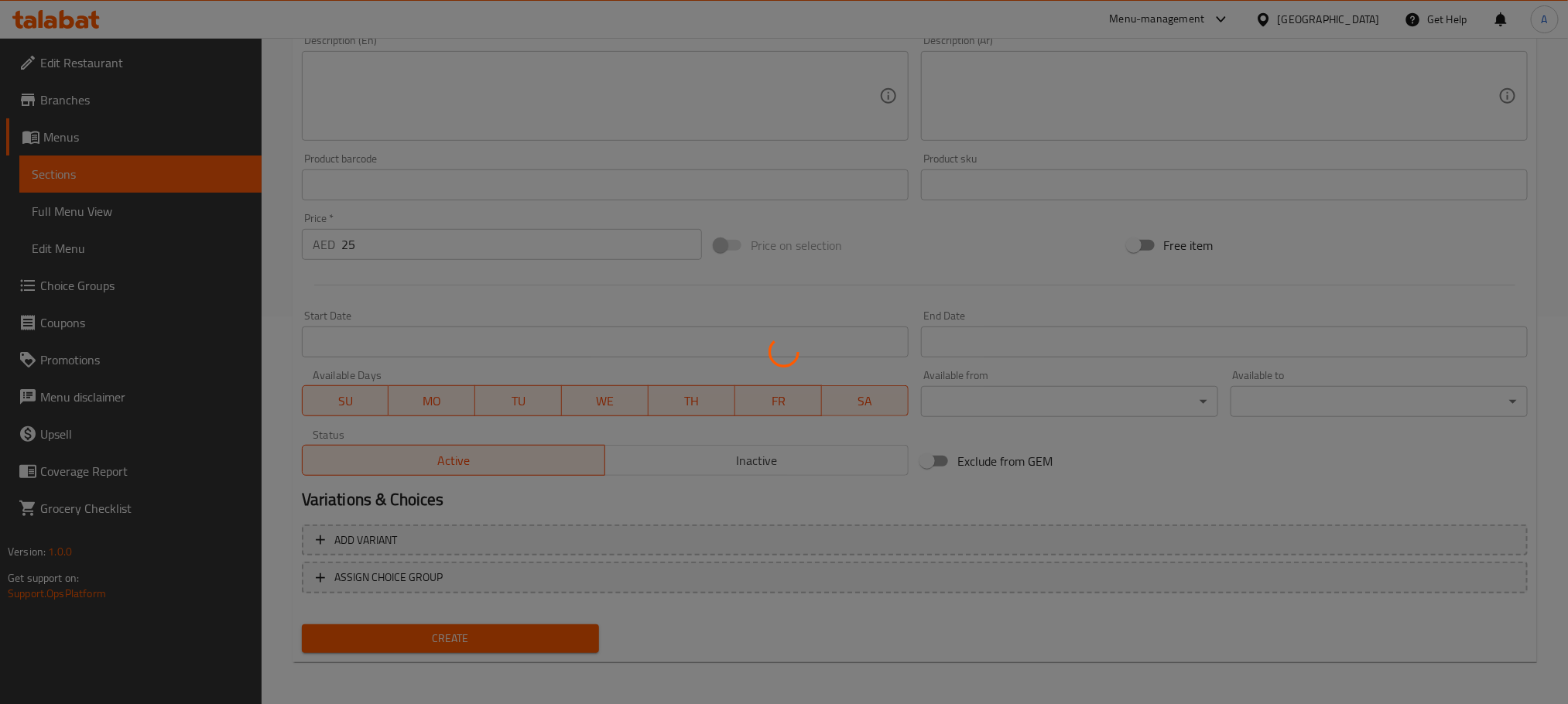
type input "0"
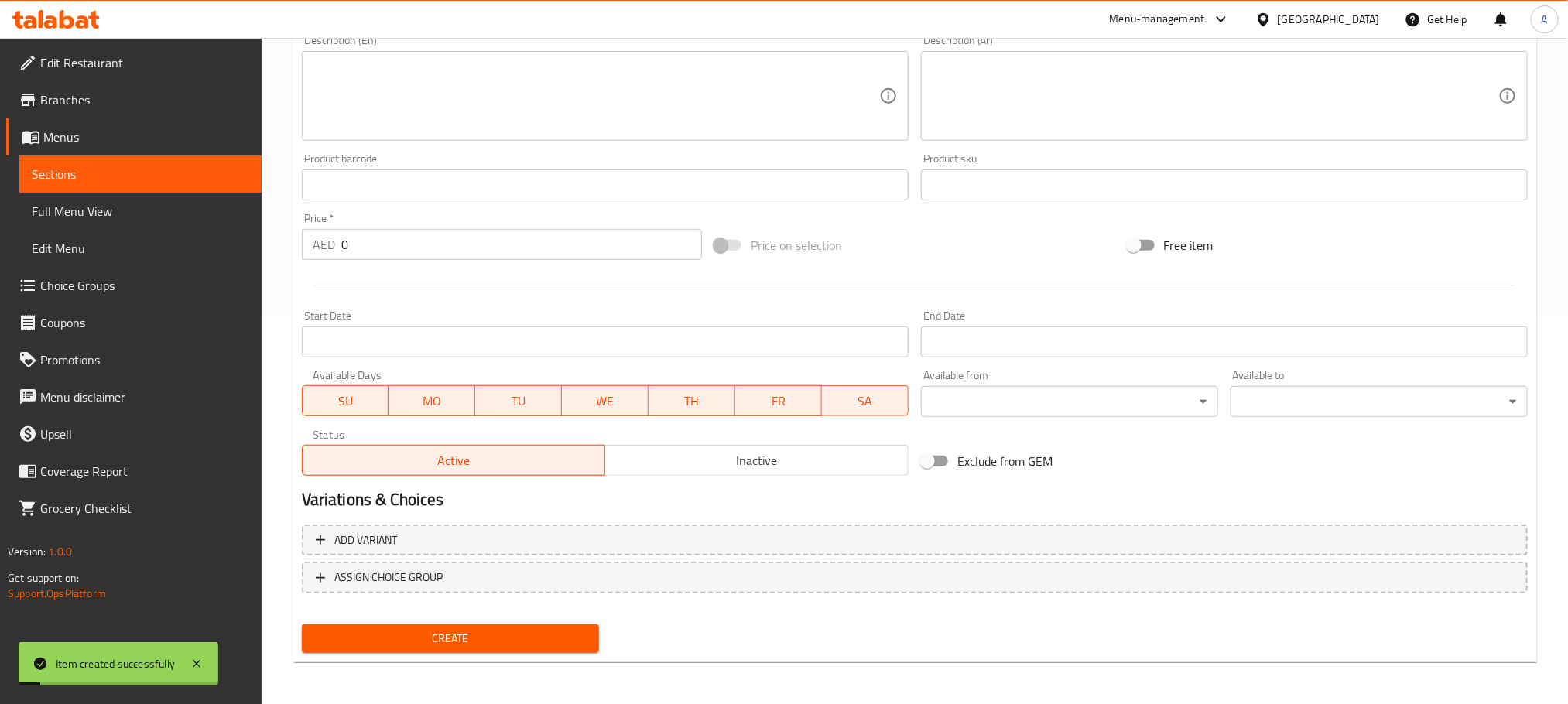
scroll to position [155, 0]
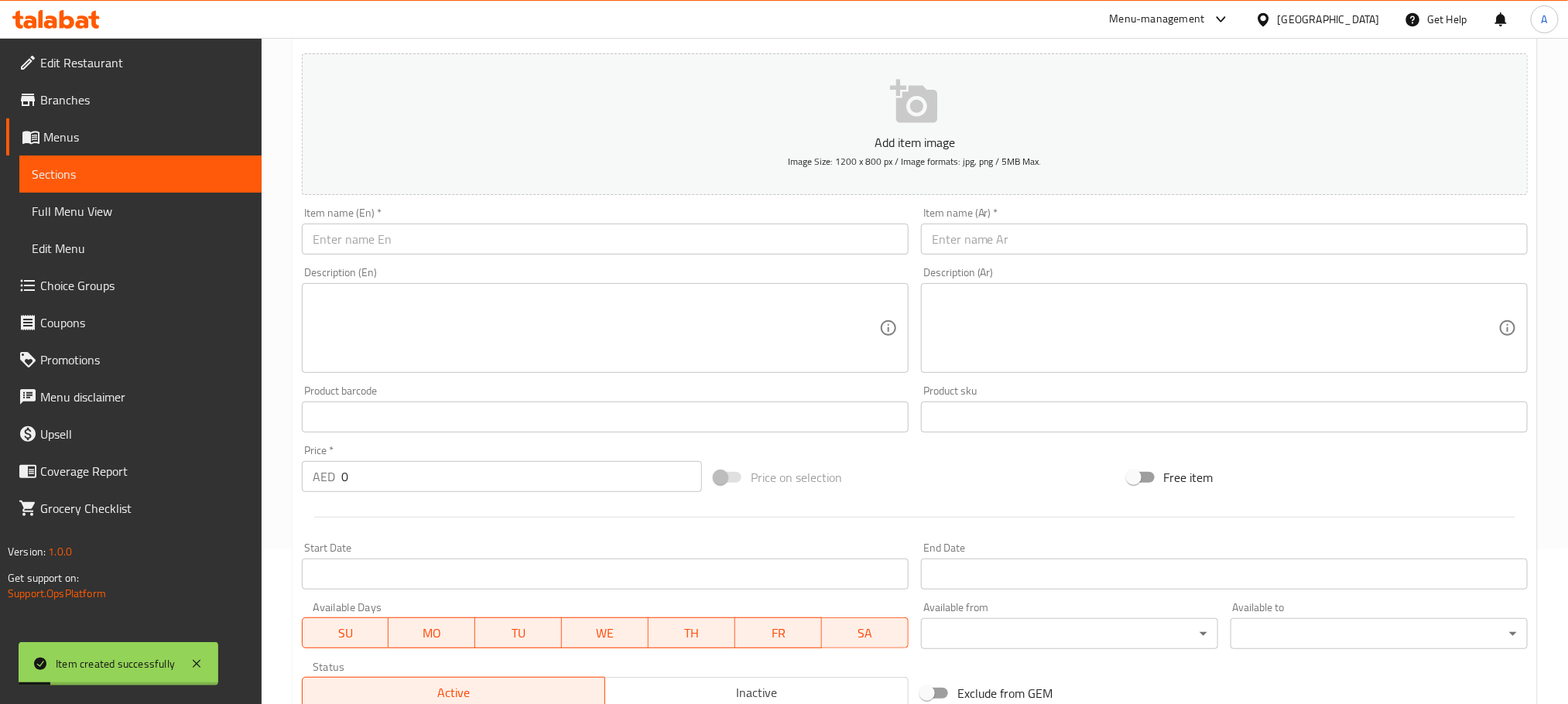
click at [490, 219] on div "Item name (En)   * Item name (En) *" at bounding box center [605, 230] width 607 height 47
click at [472, 248] on input "text" at bounding box center [605, 239] width 607 height 31
paste input "hommus shamander"
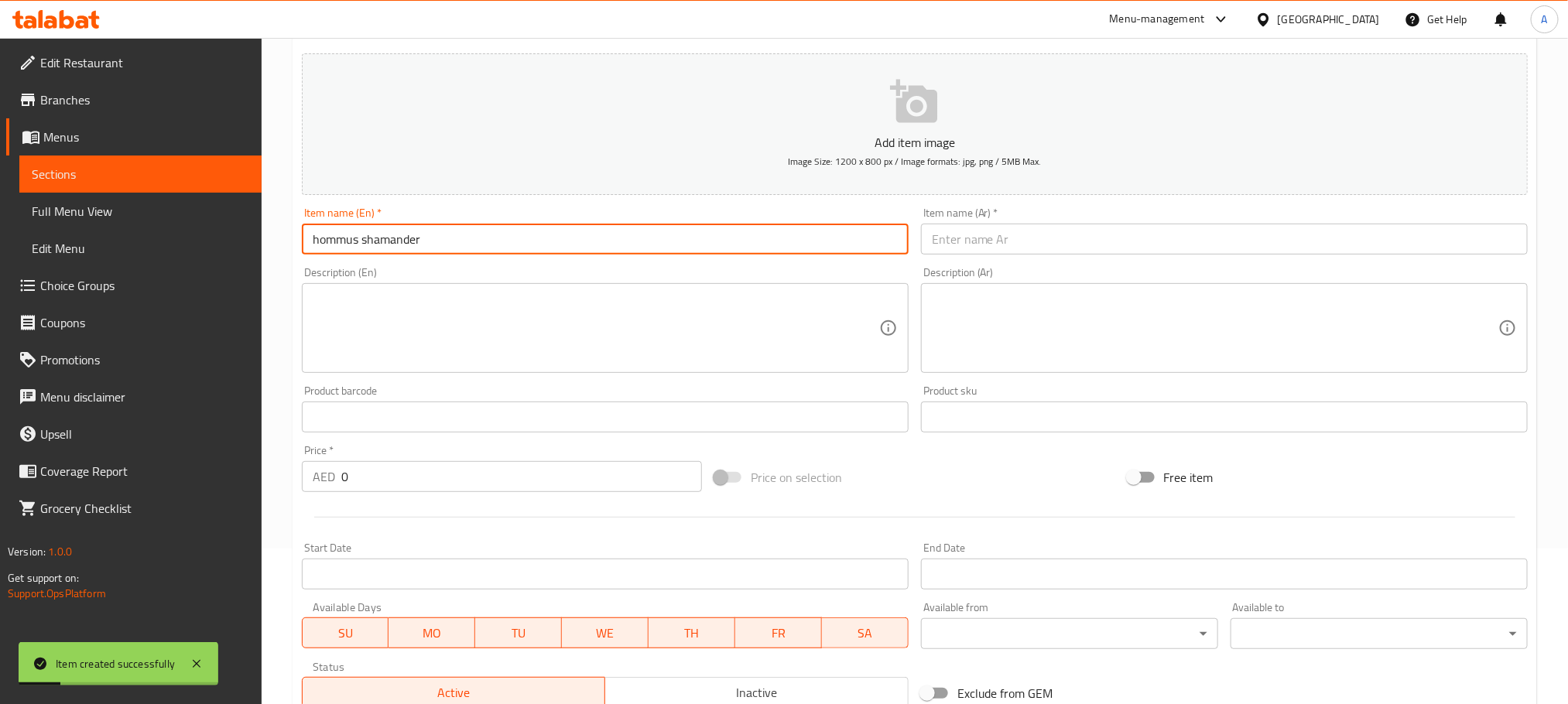
click at [472, 248] on input "hommus shamander" at bounding box center [605, 239] width 607 height 31
type input "Hommus Shamander"
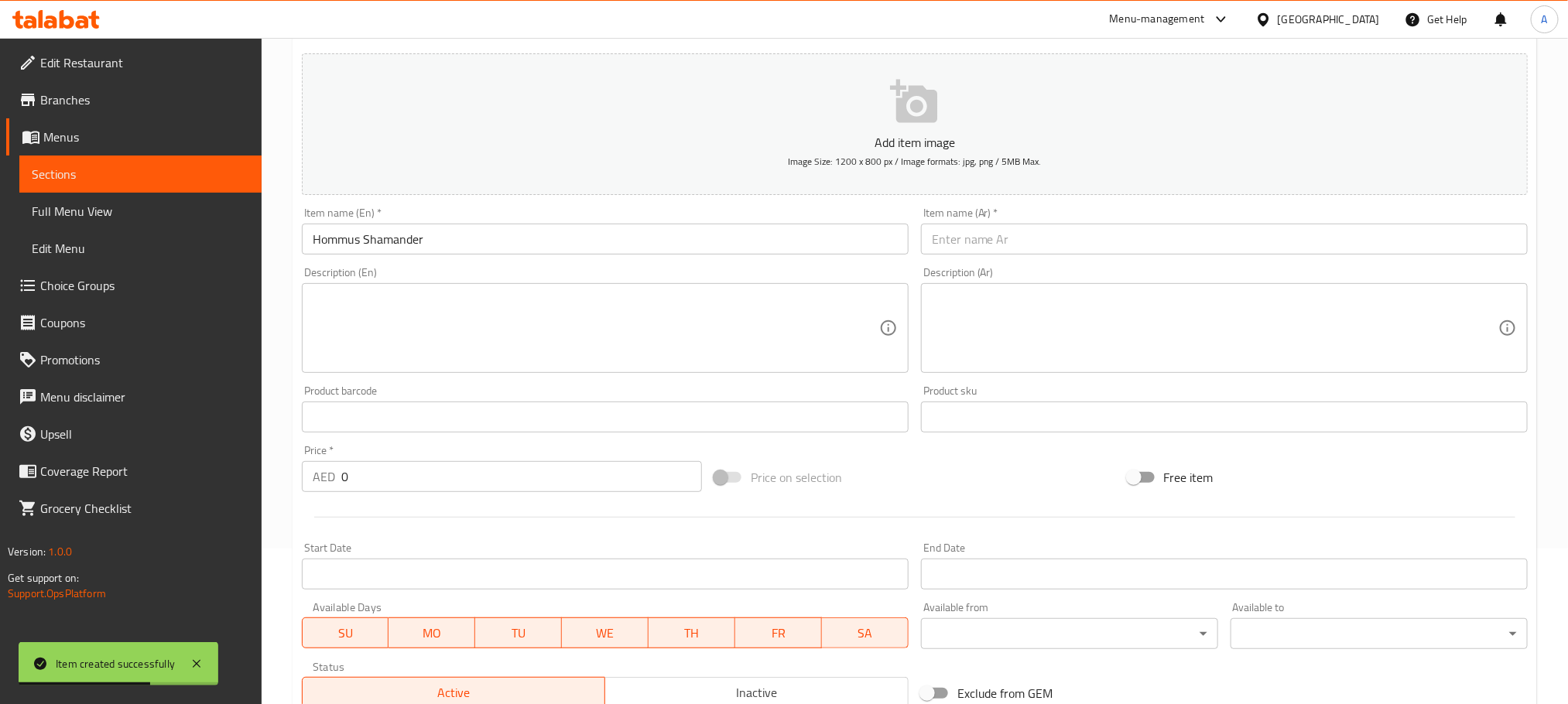
paste input "حمص شمندر"
click at [1012, 230] on input "text" at bounding box center [1224, 239] width 607 height 31
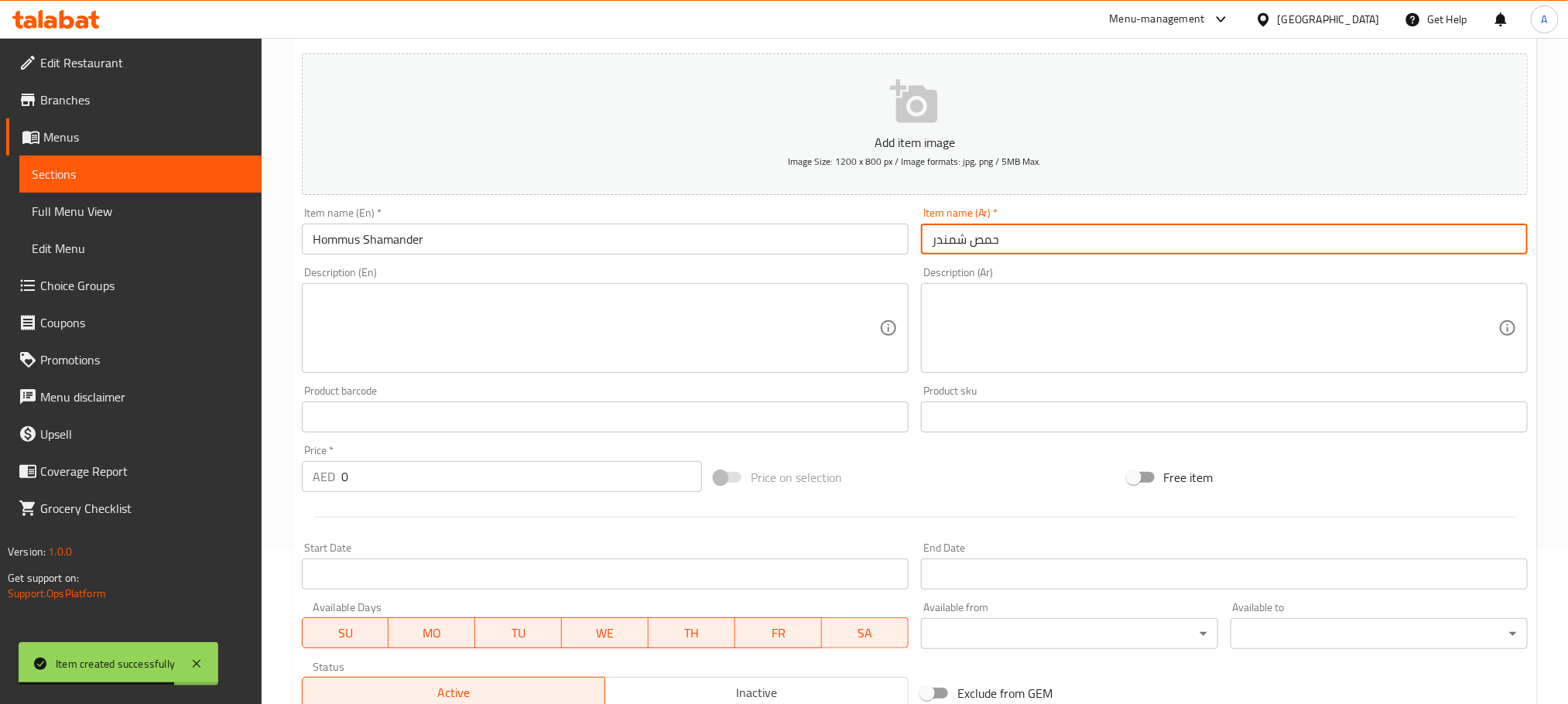
type input "حمص شمندر"
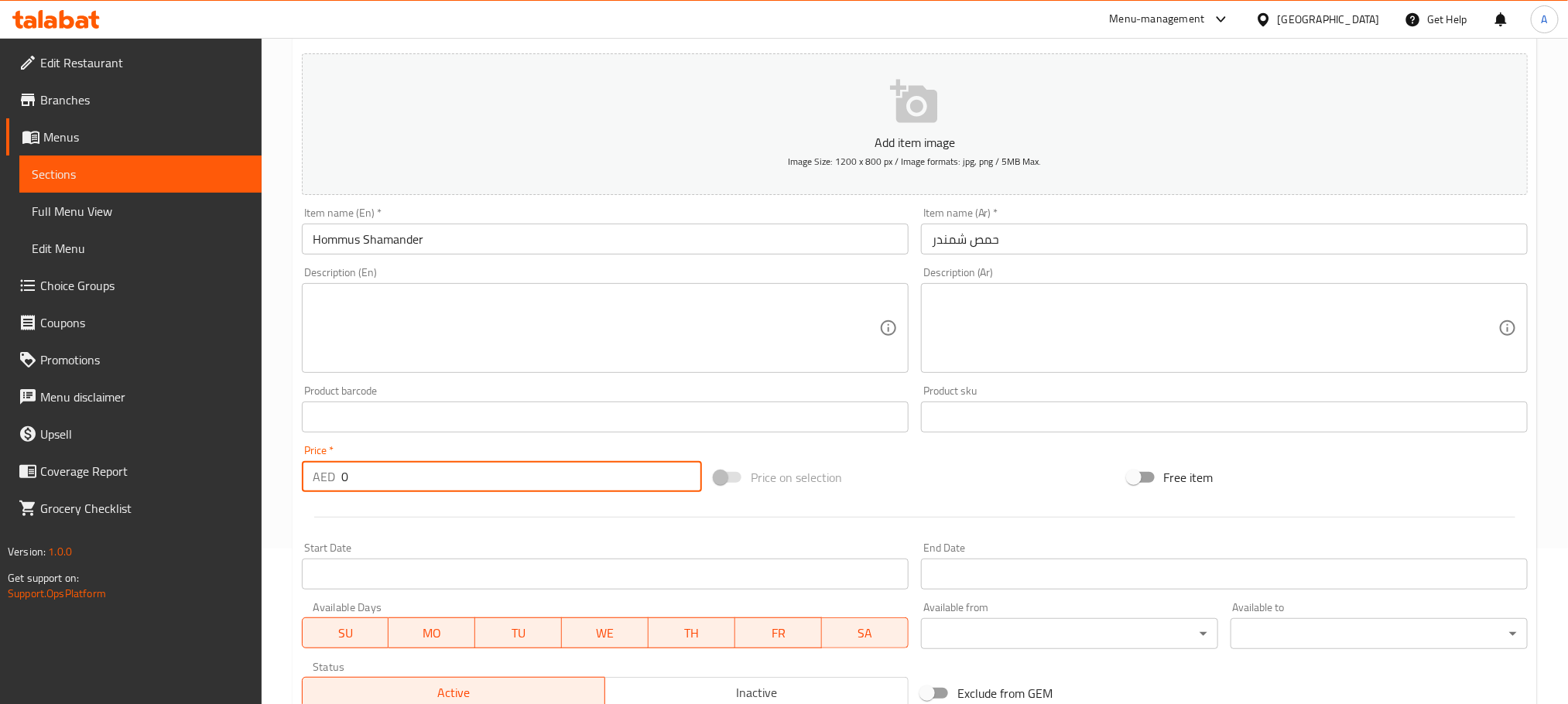
click at [341, 483] on input "0" at bounding box center [522, 476] width 361 height 31
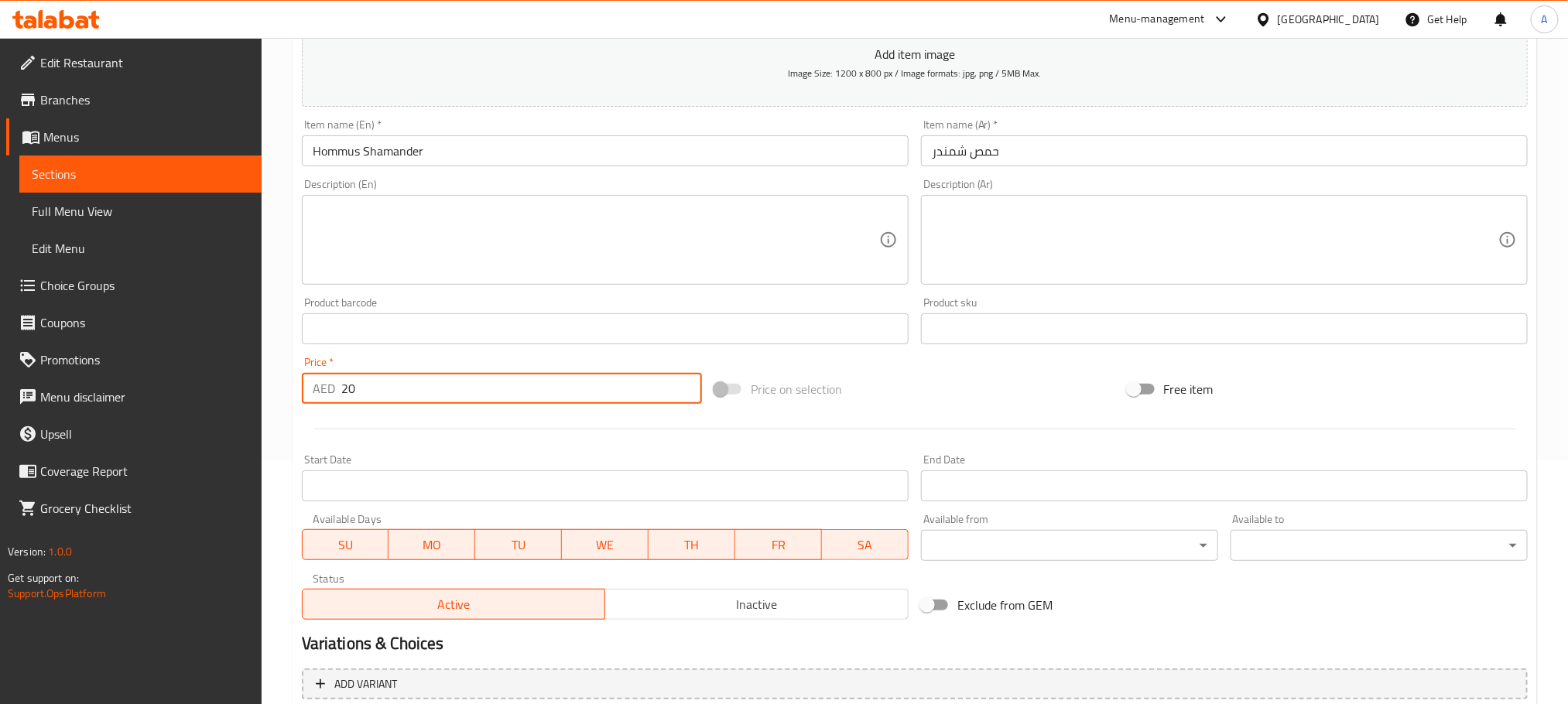
scroll to position [387, 0]
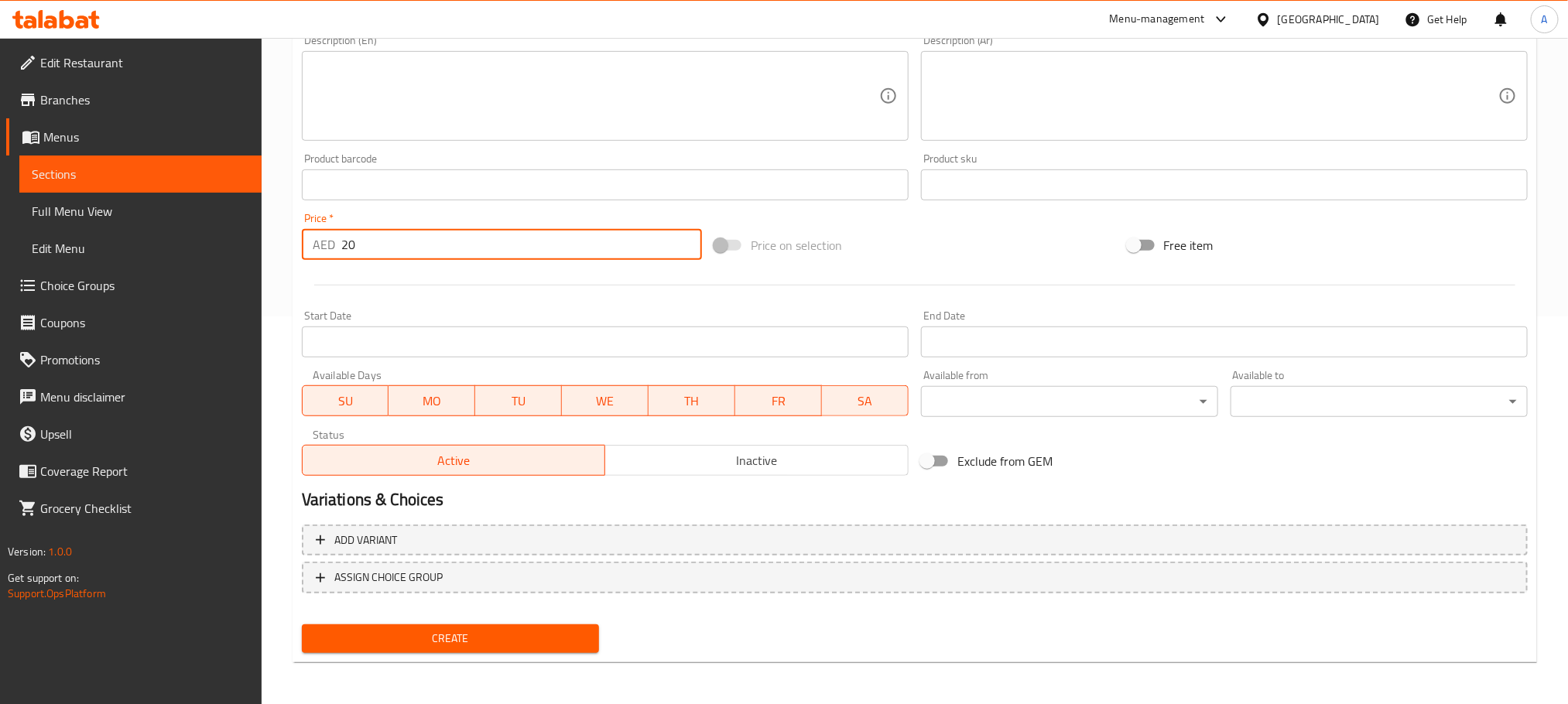
type input "20"
click at [511, 646] on span "Create" at bounding box center [450, 638] width 272 height 20
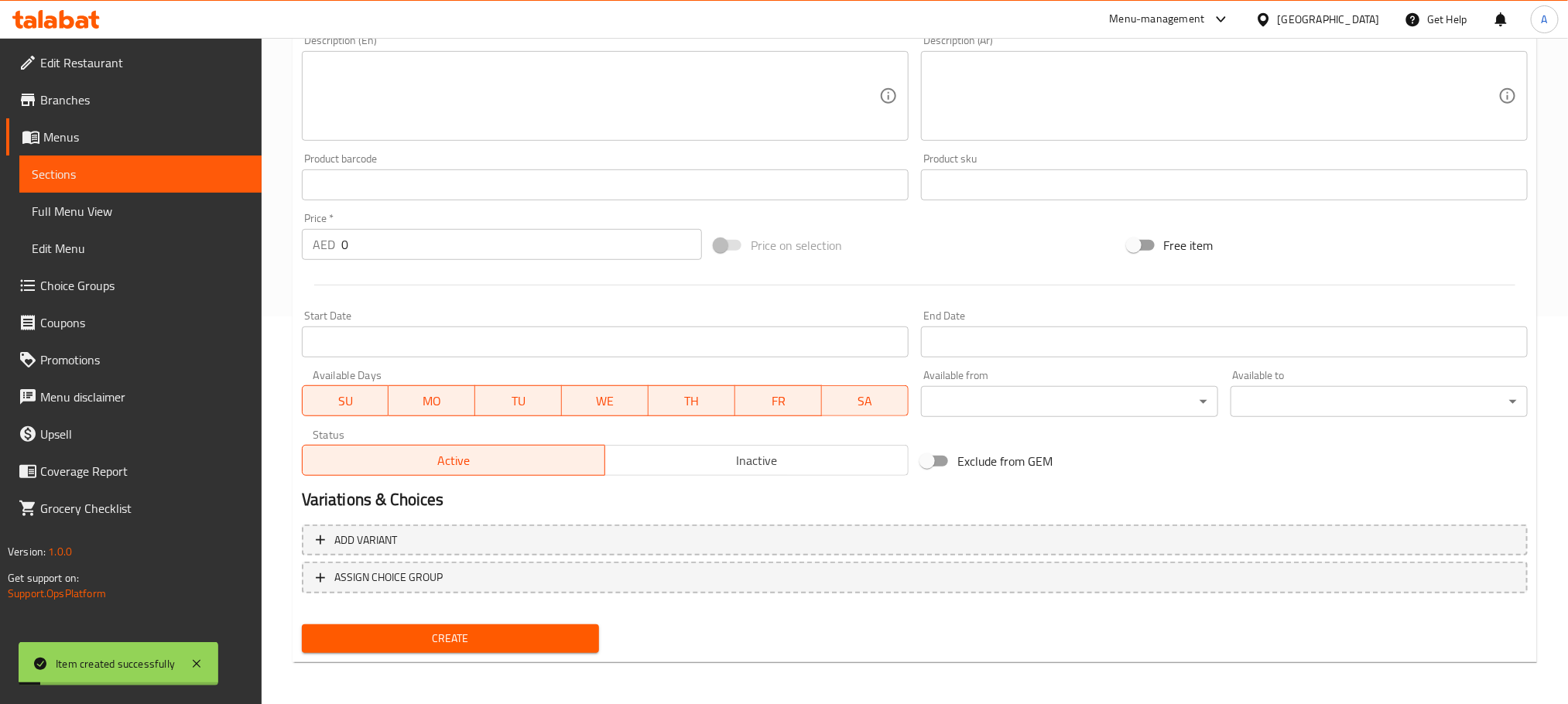
click at [344, 241] on input "0" at bounding box center [522, 244] width 361 height 31
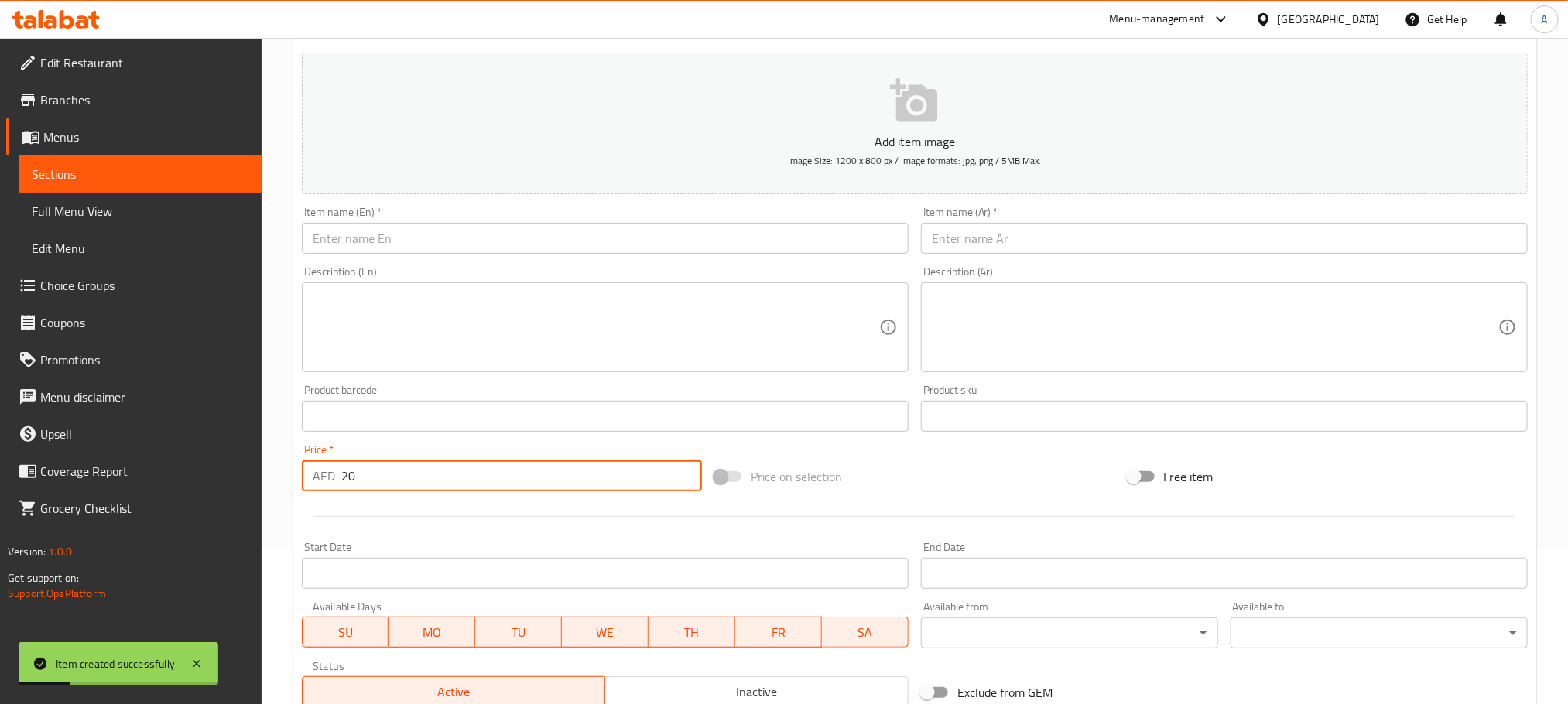
scroll to position [155, 0]
type input "20"
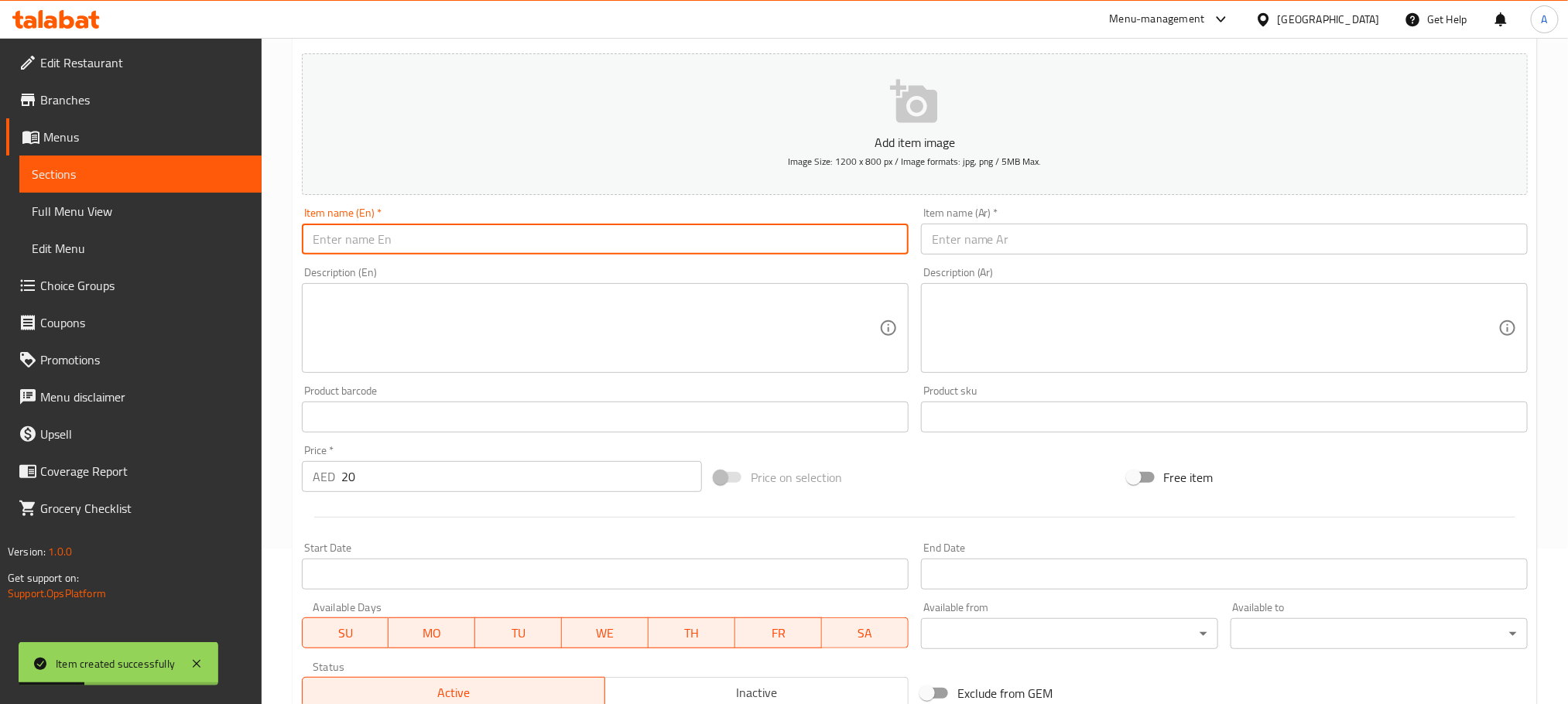
click at [472, 239] on input "text" at bounding box center [605, 239] width 607 height 31
paste input "Vine leaves"
click at [472, 239] on input "Vine leaves" at bounding box center [605, 239] width 607 height 31
type input "Vine Leaves"
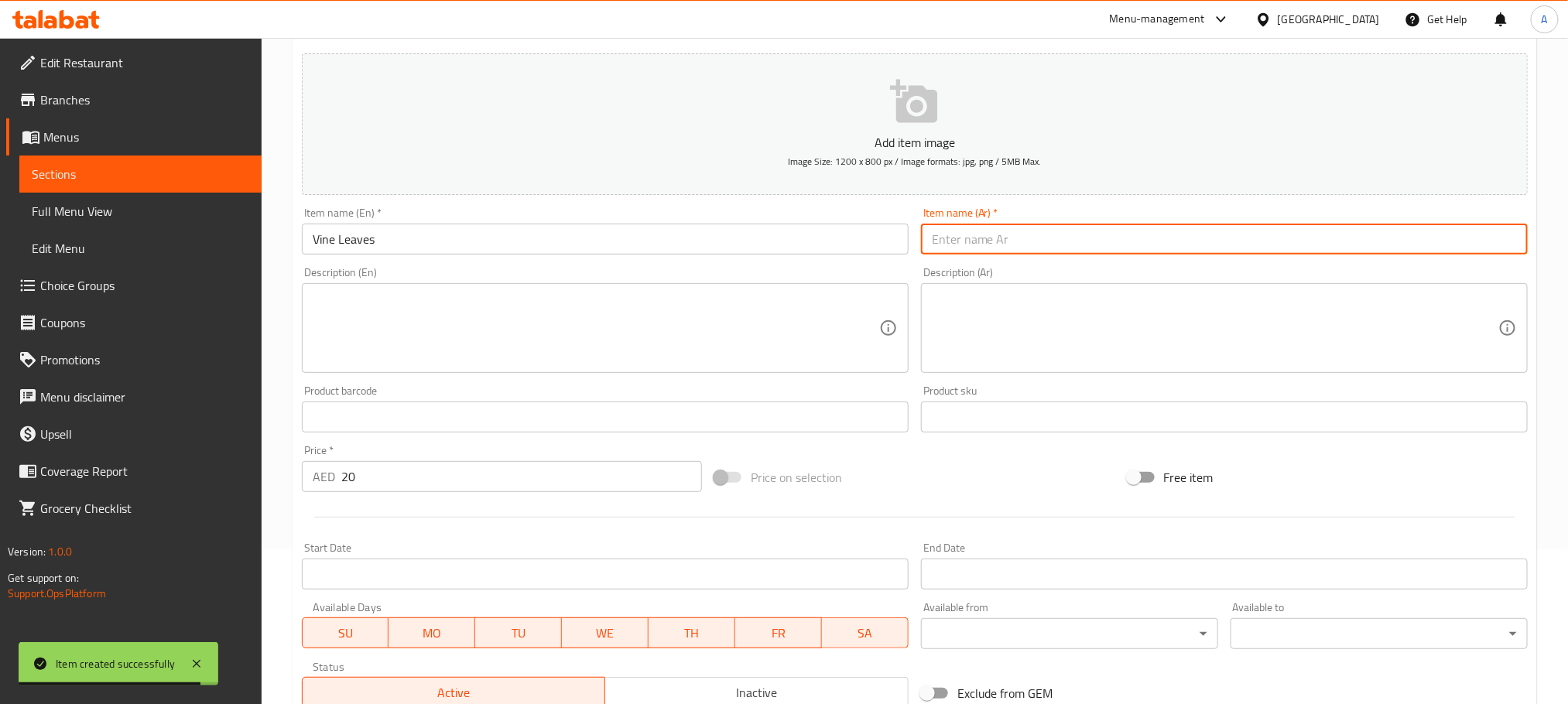
paste input "أوراق العنب"
click at [1112, 241] on input "text" at bounding box center [1224, 239] width 607 height 31
click at [987, 245] on input "أوراق العنب" at bounding box center [1224, 239] width 607 height 31
click at [973, 240] on input "وراق العنب" at bounding box center [1224, 239] width 607 height 31
click at [953, 244] on input "ورق العنب" at bounding box center [1224, 239] width 607 height 31
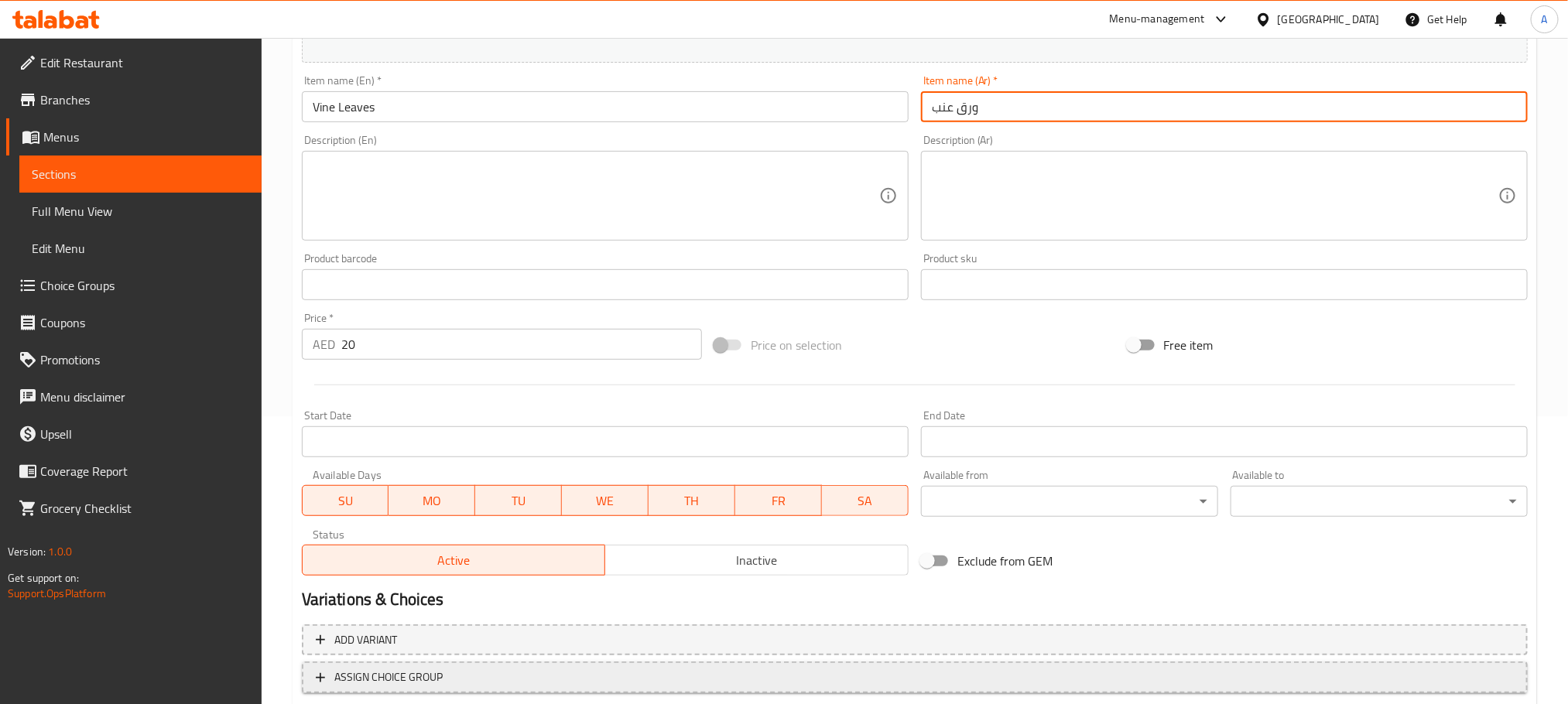
scroll to position [387, 0]
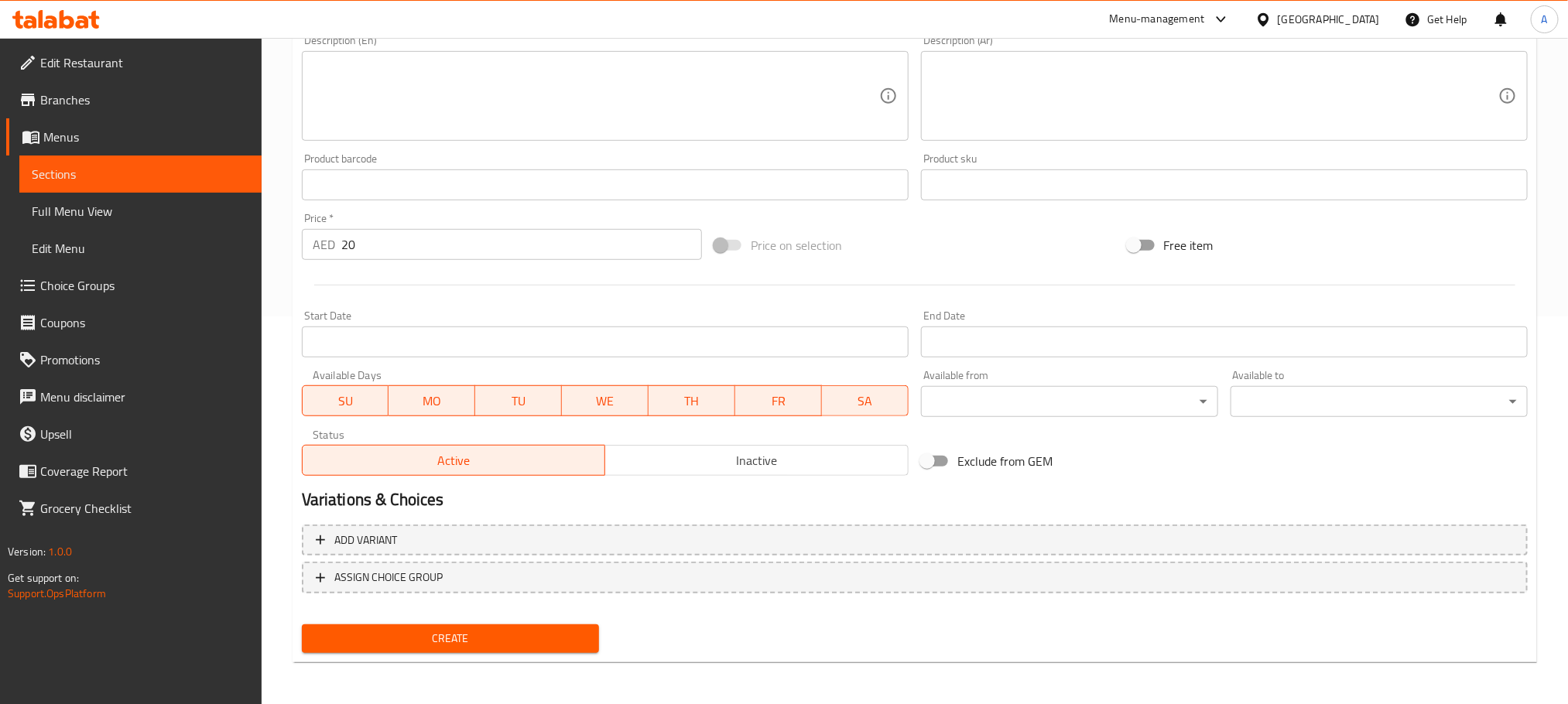
type input "ورق عنب"
click at [552, 638] on span "Create" at bounding box center [450, 638] width 272 height 20
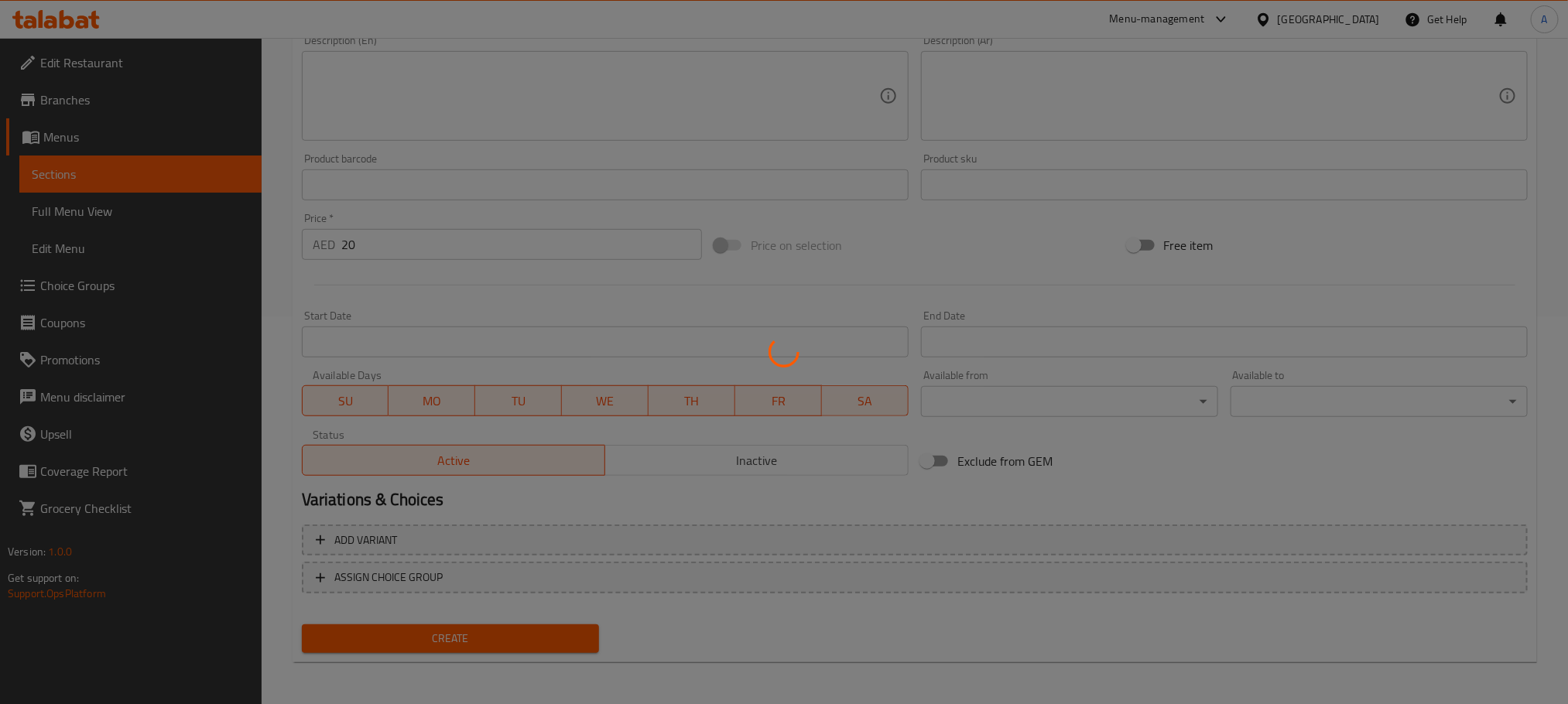
type input "0"
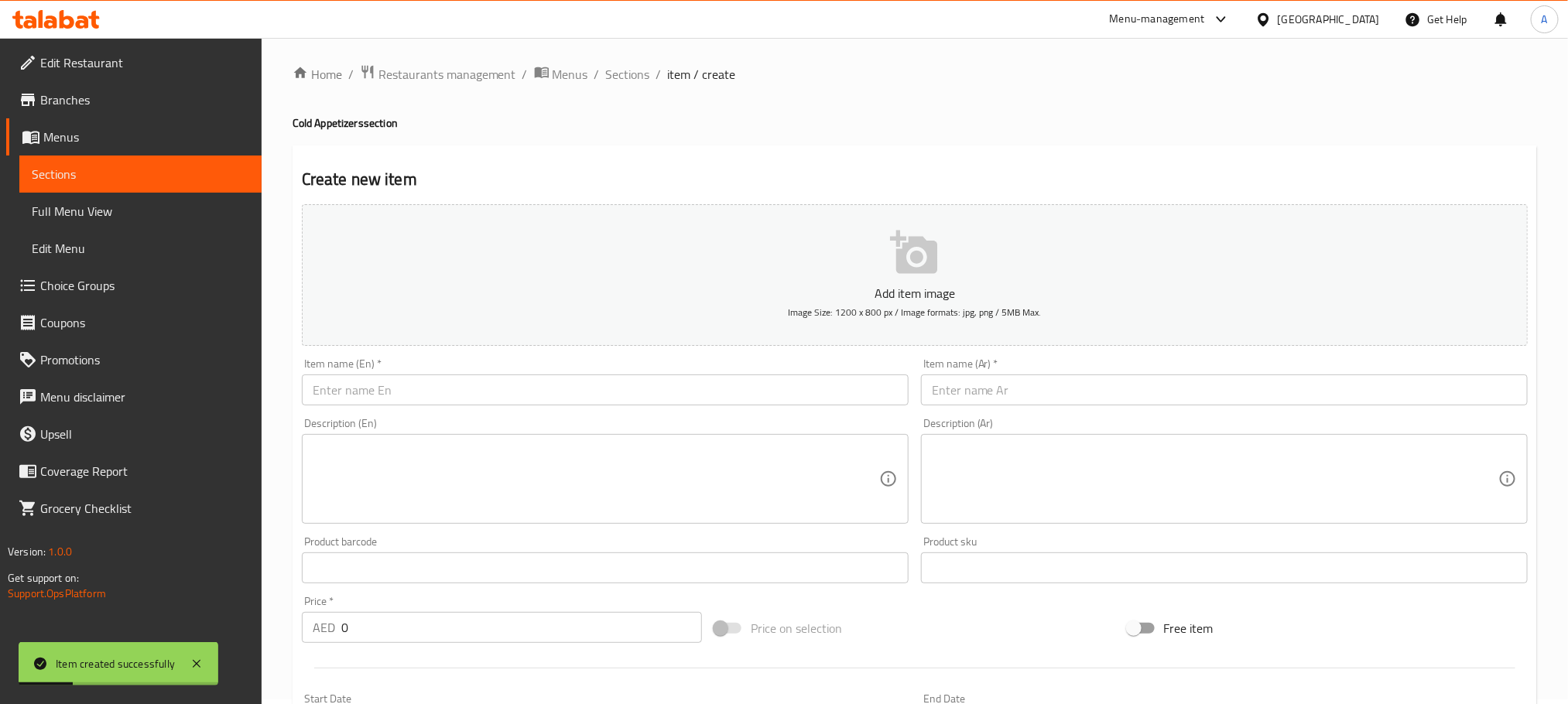
scroll to position [0, 0]
click at [634, 81] on span "Sections" at bounding box center [628, 79] width 44 height 19
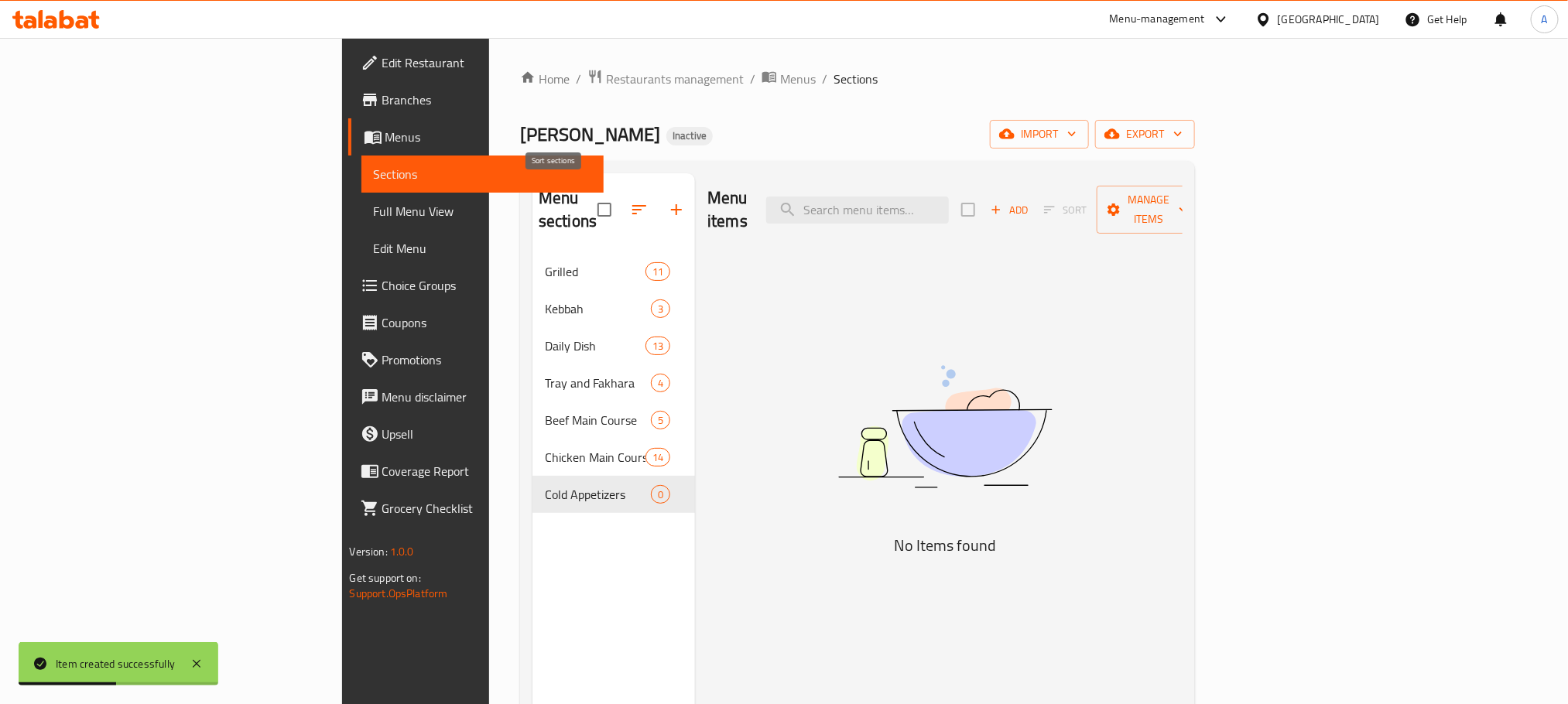
click at [667, 205] on icon "button" at bounding box center [677, 210] width 19 height 19
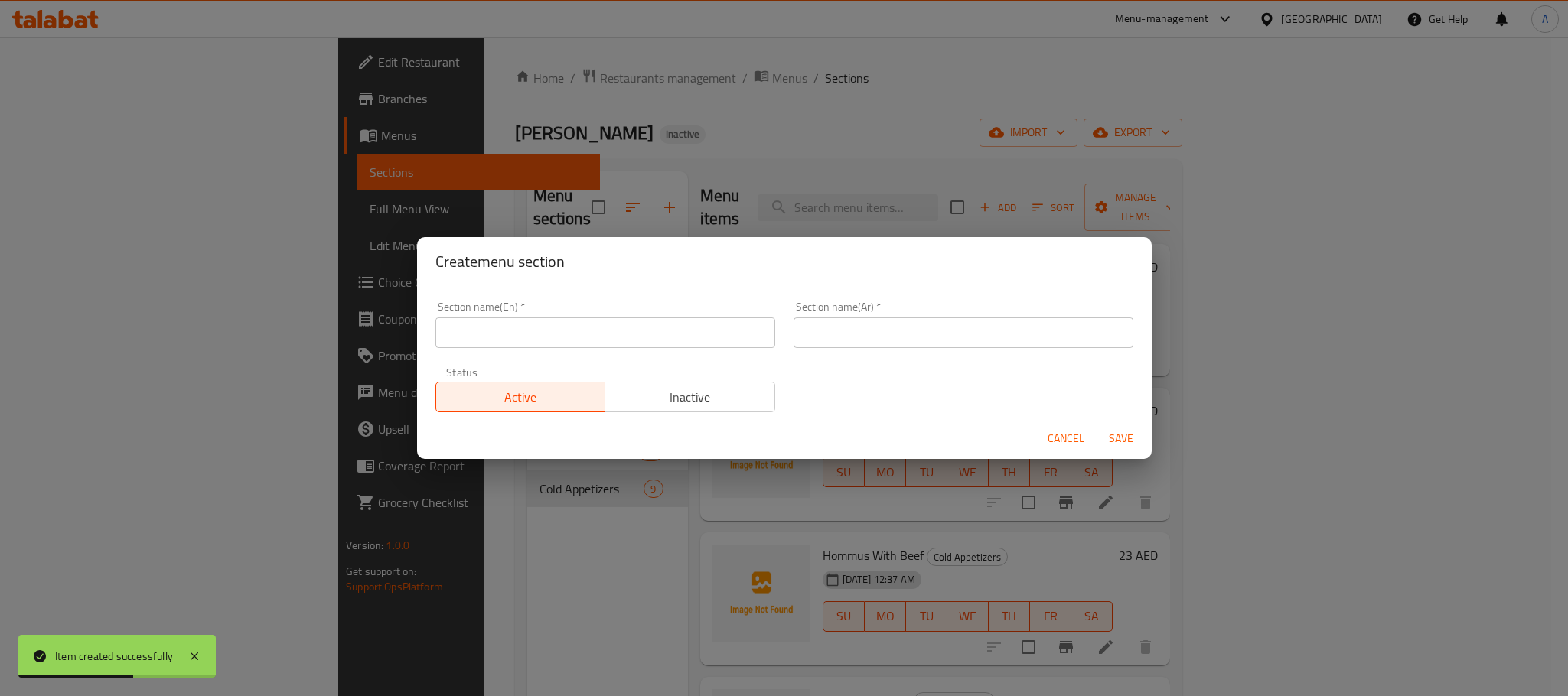
click at [611, 328] on input "text" at bounding box center [605, 332] width 340 height 30
paste input "HOT APPETIZERS"
click at [611, 328] on input "HOT APPETIZERS" at bounding box center [605, 332] width 340 height 30
click at [492, 335] on input "HOT APPETIZERS" at bounding box center [605, 332] width 340 height 30
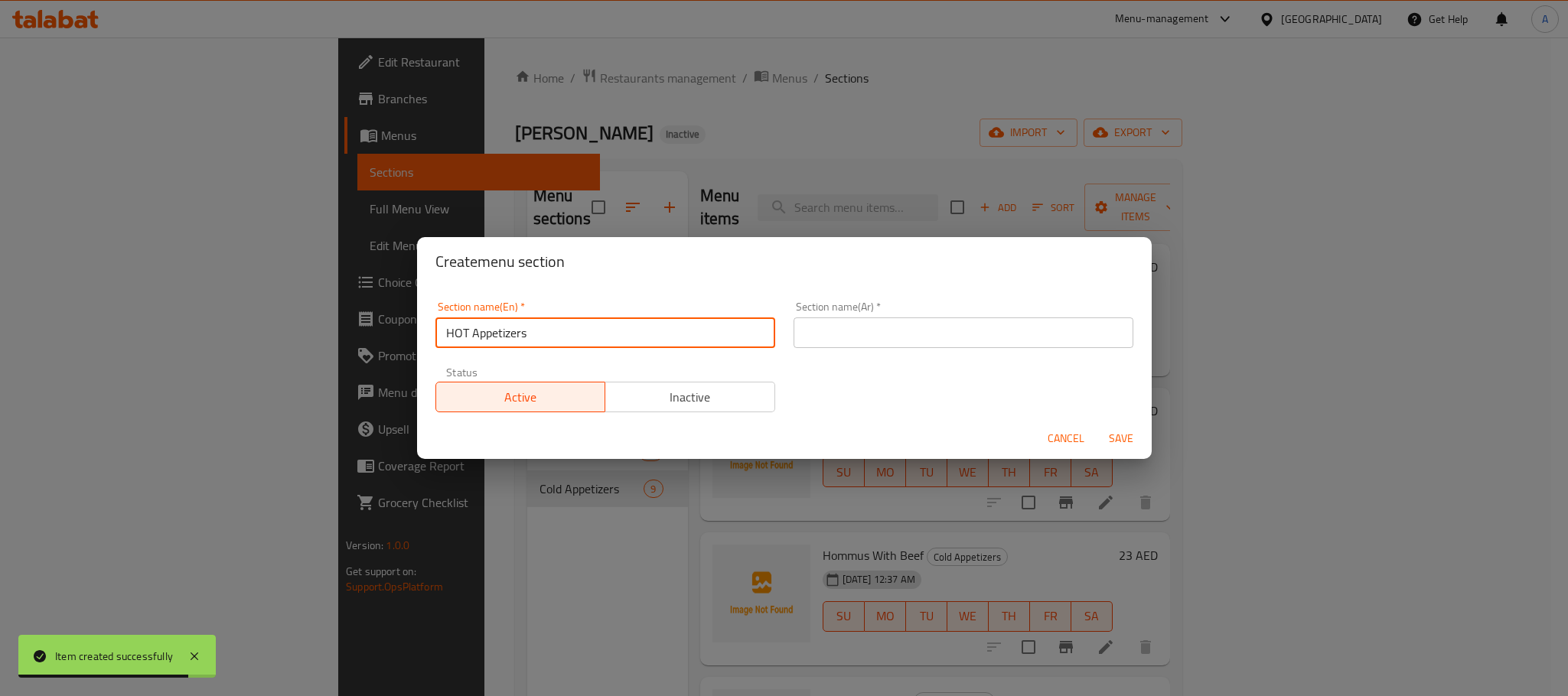
click at [492, 335] on input "HOT Appetizers" at bounding box center [605, 332] width 340 height 30
type input "HOT Appetizers"
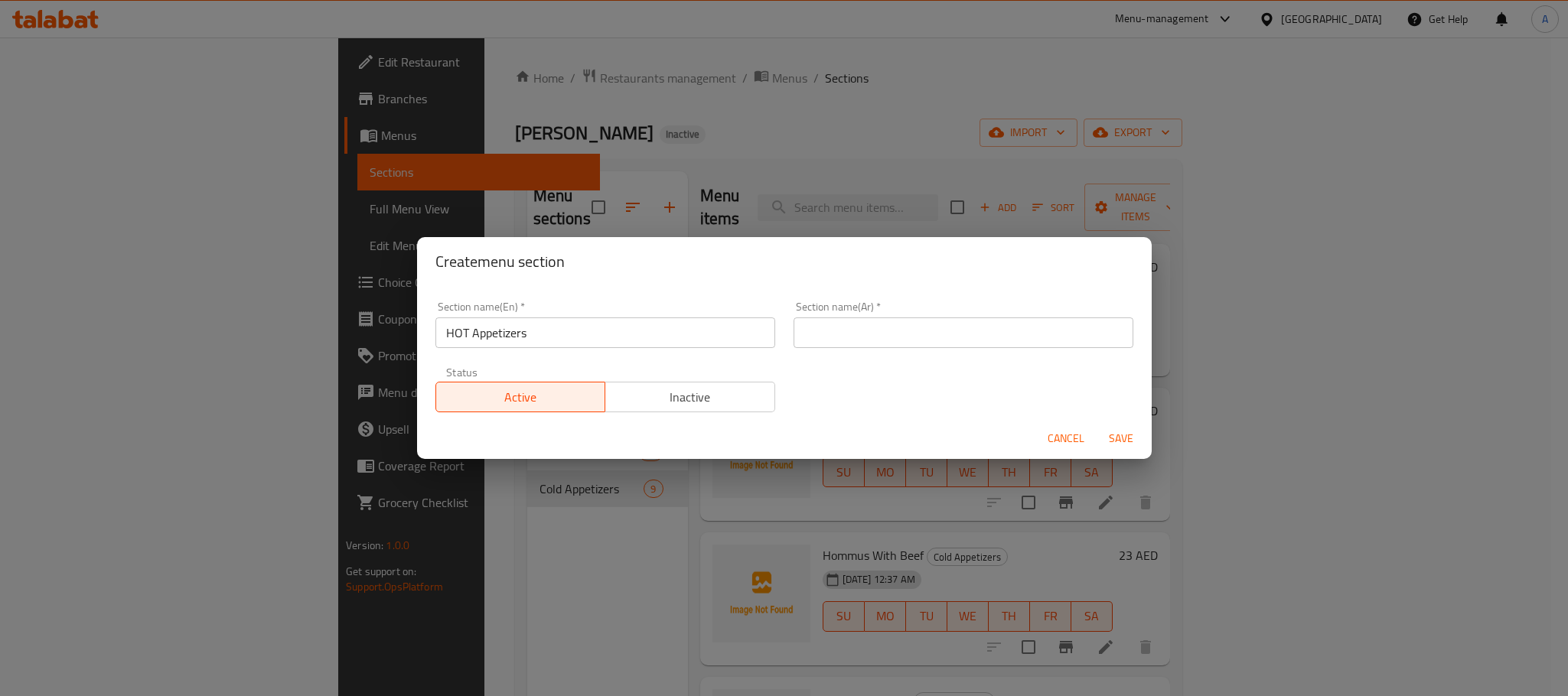
paste input "المقبلات الساخنة"
click at [887, 326] on input "text" at bounding box center [963, 332] width 340 height 30
type input "المقبلات الساخنة"
click at [1086, 287] on div "Section name(En)   * HOT Appetizers Section name(En) * Section name(Ar)   * الم…" at bounding box center [784, 352] width 734 height 132
click at [1116, 434] on span "Save" at bounding box center [1122, 439] width 37 height 19
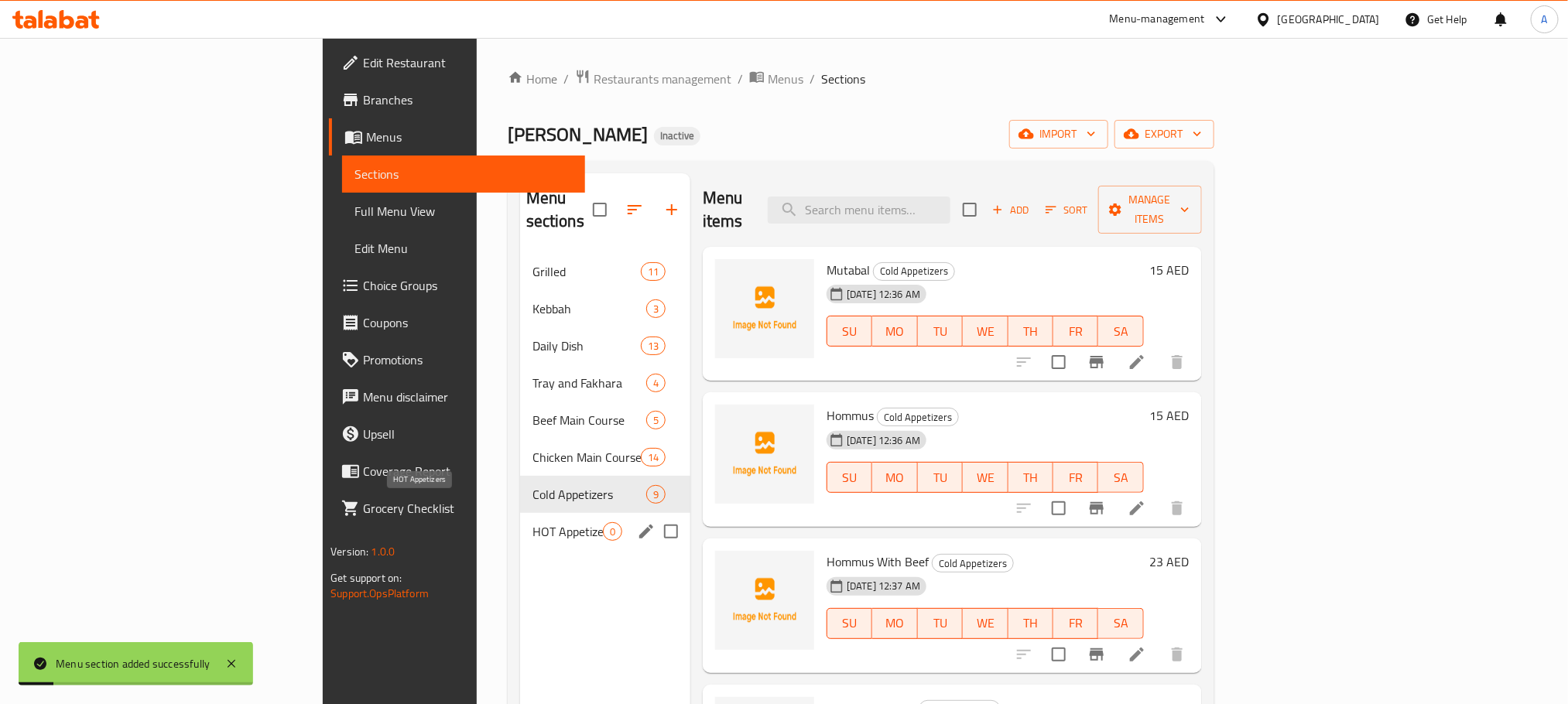
click at [533, 522] on span "HOT Appetizers" at bounding box center [568, 532] width 71 height 19
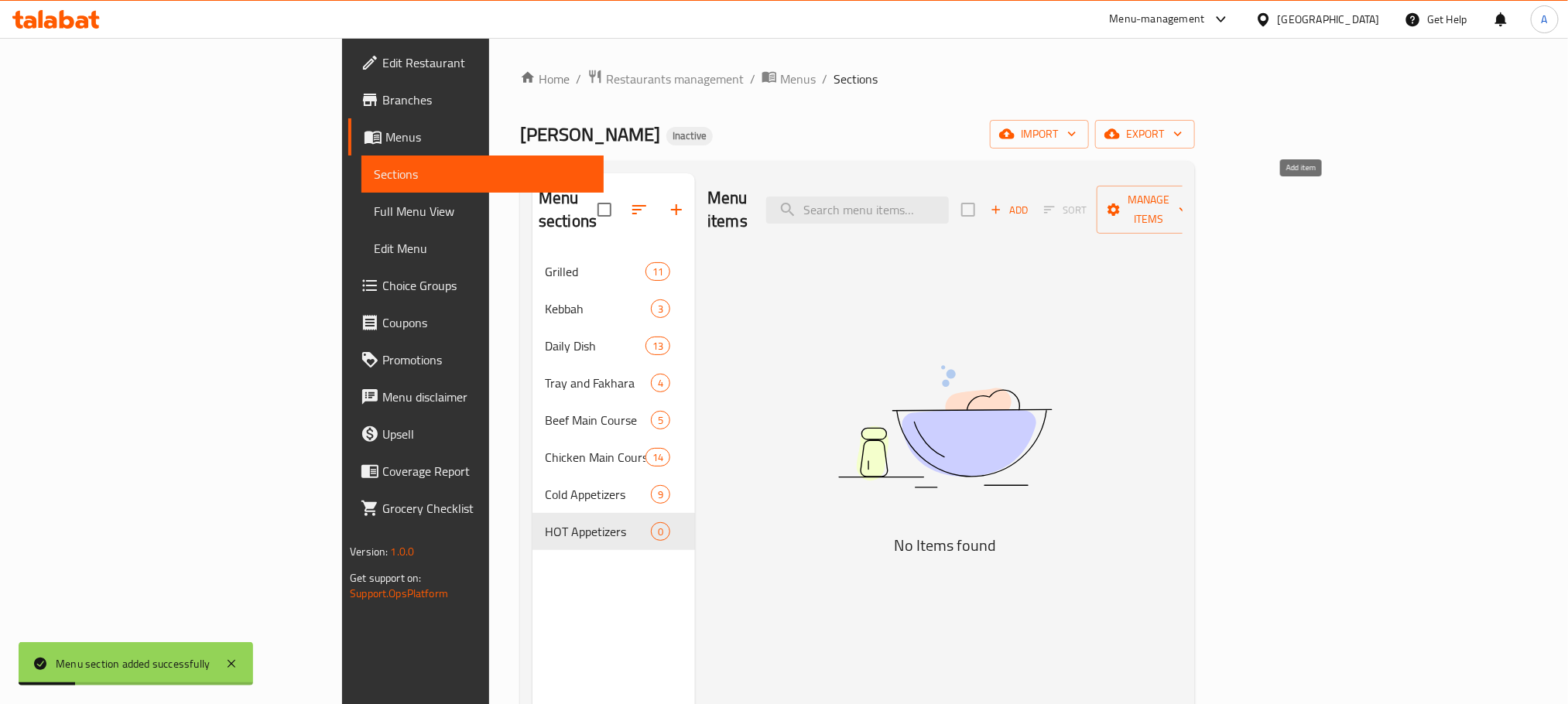
click at [1030, 201] on span "Add" at bounding box center [1009, 210] width 42 height 18
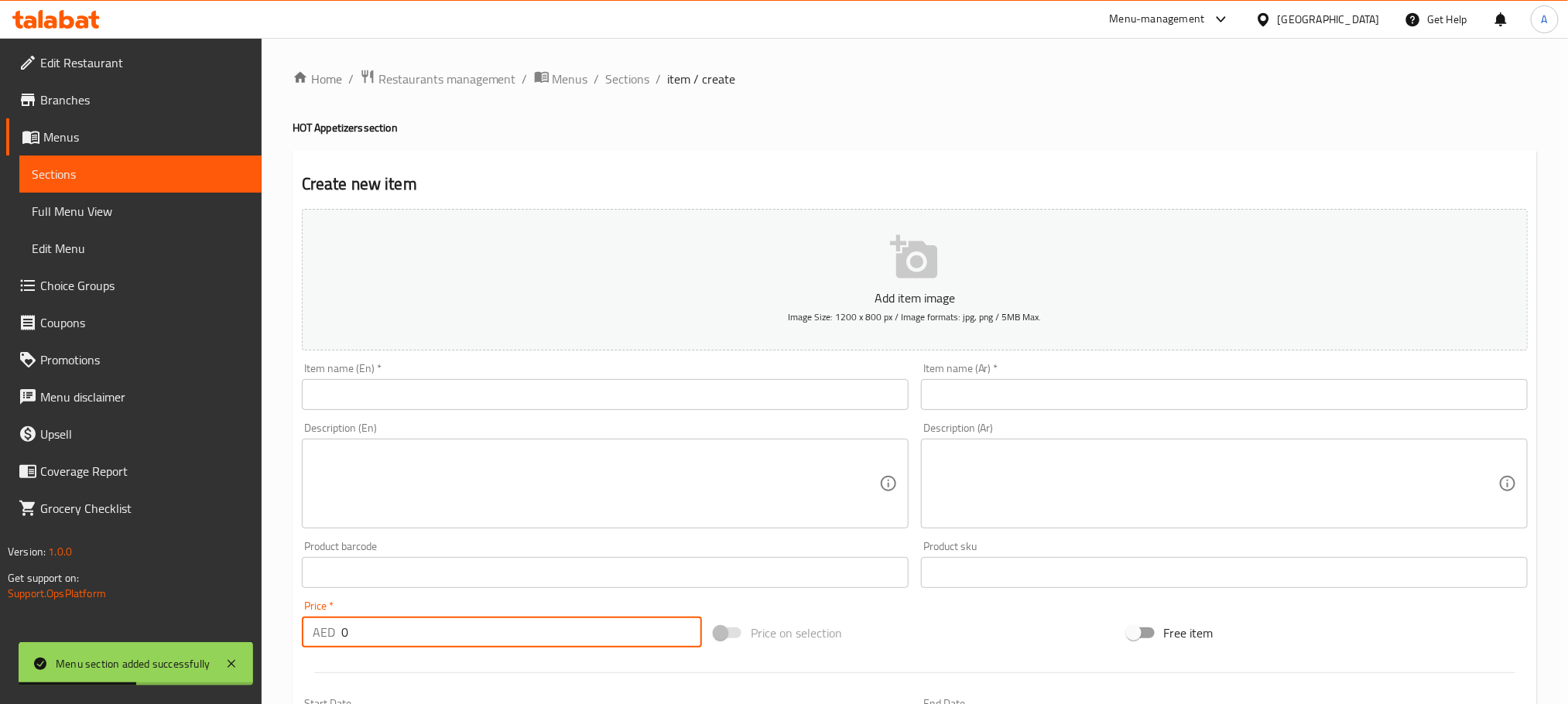
drag, startPoint x: 372, startPoint y: 632, endPoint x: 277, endPoint y: 629, distance: 95.0
click at [277, 629] on div "Home / Restaurants management / Menus / Sections / item / create HOT Appetizers…" at bounding box center [914, 565] width 1307 height 1056
type input "32"
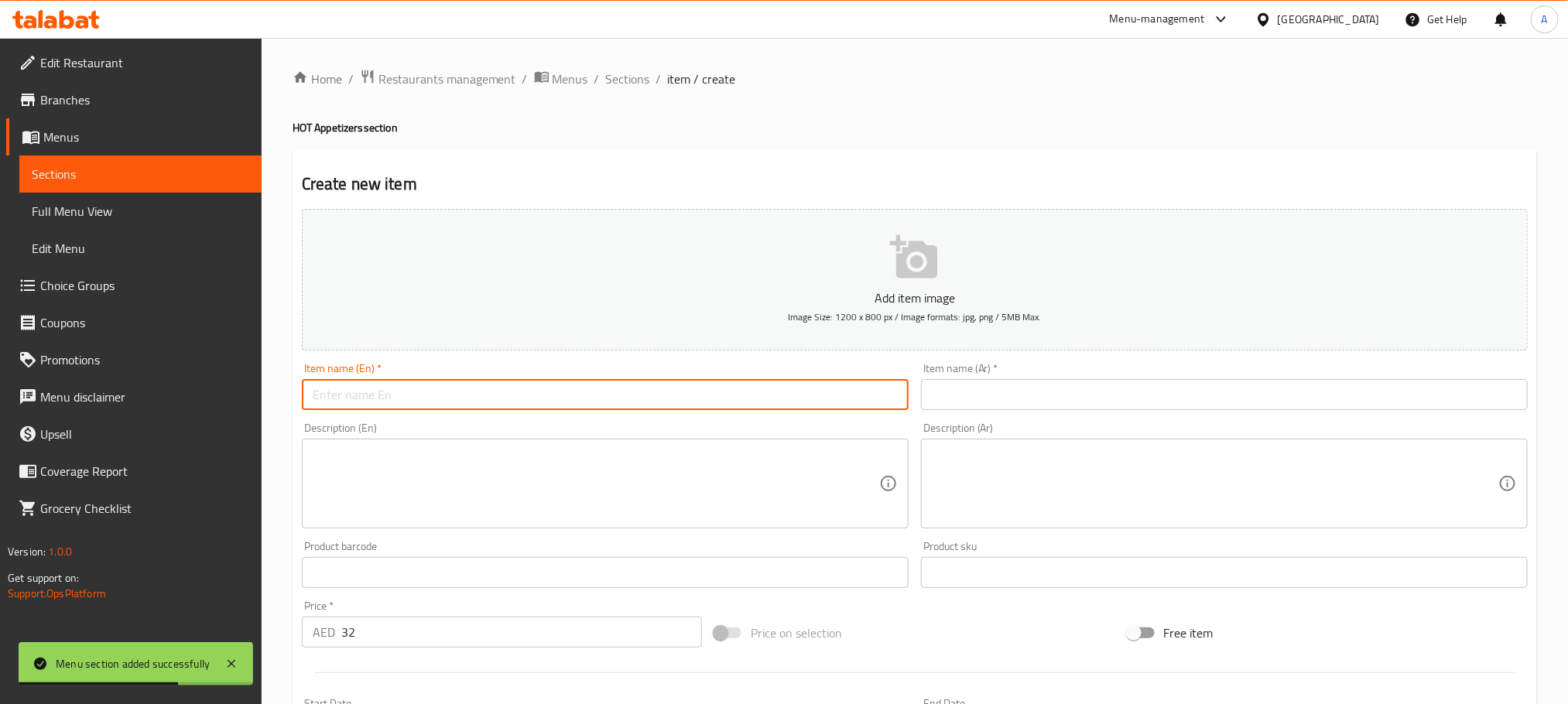
click at [360, 381] on input "text" at bounding box center [605, 394] width 607 height 31
paste input "Chicken Lasagna"
click at [360, 381] on input "Chicken Lasagna" at bounding box center [605, 394] width 607 height 31
type input "Chicken Lasagna"
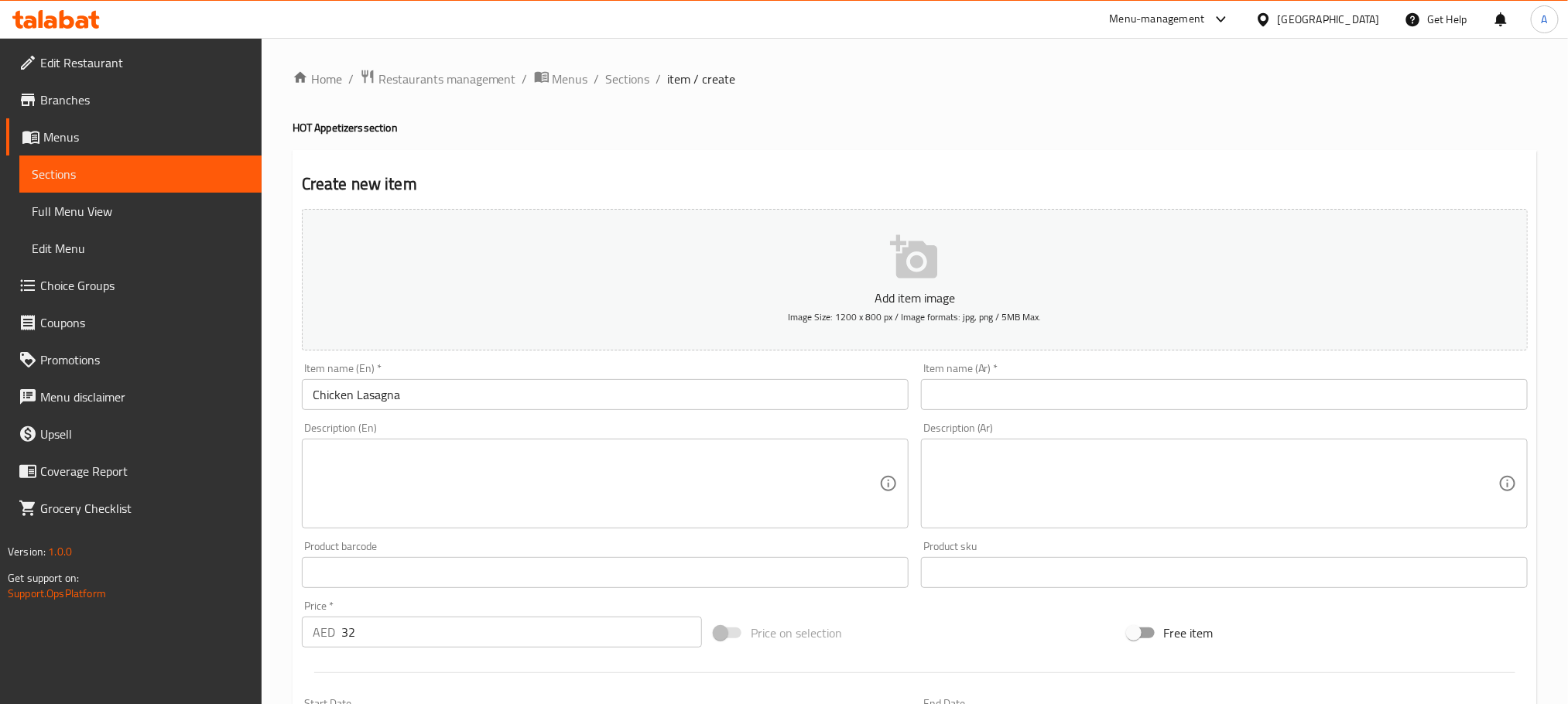
click at [990, 377] on div "Item name (Ar)   * Item name (Ar) *" at bounding box center [1224, 386] width 607 height 47
paste input "لازانيا الدجاج"
click at [990, 390] on input "text" at bounding box center [1224, 394] width 607 height 31
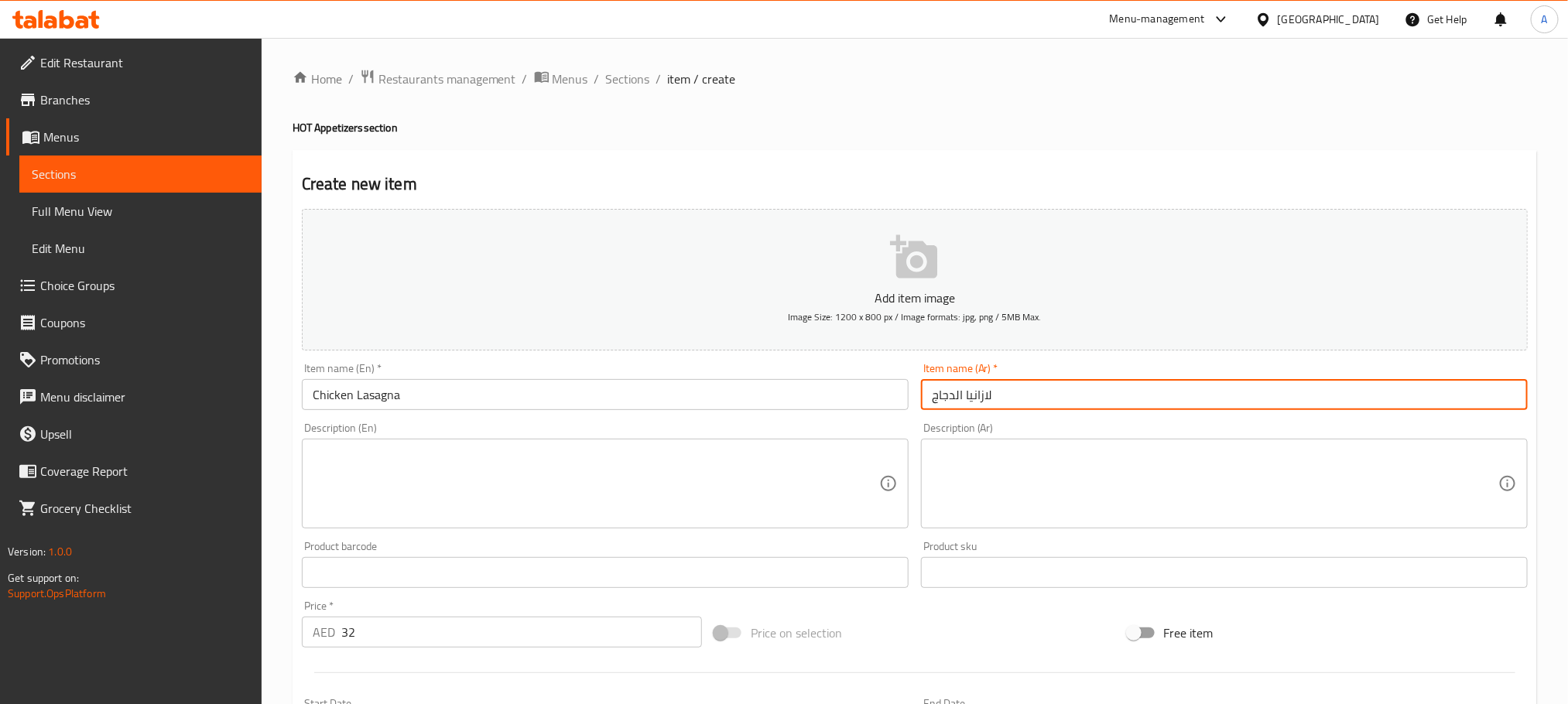
click at [957, 398] on input "لازانيا الدجاج" at bounding box center [1224, 394] width 607 height 31
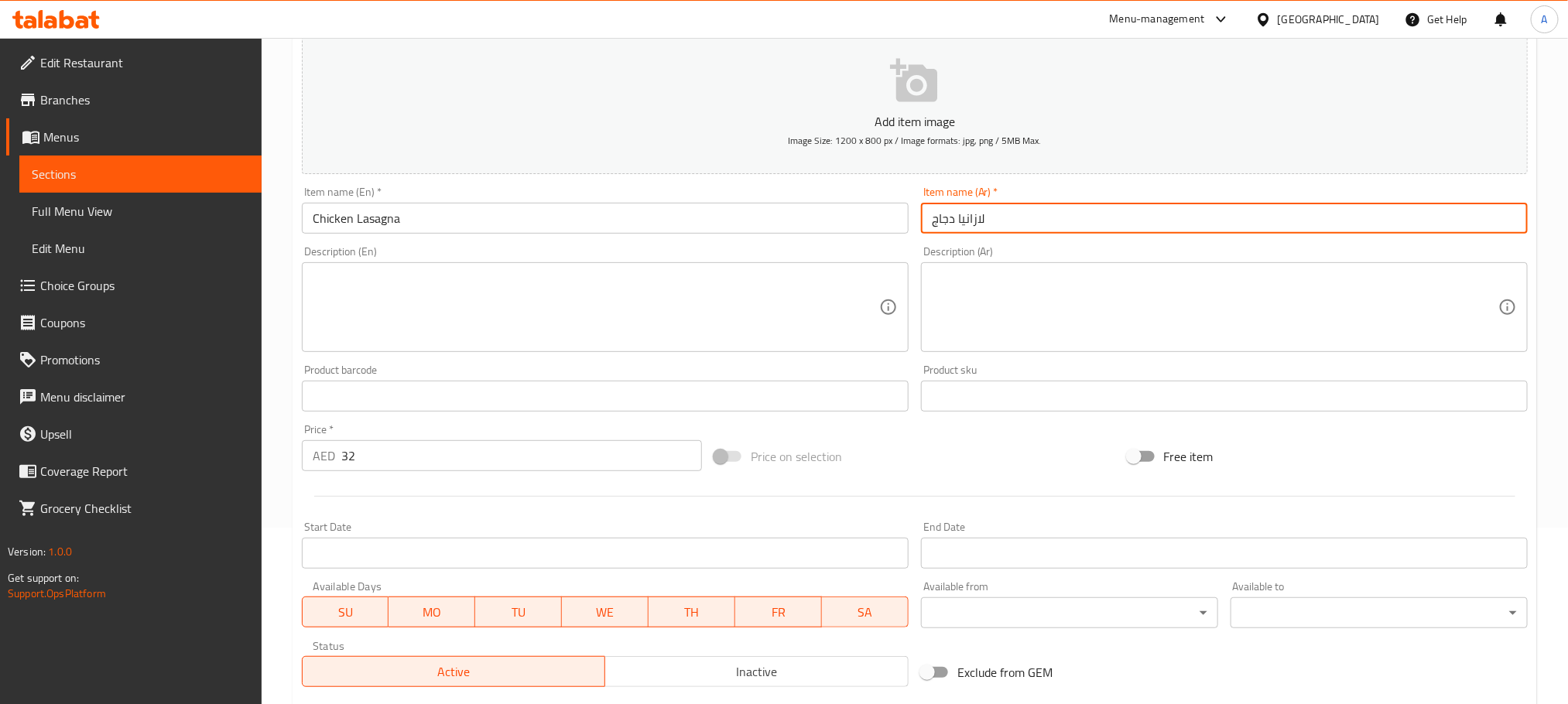
scroll to position [387, 0]
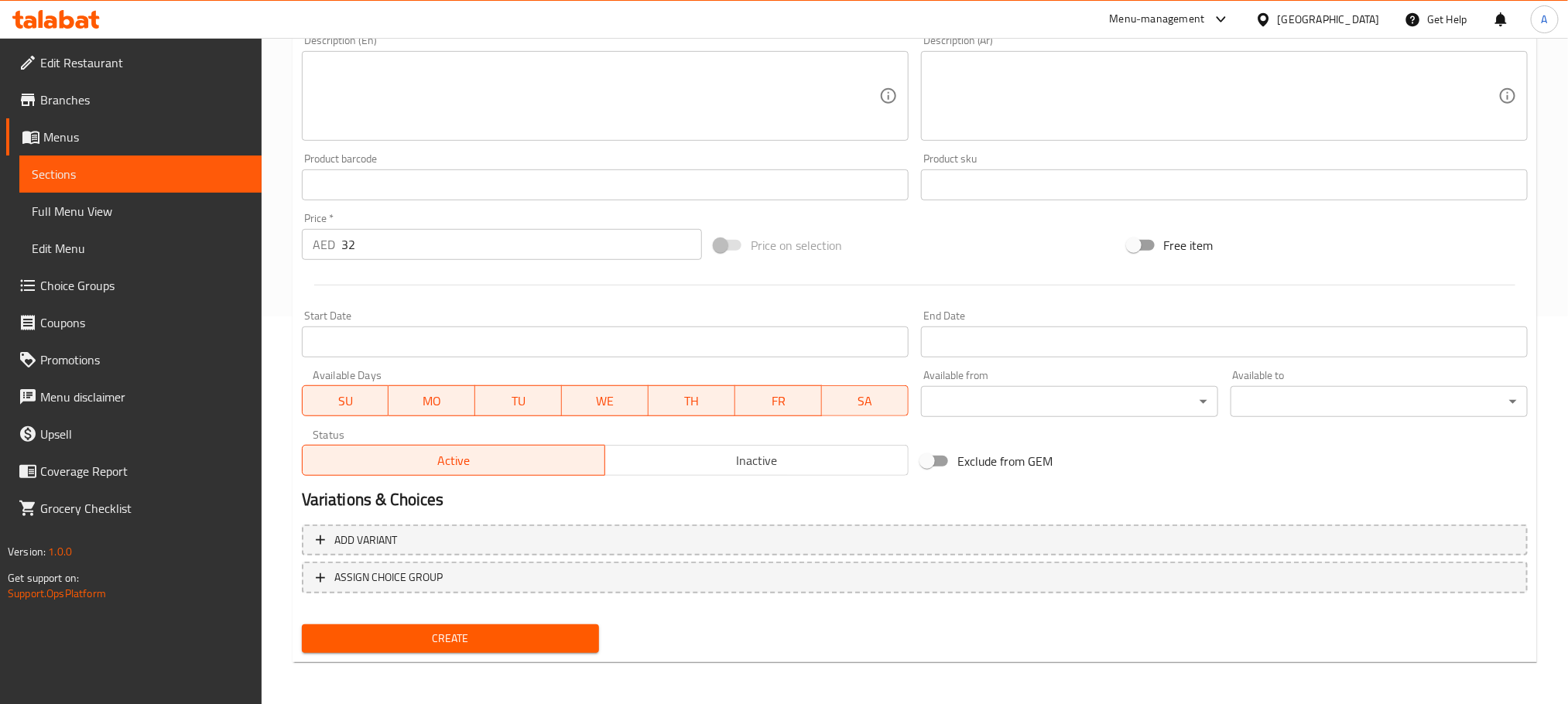
type input "لازانيا دجاج"
click at [565, 636] on span "Create" at bounding box center [450, 638] width 272 height 20
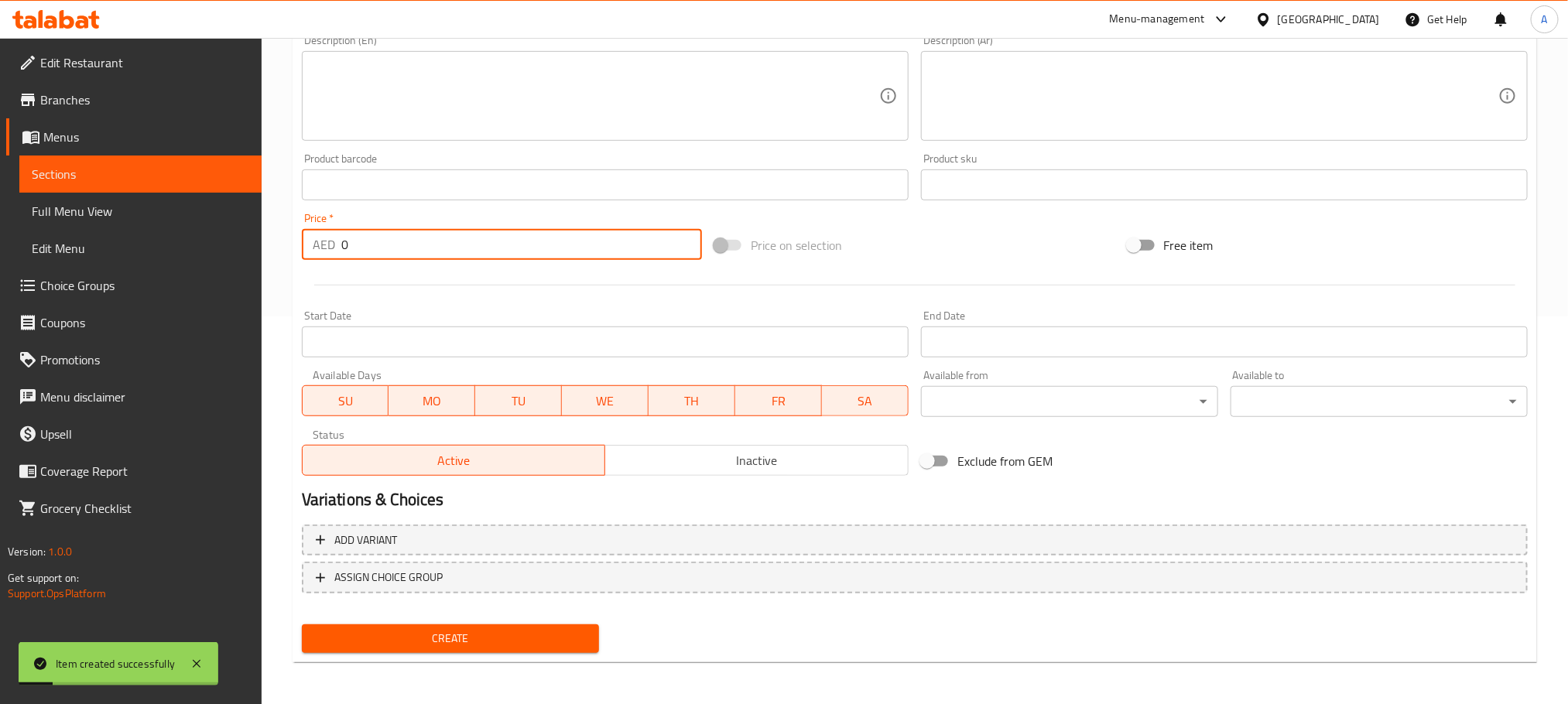
drag, startPoint x: 378, startPoint y: 228, endPoint x: 326, endPoint y: 236, distance: 52.6
click at [320, 232] on div "Price   * AED 0 Price *" at bounding box center [502, 236] width 400 height 47
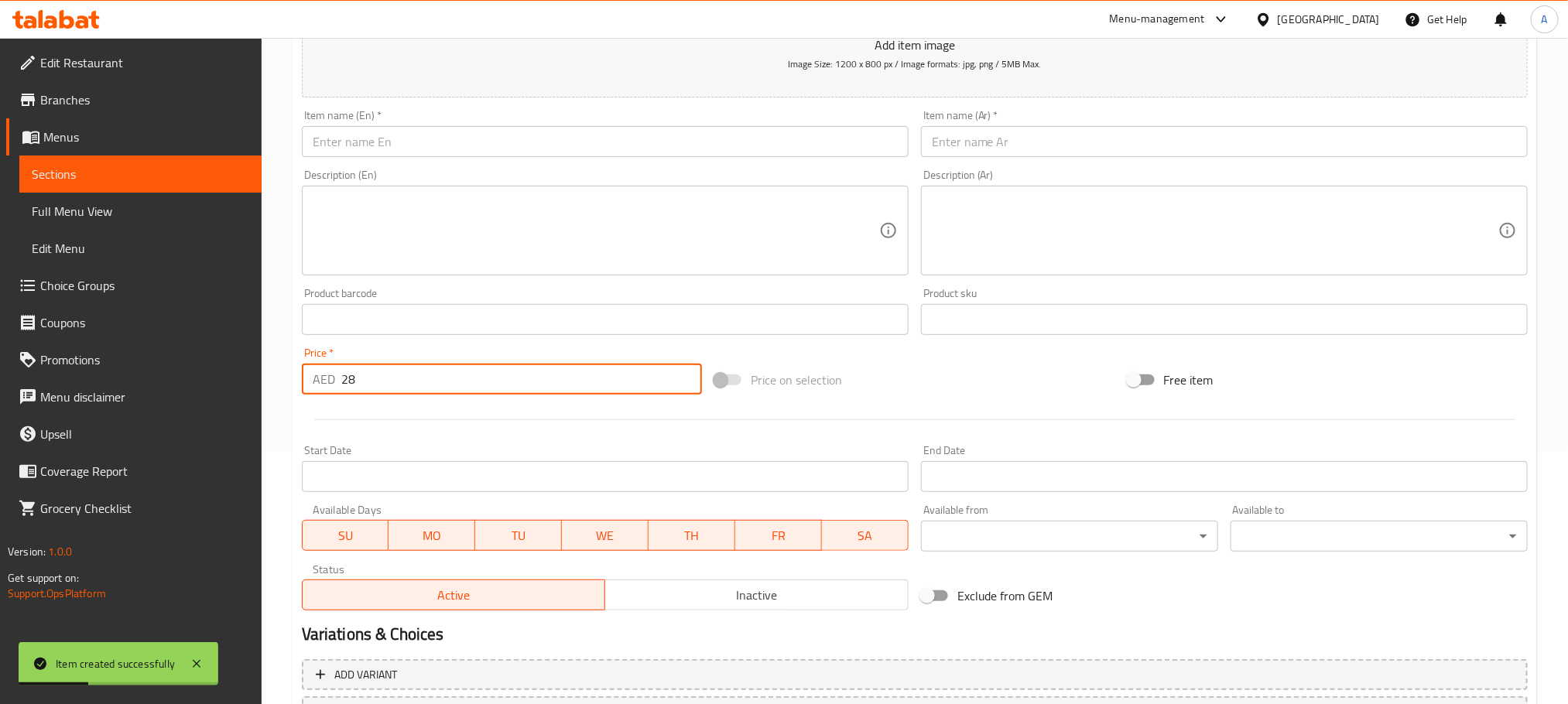
scroll to position [155, 0]
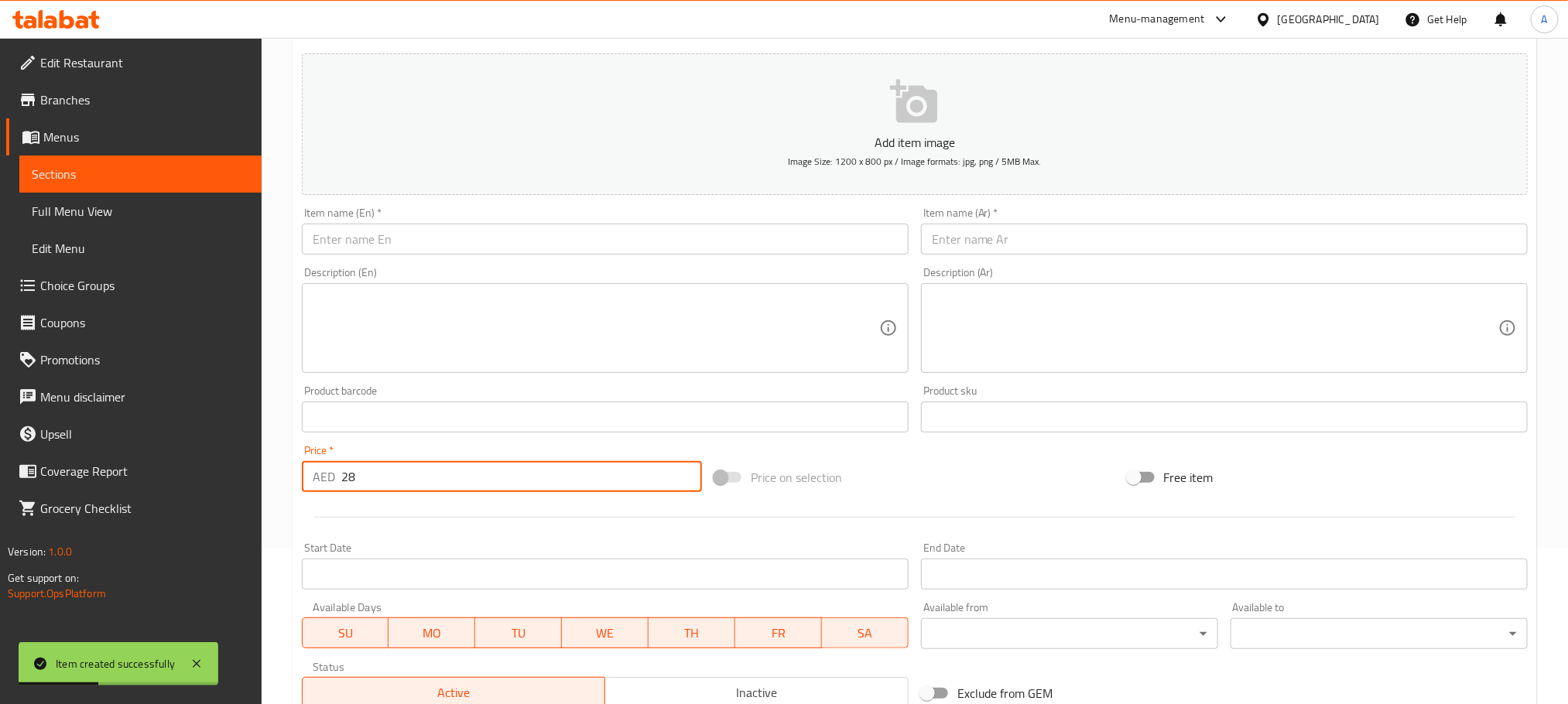
type input "28"
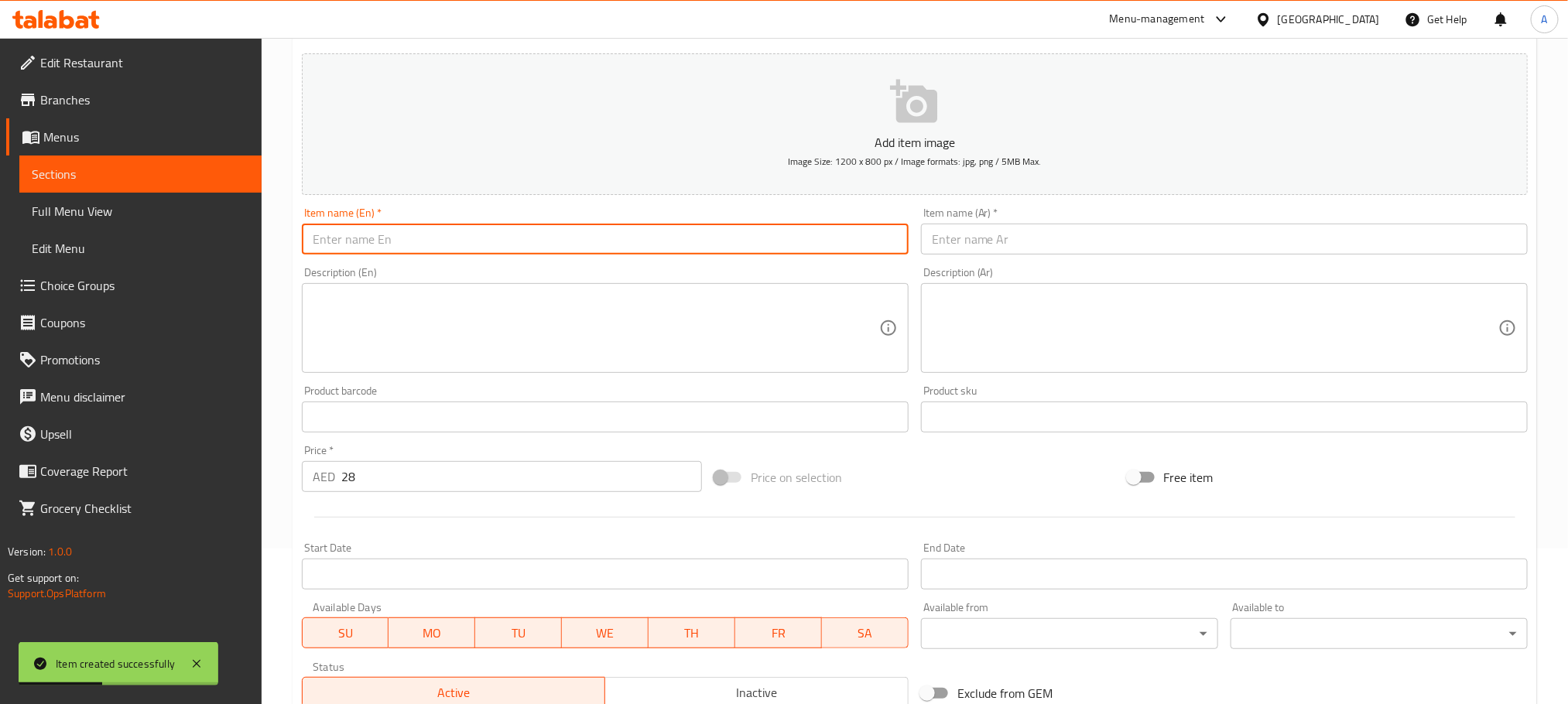
click at [406, 247] on input "text" at bounding box center [605, 239] width 607 height 31
paste input "eggplant with meat"
click at [406, 247] on input "eggplant with meat" at bounding box center [605, 239] width 607 height 31
click at [423, 237] on input "eggplant with meat" at bounding box center [605, 239] width 607 height 31
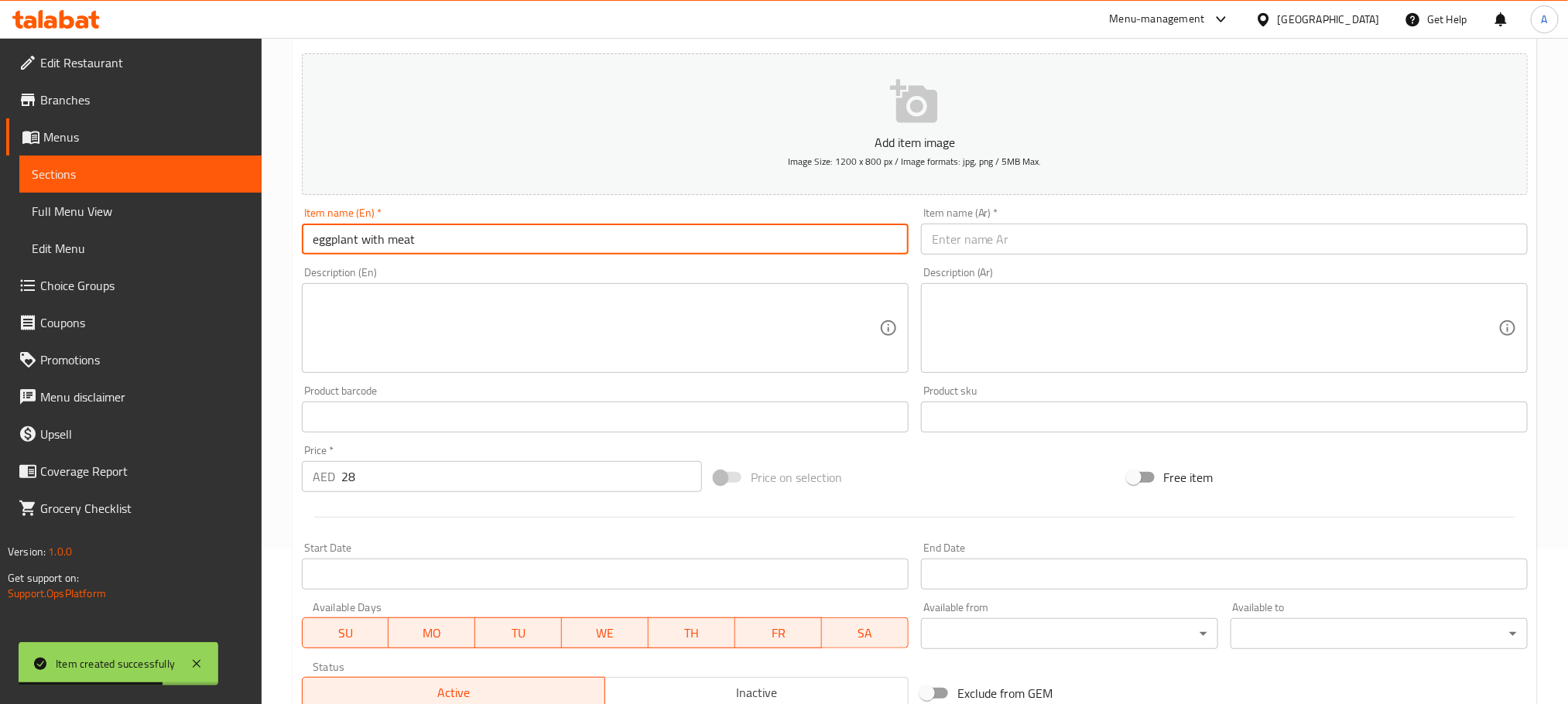
click at [423, 237] on input "eggplant with meat" at bounding box center [605, 239] width 607 height 31
type input "Eggplant with Meat"
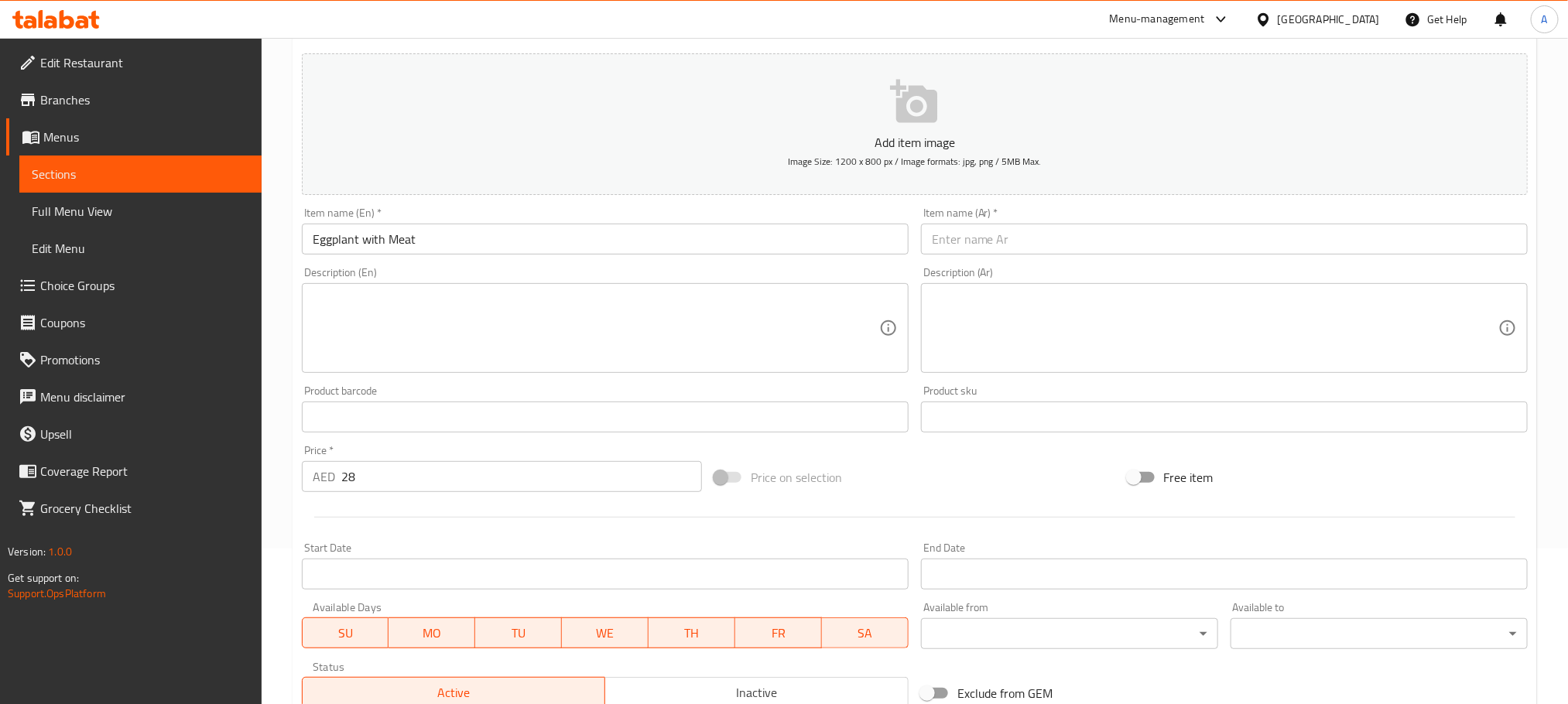
click at [1029, 258] on div "Item name (Ar)   * Item name (Ar) *" at bounding box center [1224, 231] width 619 height 60
paste input "باذنجان باللحم"
click at [1041, 236] on input "باذنجان باللحم" at bounding box center [1224, 239] width 607 height 31
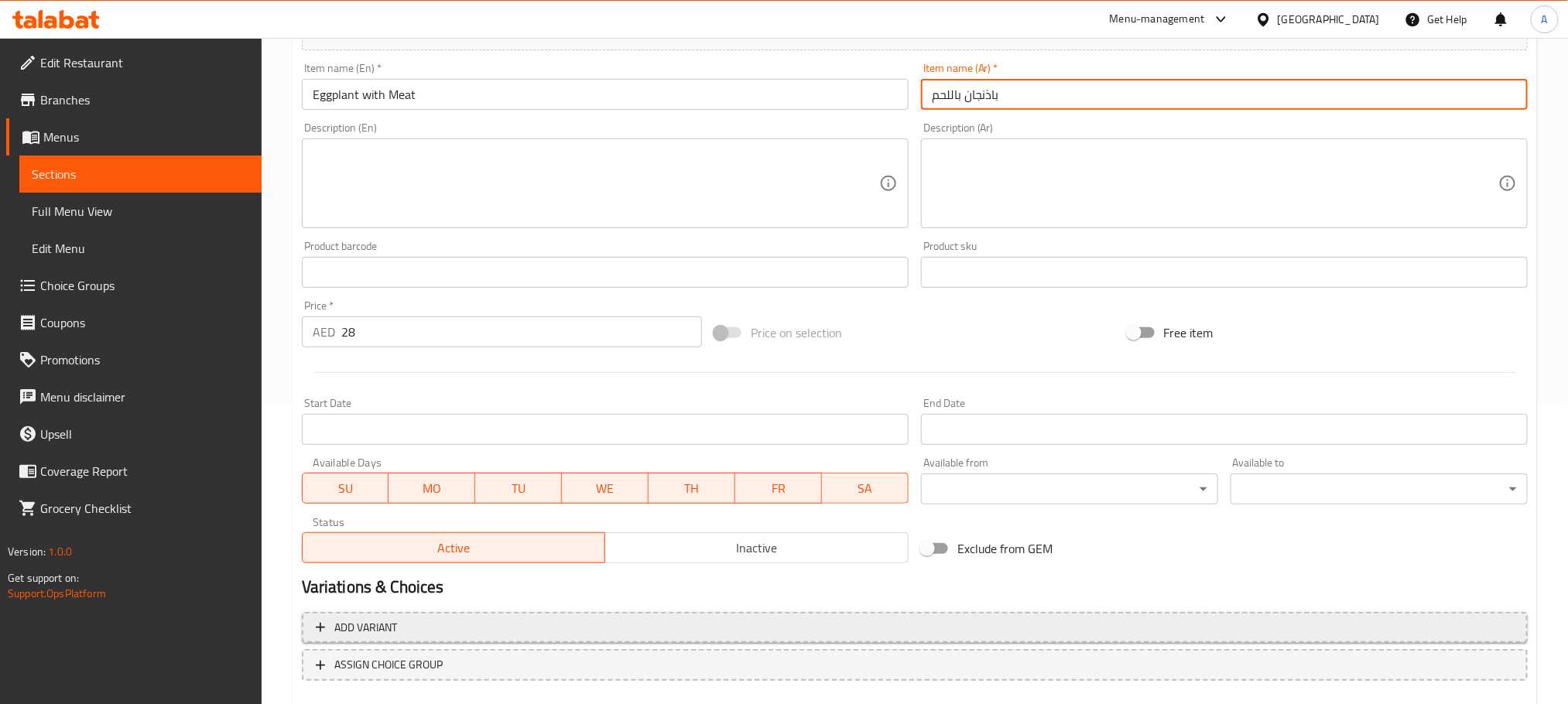
scroll to position [387, 0]
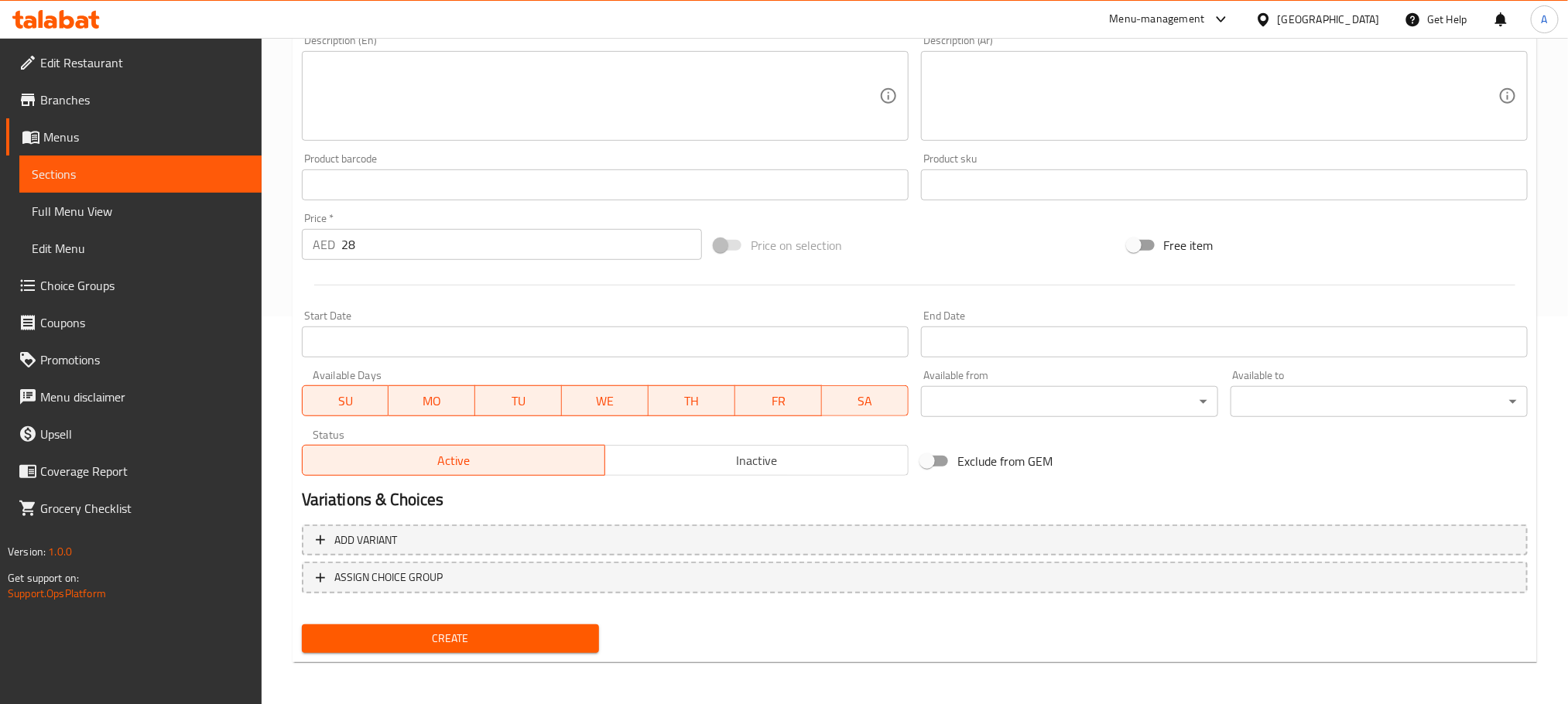
type input "باذنجان باللحم"
click at [574, 646] on span "Create" at bounding box center [450, 638] width 272 height 20
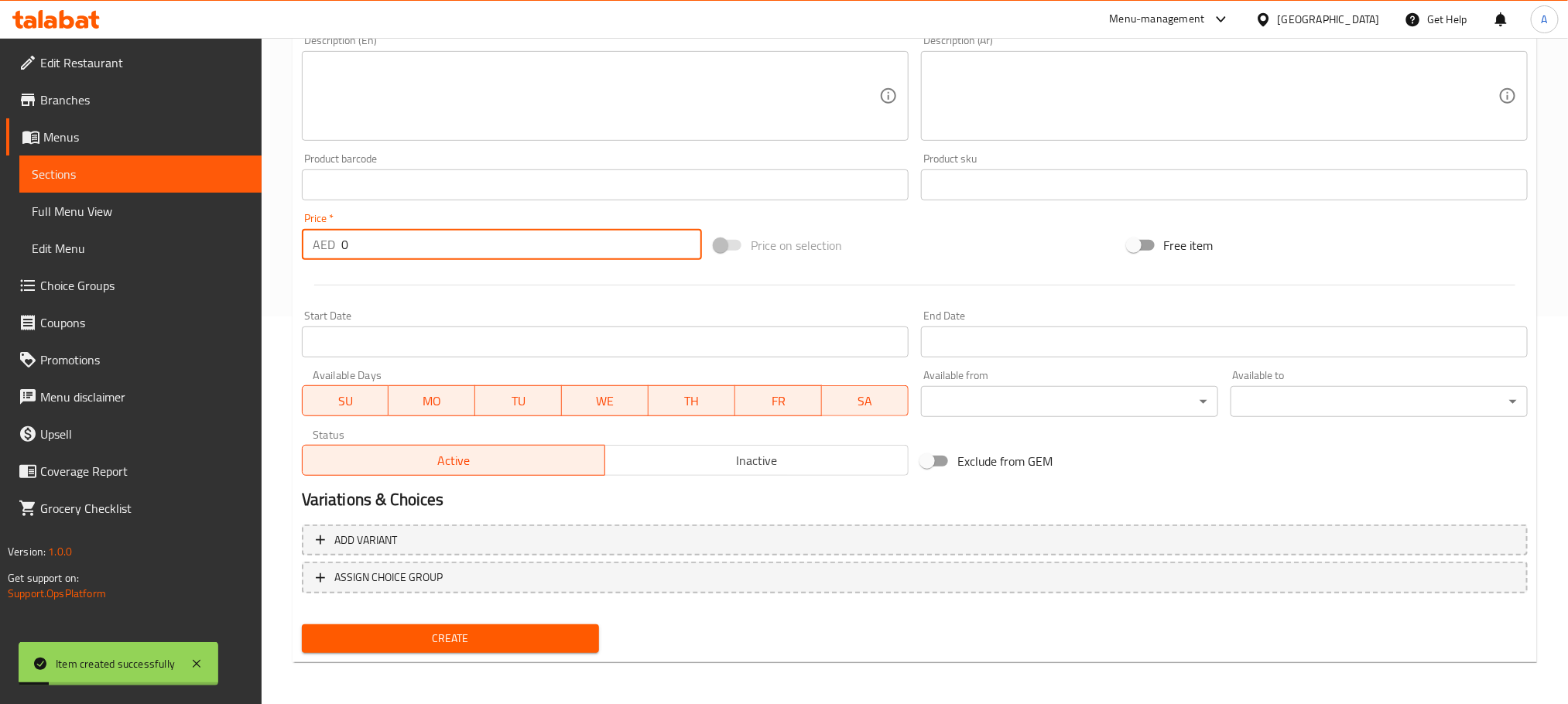
drag, startPoint x: 388, startPoint y: 249, endPoint x: 248, endPoint y: 249, distance: 140.0
click at [248, 249] on div "Edit Restaurant Branches Menus Sections Full Menu View Edit Menu Choice Groups …" at bounding box center [784, 177] width 1568 height 1056
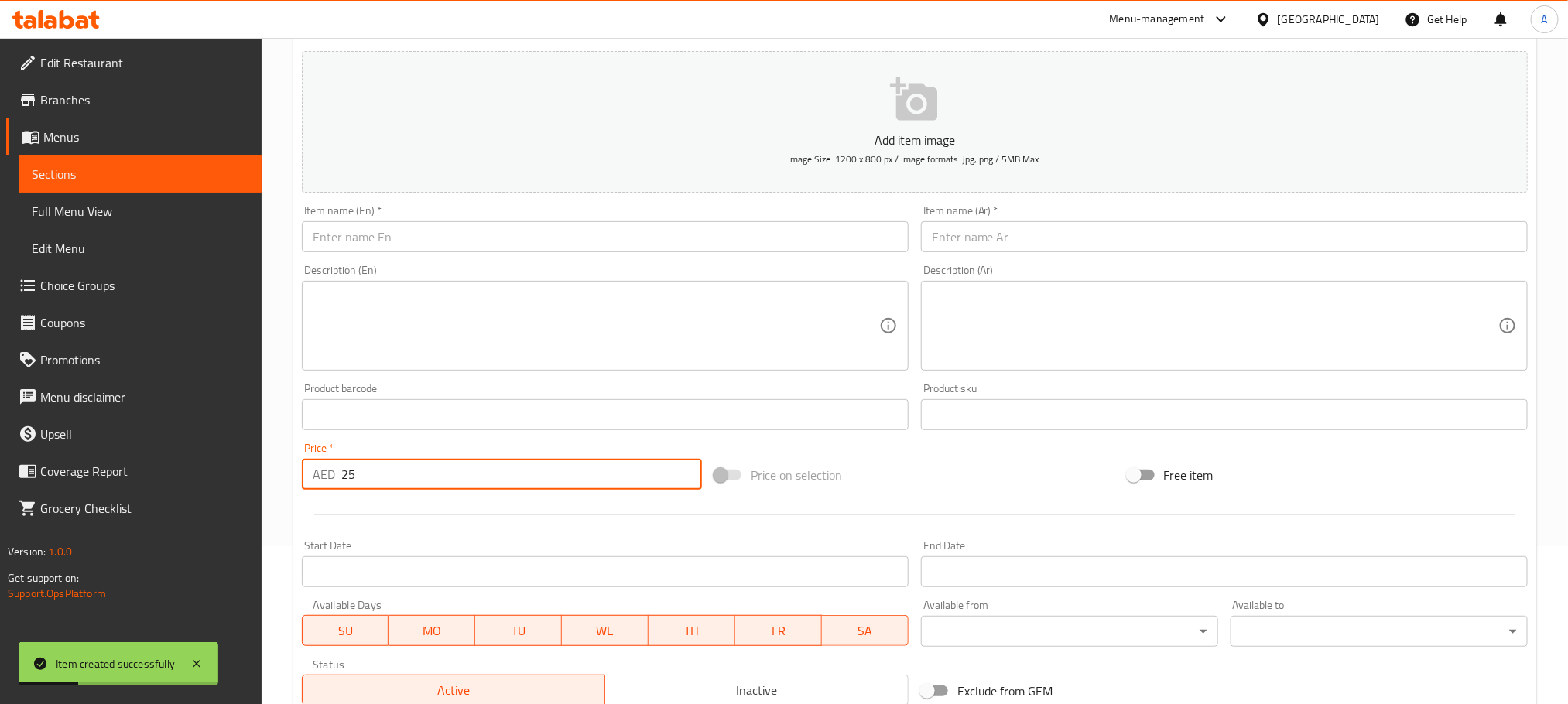
scroll to position [155, 0]
type input "25"
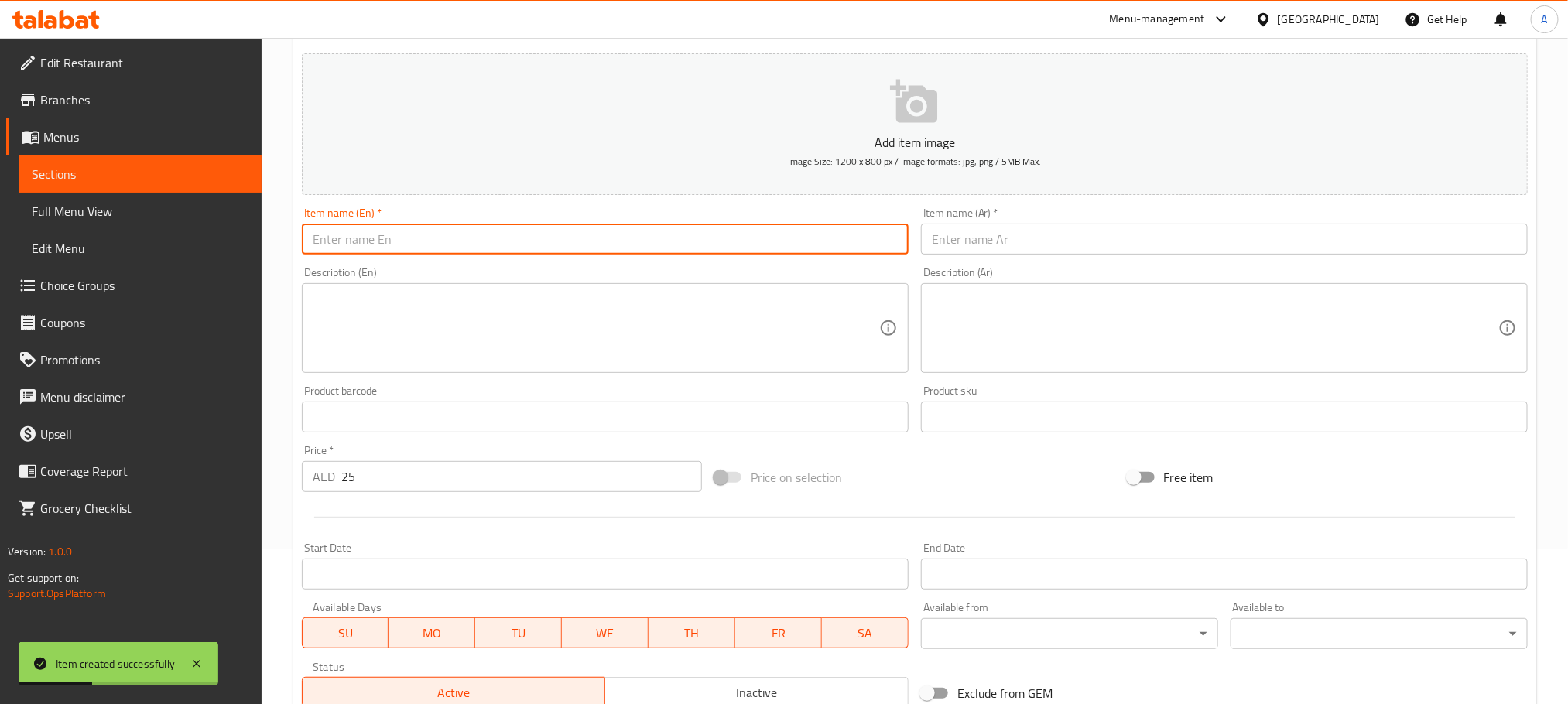
click at [390, 230] on input "text" at bounding box center [605, 239] width 607 height 31
paste input "Fried mushrooms"
click at [390, 230] on input "Fried mushrooms" at bounding box center [605, 239] width 607 height 31
type input "Fried Mushrooms"
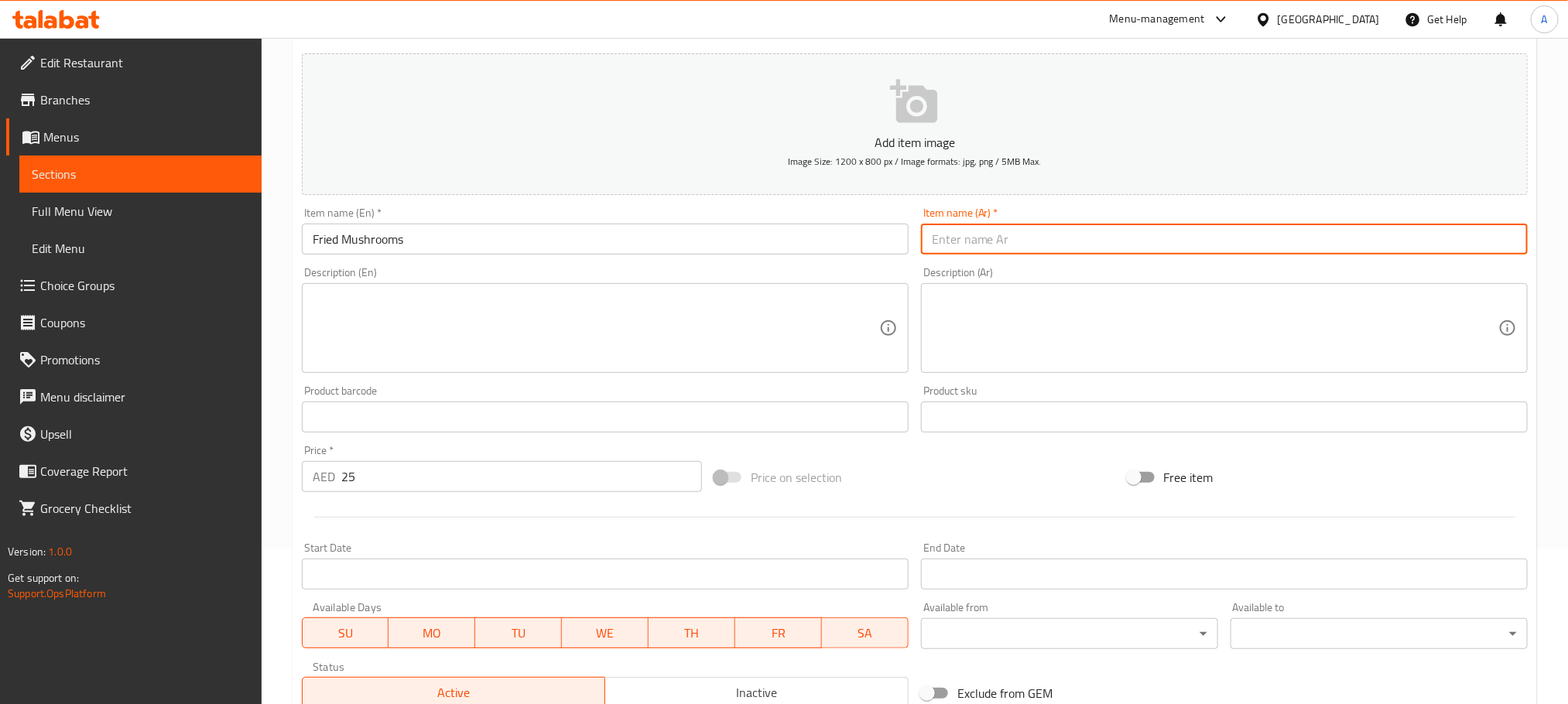
click at [987, 236] on input "text" at bounding box center [1224, 239] width 607 height 31
paste input "مقلي"
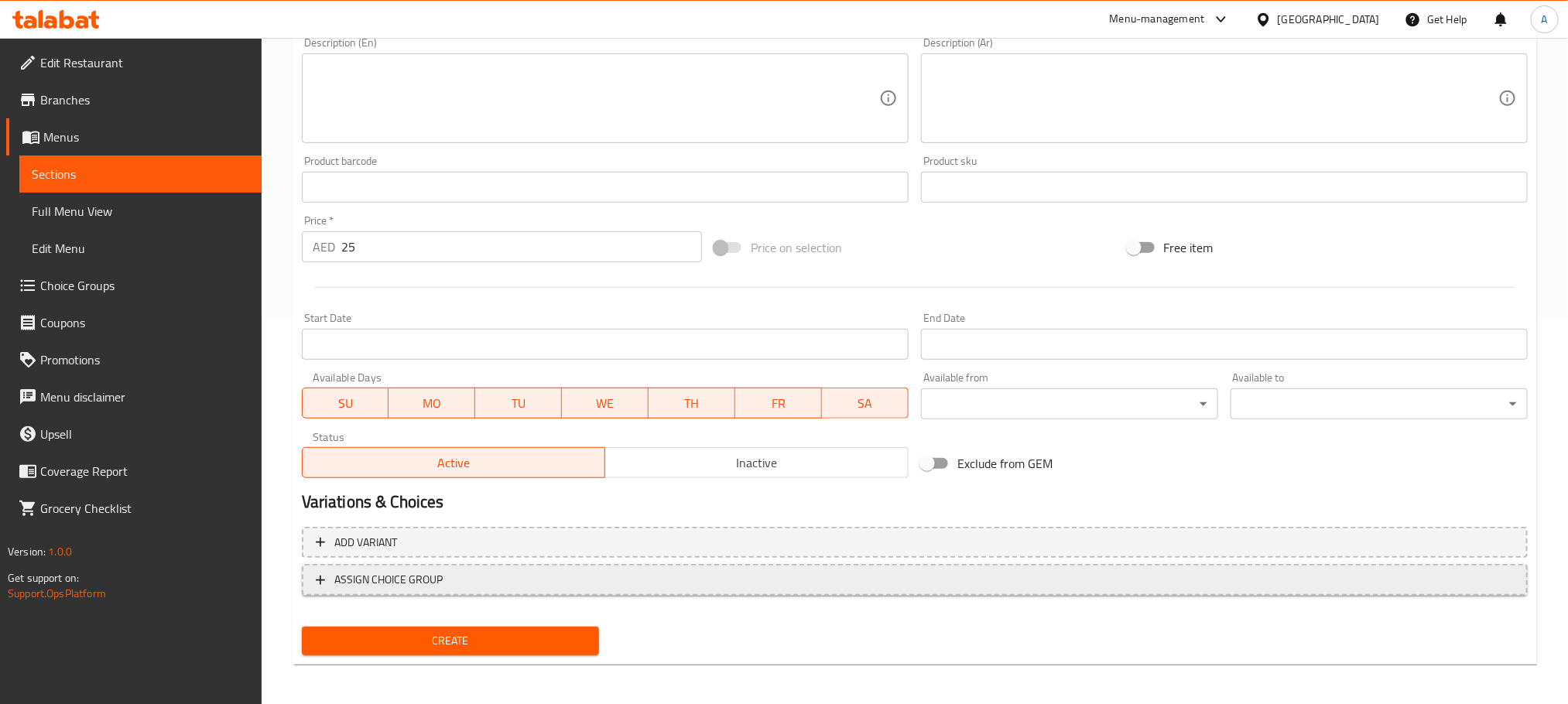
scroll to position [387, 0]
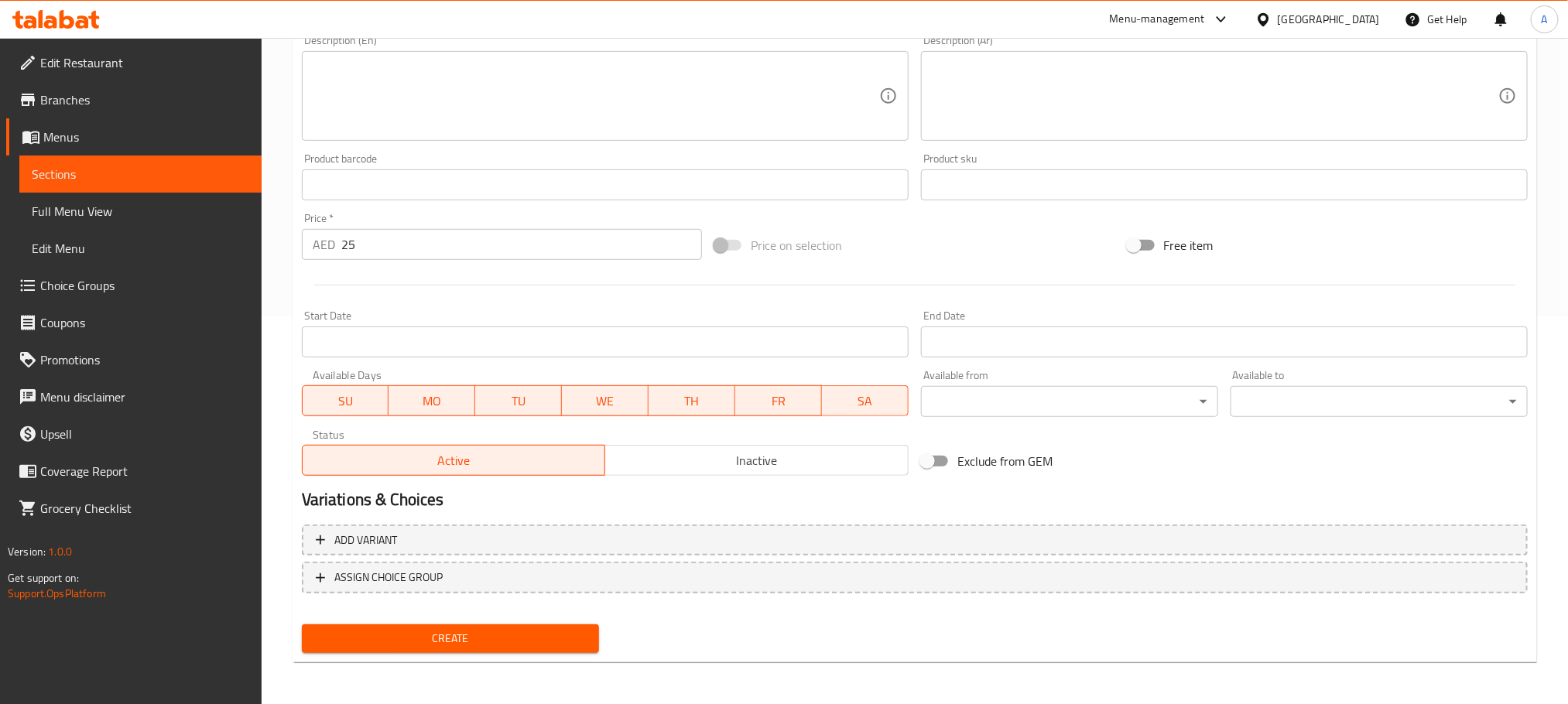
type input "مشروم مقلي"
click at [544, 645] on span "Create" at bounding box center [450, 638] width 272 height 20
type input "0"
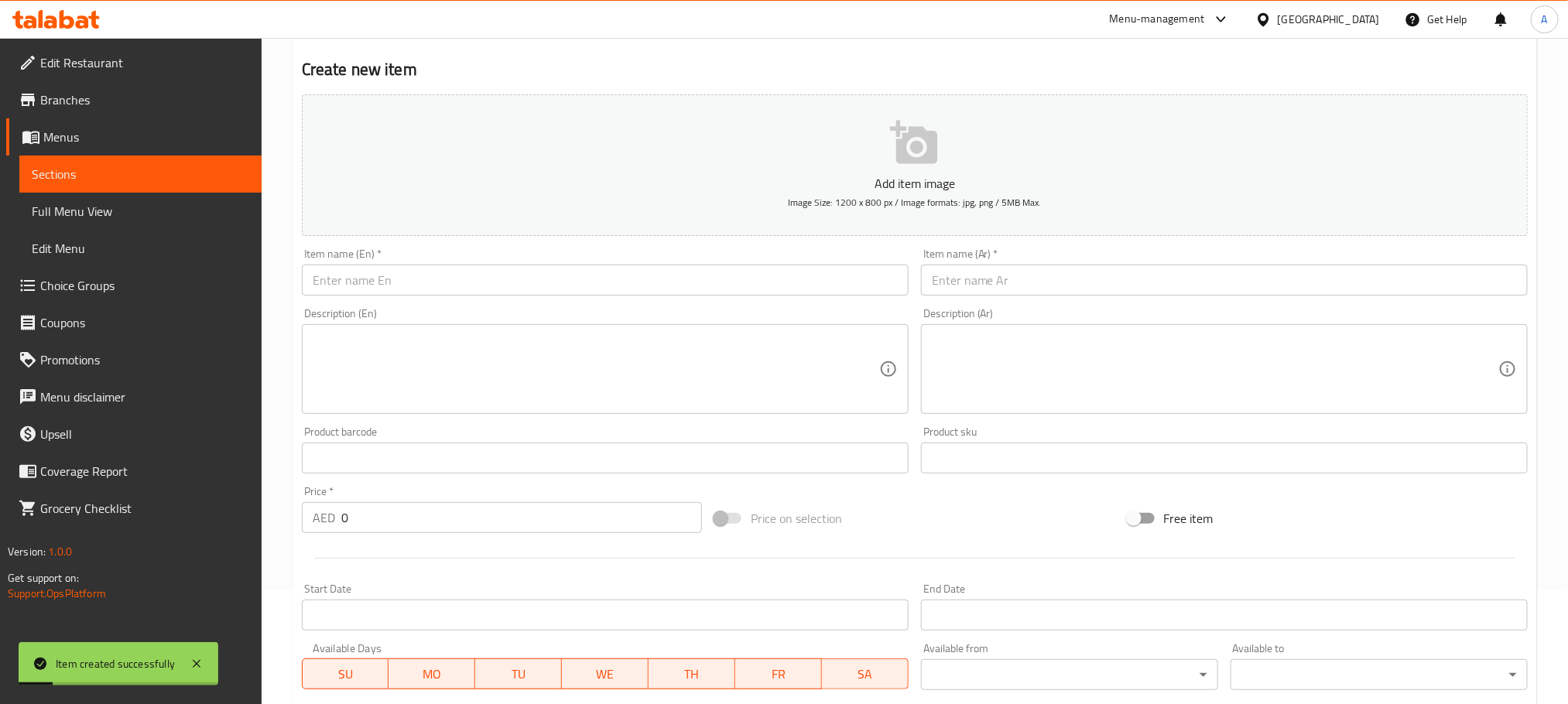
scroll to position [155, 0]
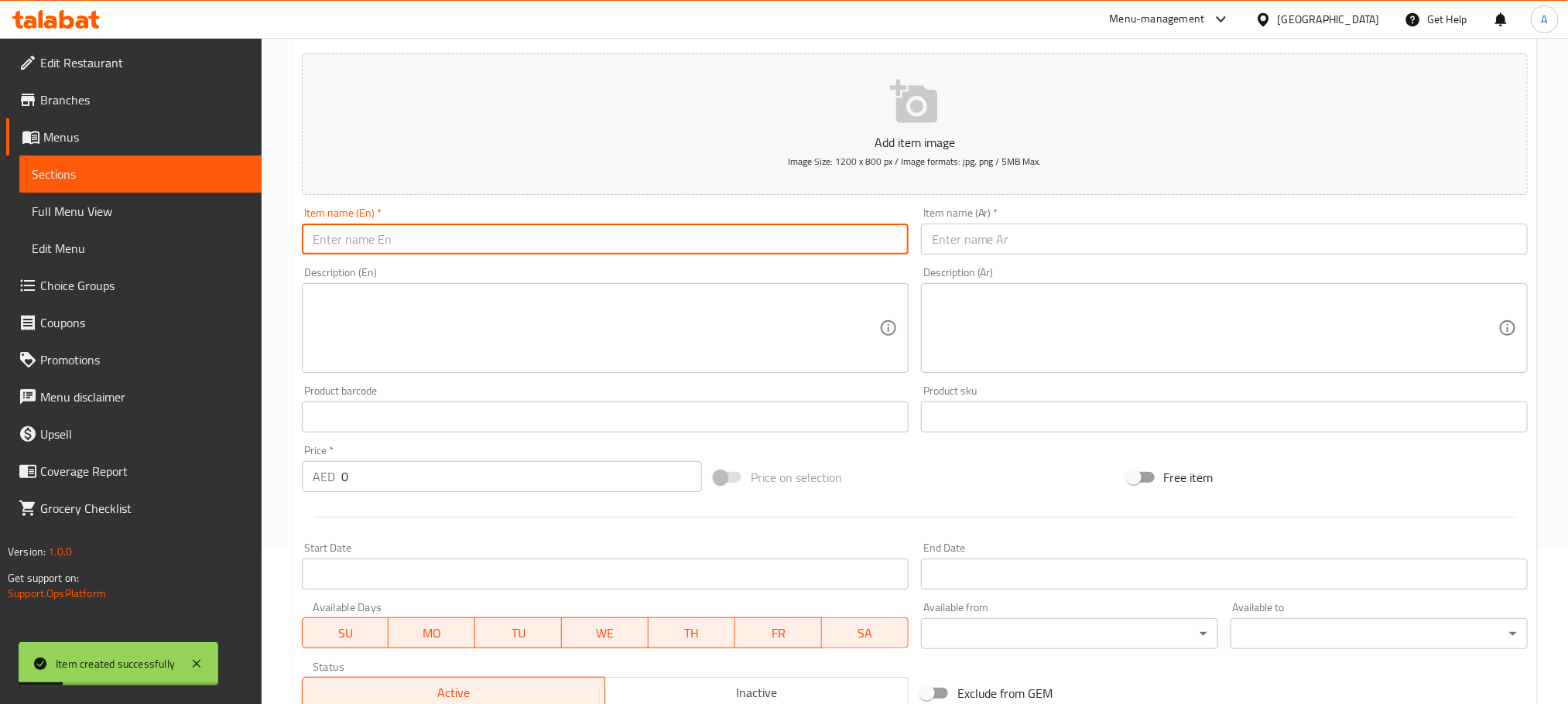
click at [430, 235] on input "text" at bounding box center [605, 239] width 607 height 31
paste input "Fried Kibbeh"
click at [430, 235] on input "Fried Kibbeh" at bounding box center [605, 239] width 607 height 31
type input "Fried Kibbeh"
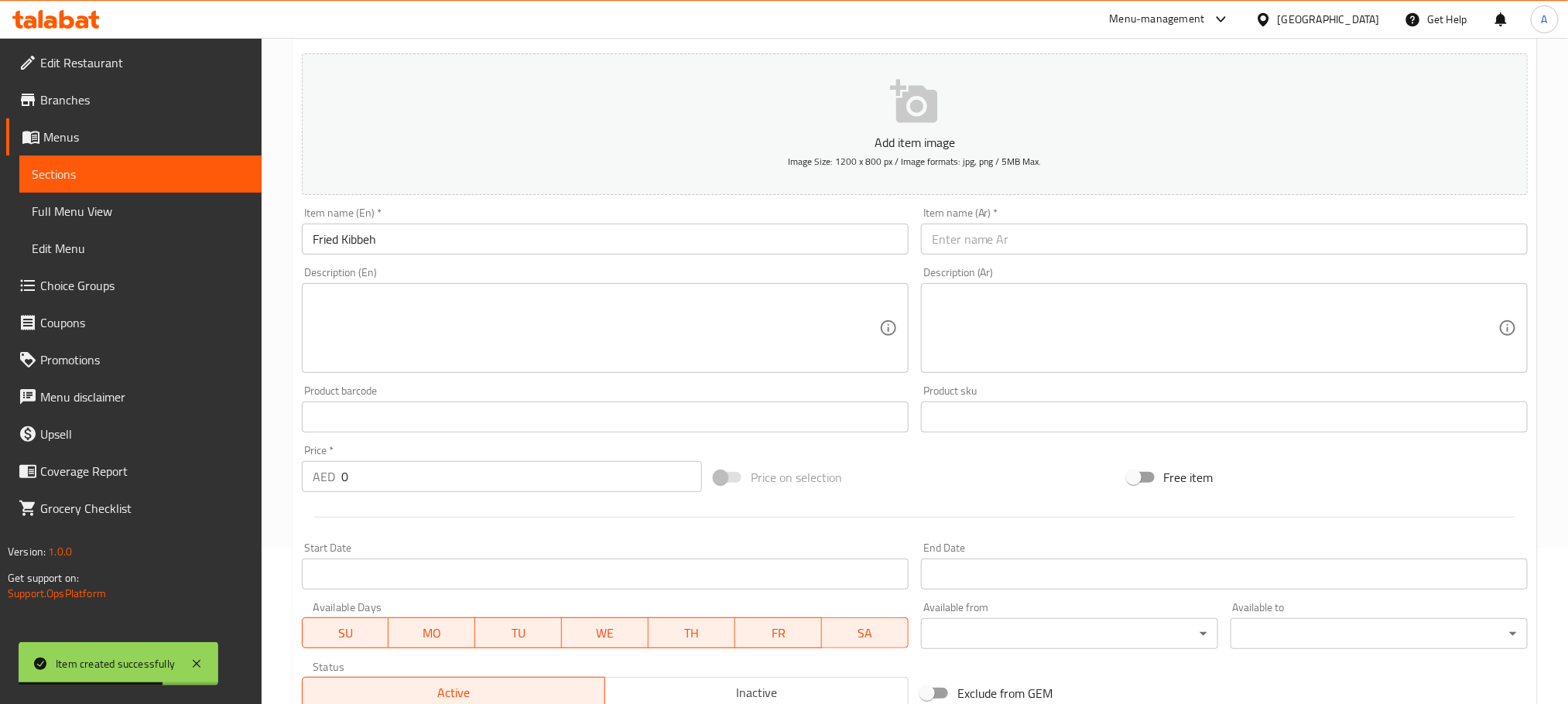
click at [1001, 262] on div "Description (Ar) Description (Ar)" at bounding box center [1224, 320] width 619 height 119
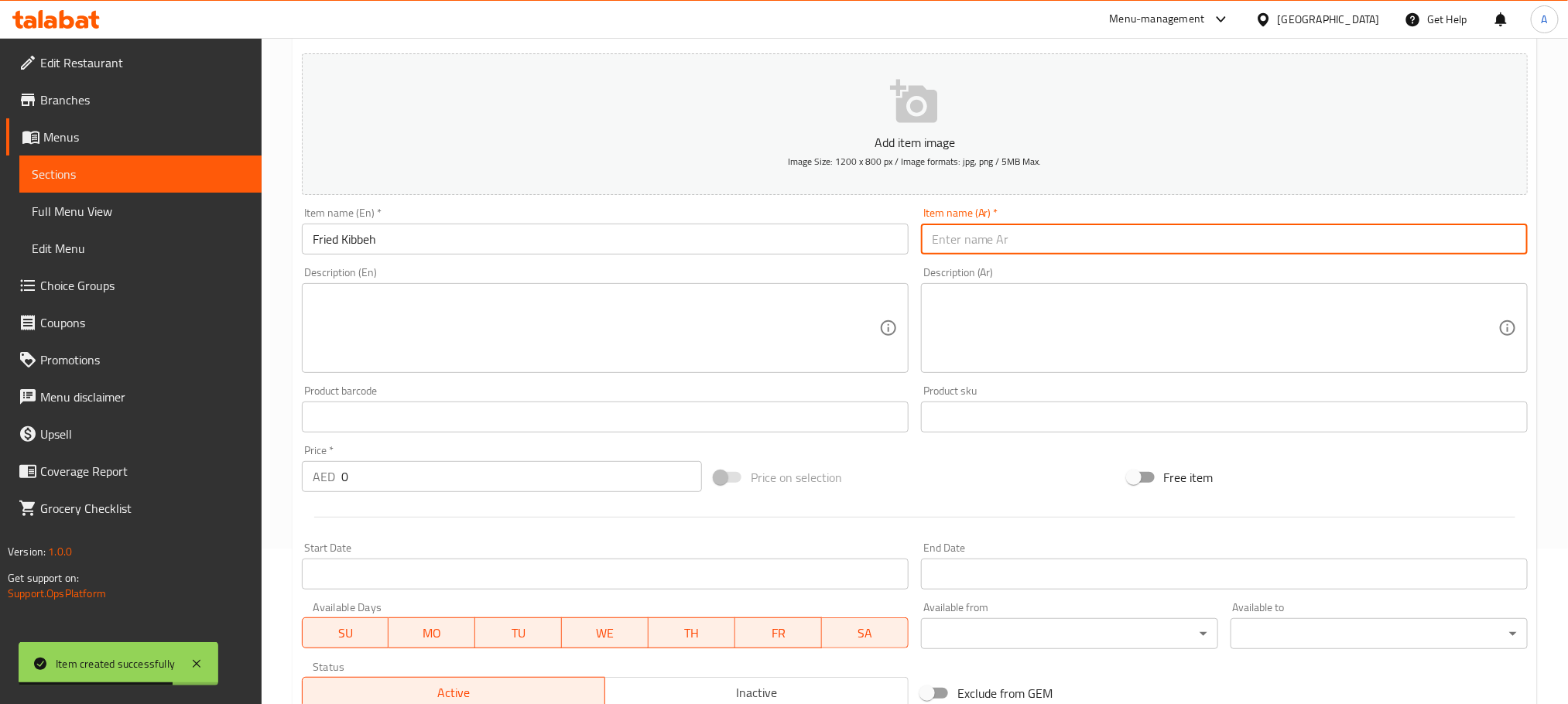
click at [1006, 246] on input "text" at bounding box center [1224, 239] width 607 height 31
paste input "مقلي"
type input "كبة مقلية"
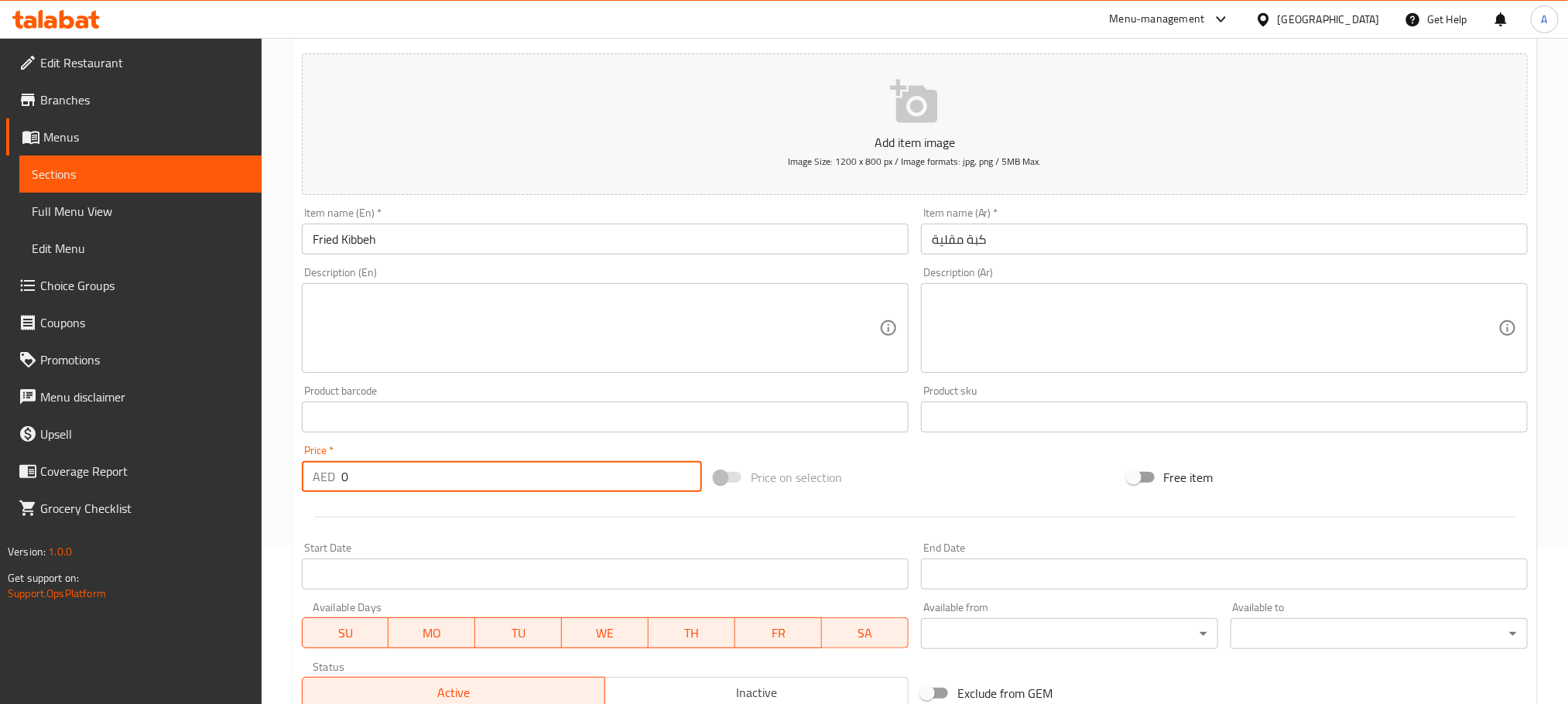
click at [344, 479] on input "0" at bounding box center [522, 476] width 361 height 31
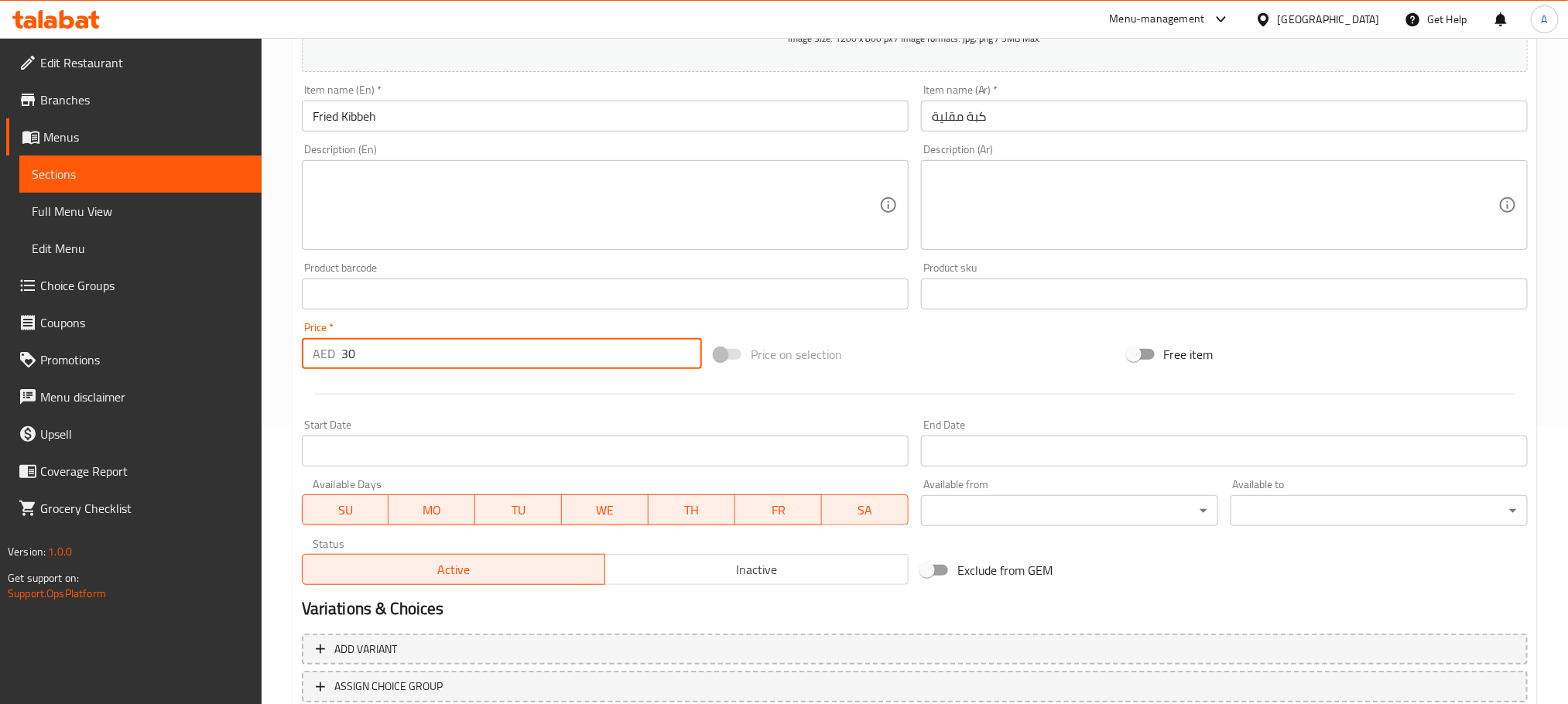
scroll to position [387, 0]
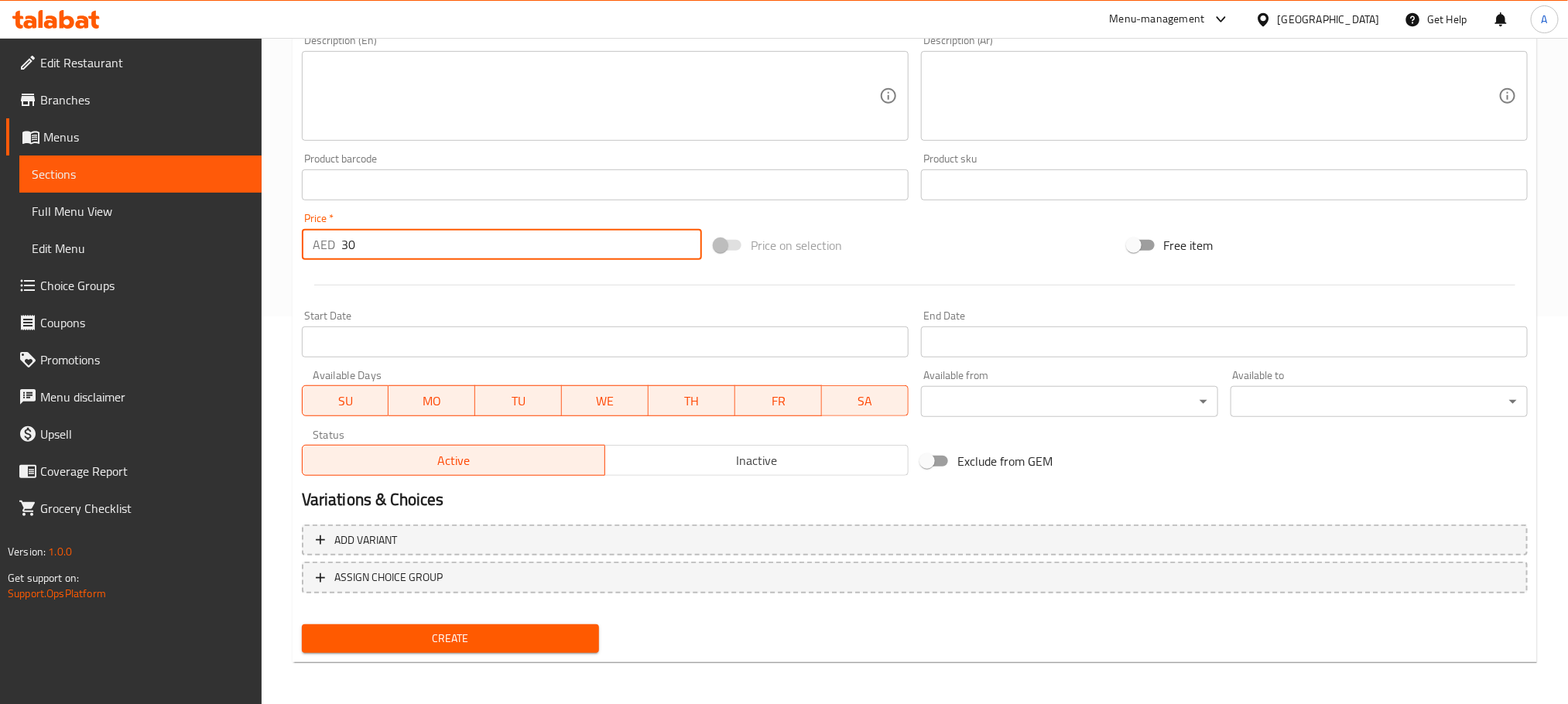
type input "30"
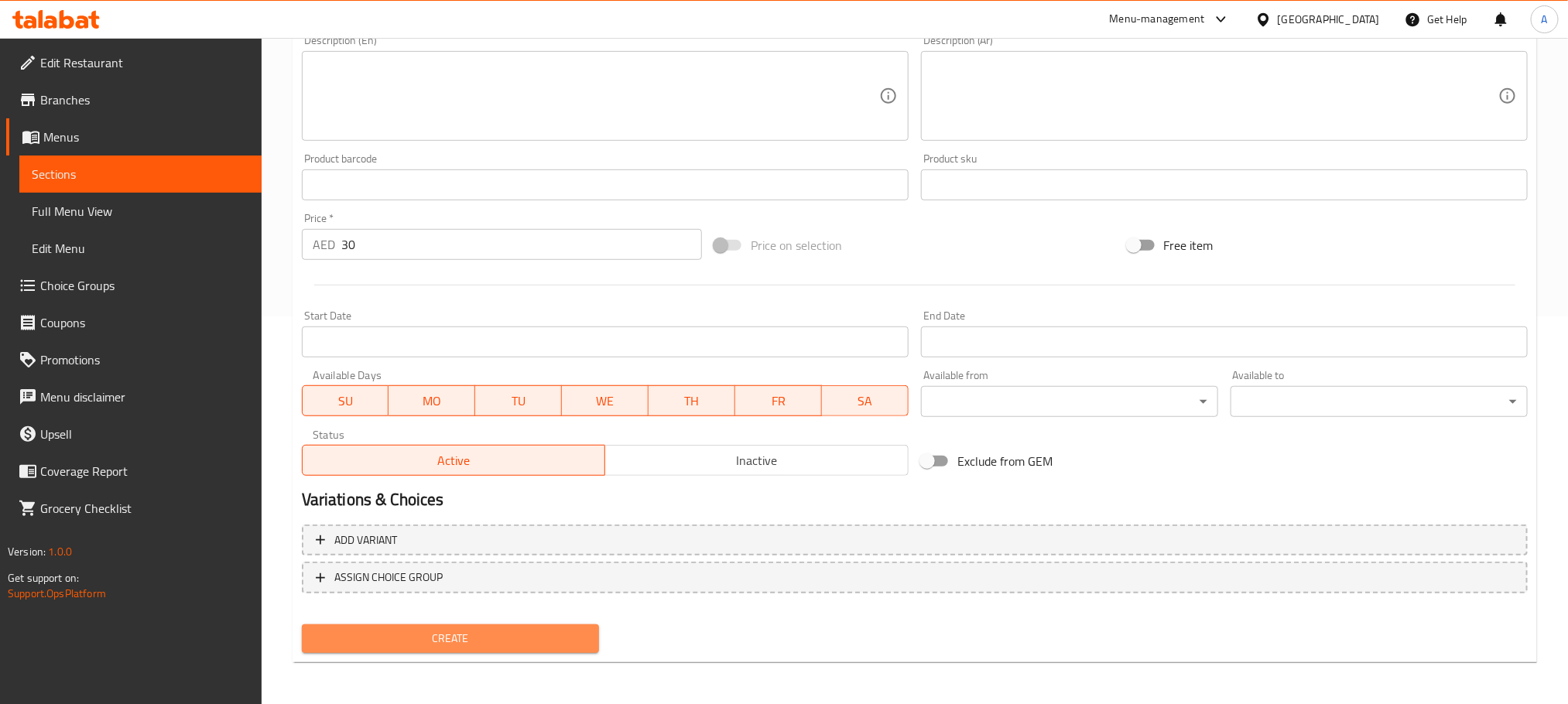
click at [513, 641] on span "Create" at bounding box center [450, 638] width 272 height 20
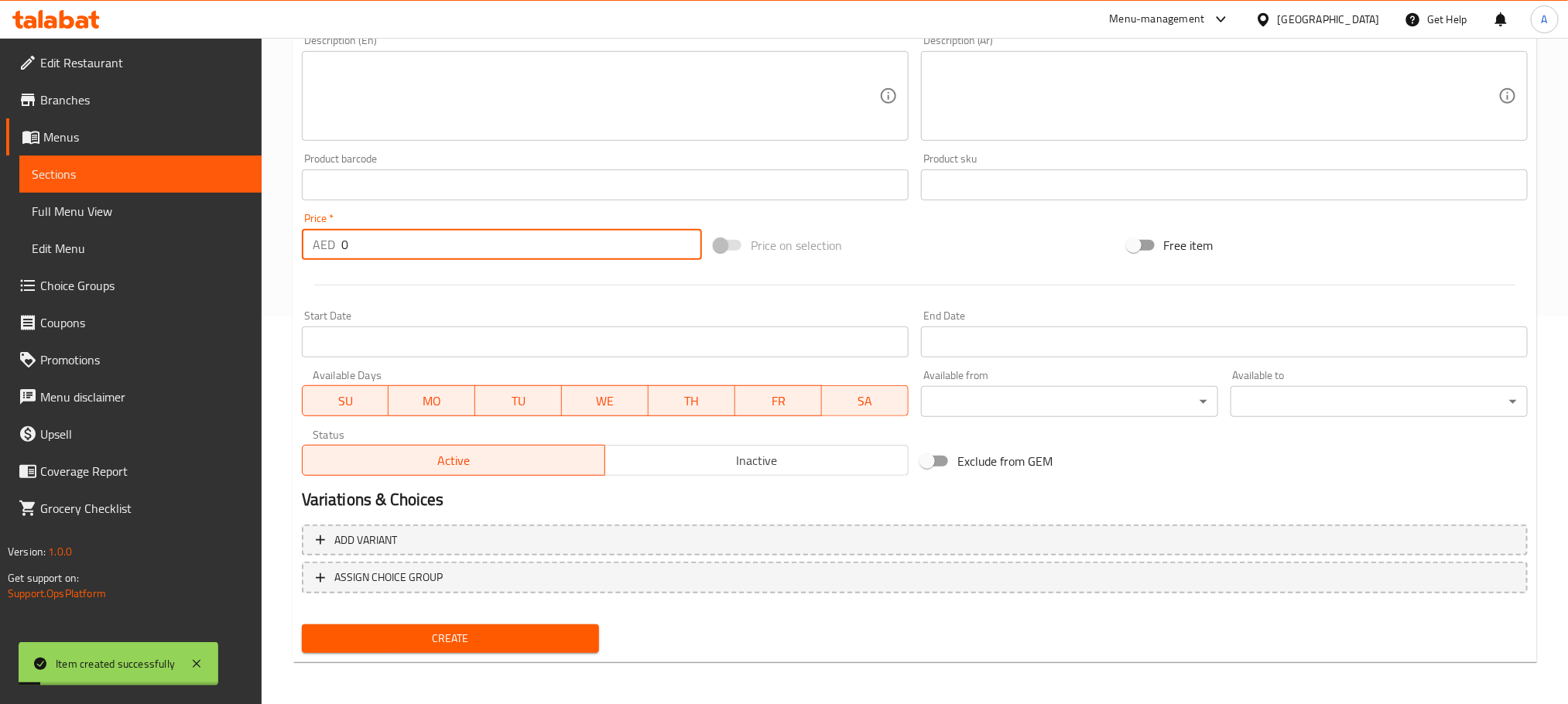
drag, startPoint x: 355, startPoint y: 245, endPoint x: 329, endPoint y: 245, distance: 26.0
click at [329, 245] on div "AED 0 Price *" at bounding box center [502, 244] width 400 height 31
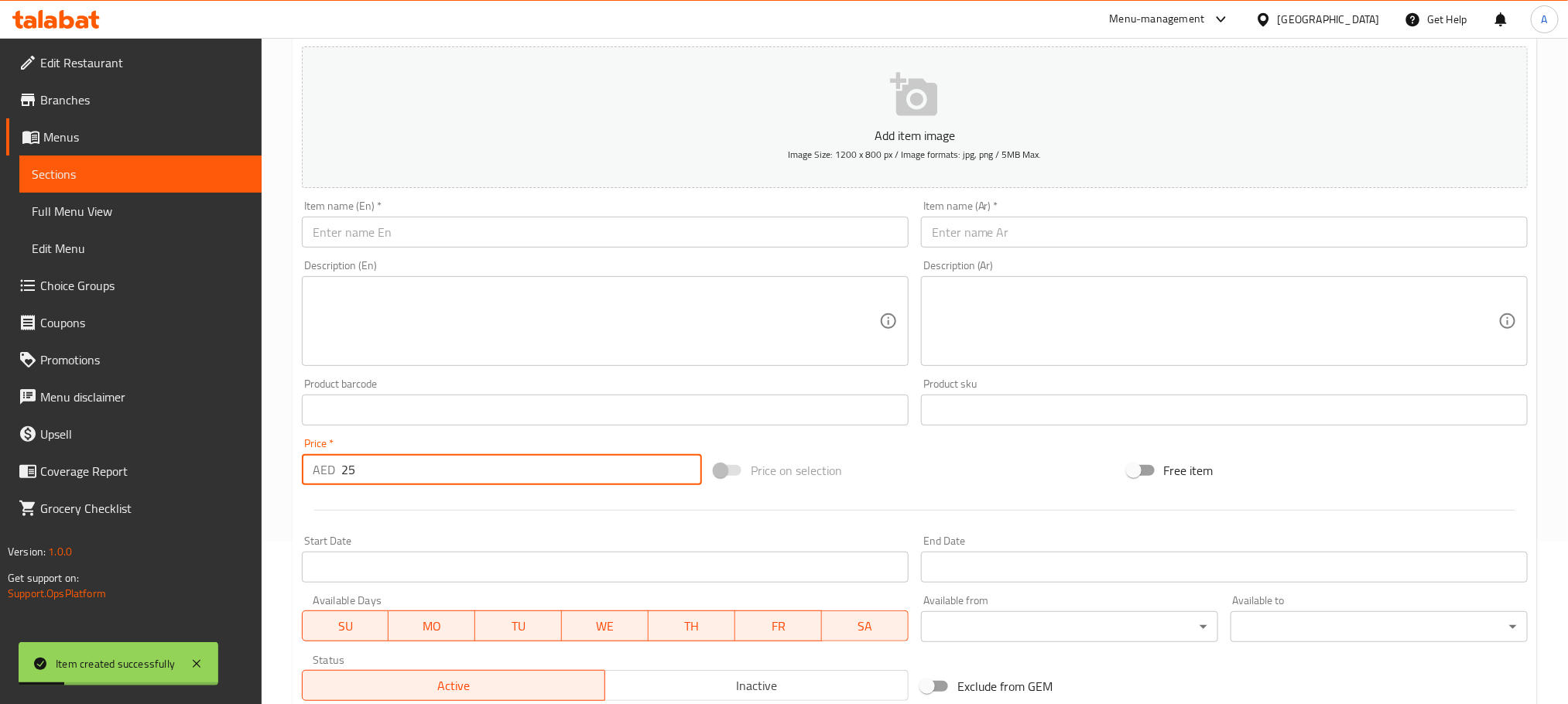
scroll to position [155, 0]
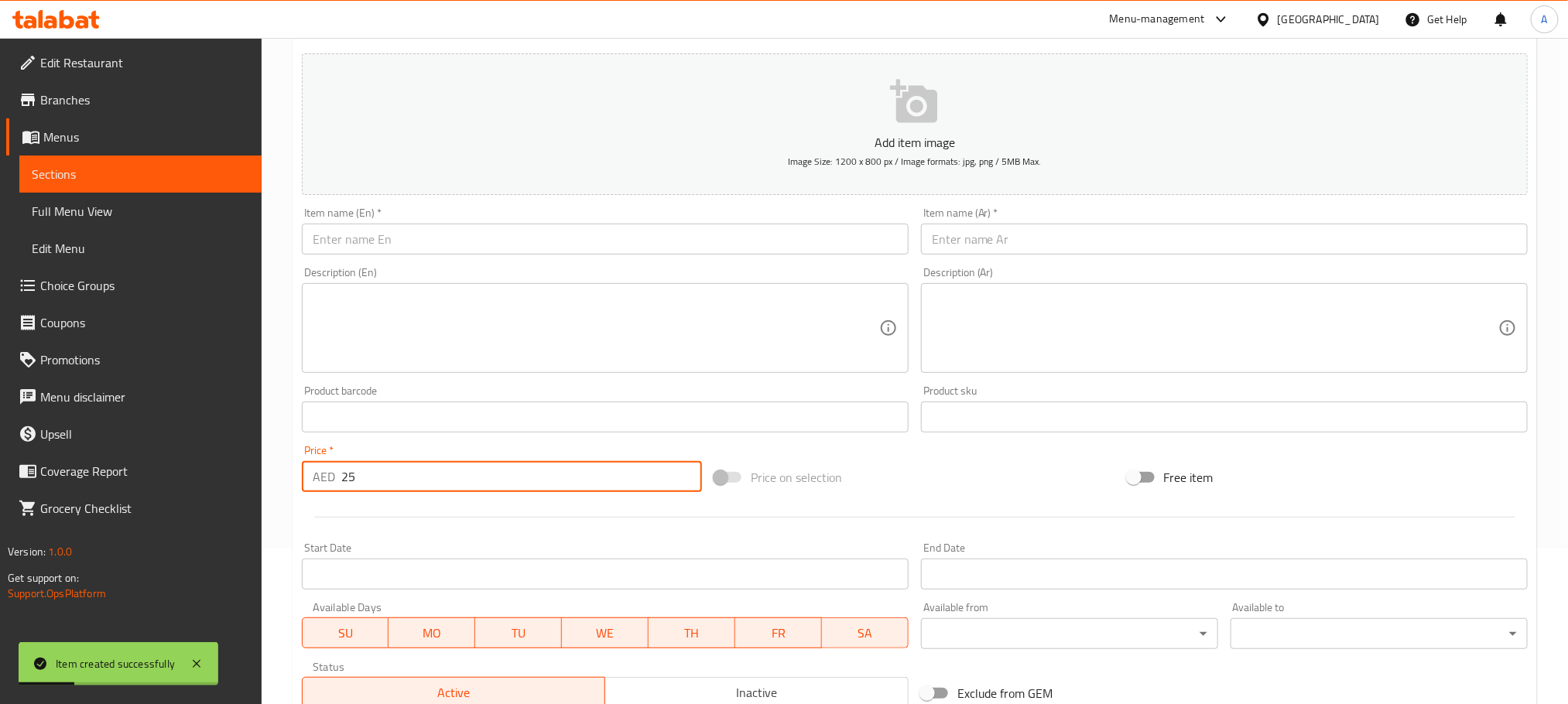
type input "25"
click at [440, 247] on input "text" at bounding box center [605, 239] width 607 height 31
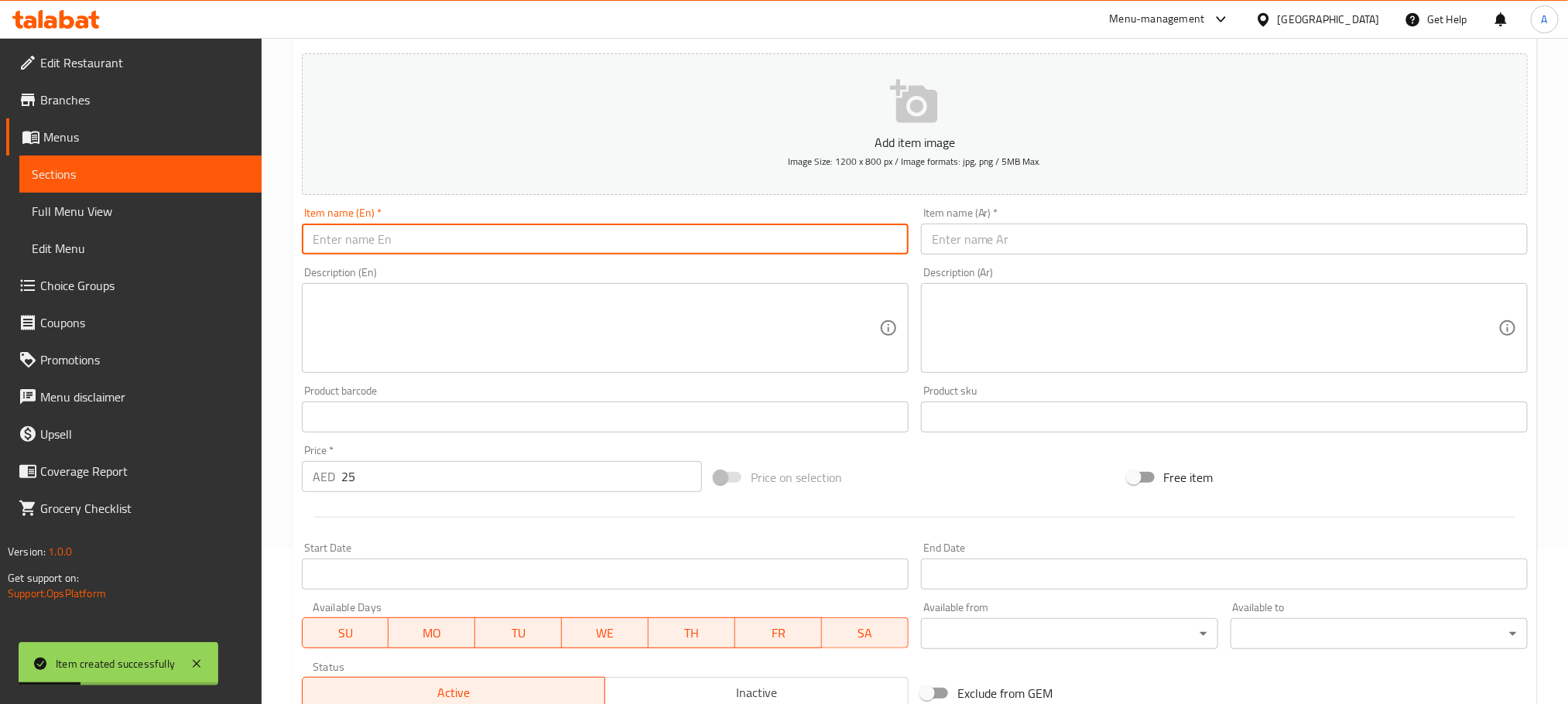
paste input "Mozzarella Sticks"
click at [440, 247] on input "Mozzarella Sticks" at bounding box center [605, 239] width 607 height 31
type input "Mozzarella Sticks"
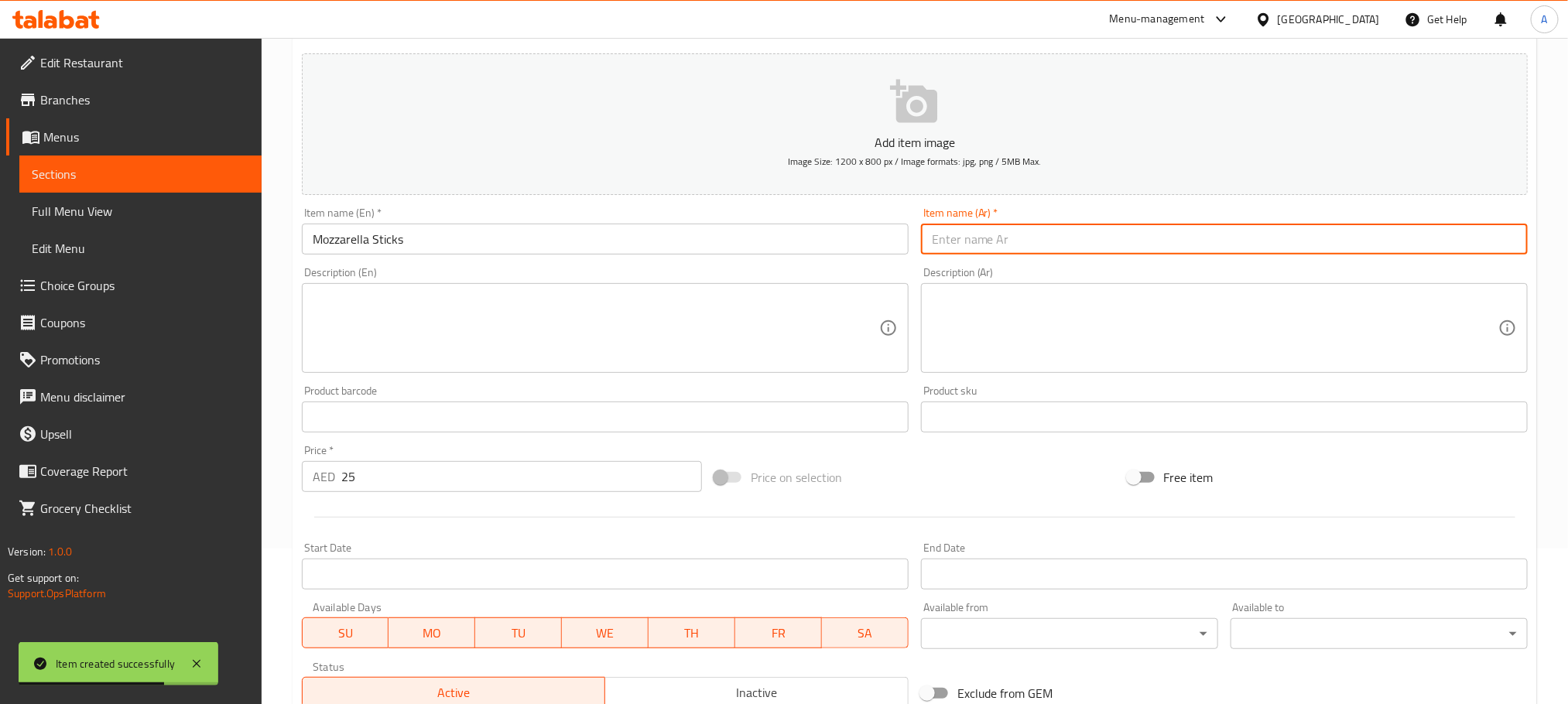
click at [1011, 240] on input "text" at bounding box center [1224, 239] width 607 height 31
paste input "أصابع الموزاريلا"
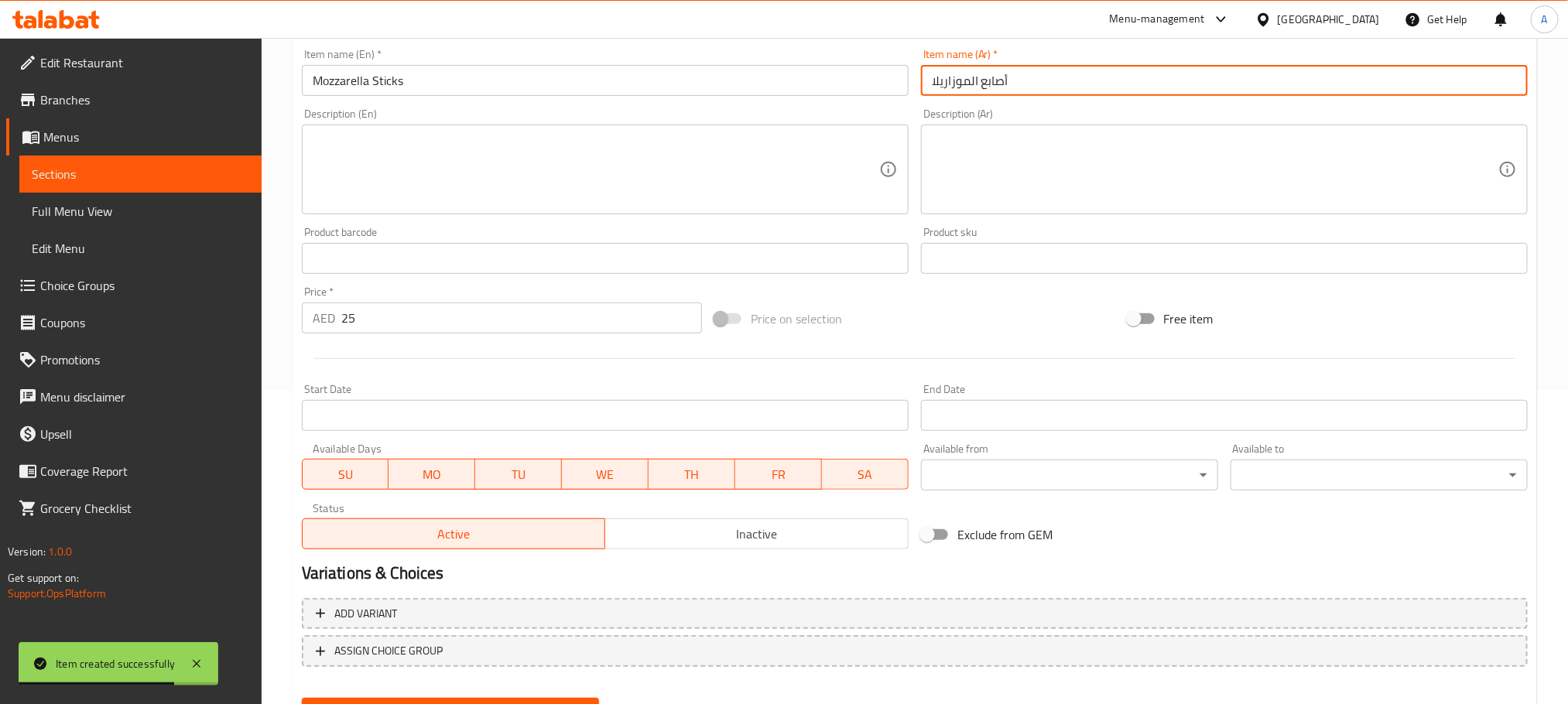
scroll to position [387, 0]
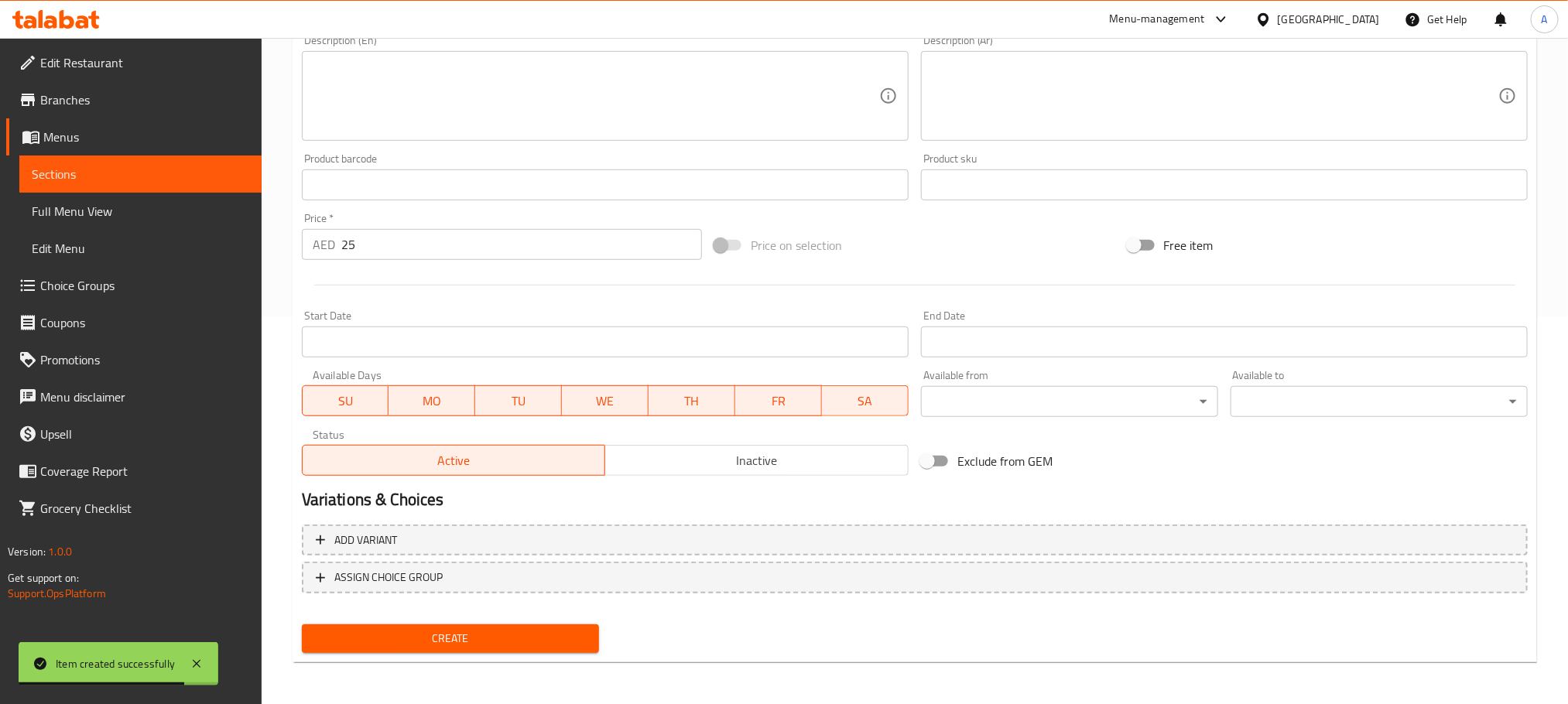
type input "أصابع الموزاريلا"
click at [574, 629] on span "Create" at bounding box center [450, 638] width 272 height 20
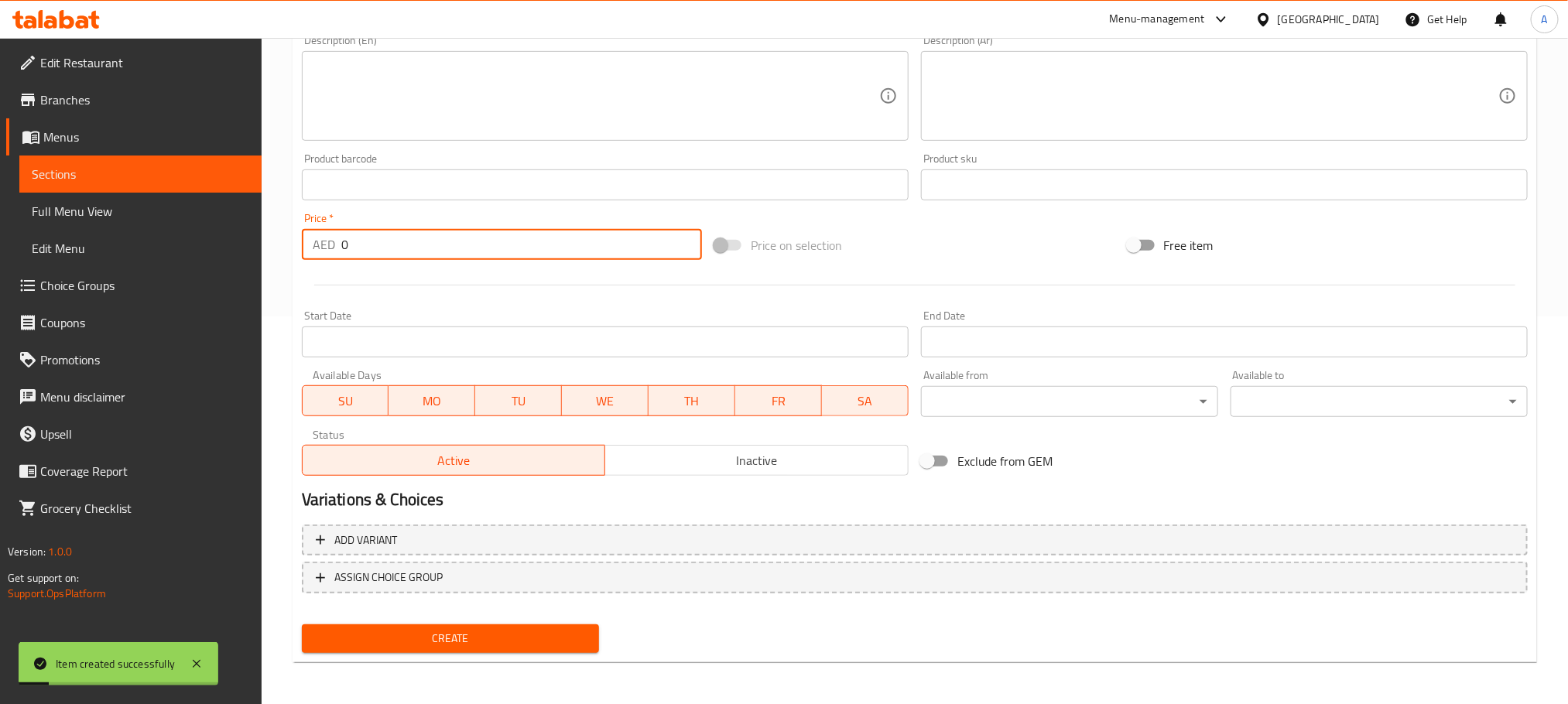
drag, startPoint x: 371, startPoint y: 248, endPoint x: 252, endPoint y: 248, distance: 119.0
click at [252, 248] on div "Edit Restaurant Branches Menus Sections Full Menu View Edit Menu Choice Groups …" at bounding box center [784, 177] width 1568 height 1056
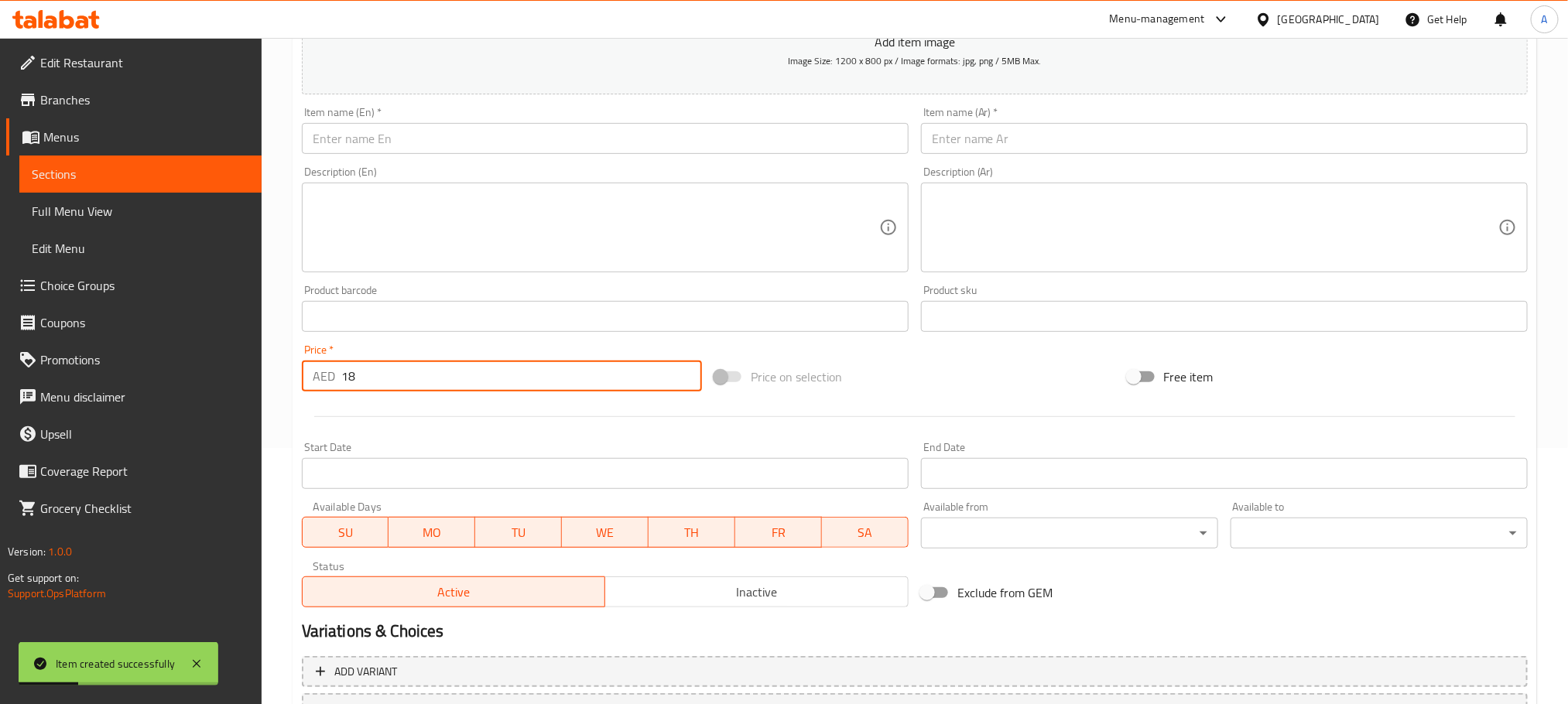
scroll to position [155, 0]
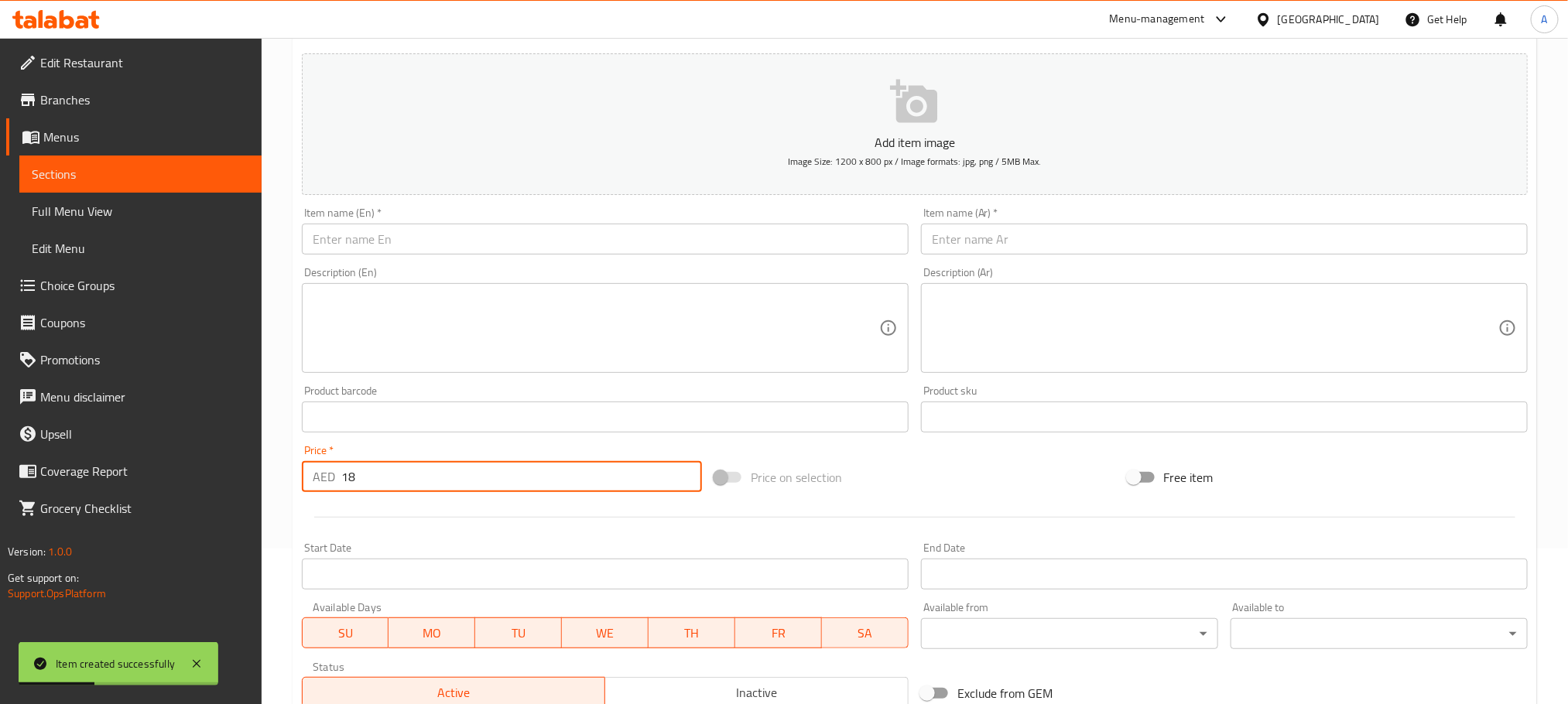
type input "18"
click at [420, 240] on input "text" at bounding box center [605, 239] width 607 height 31
paste input "French Fries"
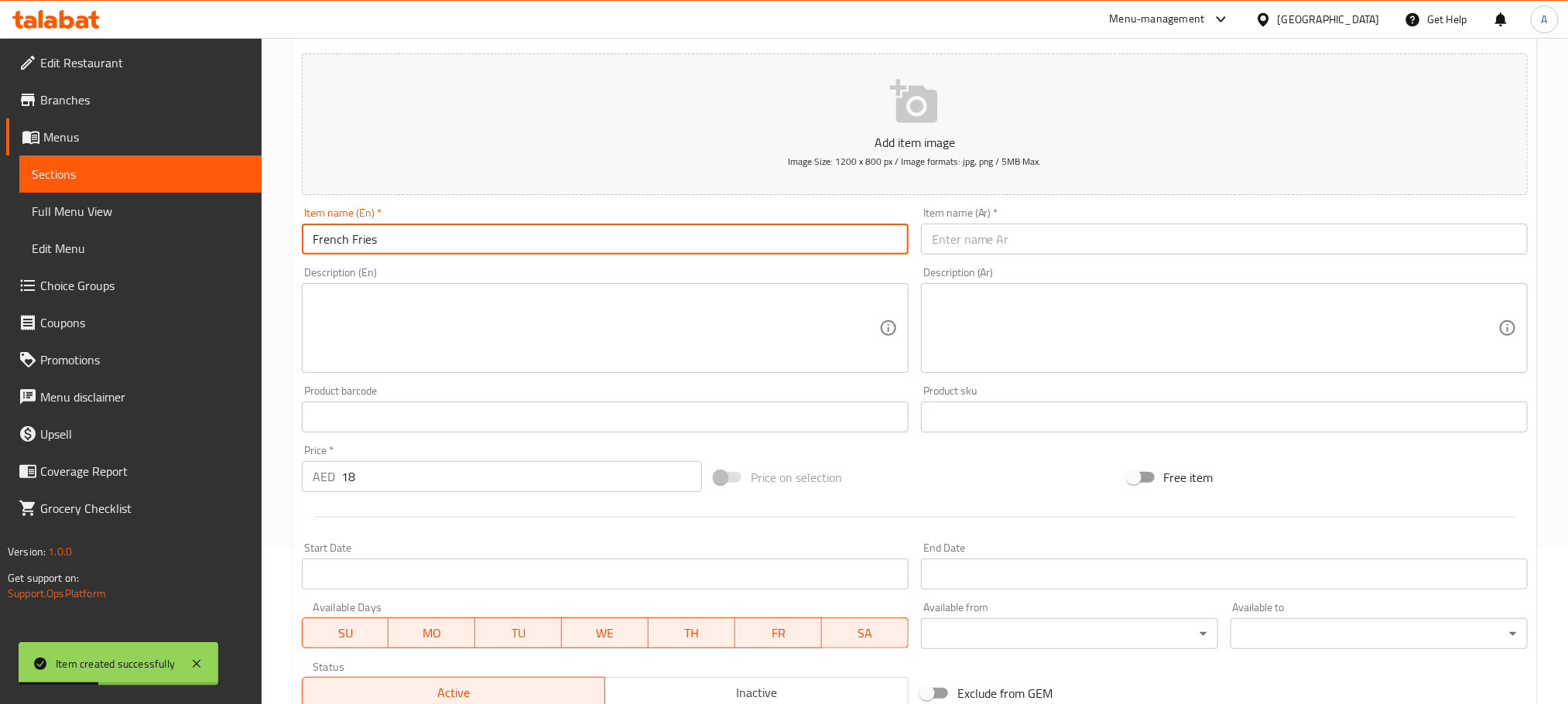
click at [420, 240] on input "French Fries" at bounding box center [605, 239] width 607 height 31
click at [421, 240] on input "French Fries" at bounding box center [605, 239] width 607 height 31
type input "French Fries"
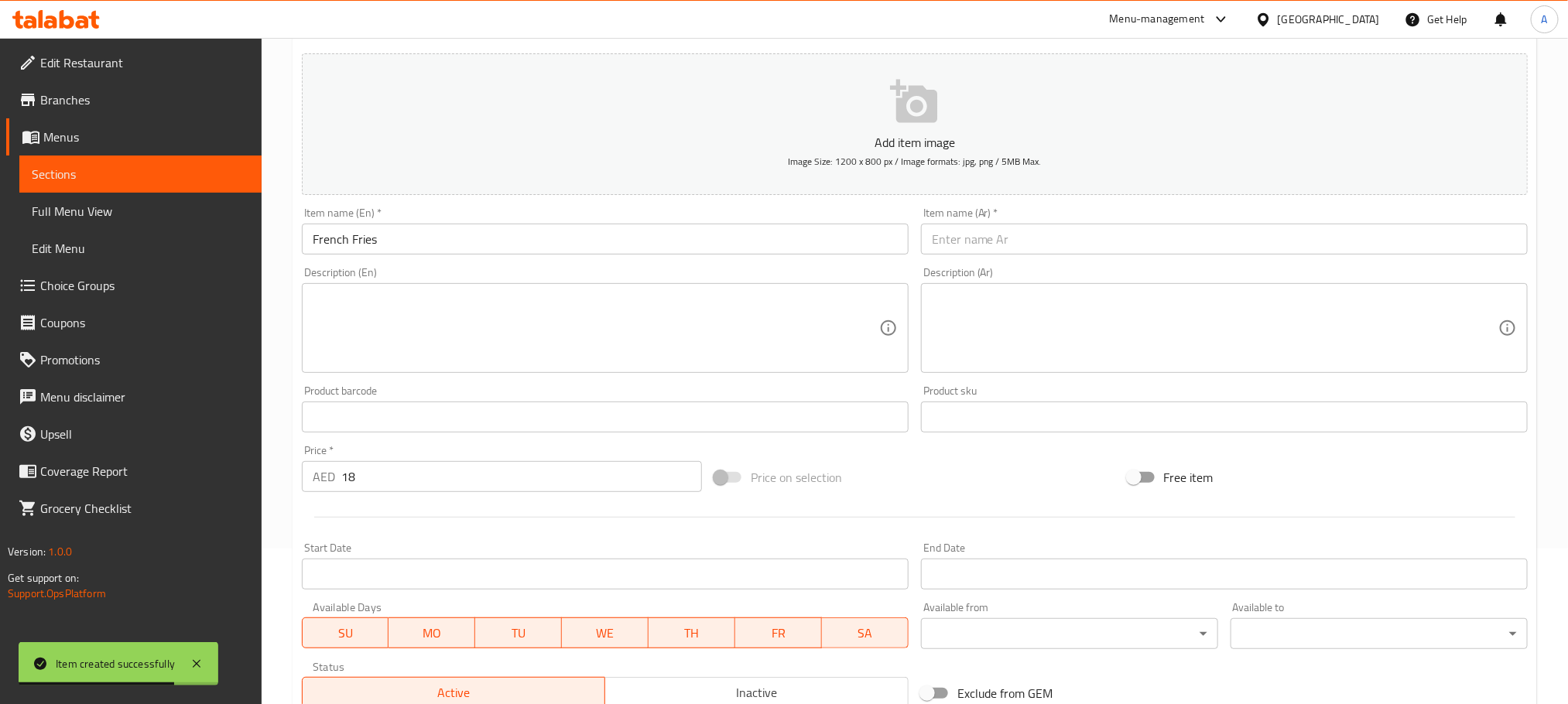
drag, startPoint x: 1128, startPoint y: 313, endPoint x: 1097, endPoint y: 240, distance: 79.3
click at [1128, 313] on textarea at bounding box center [1215, 329] width 567 height 73
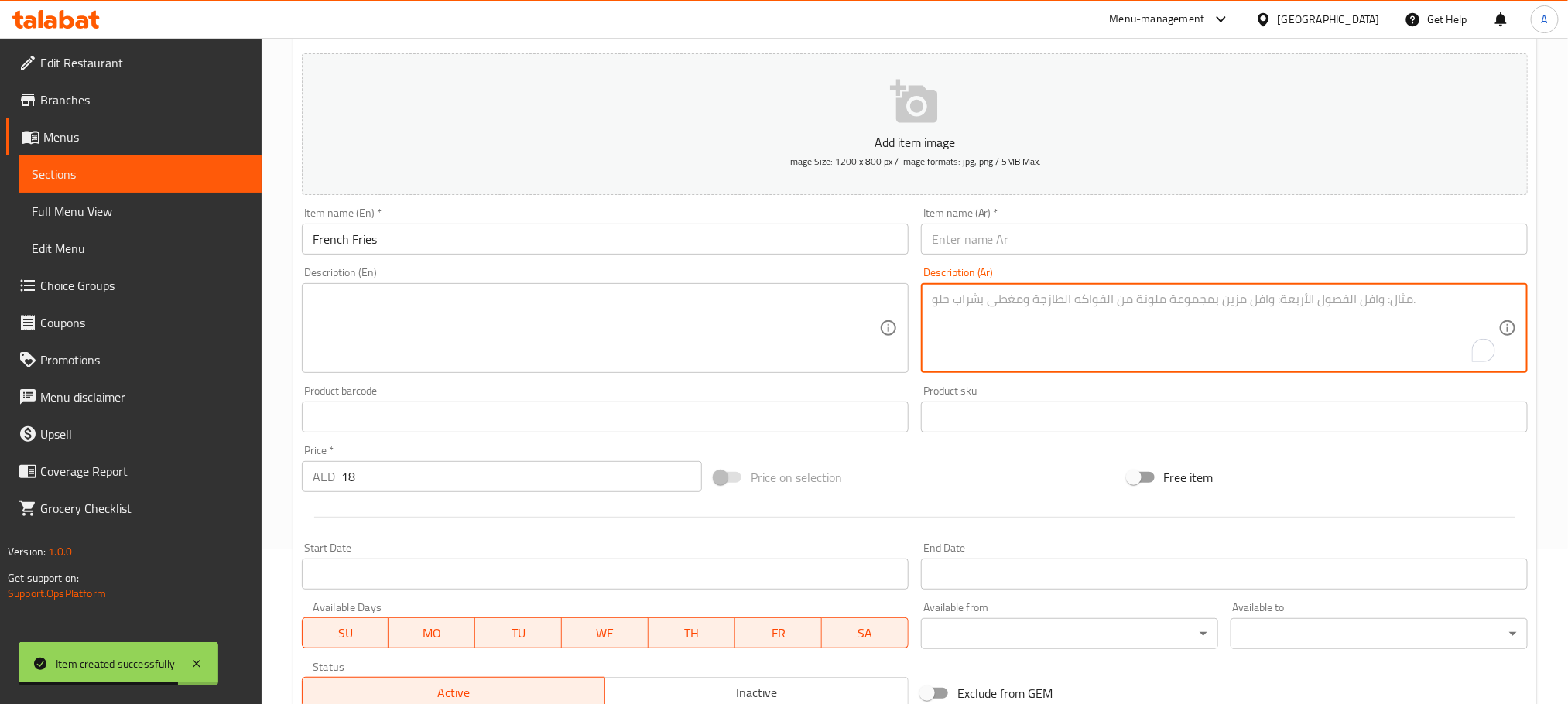
click at [1094, 236] on input "text" at bounding box center [1224, 239] width 607 height 31
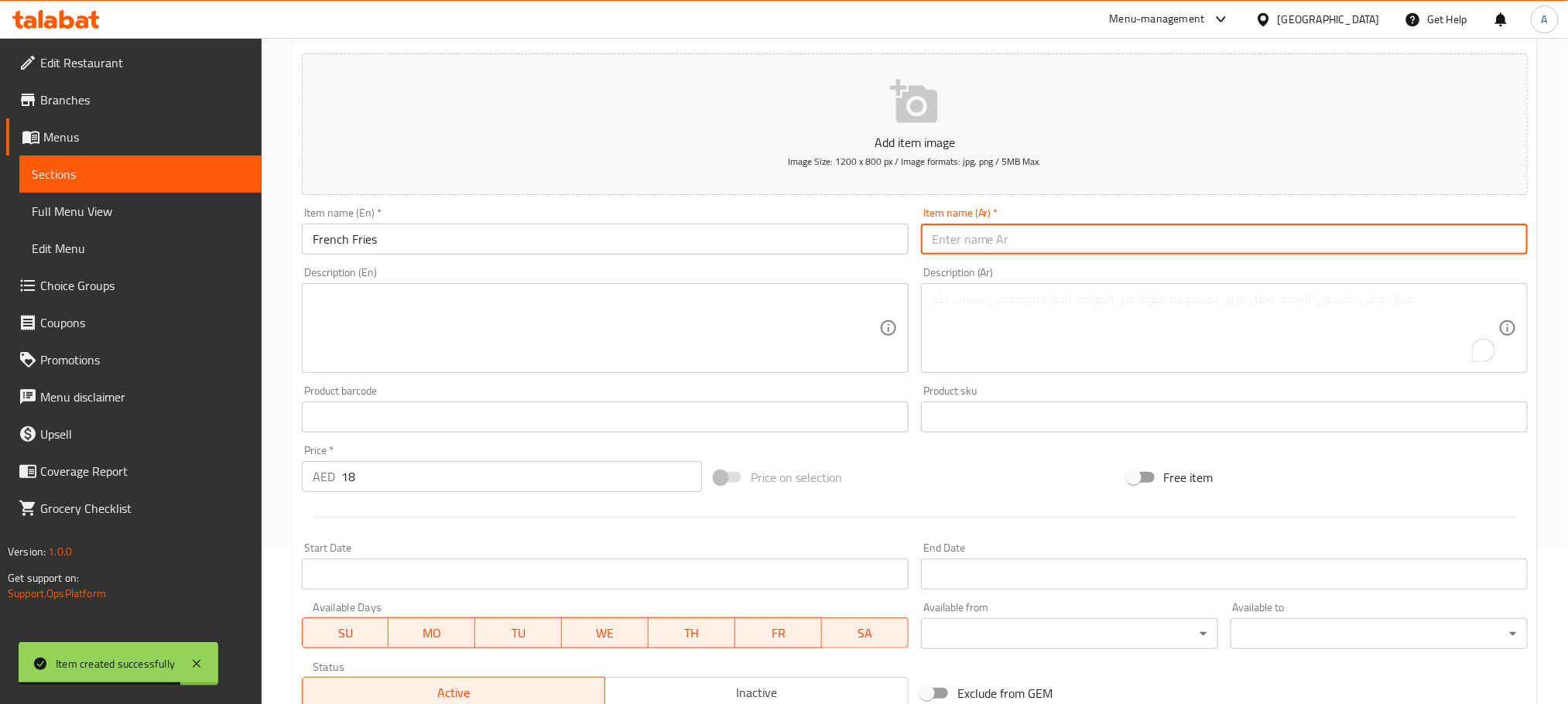
paste input "بطاطس مقلية"
click at [973, 241] on input "بطاطس مقلية" at bounding box center [1224, 239] width 607 height 31
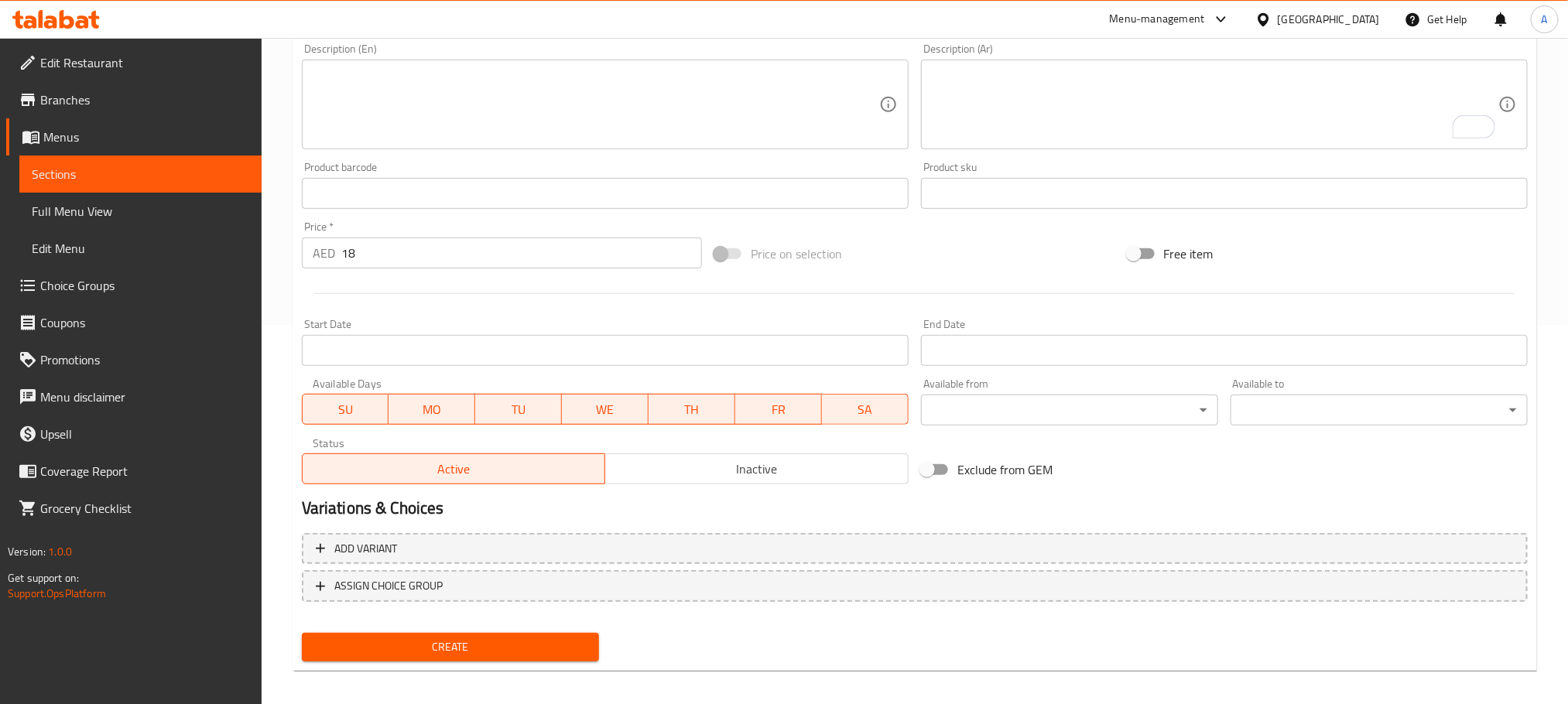
scroll to position [387, 0]
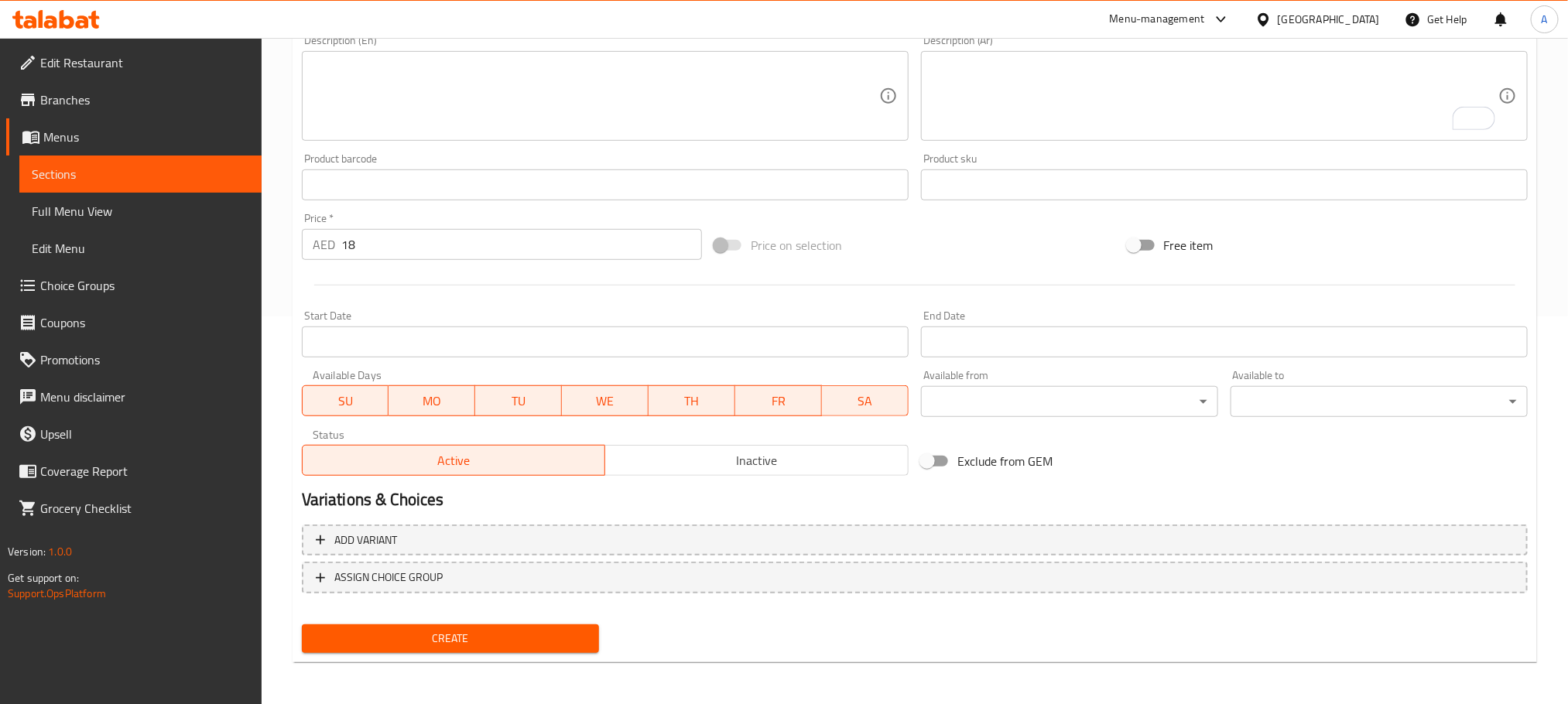
type input "بطاطا [GEOGRAPHIC_DATA]"
click at [590, 643] on button "Create" at bounding box center [451, 639] width 297 height 29
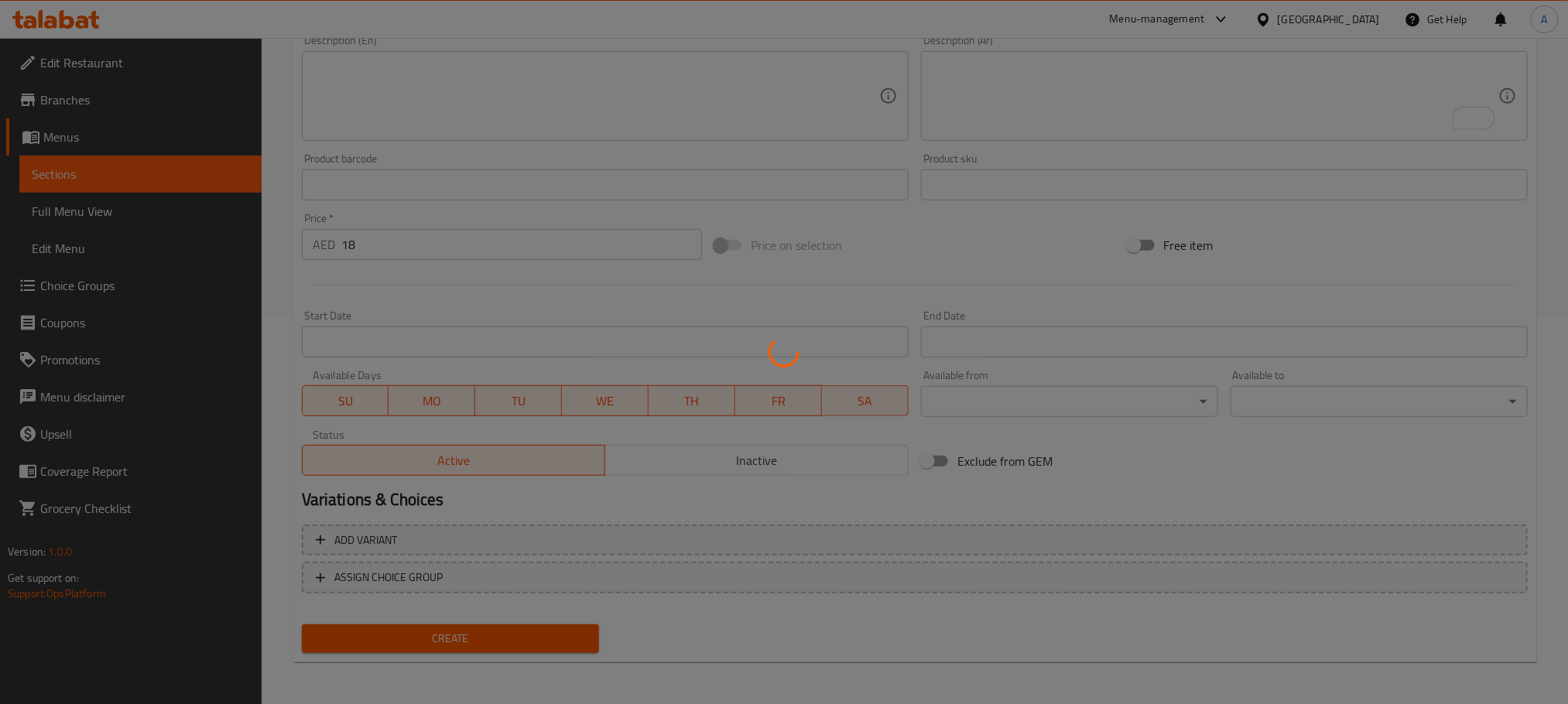
type input "0"
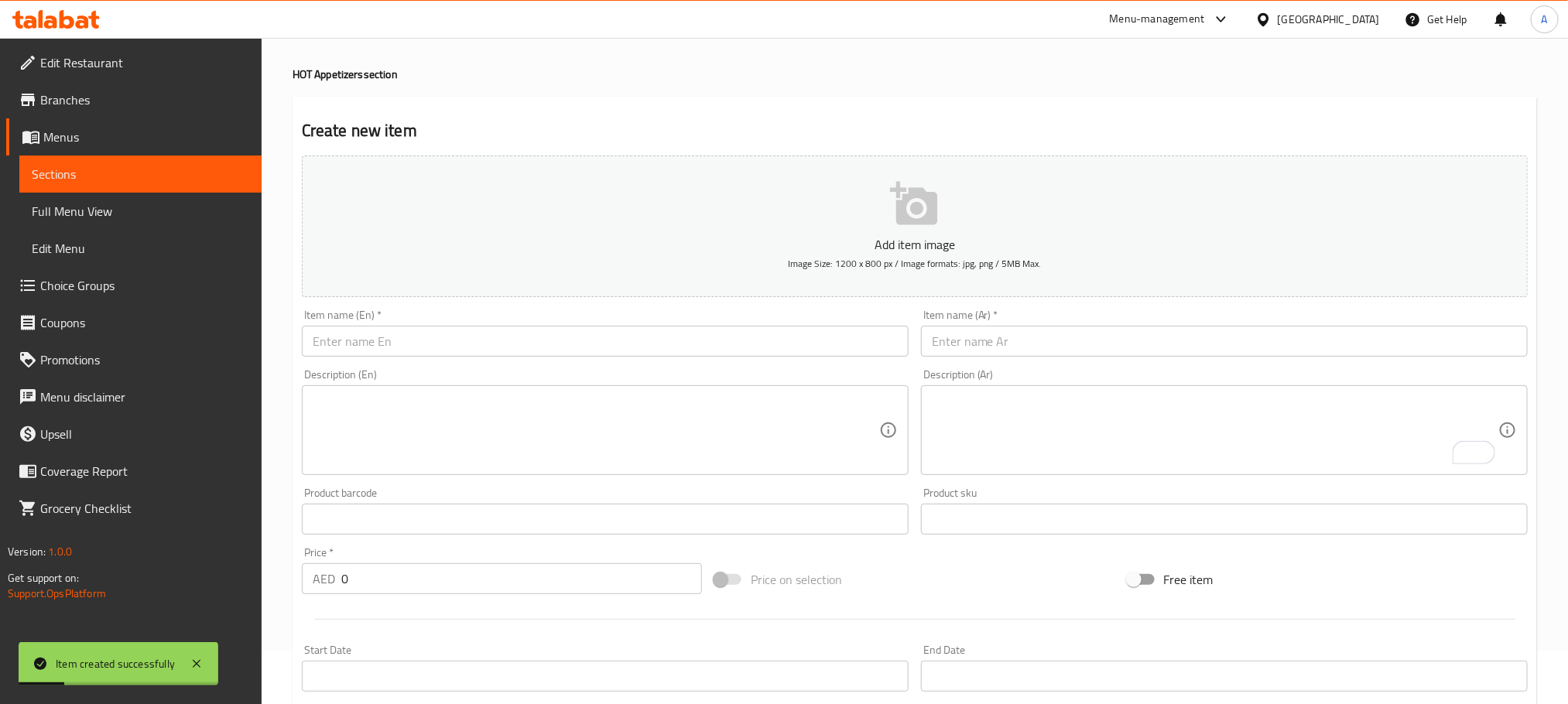
scroll to position [39, 0]
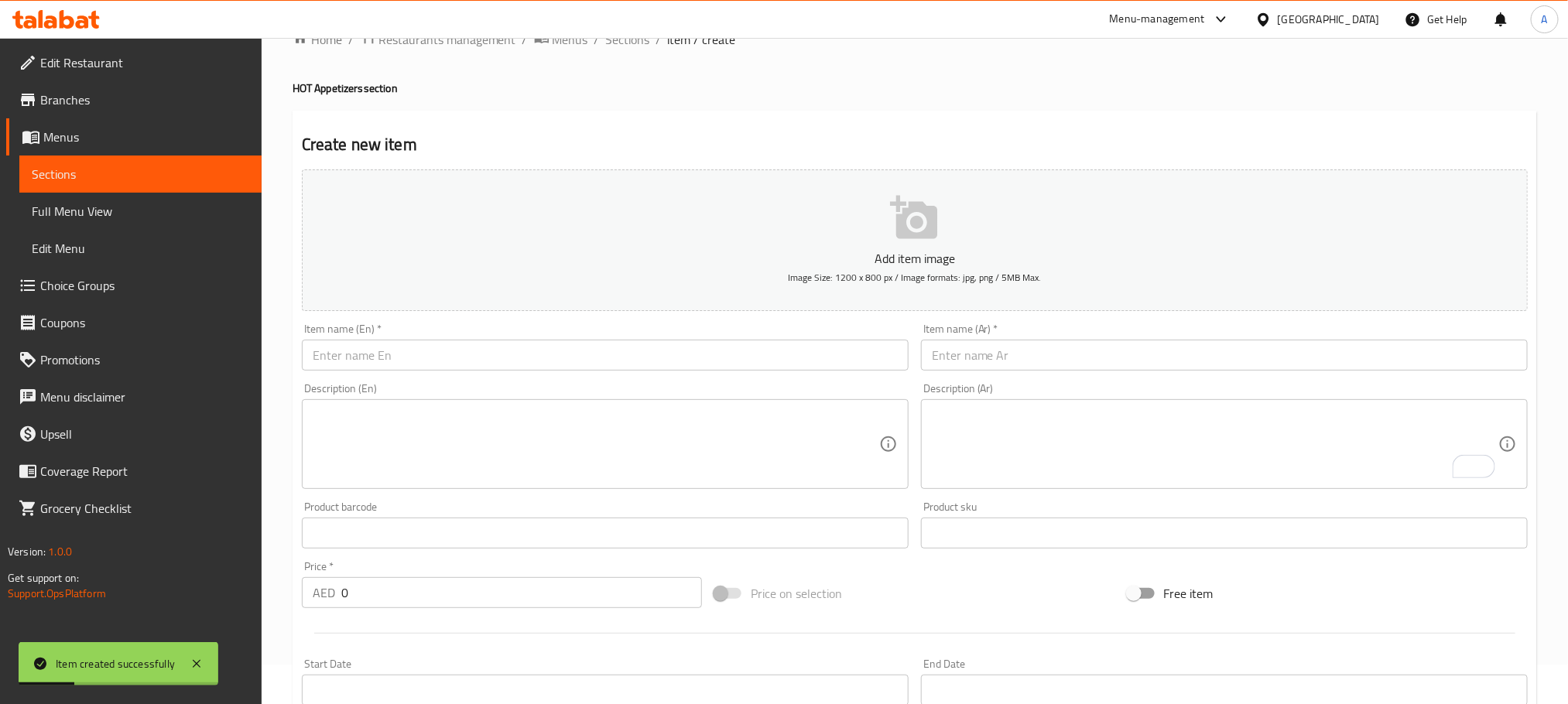
click at [414, 353] on input "text" at bounding box center [605, 355] width 607 height 31
paste input "[US_STATE] Fries"
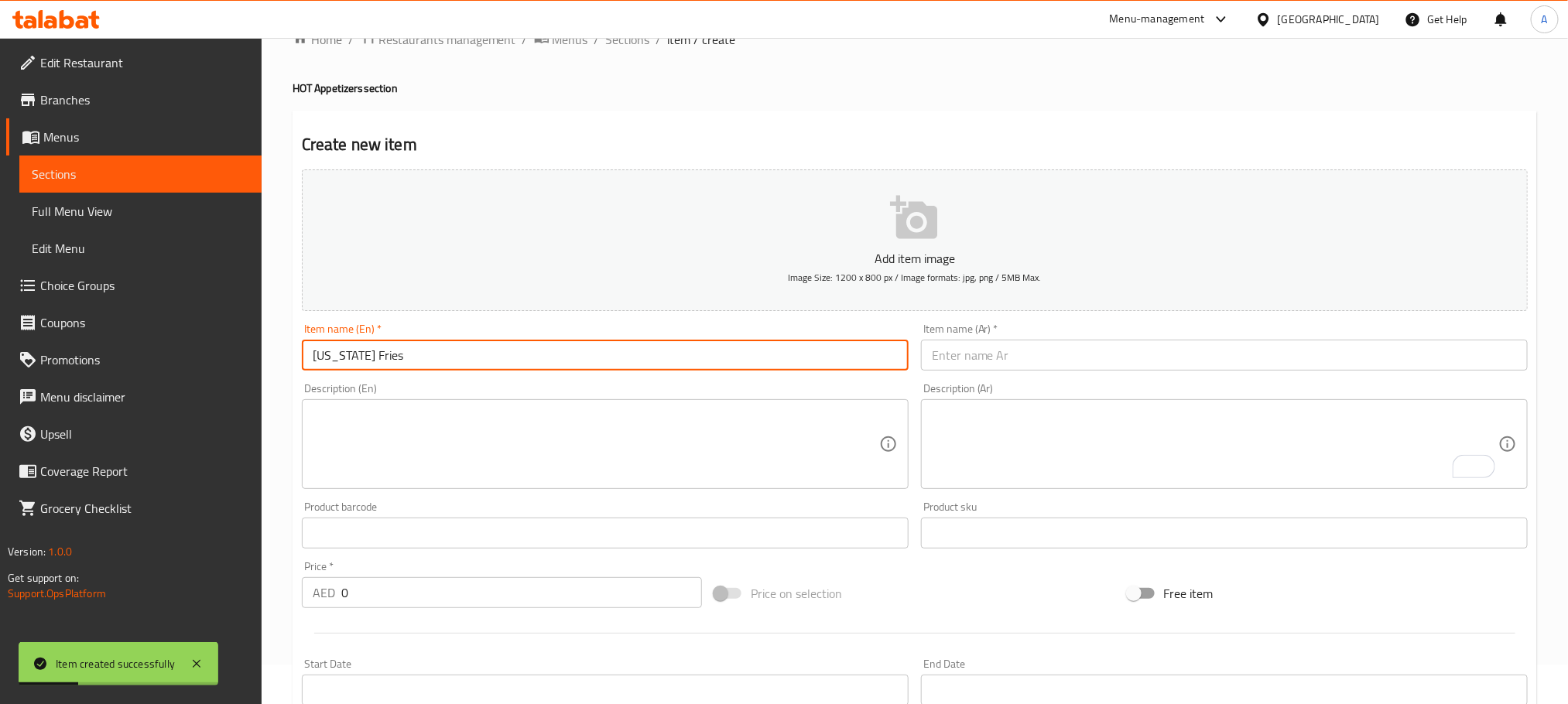
click at [414, 353] on input "[US_STATE] Fries" at bounding box center [605, 355] width 607 height 31
type input "[US_STATE] Fries"
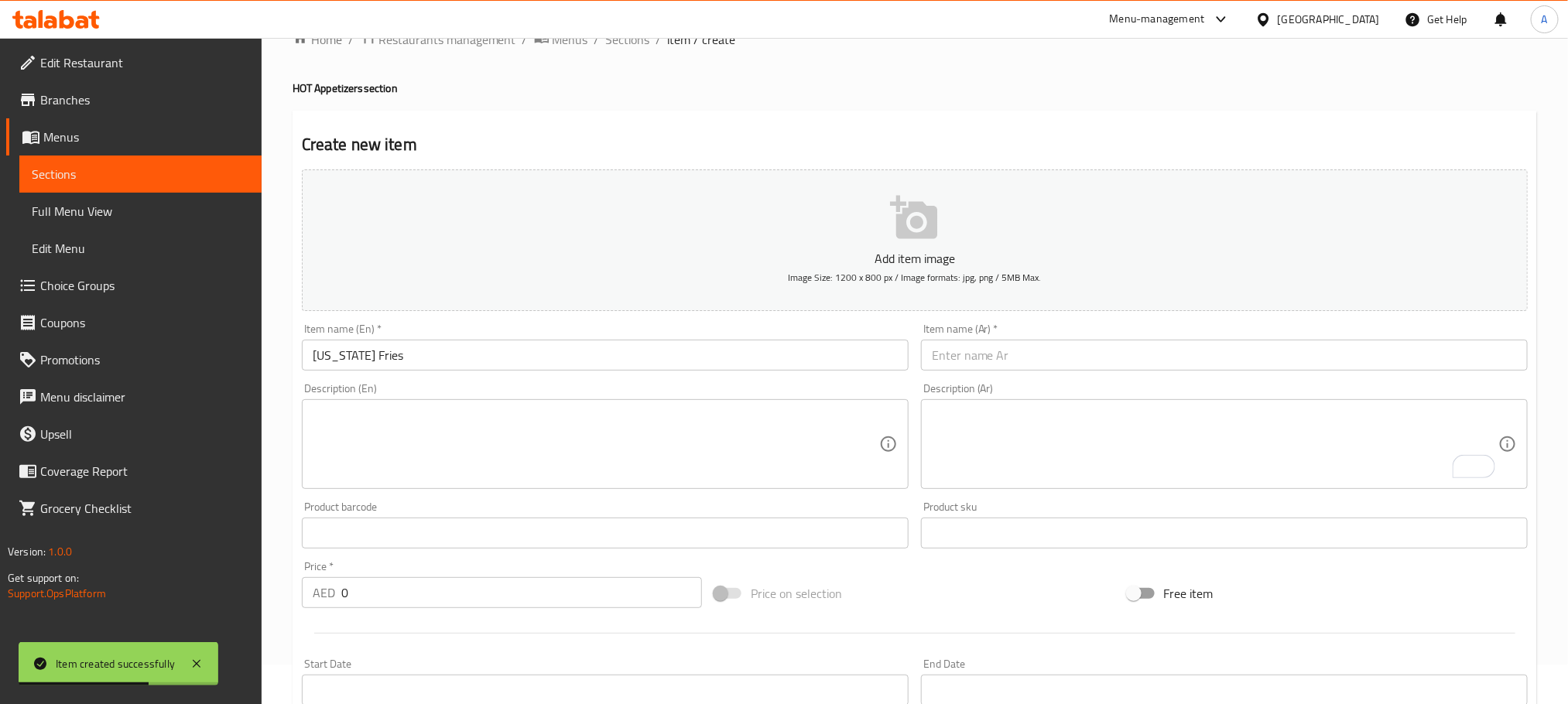
click at [1034, 332] on div "Item name (Ar)   * Item name (Ar) *" at bounding box center [1224, 346] width 607 height 47
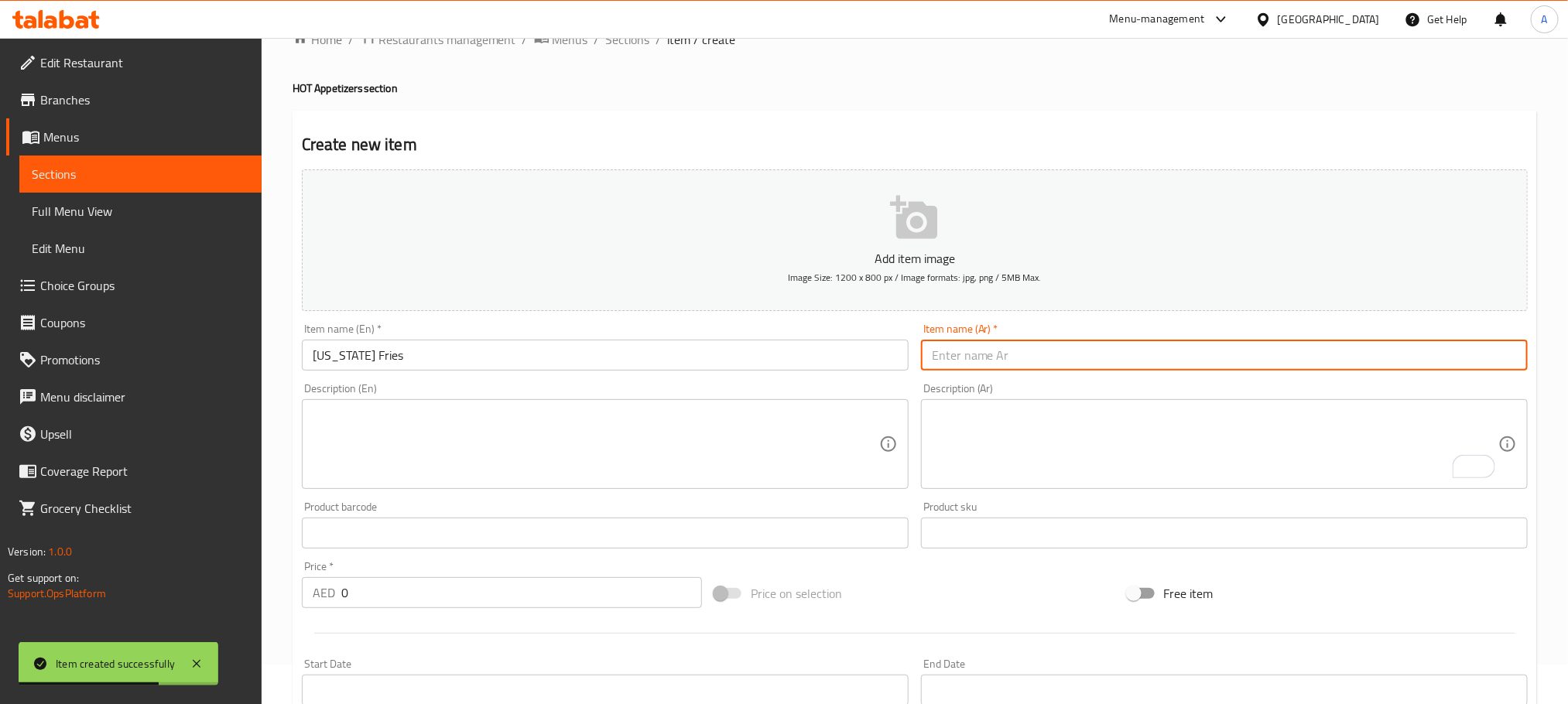
paste input "بطاطس نيويورك المقلية"
click at [1034, 353] on input "text" at bounding box center [1224, 355] width 607 height 31
click at [1016, 358] on input "بطاطس نيويورك المقلية" at bounding box center [1224, 355] width 607 height 31
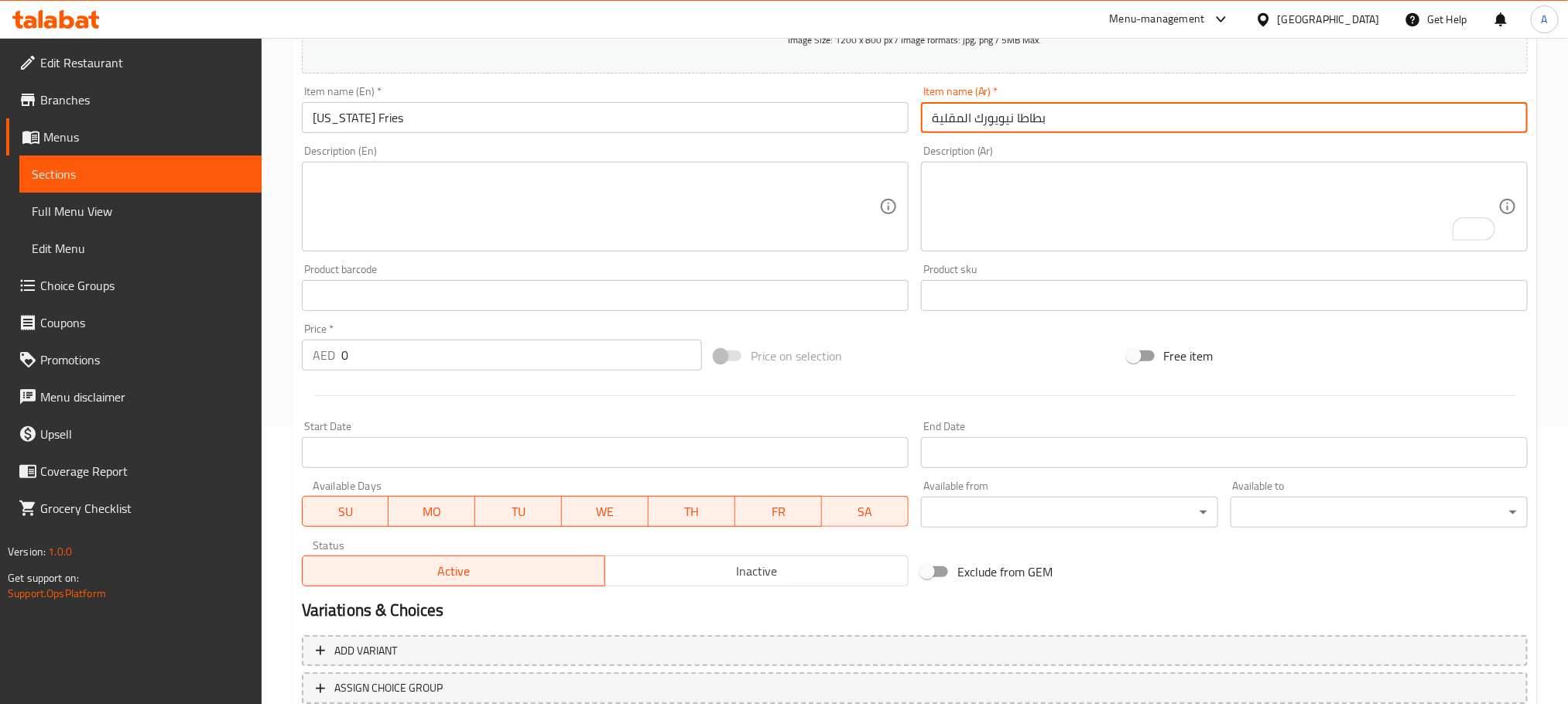
scroll to position [387, 0]
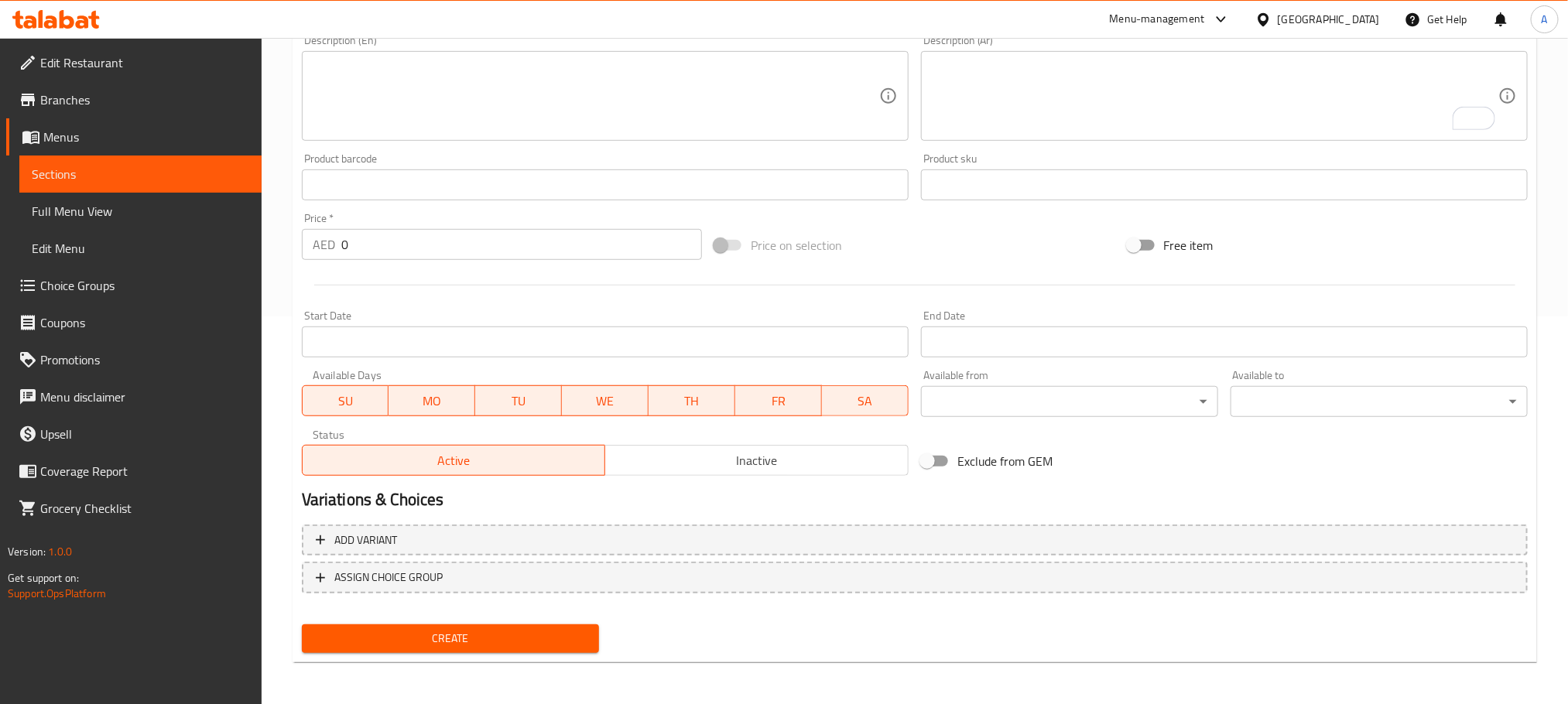
type input "بطاطا نيويورك المقلية"
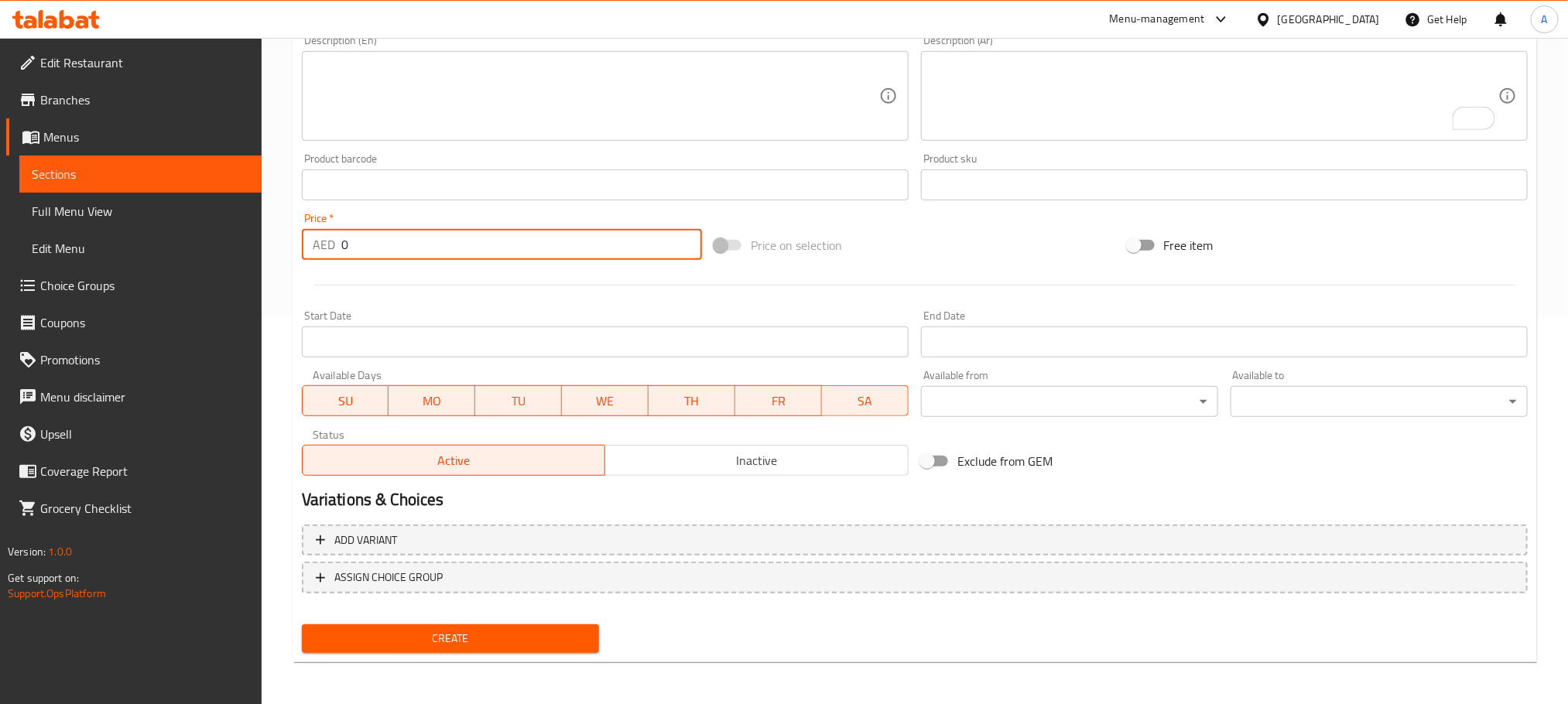
drag, startPoint x: 367, startPoint y: 237, endPoint x: 278, endPoint y: 248, distance: 89.7
click at [278, 248] on div "Home / Restaurants management / Menus / Sections / item / create HOT Appetizers…" at bounding box center [914, 177] width 1307 height 1056
type input "29"
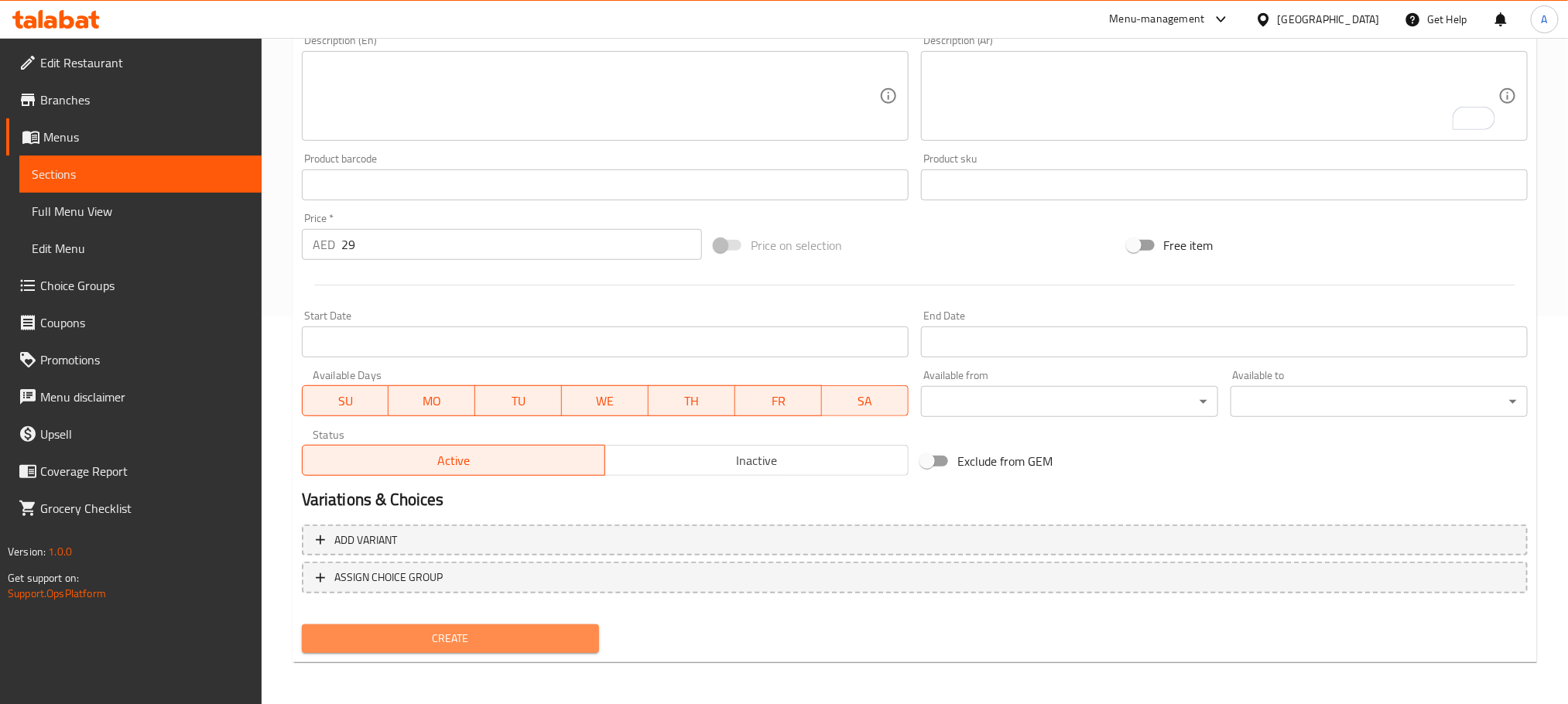
click at [528, 641] on span "Create" at bounding box center [450, 638] width 272 height 20
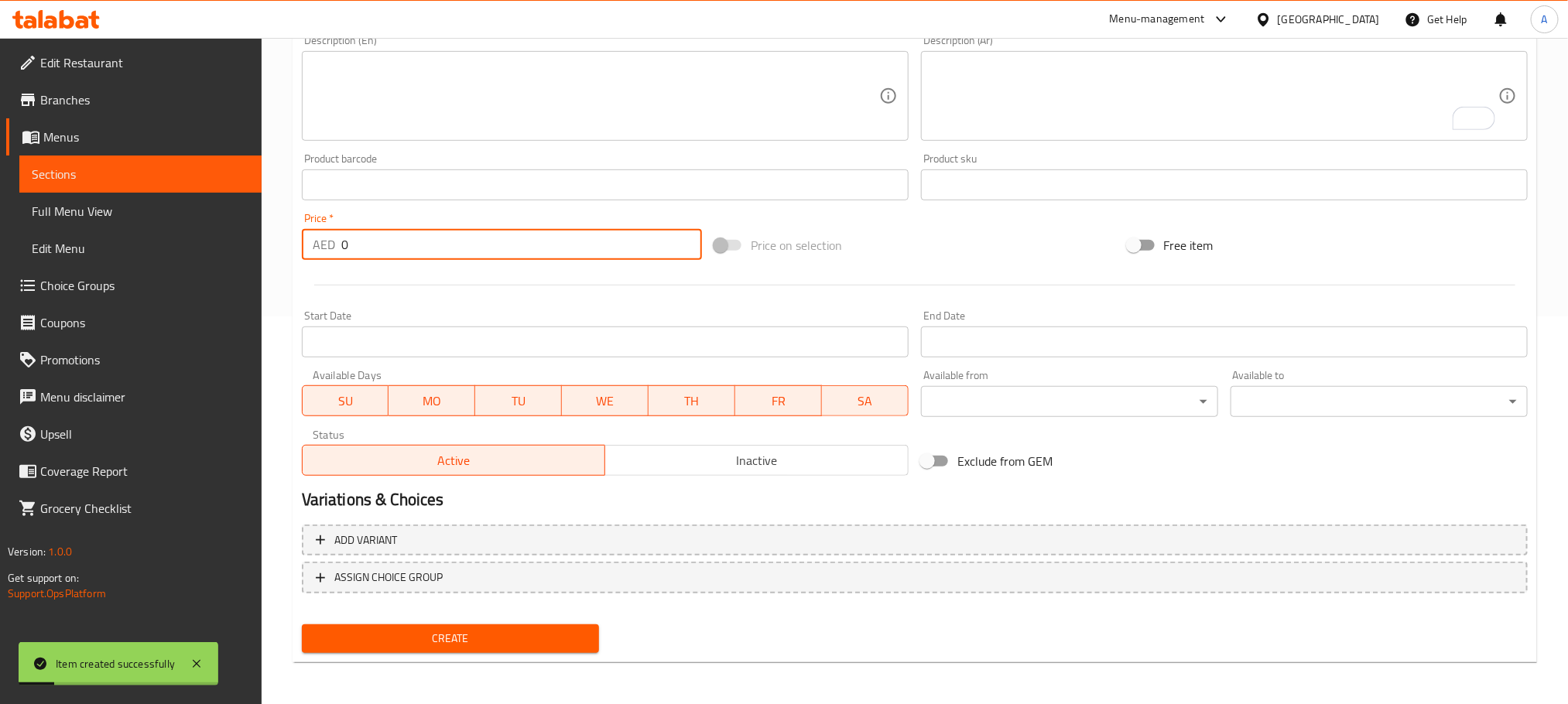
drag, startPoint x: 358, startPoint y: 253, endPoint x: 317, endPoint y: 253, distance: 41.0
click at [317, 253] on div "AED 0 Price *" at bounding box center [502, 244] width 400 height 31
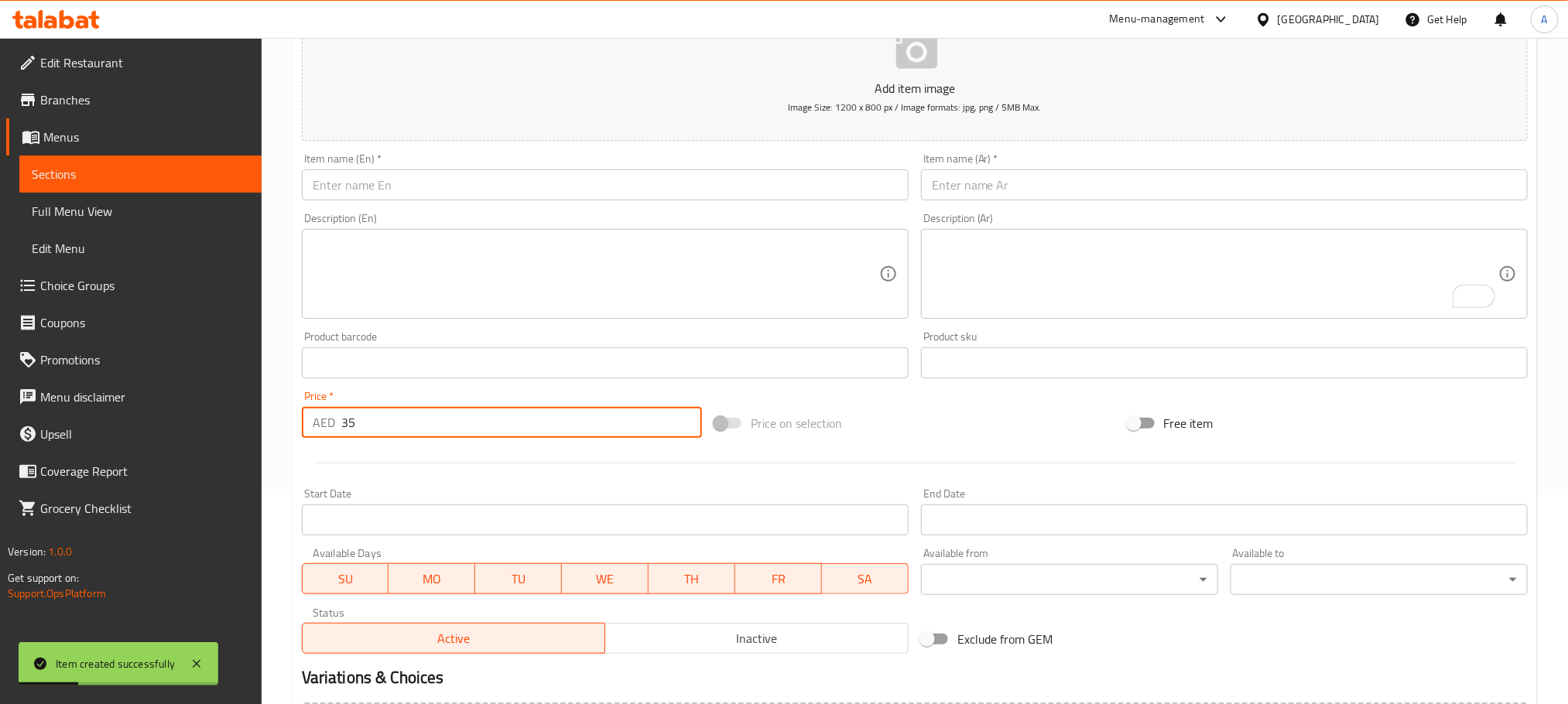
scroll to position [155, 0]
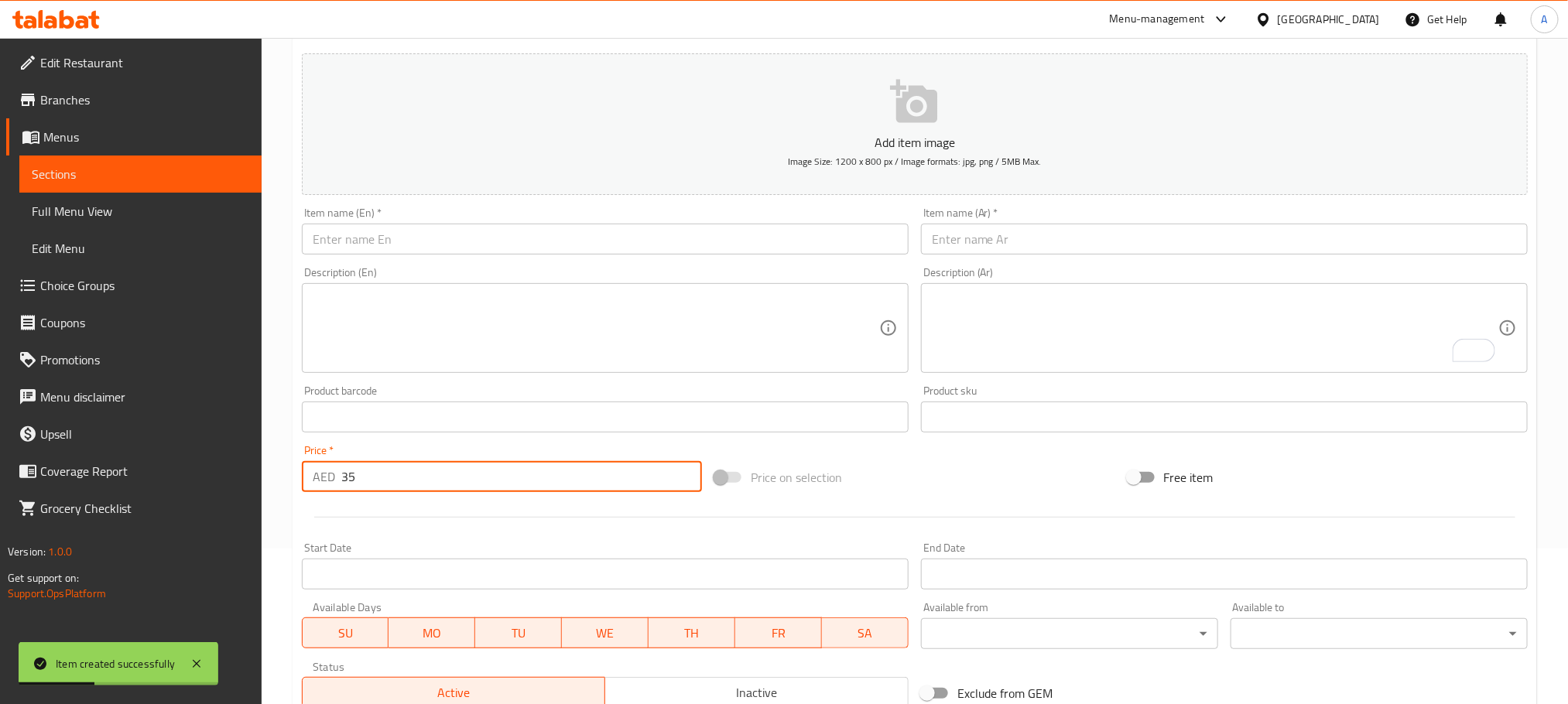
type input "35"
click at [420, 241] on input "text" at bounding box center [605, 239] width 607 height 31
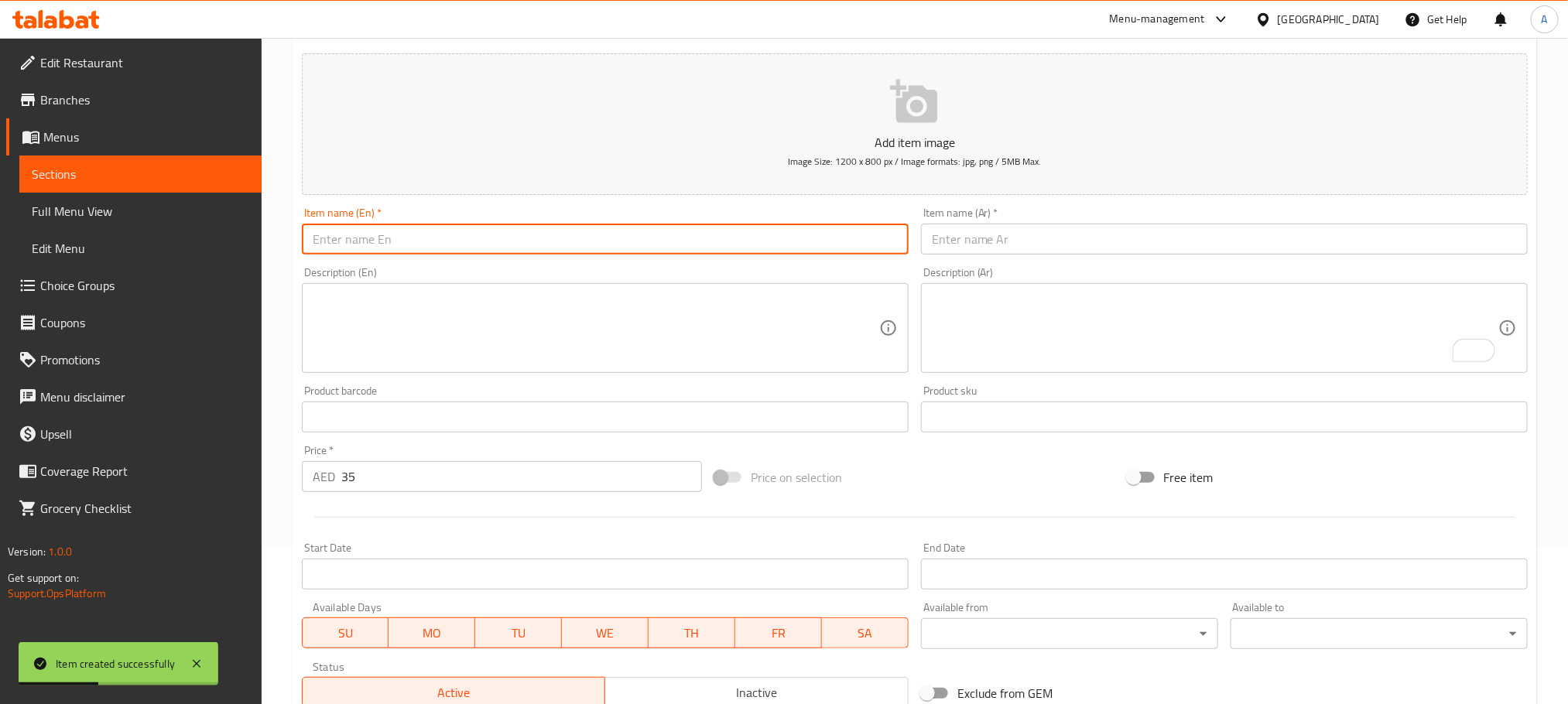
paste input "Dynamite Shrimps"
click at [420, 241] on input "Dynamite Shrimps" at bounding box center [605, 239] width 607 height 31
type input "Dynamite Shrimps"
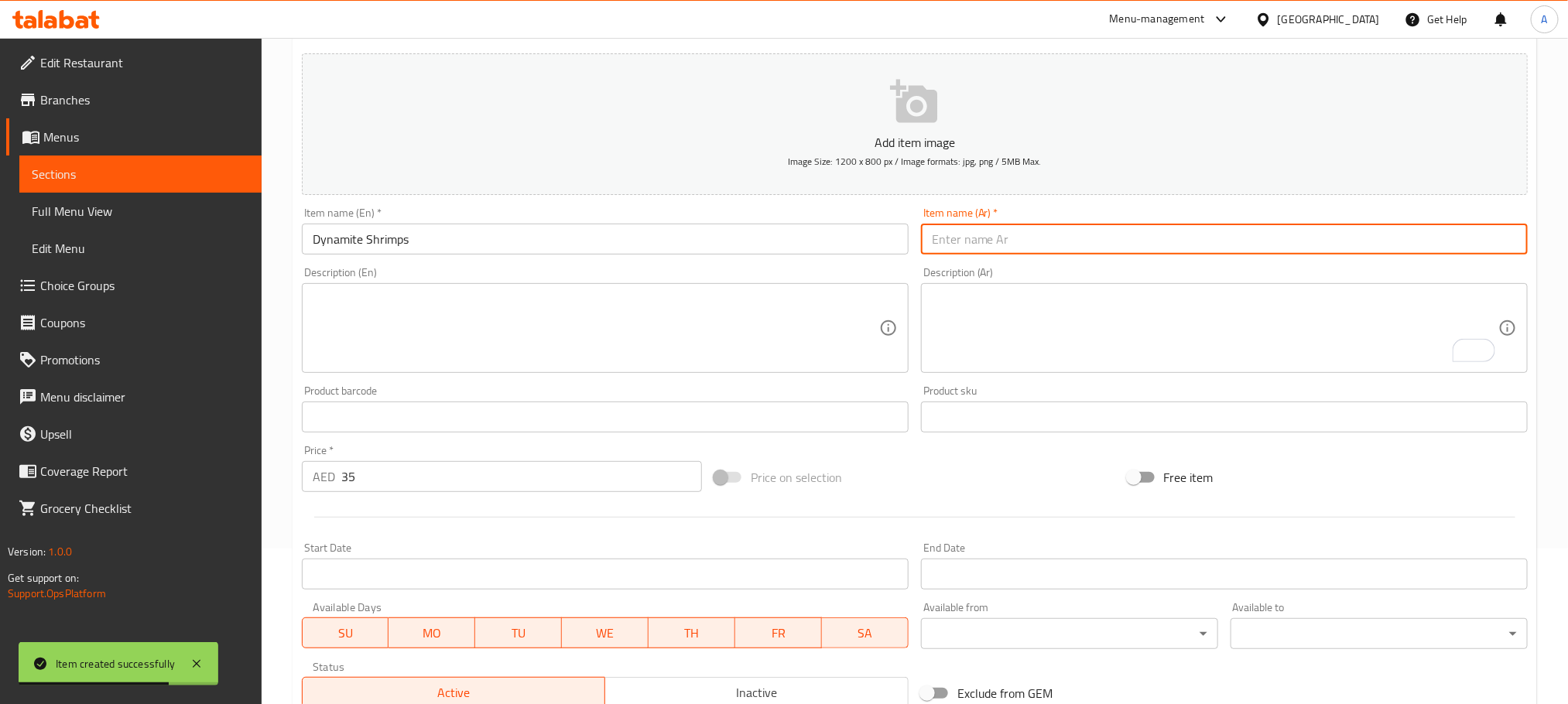
click at [992, 230] on input "text" at bounding box center [1224, 239] width 607 height 31
paste input "روبيان ديناميت"
type input "روبيان ديناميت"
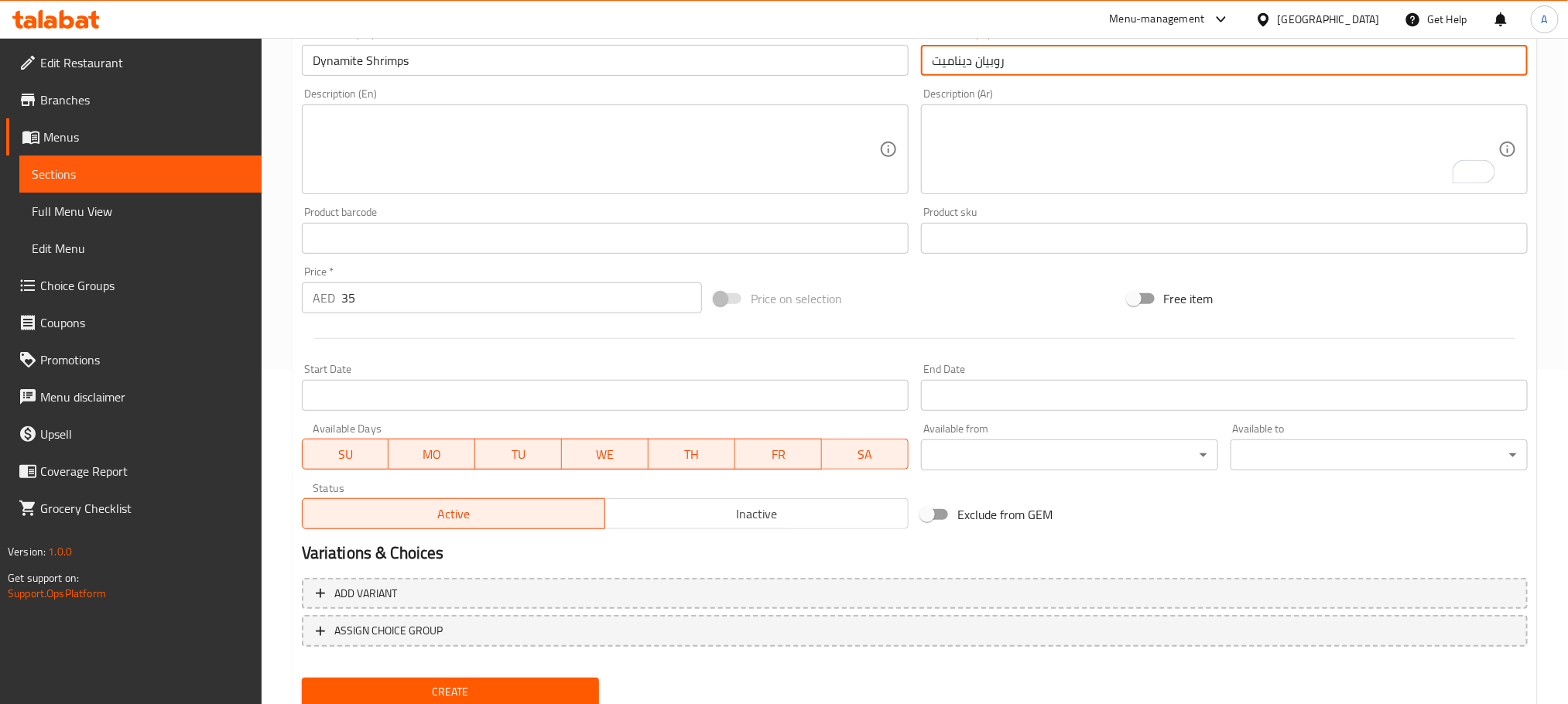
scroll to position [387, 0]
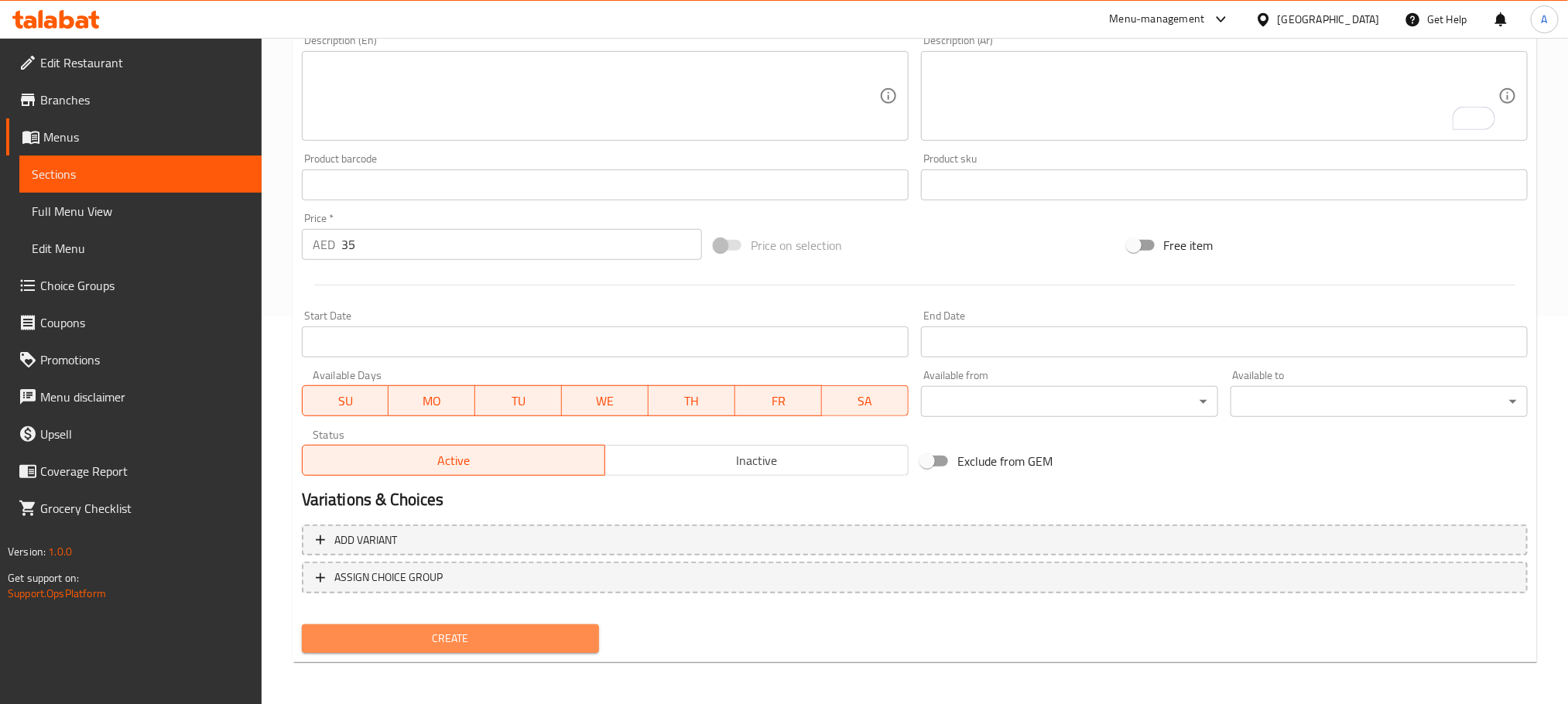
drag, startPoint x: 574, startPoint y: 635, endPoint x: 638, endPoint y: 661, distance: 69.1
click at [572, 635] on span "Create" at bounding box center [450, 638] width 272 height 20
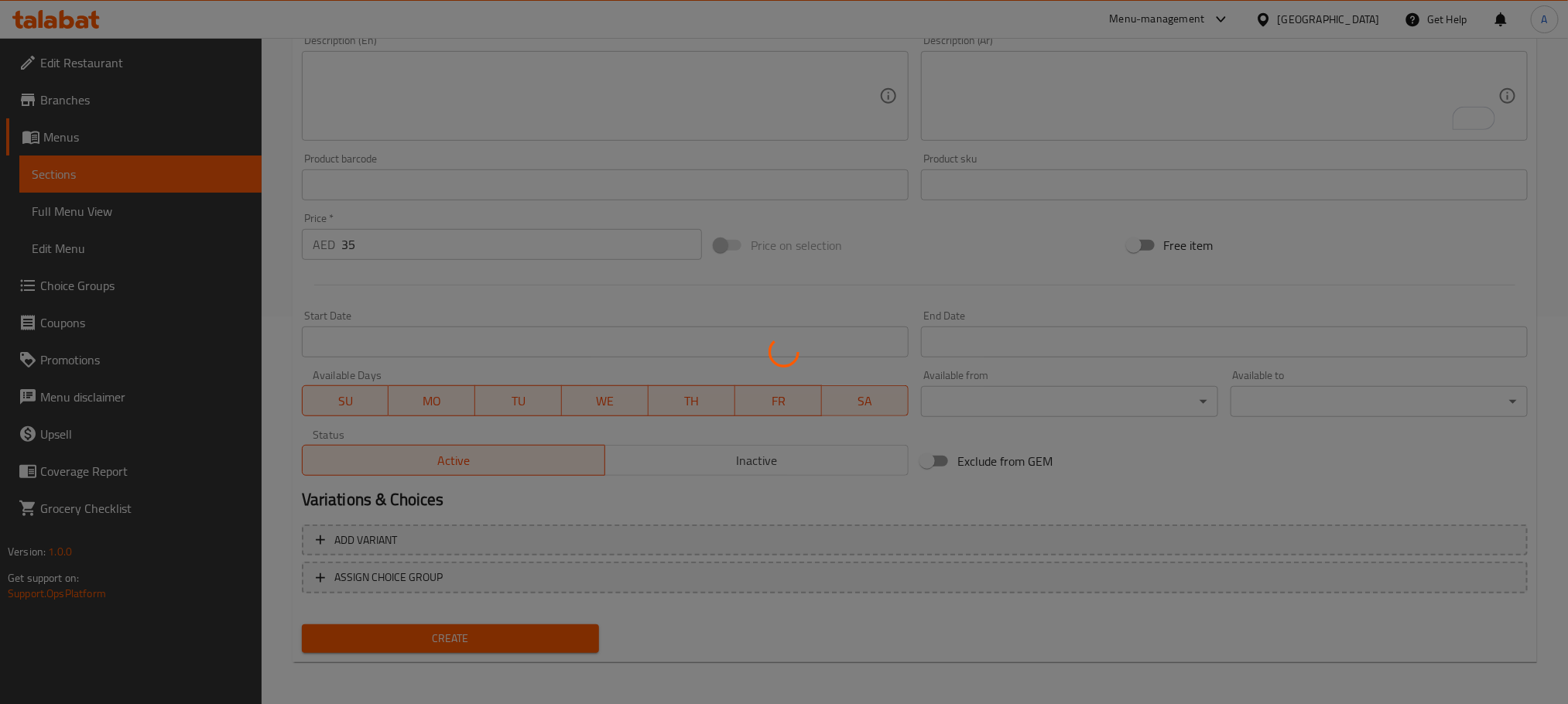
type input "0"
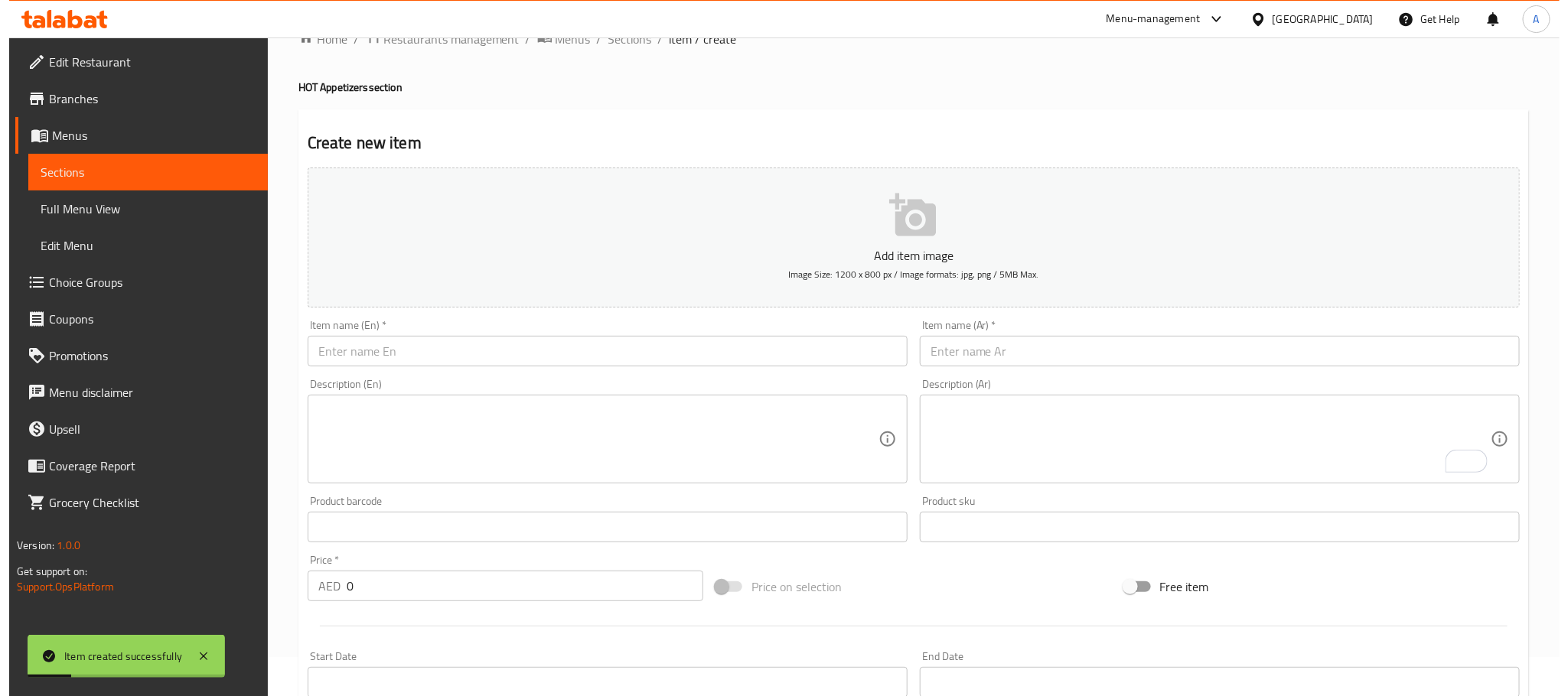
scroll to position [0, 0]
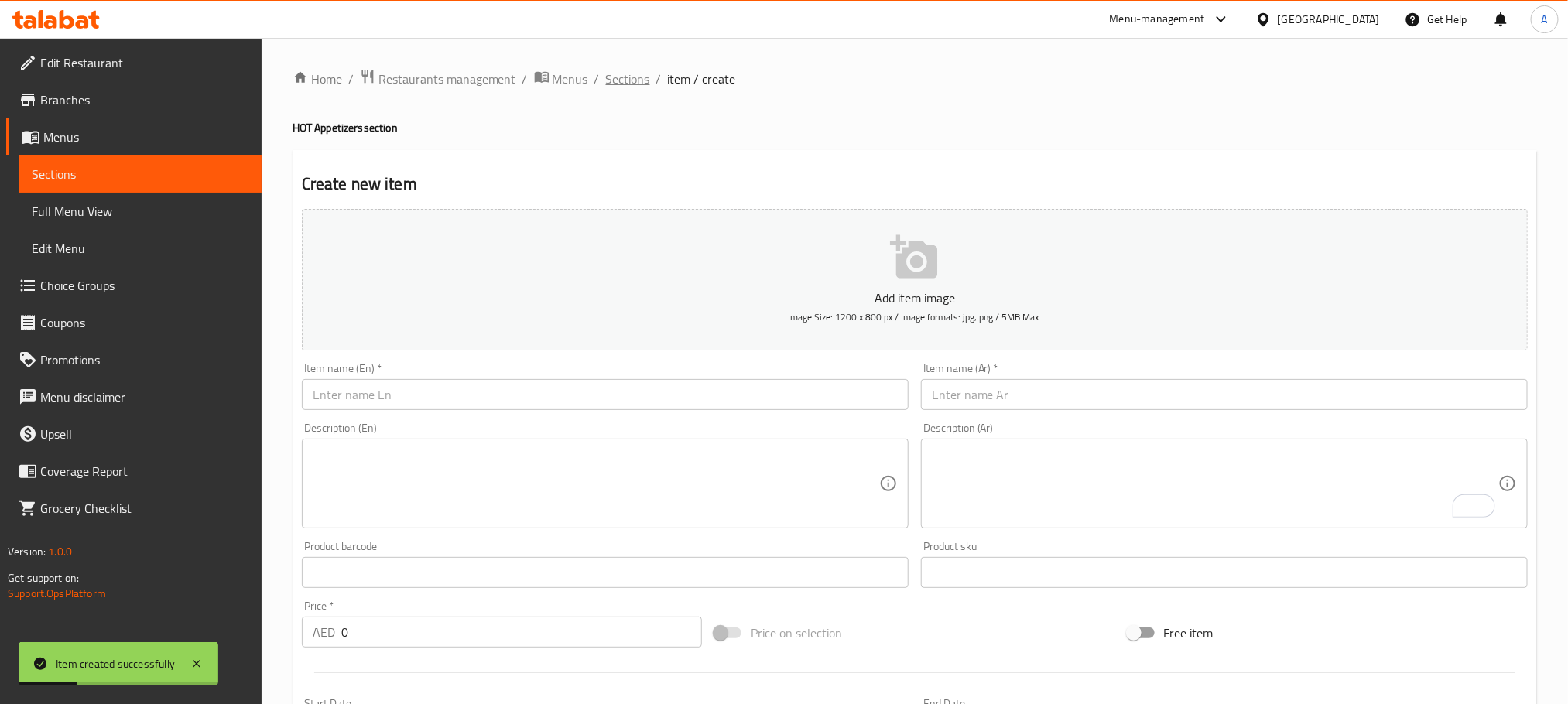
click at [626, 84] on span "Sections" at bounding box center [628, 79] width 44 height 19
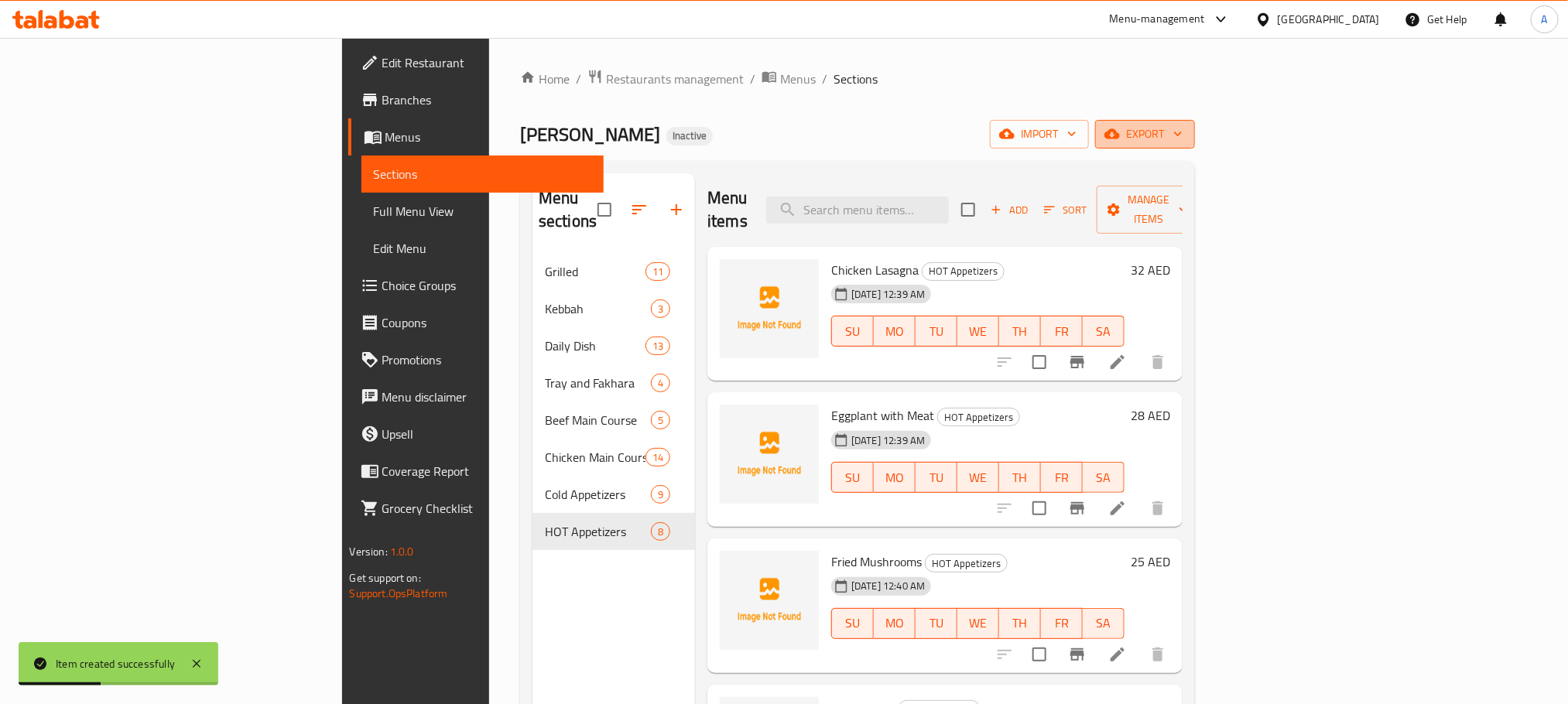
click at [1182, 142] on span "export" at bounding box center [1145, 134] width 75 height 20
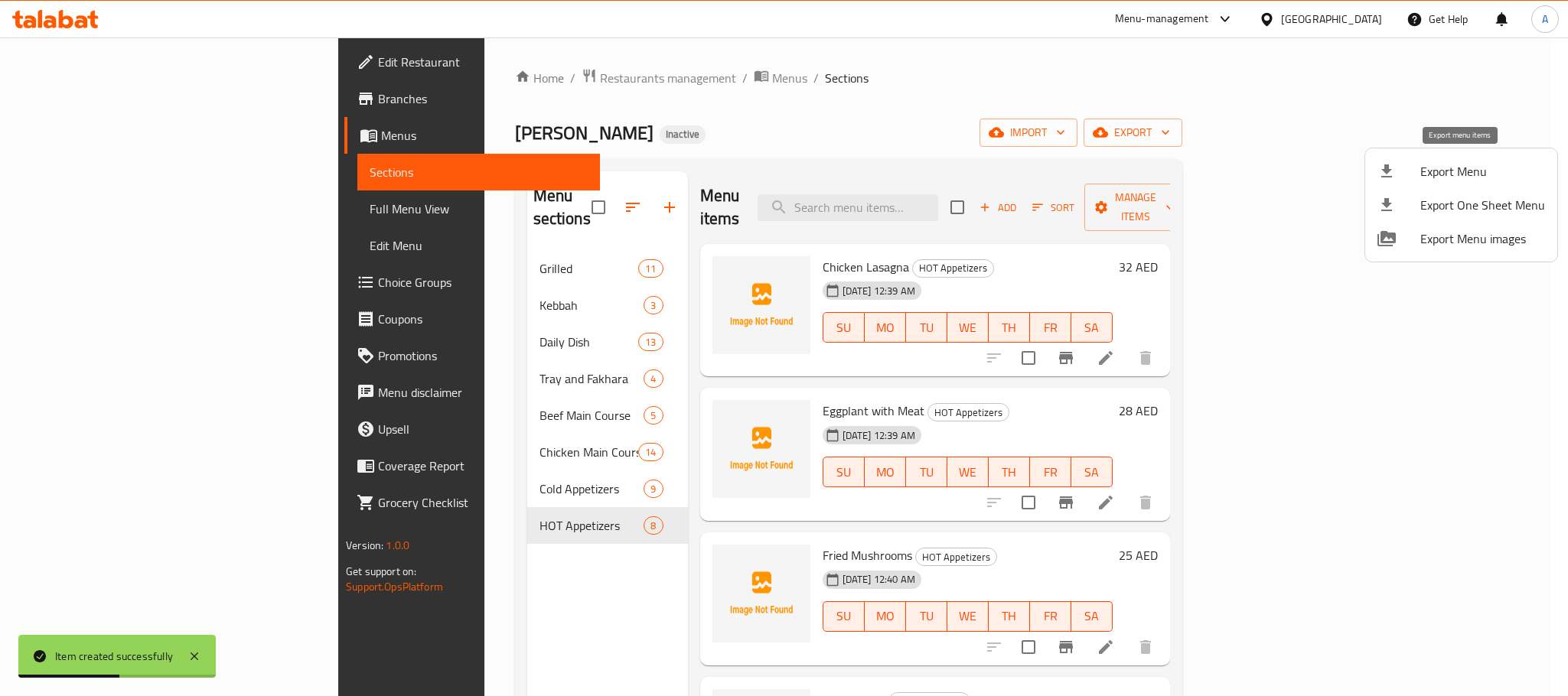
click at [1448, 168] on span "Export Menu" at bounding box center [1483, 171] width 125 height 19
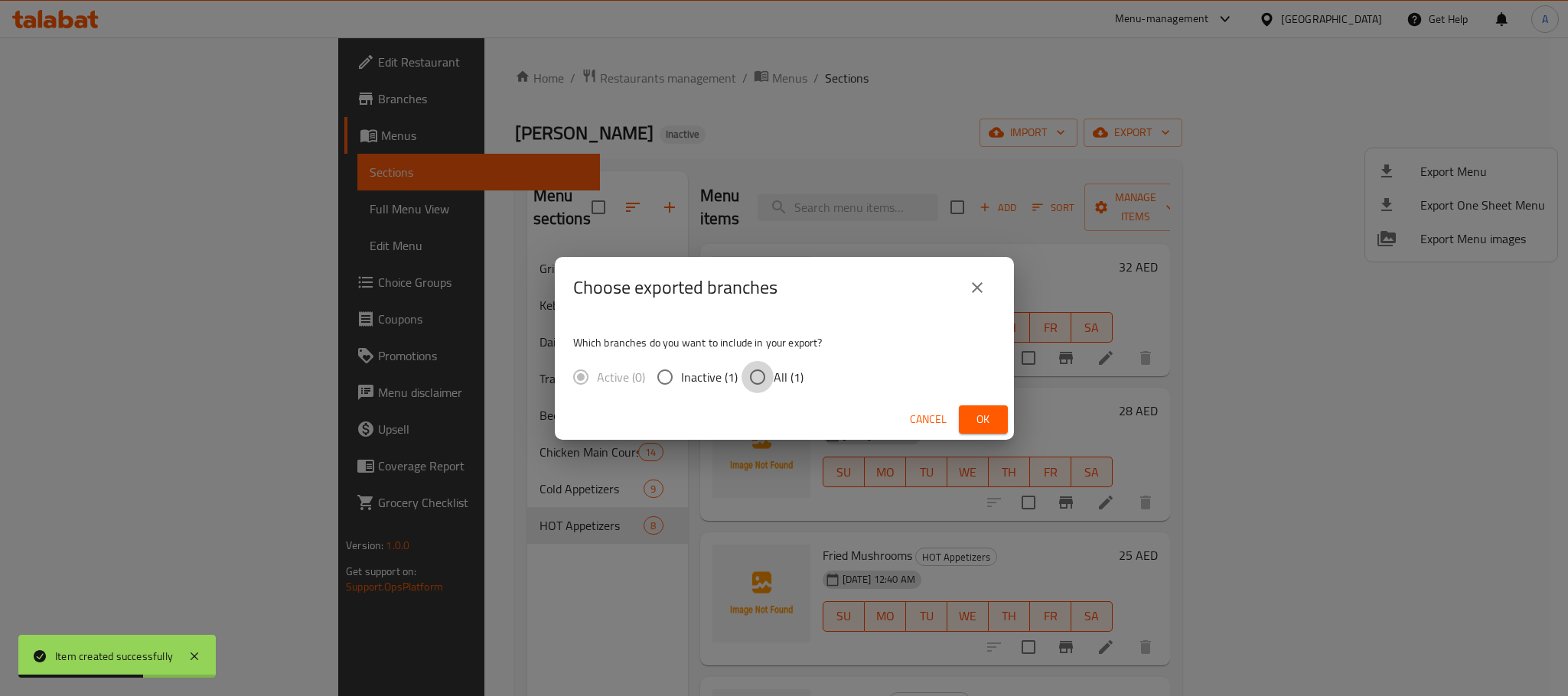
click at [756, 370] on input "All (1)" at bounding box center [758, 377] width 32 height 32
radio input "true"
click at [971, 423] on span "Ok" at bounding box center [983, 419] width 24 height 19
